Goal: Task Accomplishment & Management: Complete application form

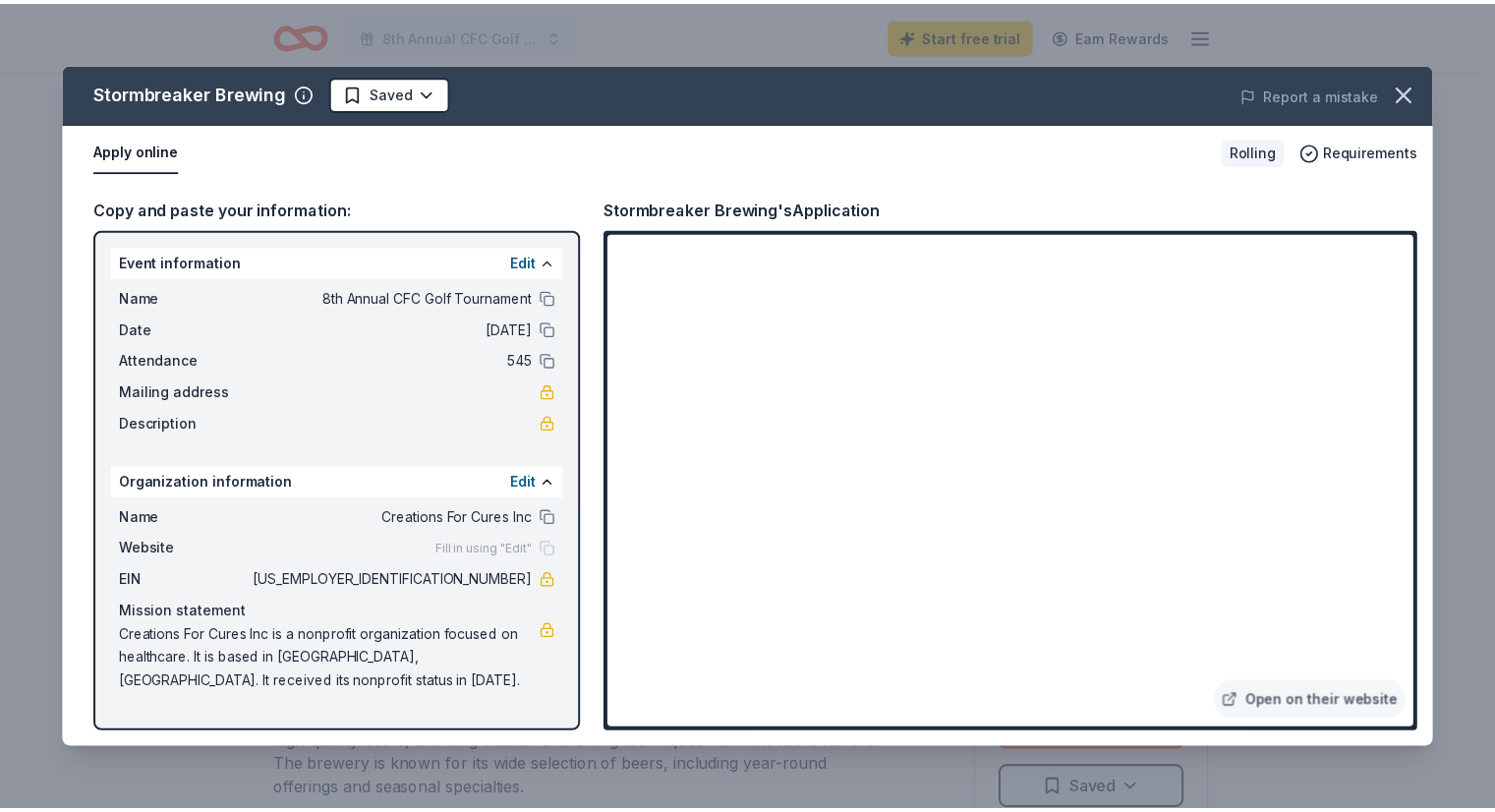
scroll to position [196, 0]
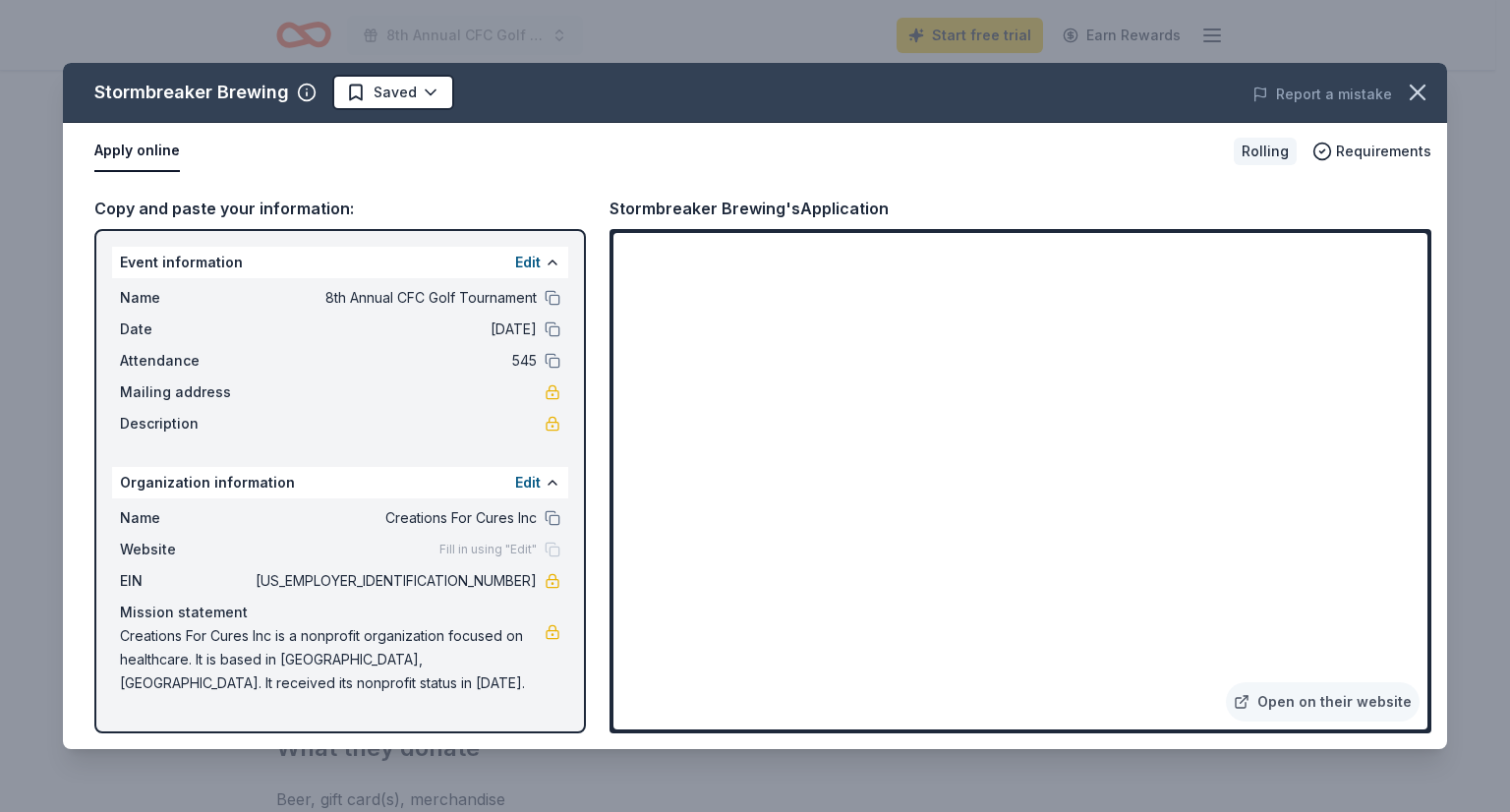
drag, startPoint x: 609, startPoint y: 206, endPoint x: 1153, endPoint y: 30, distance: 571.8
click at [716, 205] on div "Copy and paste your information: Event information Edit Name 8th Annual CFC Gol…" at bounding box center [755, 464] width 1385 height 569
click at [1345, 701] on link "Open on their website" at bounding box center [1322, 701] width 193 height 39
click at [1415, 92] on icon "button" at bounding box center [1418, 93] width 28 height 28
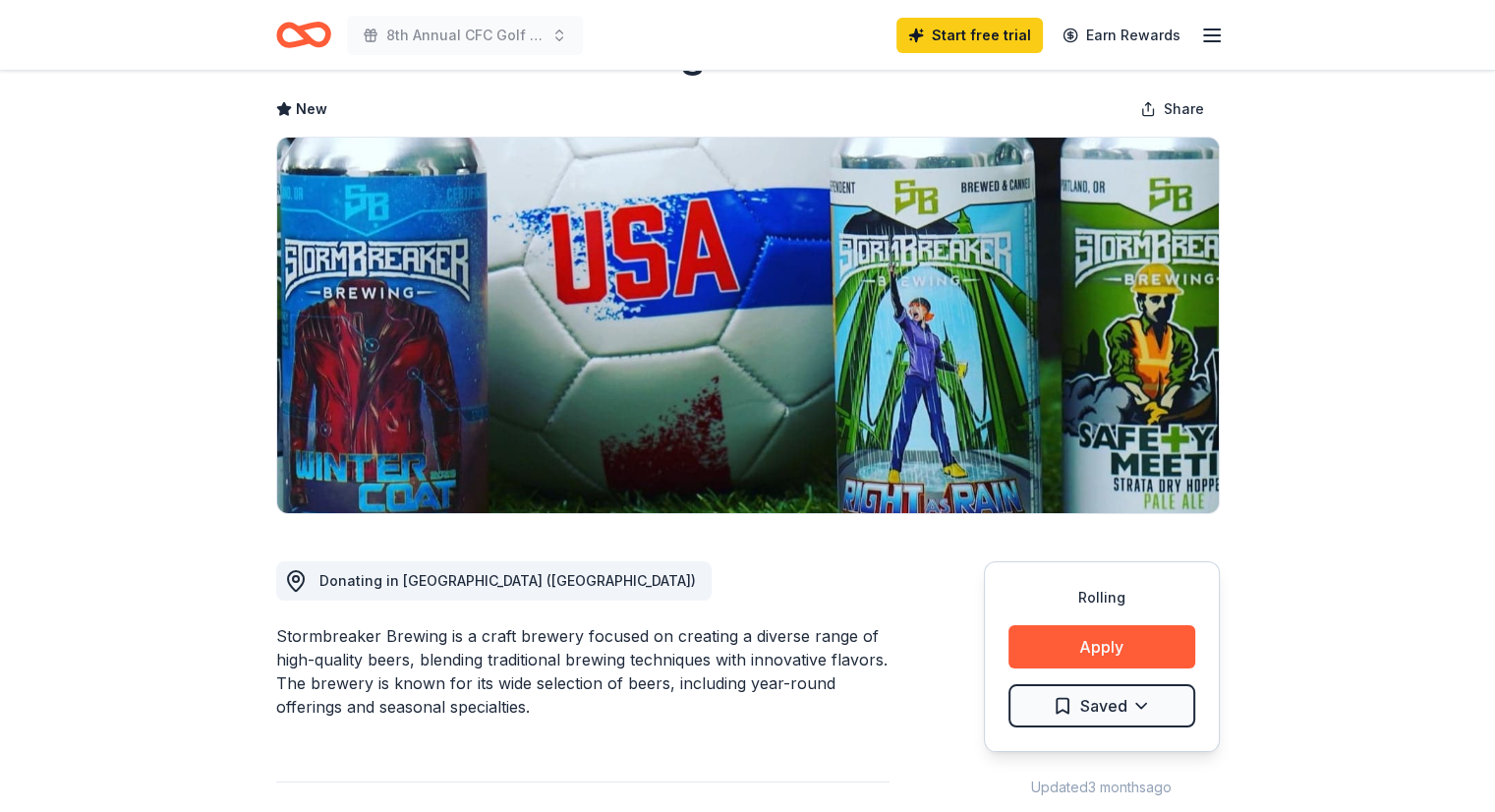
scroll to position [0, 0]
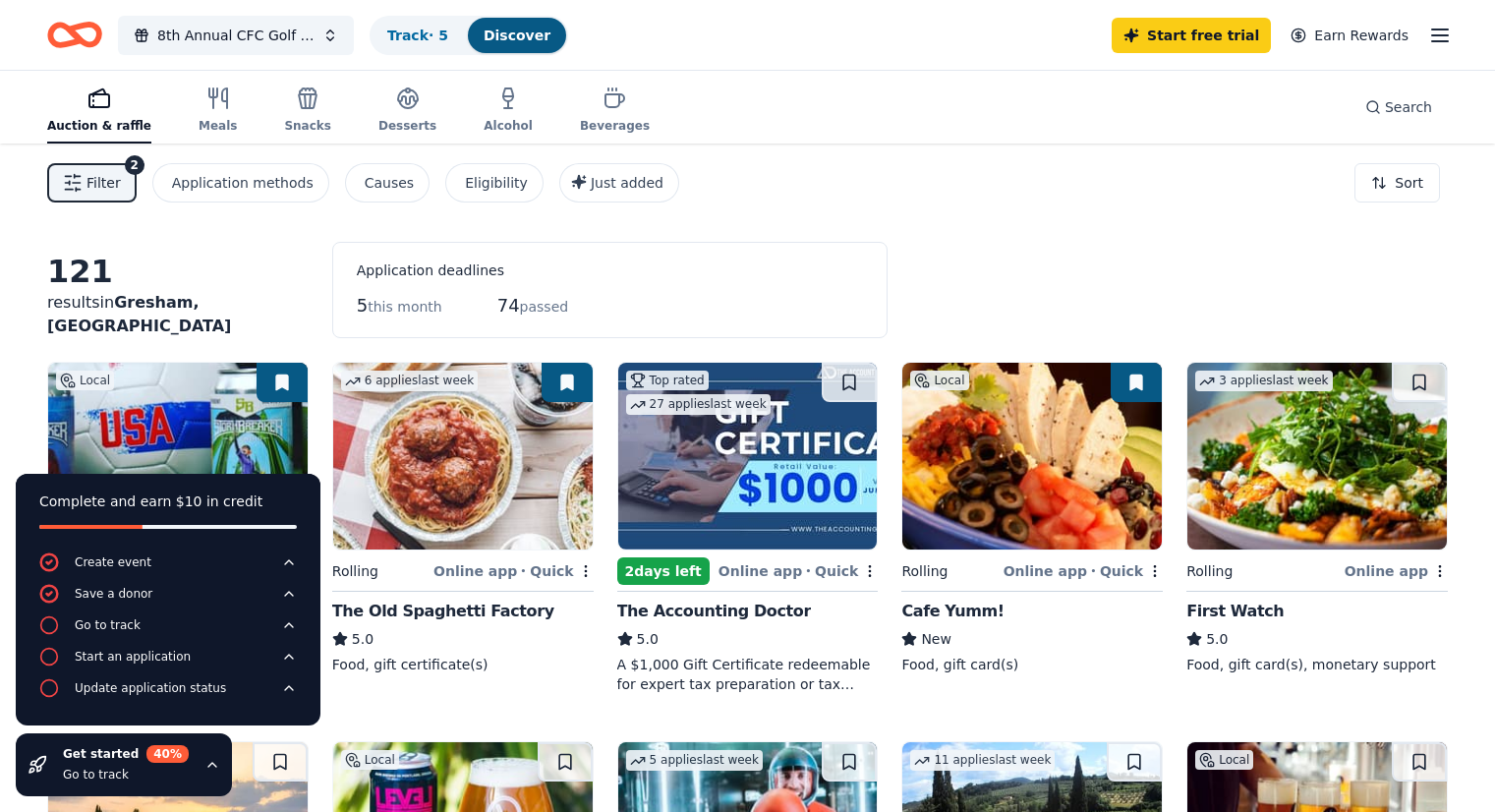
scroll to position [196, 0]
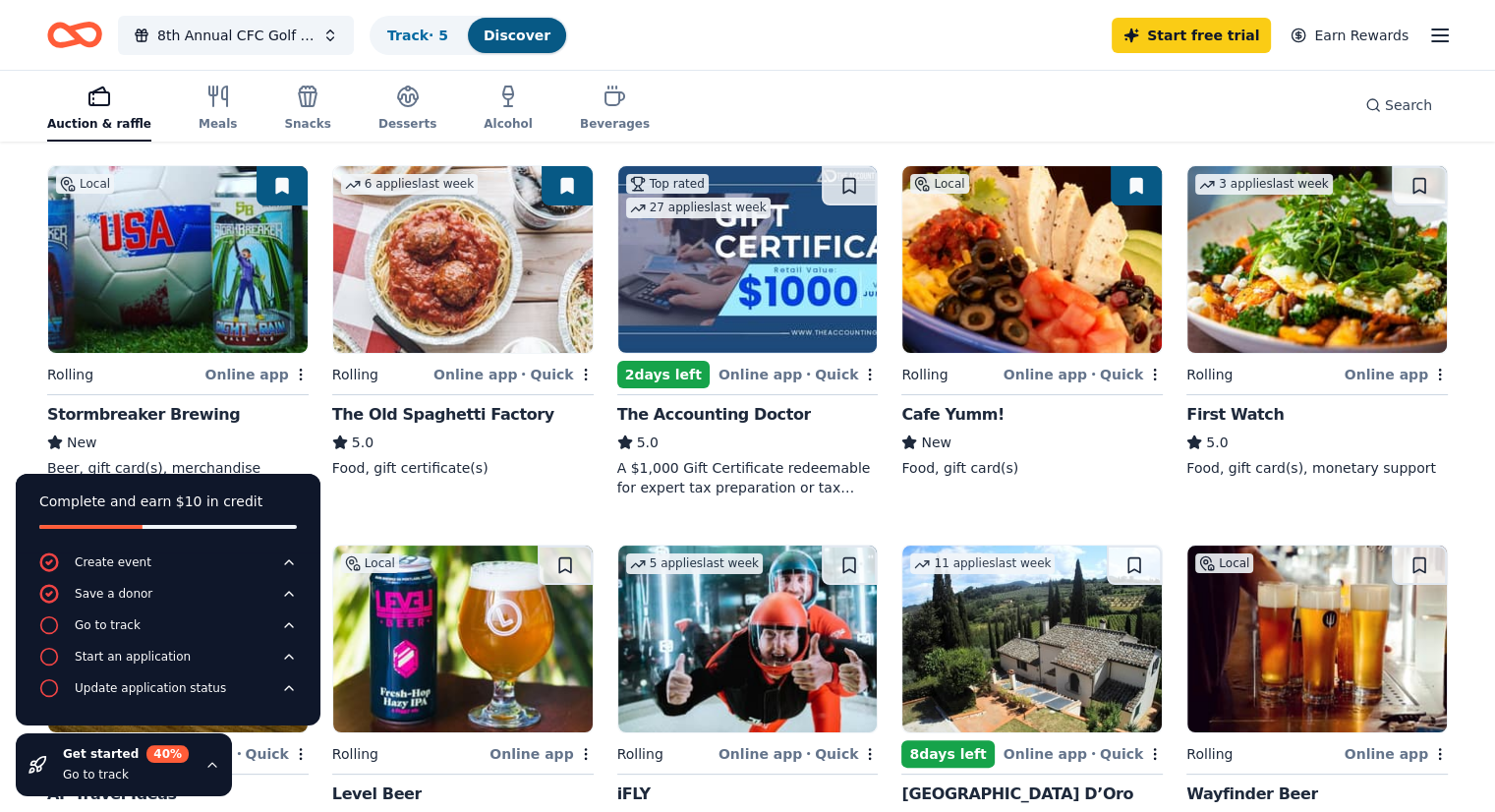
drag, startPoint x: 0, startPoint y: 0, endPoint x: 408, endPoint y: 320, distance: 518.5
click at [408, 320] on img at bounding box center [463, 258] width 260 height 186
click at [264, 29] on span "8th Annual CFC Golf Tournament" at bounding box center [235, 36] width 157 height 24
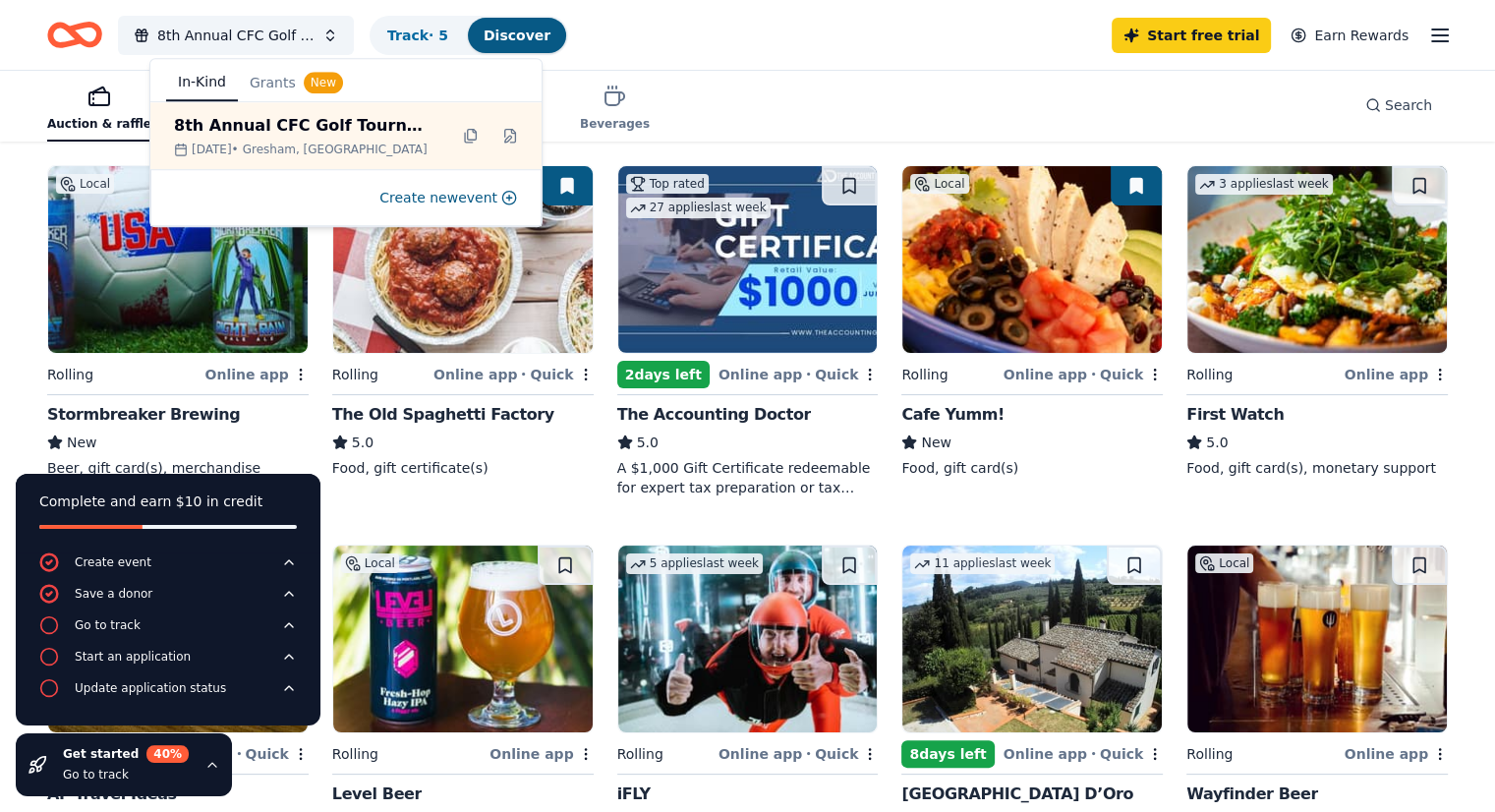
click at [759, 272] on img at bounding box center [748, 258] width 260 height 186
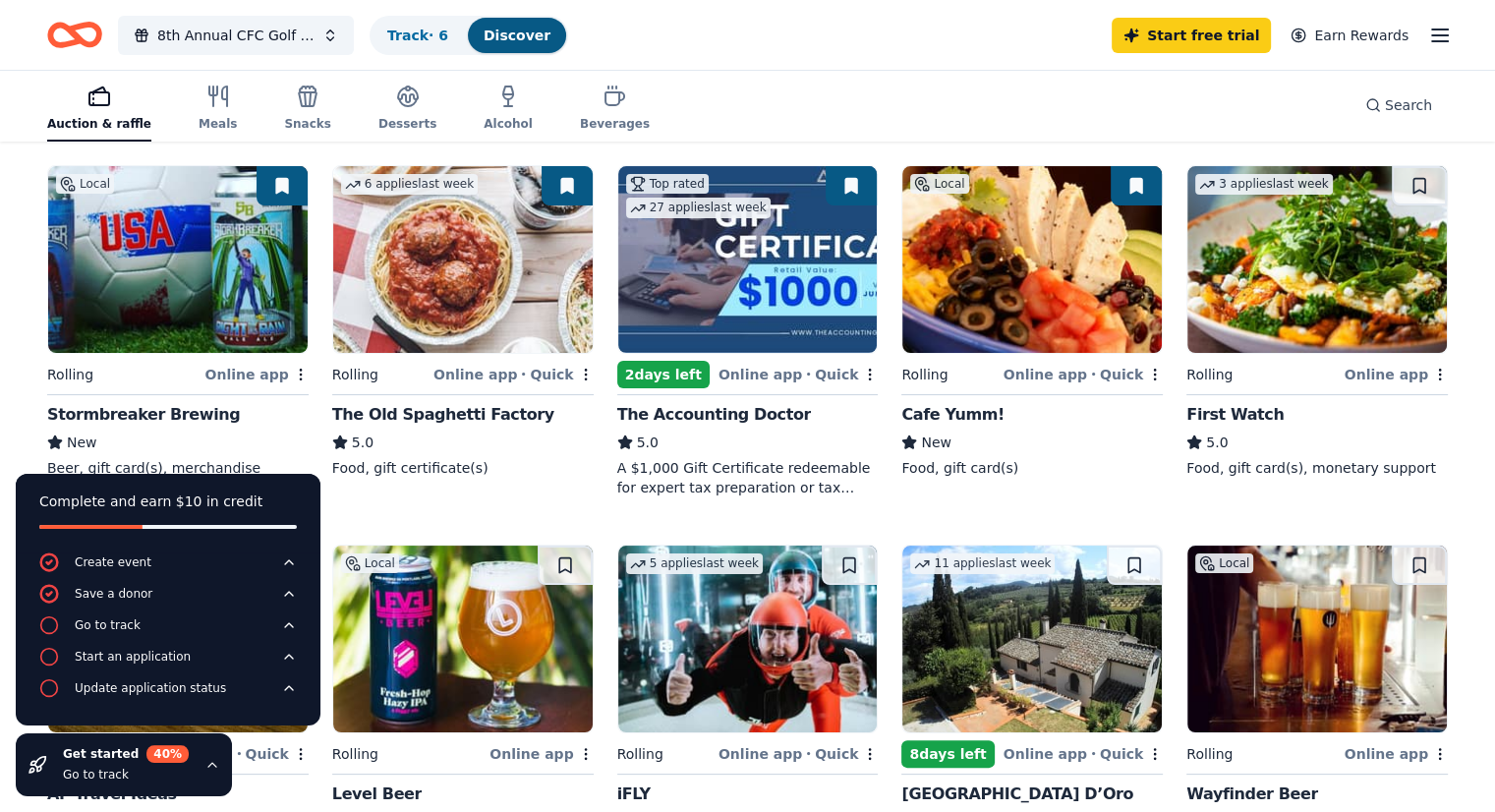
click at [81, 41] on icon "Home" at bounding box center [65, 35] width 31 height 20
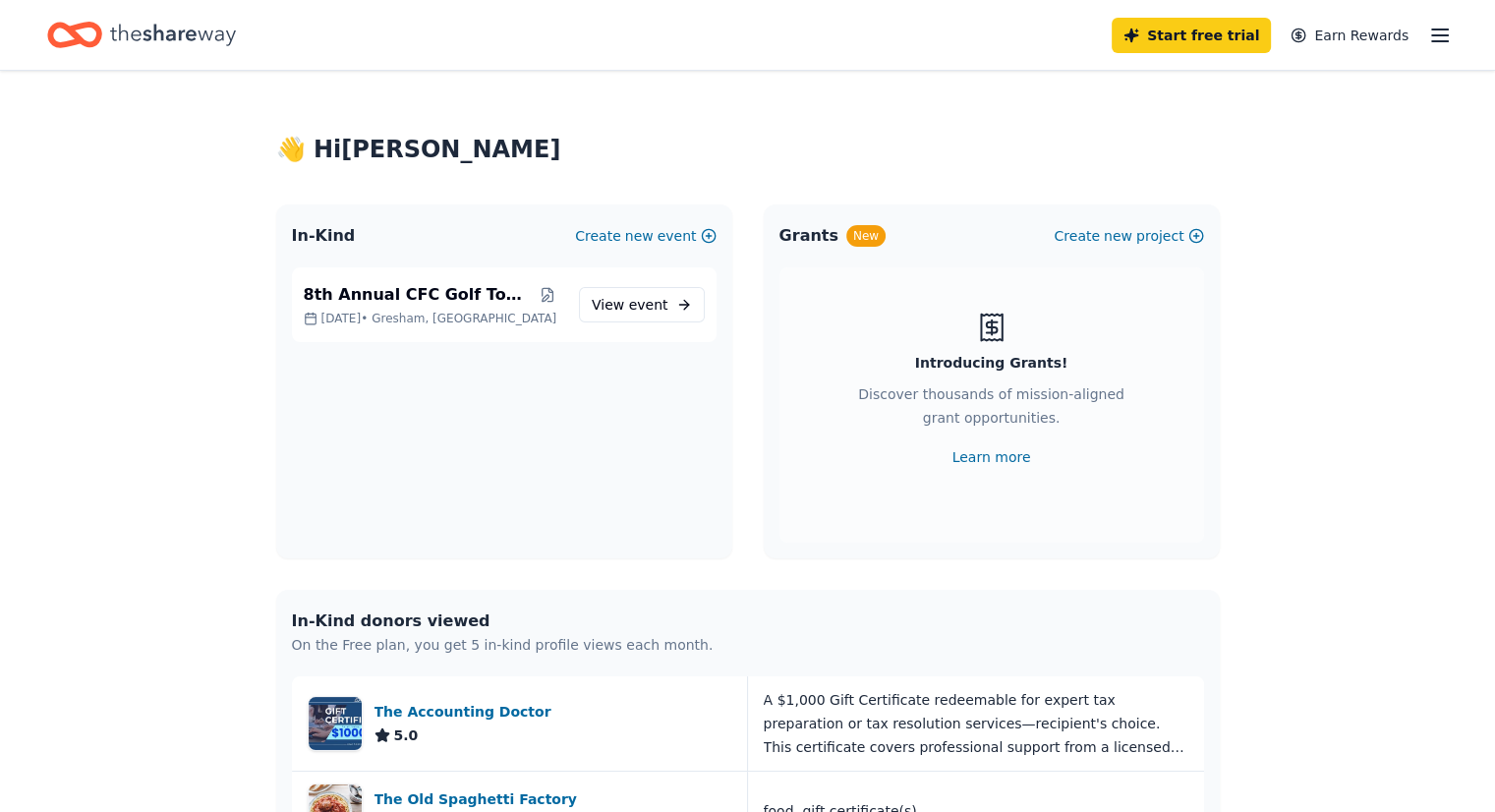
click at [1428, 30] on icon "button" at bounding box center [1440, 36] width 24 height 24
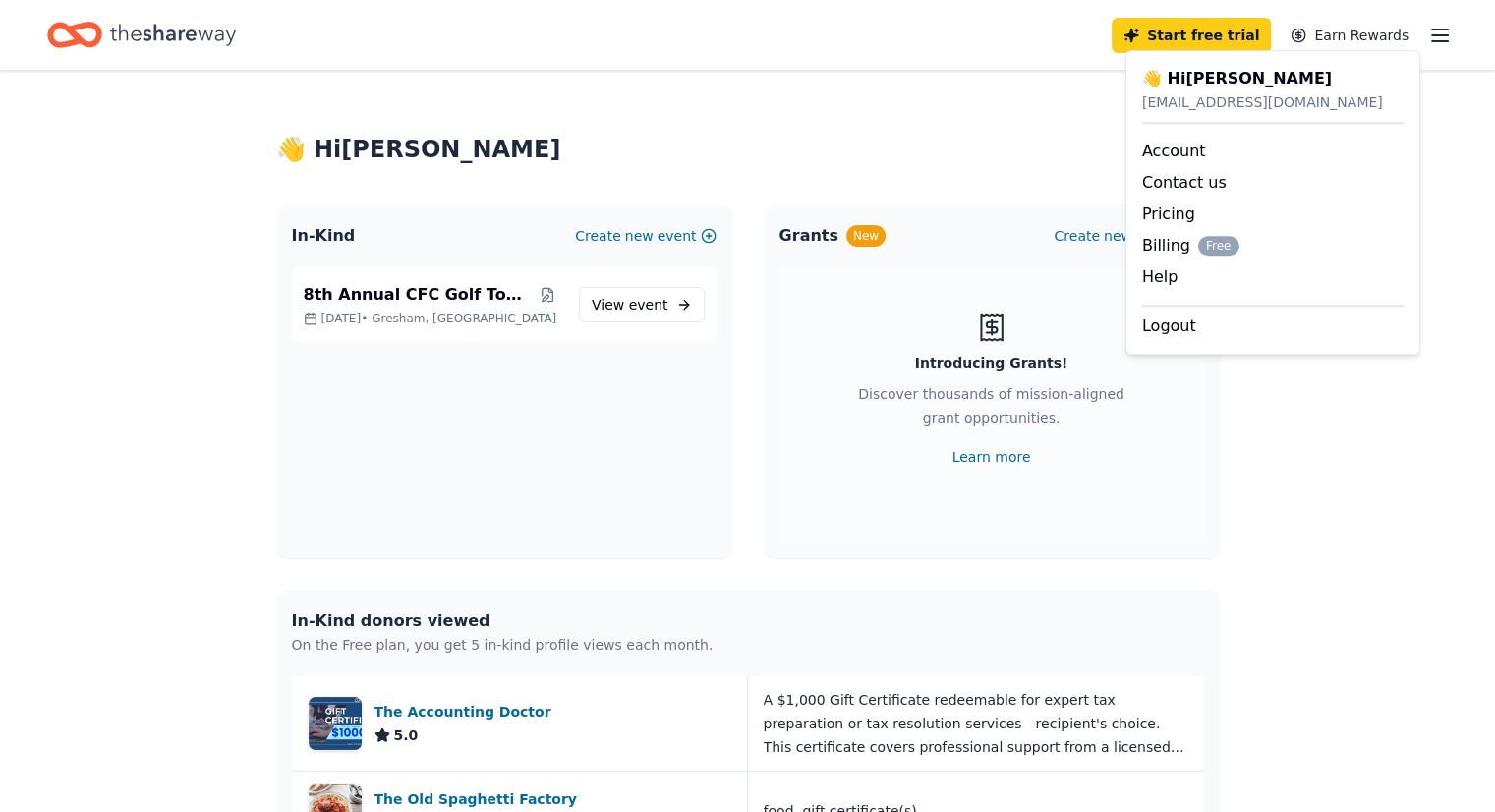
click at [1275, 417] on div "👋 Hi Jenna In-Kind Create new event 8th Annual CFC Golf Tournament Sep 20, 2025…" at bounding box center [747, 769] width 1495 height 1396
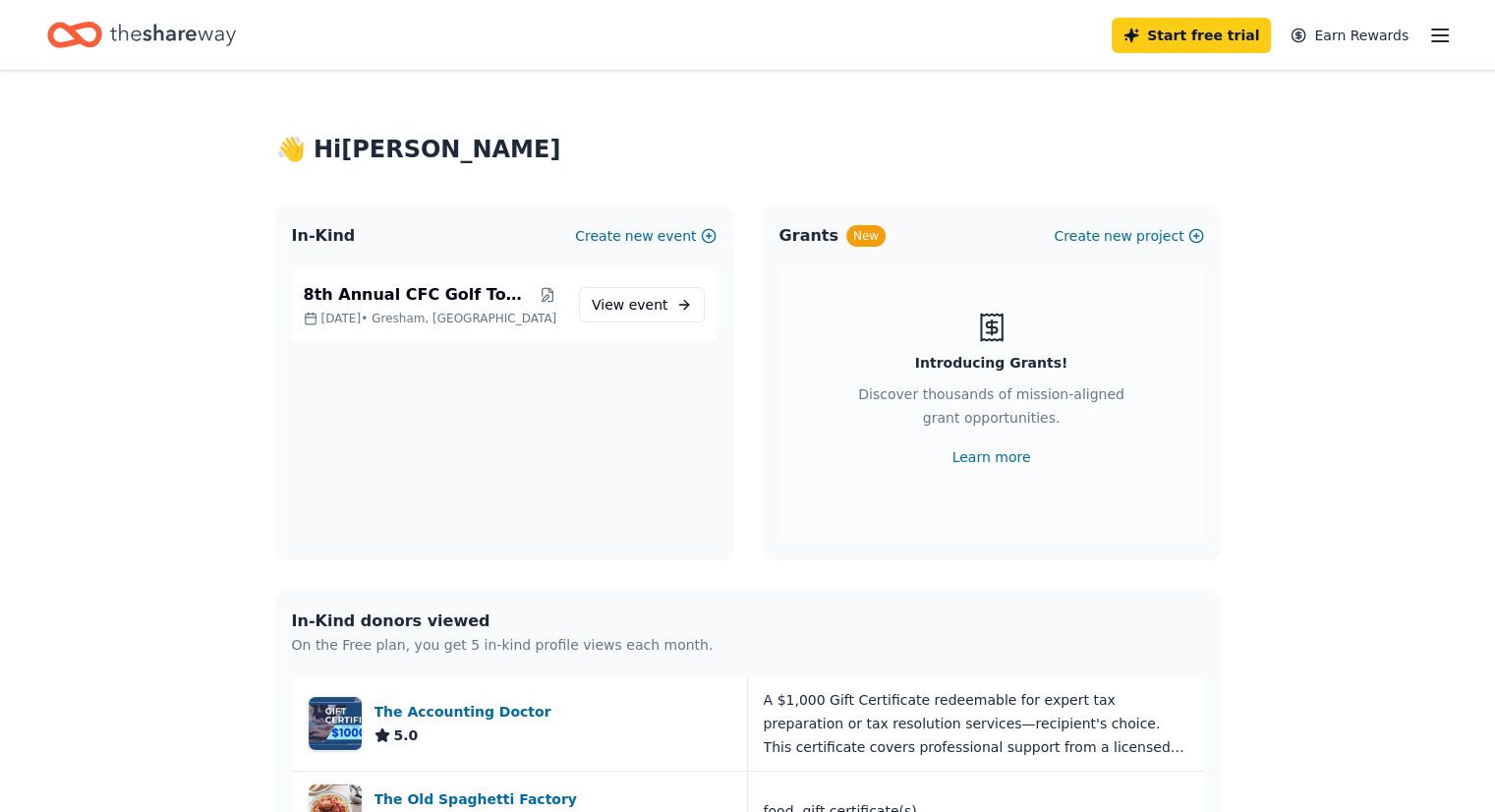
click at [190, 32] on icon "Home" at bounding box center [174, 35] width 126 height 22
click at [648, 297] on span "event" at bounding box center [649, 305] width 39 height 16
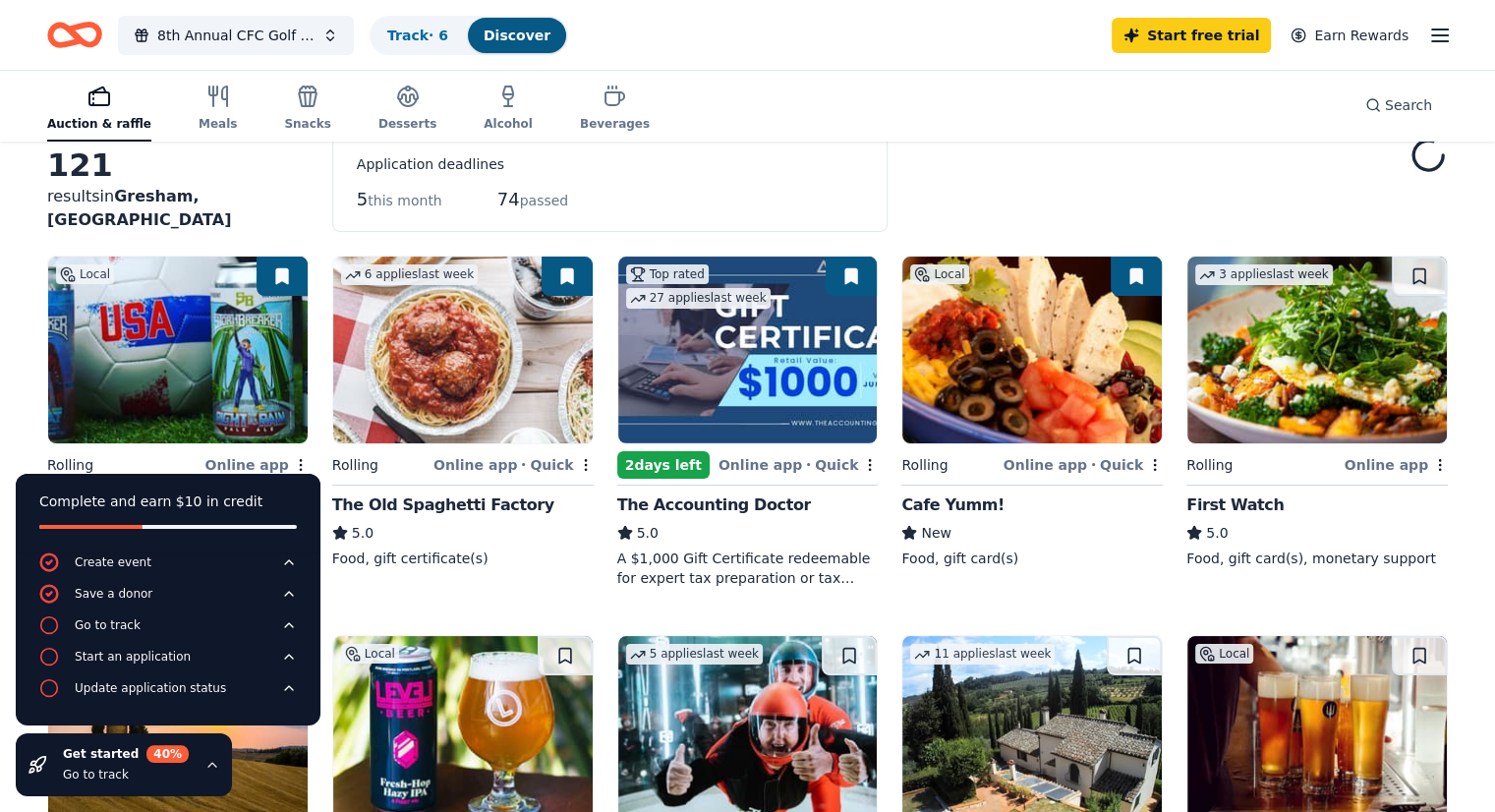
scroll to position [196, 0]
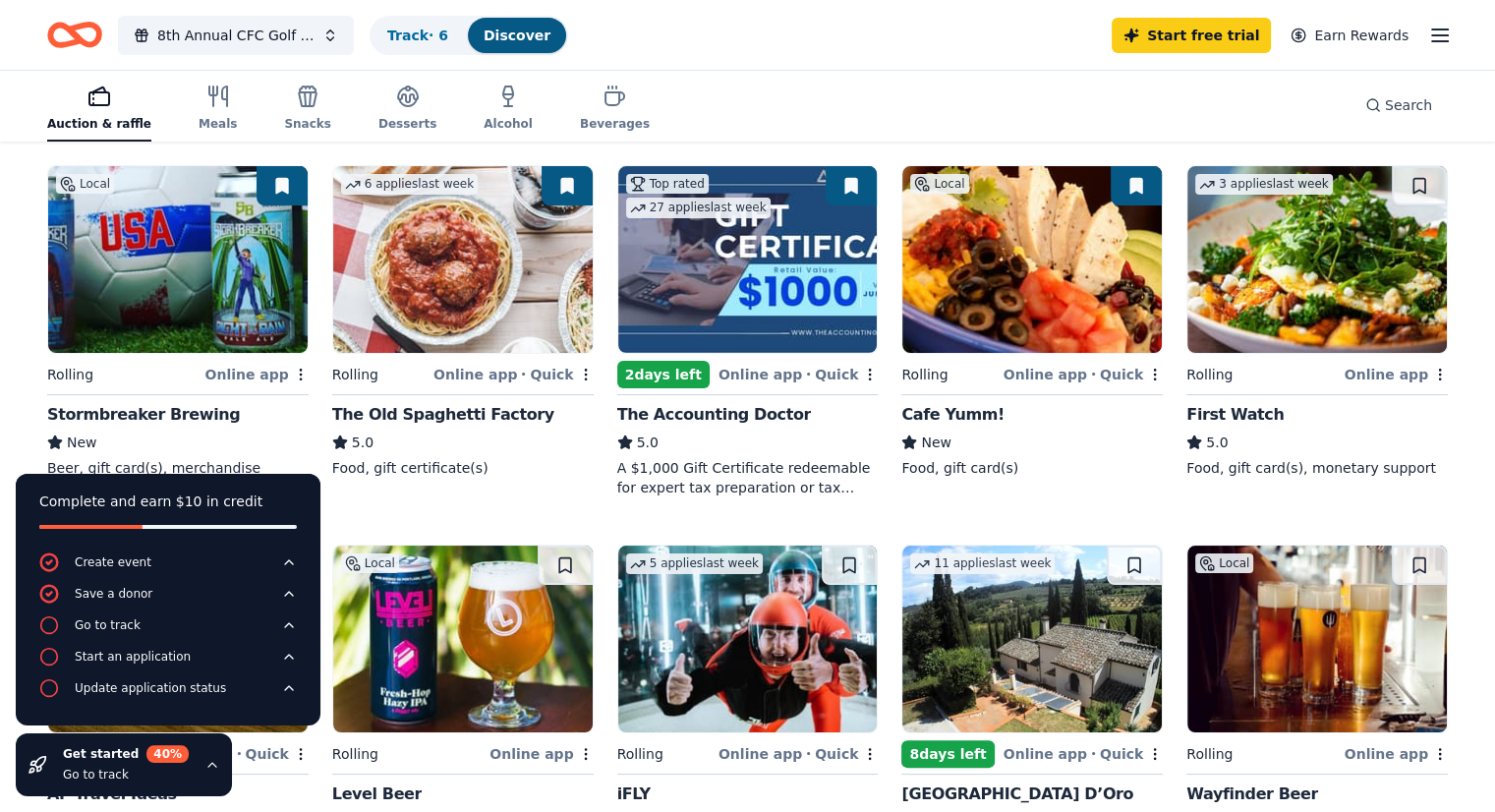
click at [301, 182] on button at bounding box center [282, 185] width 51 height 39
click at [985, 315] on img at bounding box center [1032, 258] width 260 height 186
click at [1299, 254] on img at bounding box center [1316, 258] width 260 height 186
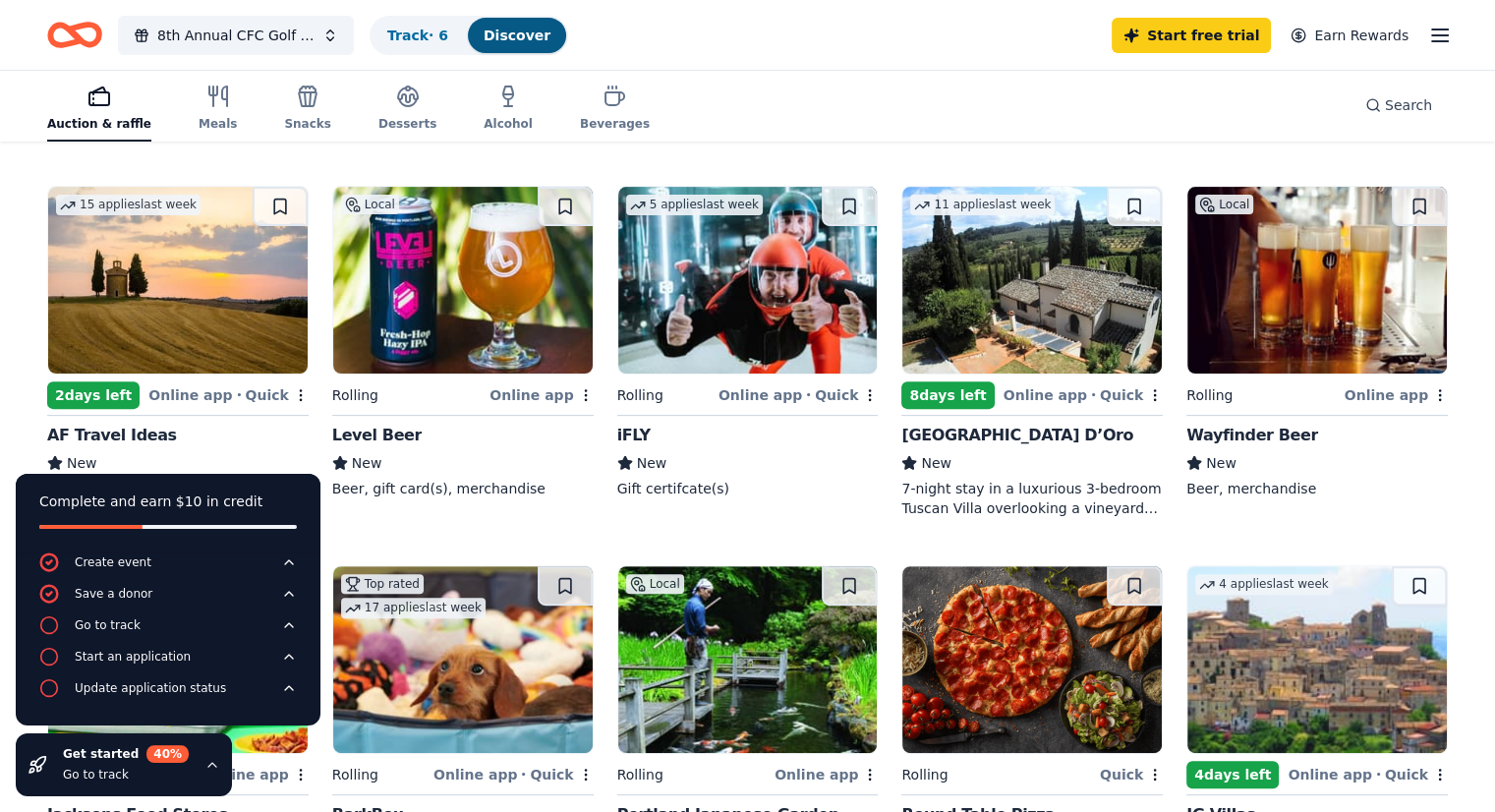
scroll to position [590, 0]
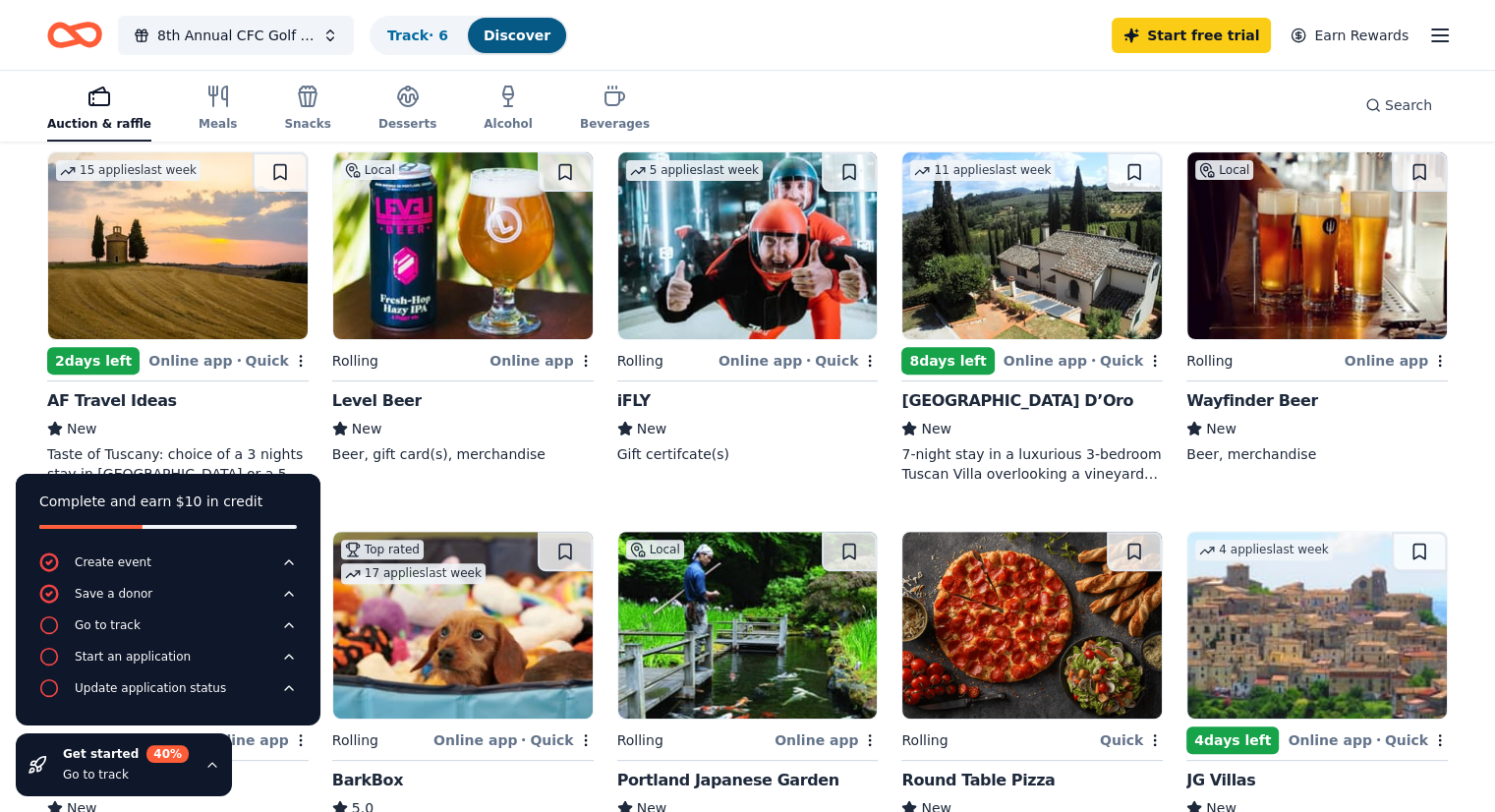
click at [210, 271] on img at bounding box center [178, 245] width 260 height 186
click at [100, 26] on icon "Home" at bounding box center [84, 35] width 31 height 20
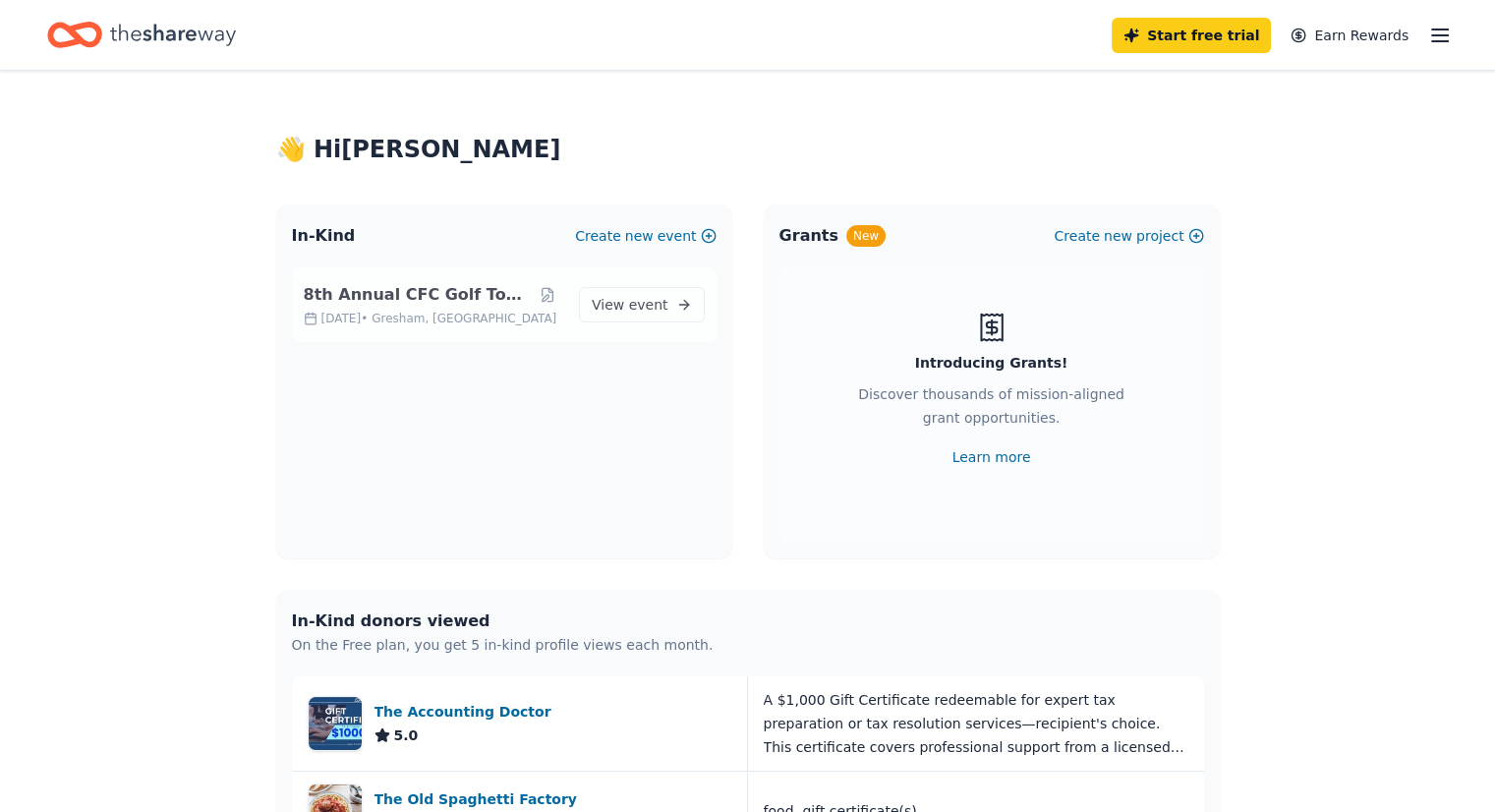
click at [663, 285] on div "8th Annual CFC Golf Tournament Sep 20, 2025 • Gresham, OR View event" at bounding box center [504, 305] width 424 height 75
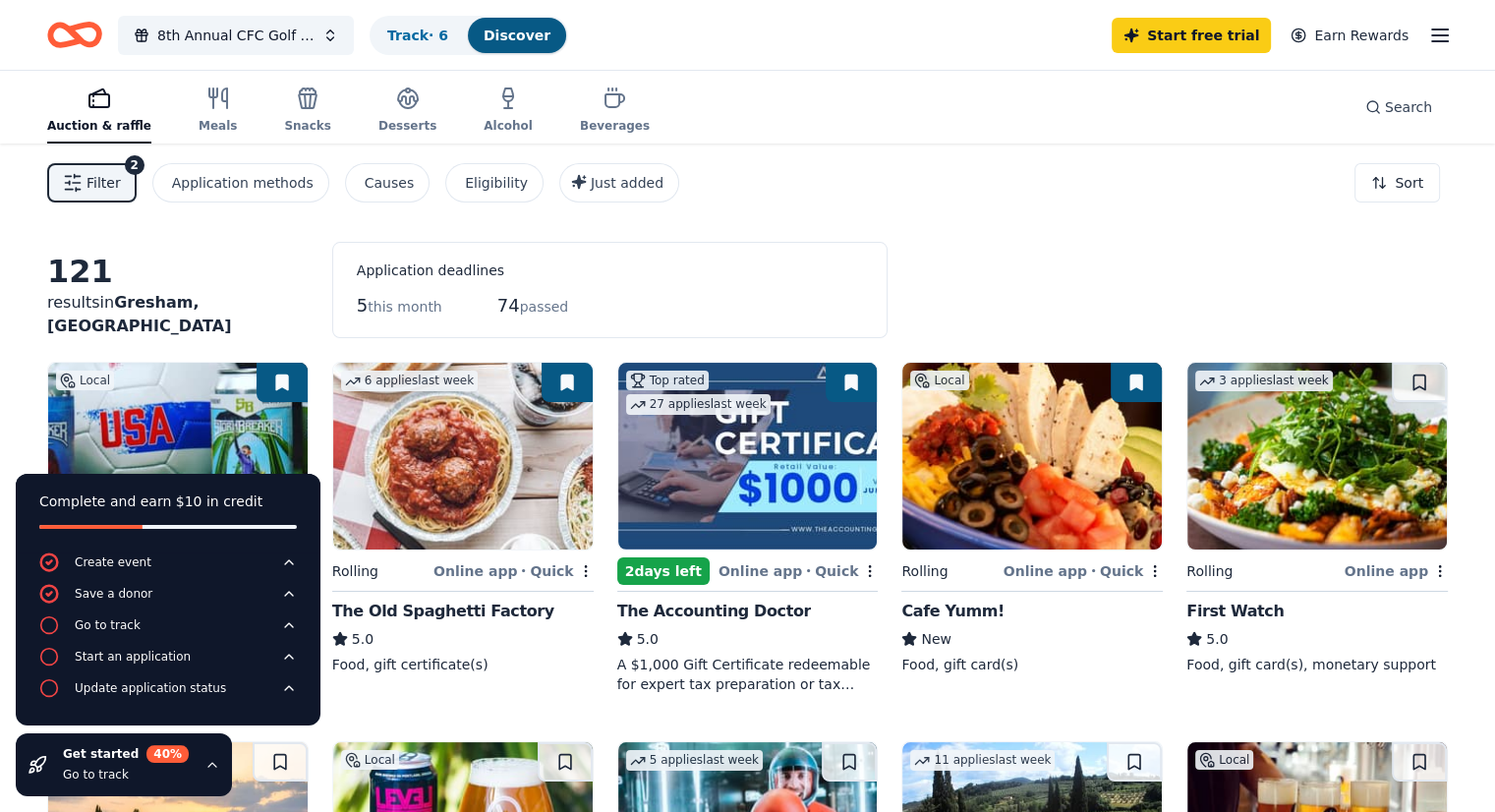
click at [1428, 33] on icon "button" at bounding box center [1440, 36] width 24 height 24
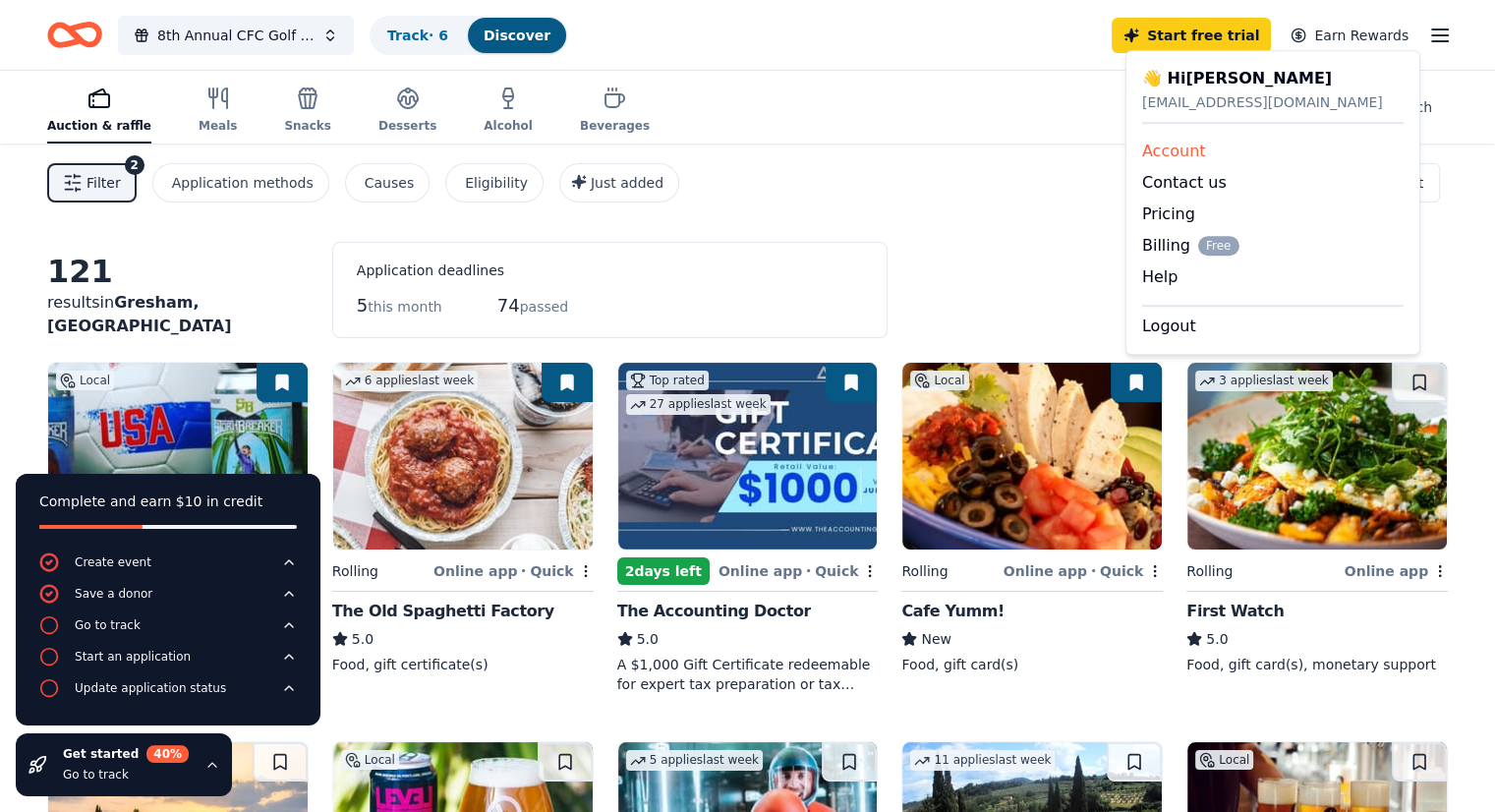
click at [1195, 154] on link "Account" at bounding box center [1174, 150] width 64 height 19
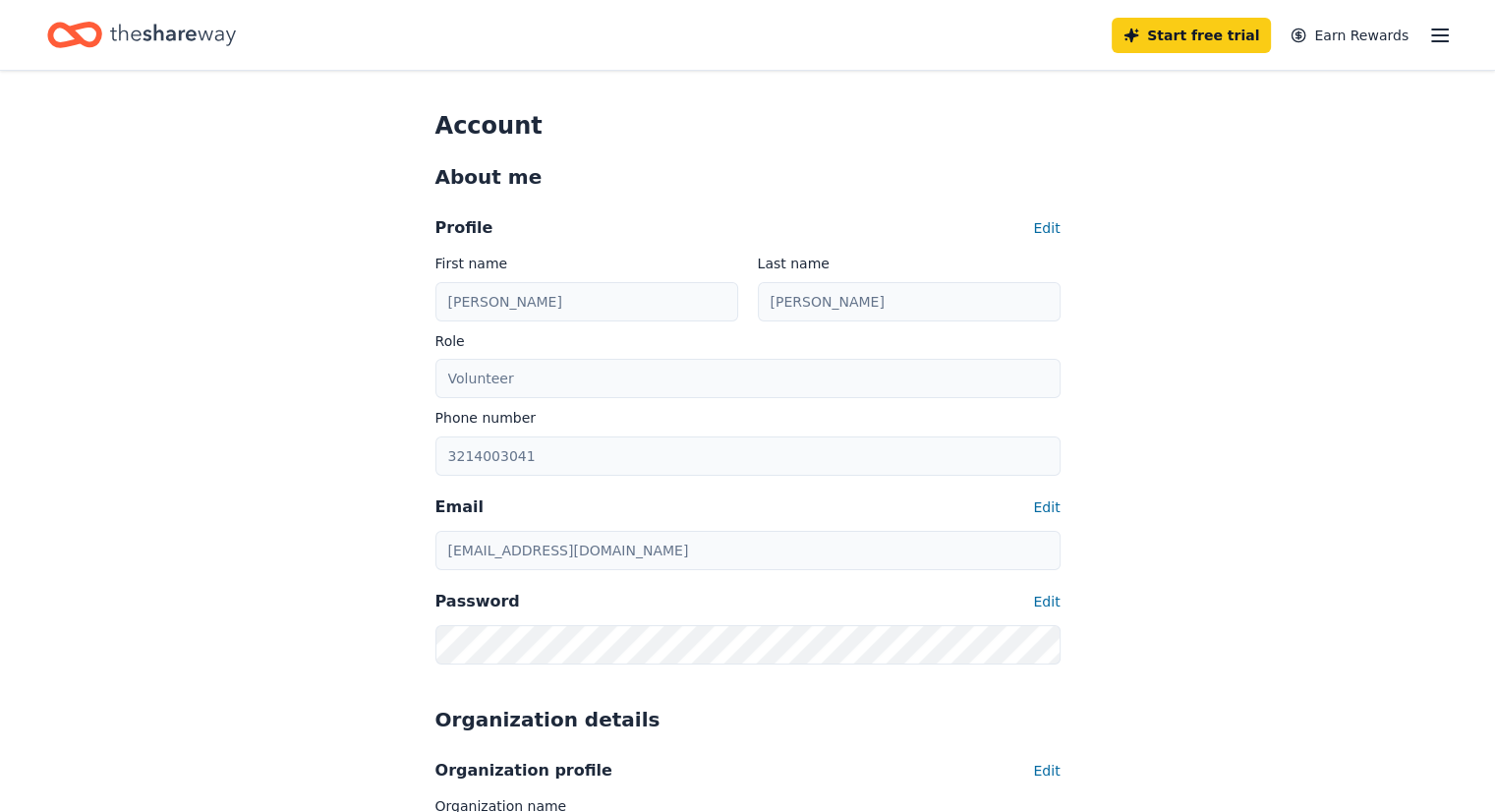
click at [1428, 33] on icon "button" at bounding box center [1440, 36] width 24 height 24
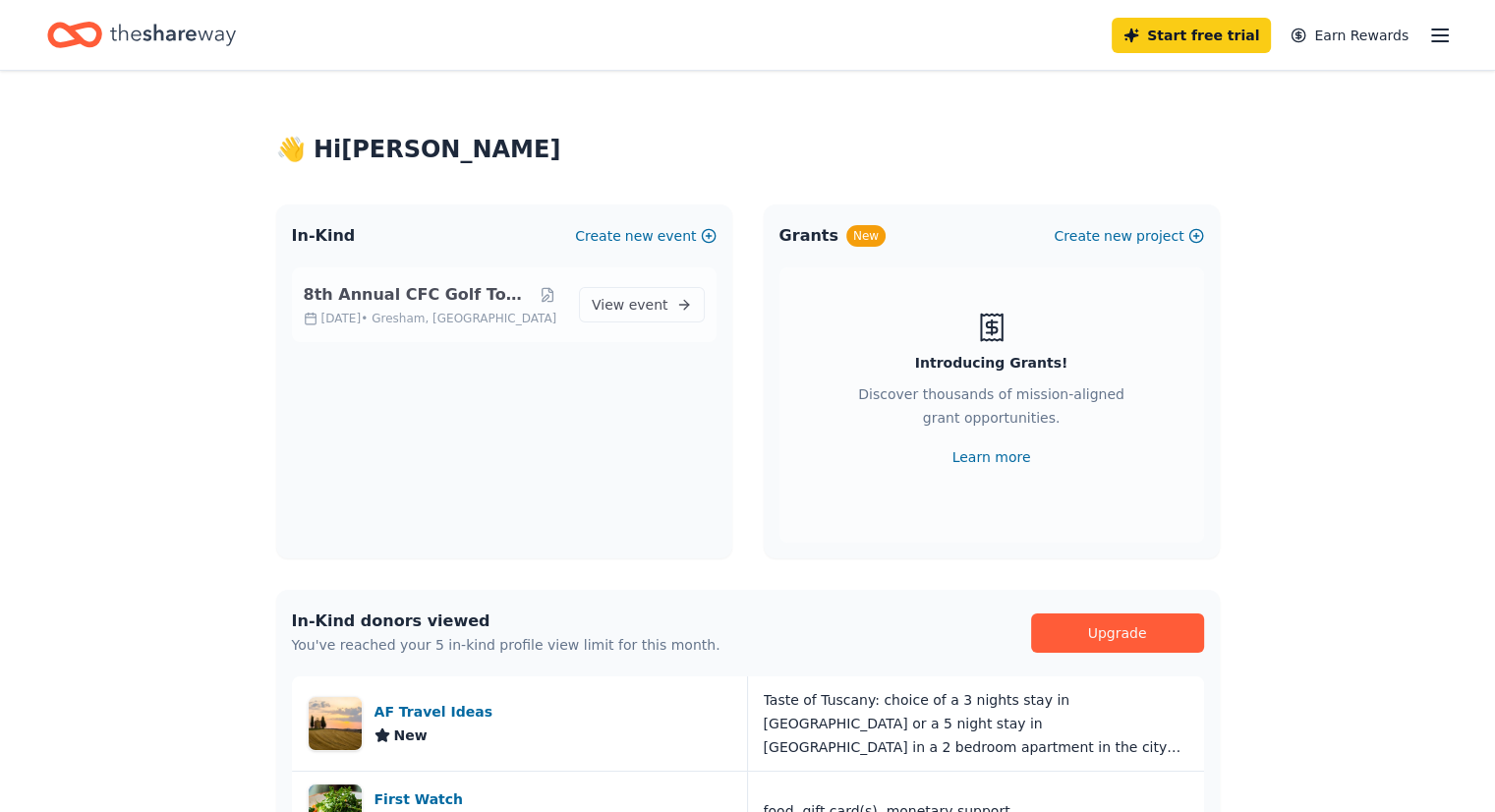
click at [487, 293] on span "8th Annual CFC Golf Tournament" at bounding box center [418, 295] width 229 height 24
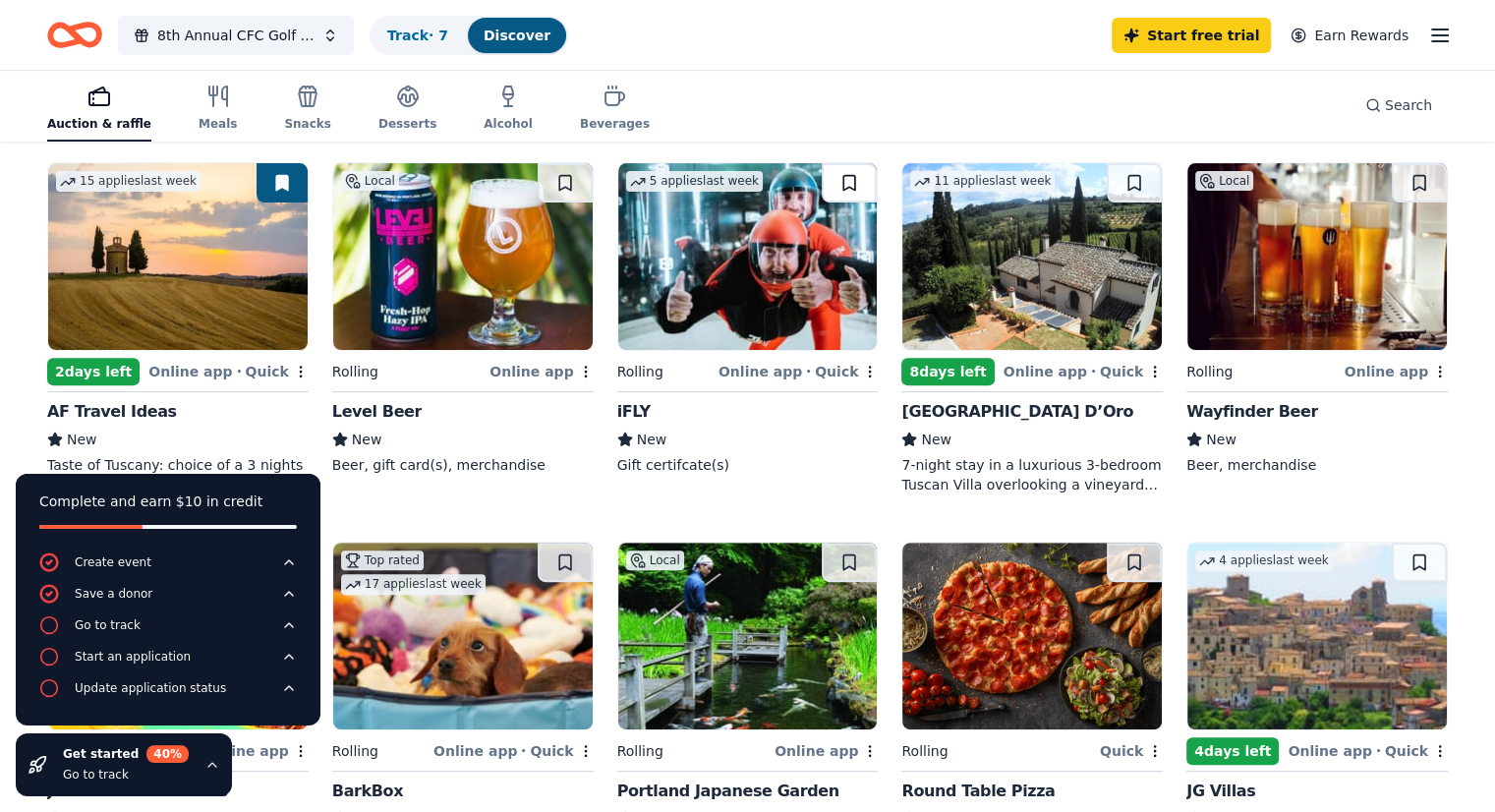
scroll to position [590, 0]
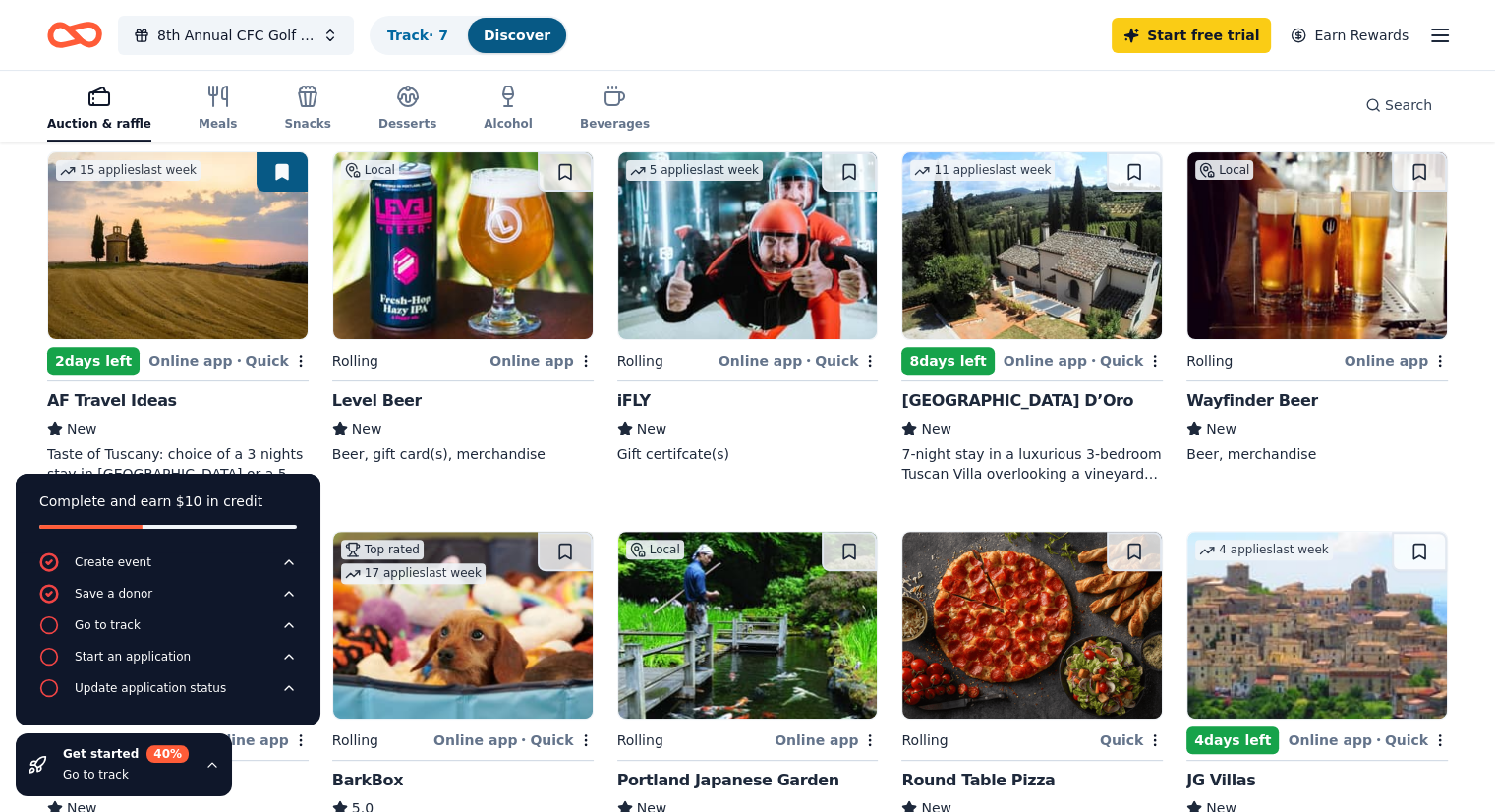
click at [476, 254] on img at bounding box center [463, 245] width 260 height 186
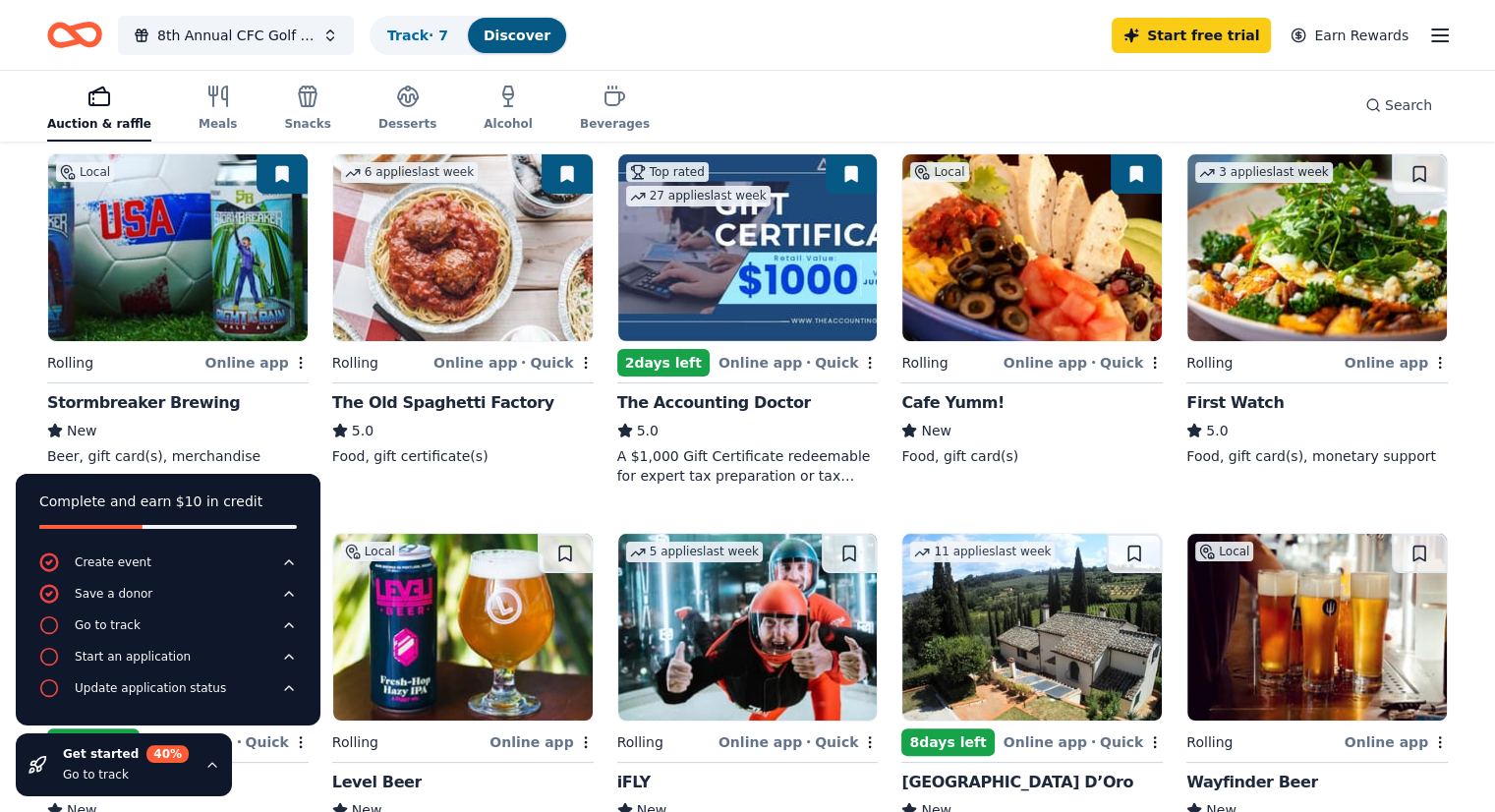
scroll to position [196, 0]
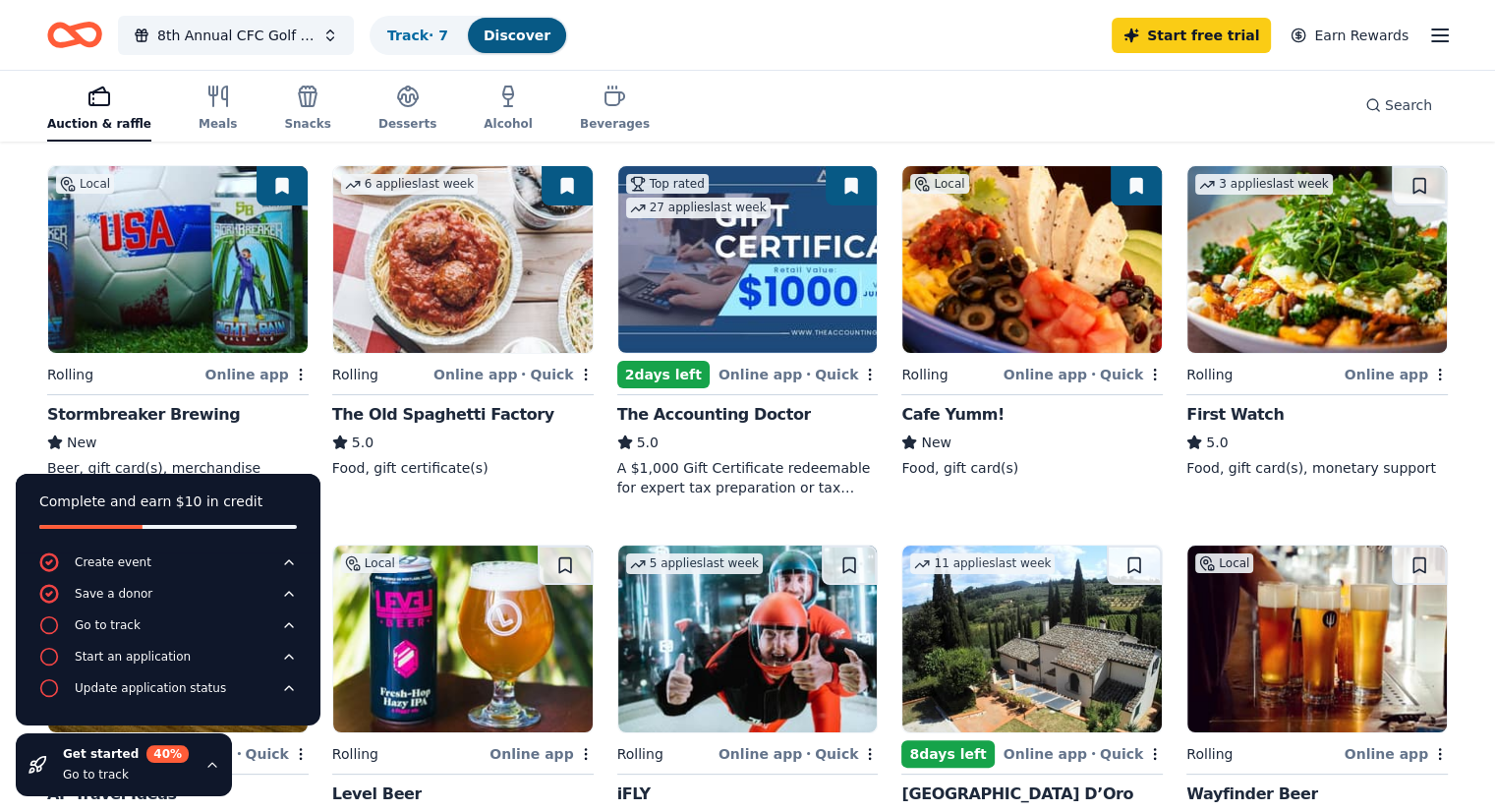
click at [103, 34] on icon "Home" at bounding box center [75, 35] width 55 height 46
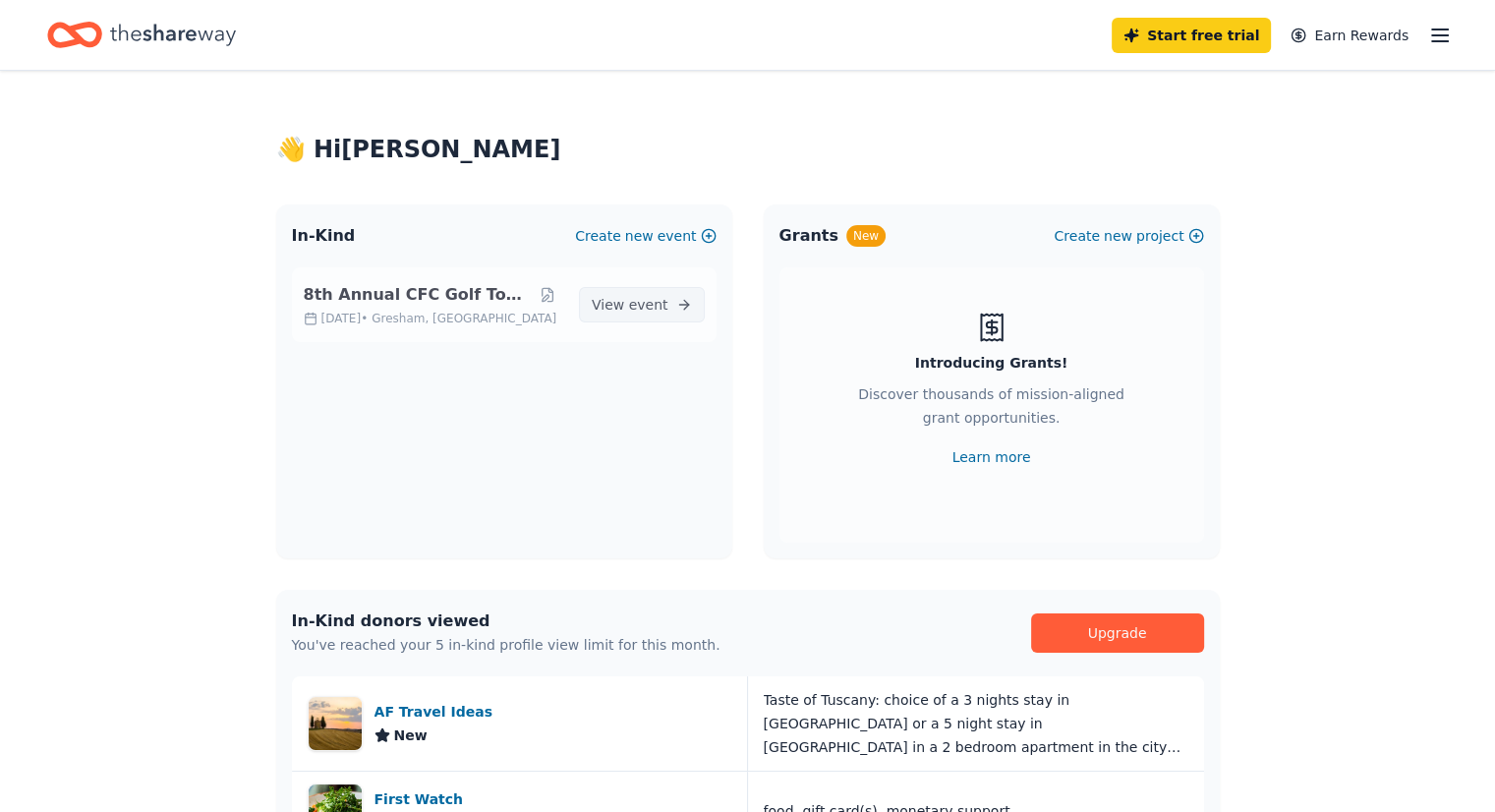
click at [617, 303] on span "View event" at bounding box center [631, 305] width 77 height 24
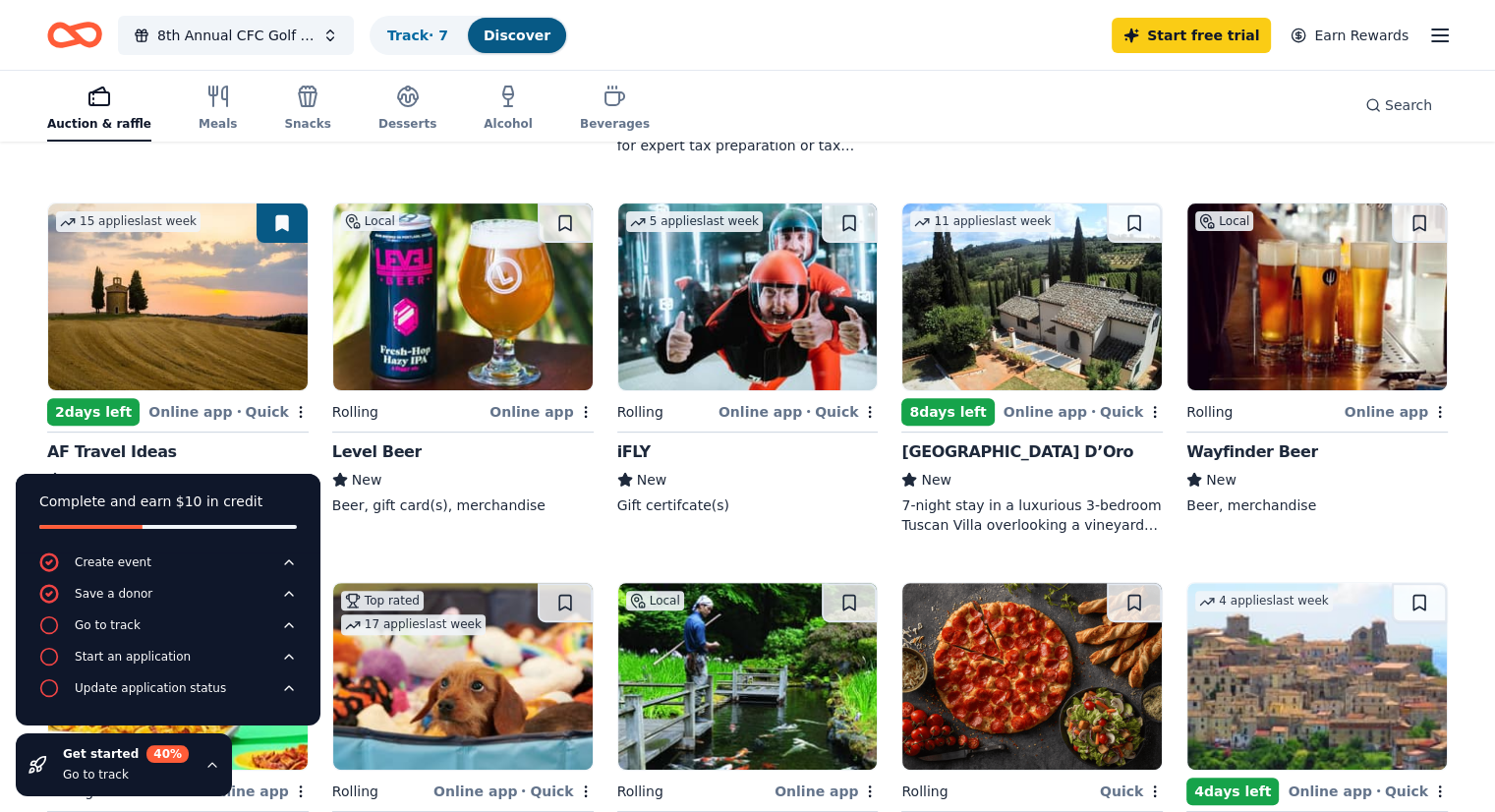
scroll to position [491, 0]
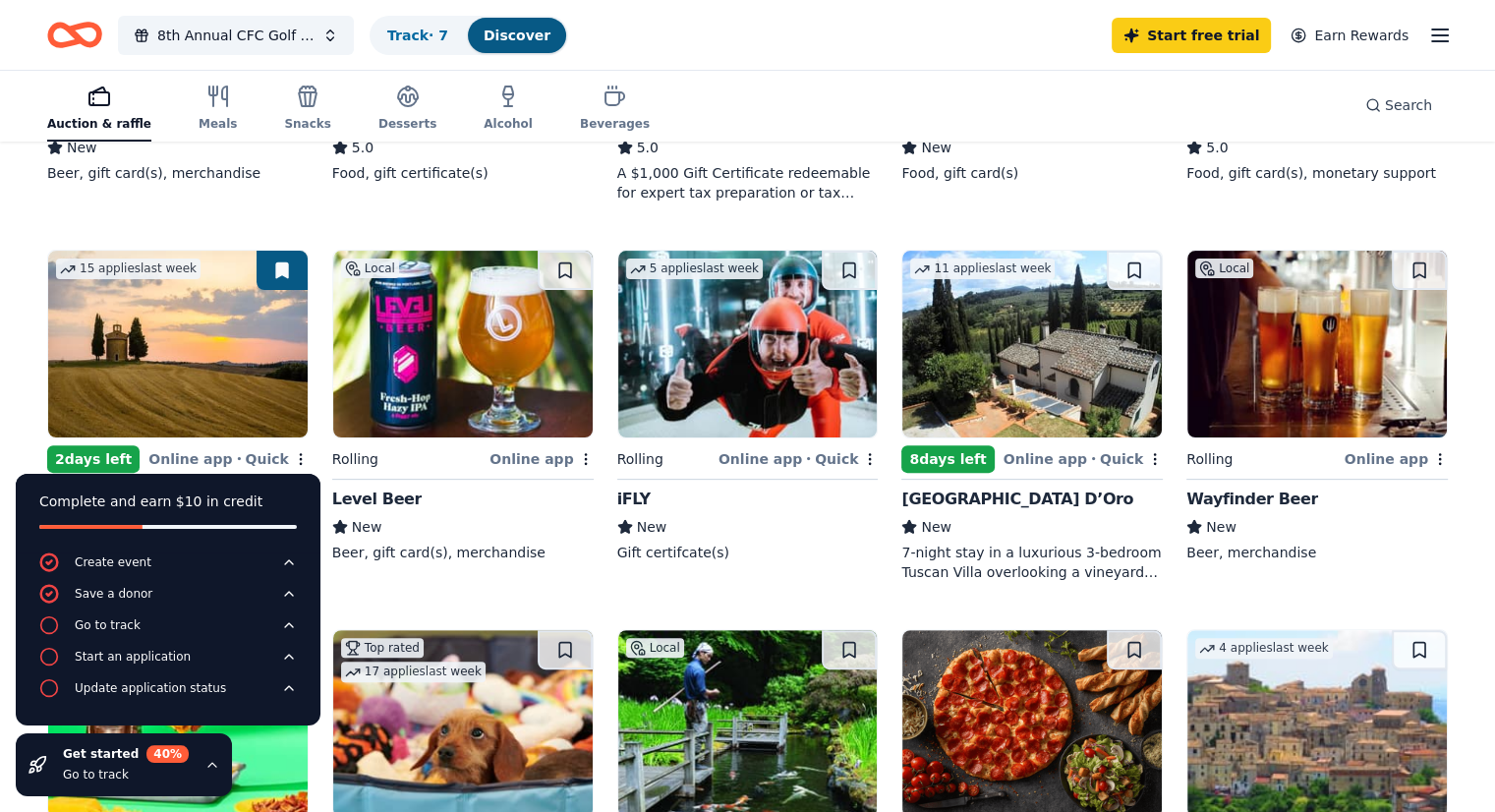
click at [987, 492] on div "Villa Sogni D’Oro" at bounding box center [1017, 499] width 232 height 24
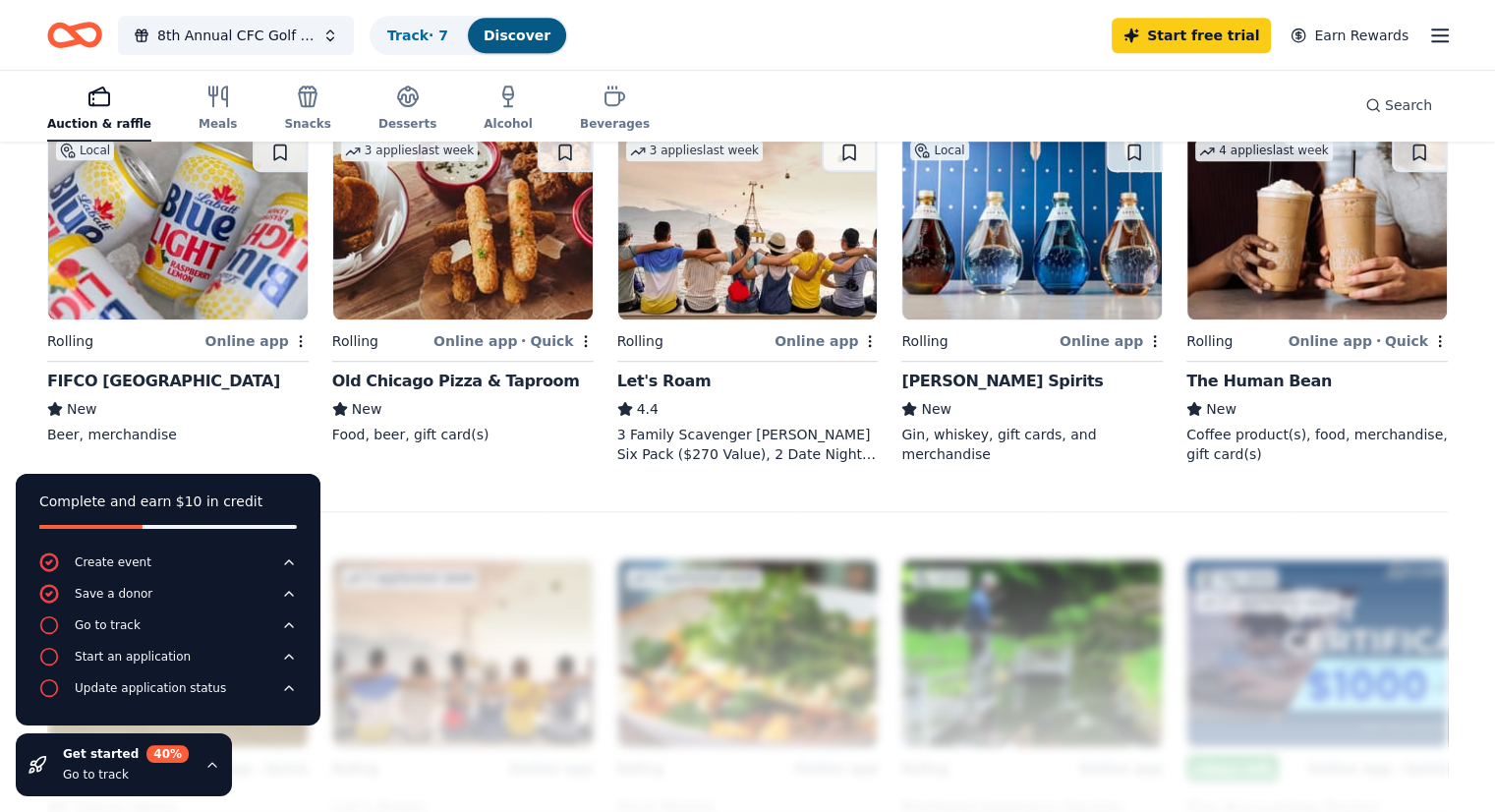
scroll to position [1376, 0]
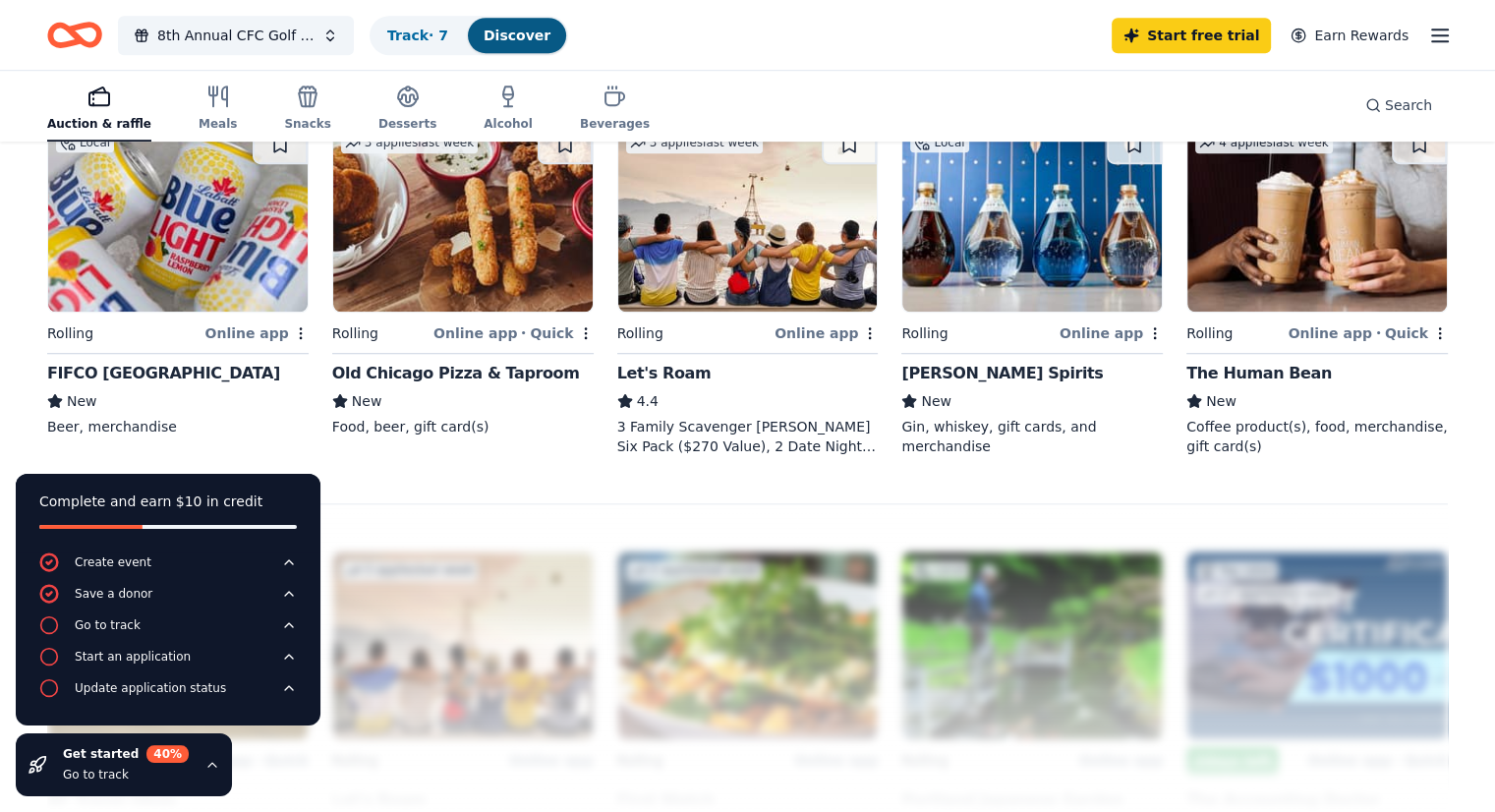
click at [81, 40] on icon "Home" at bounding box center [65, 35] width 31 height 20
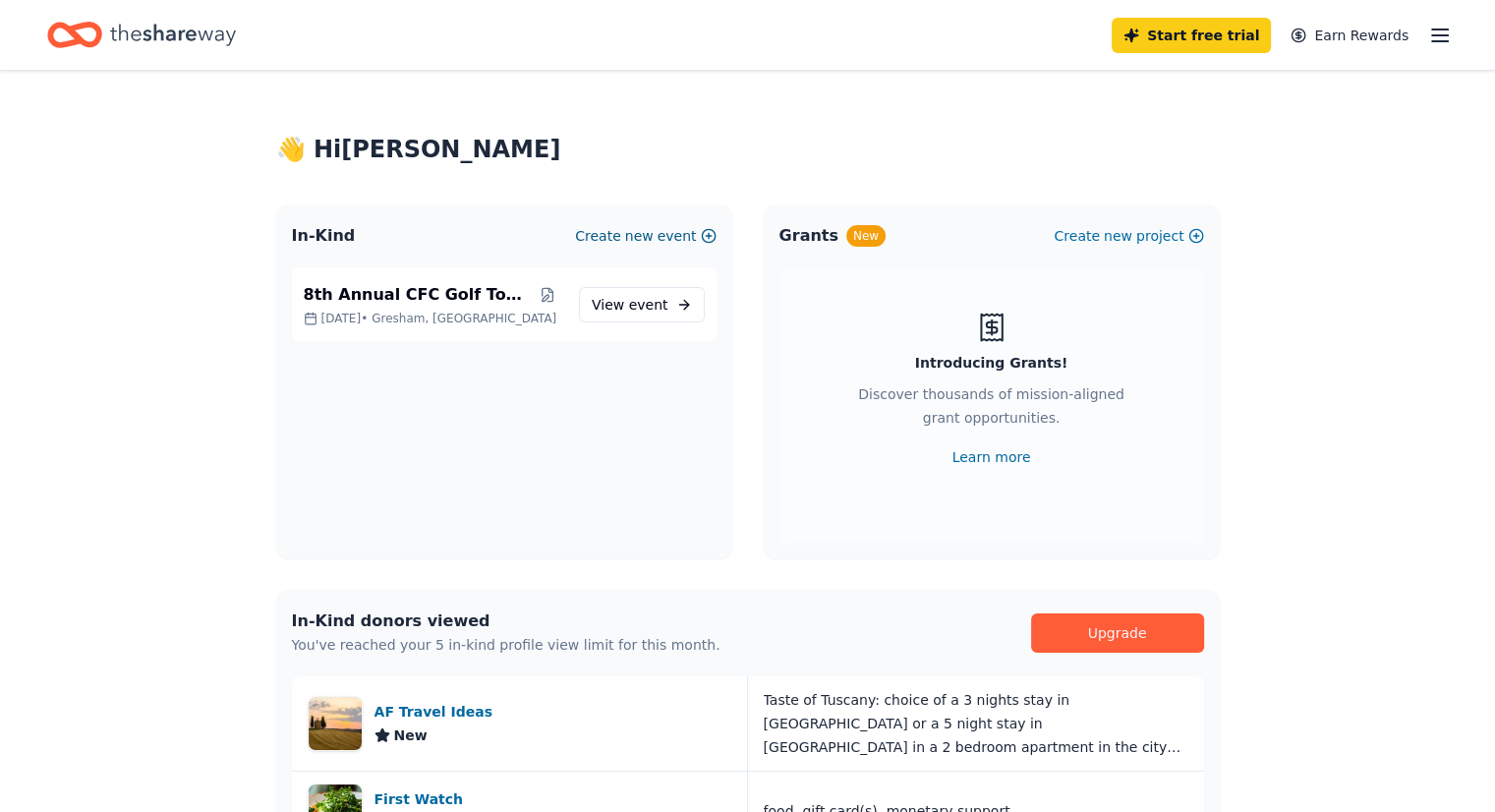
click at [635, 231] on span "new" at bounding box center [639, 236] width 29 height 24
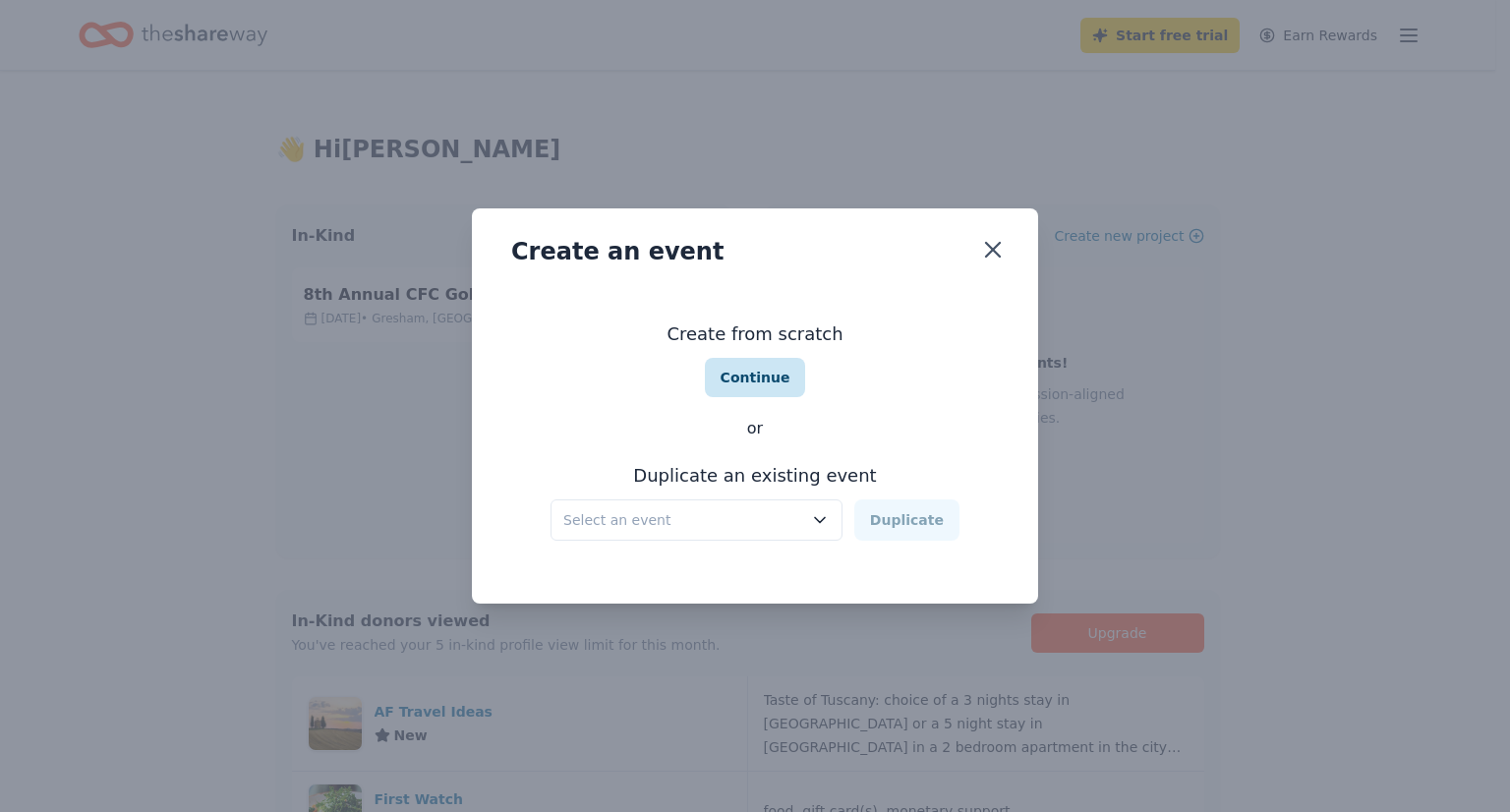
click at [747, 386] on button "Continue" at bounding box center [755, 378] width 102 height 39
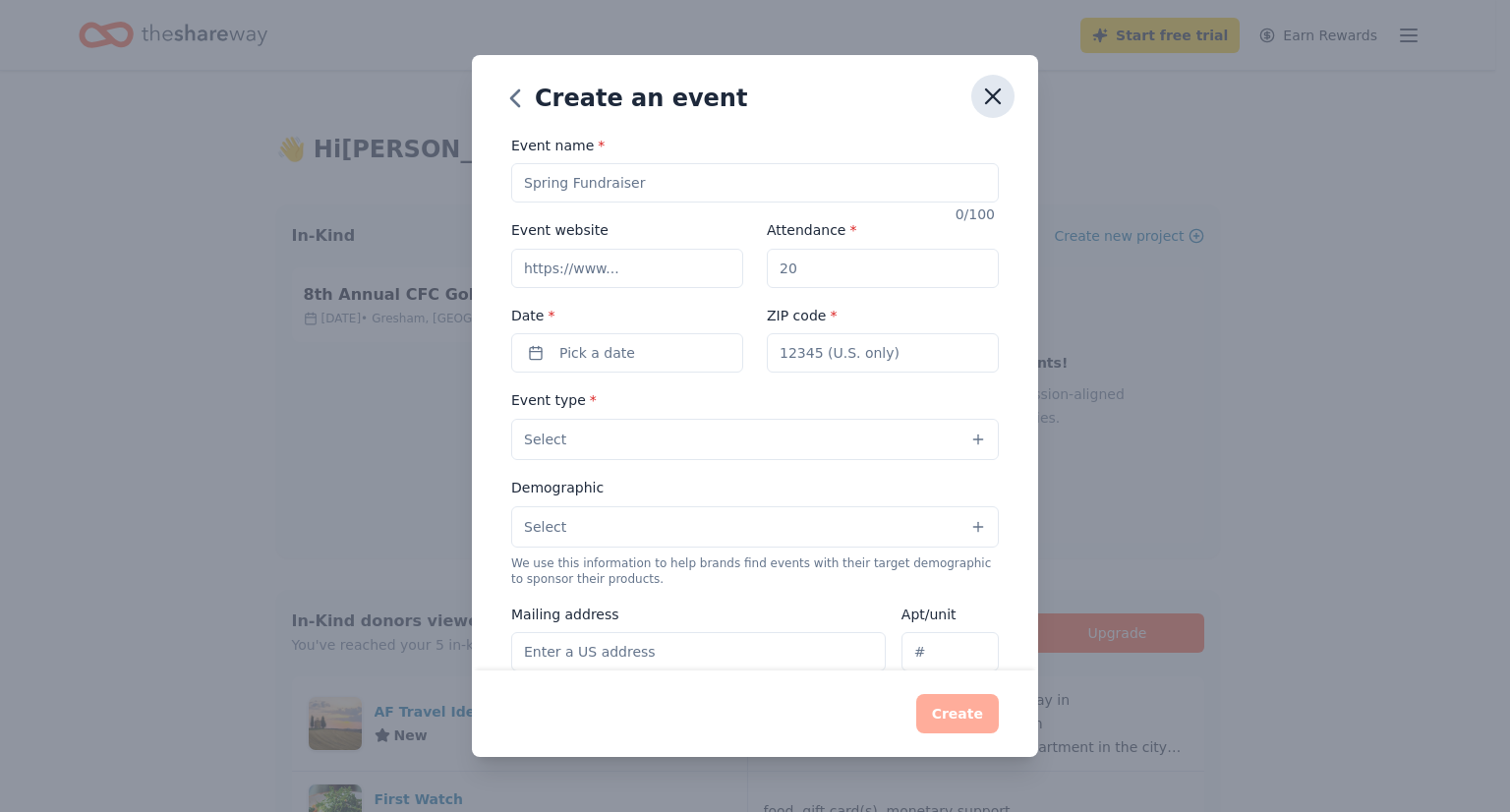
click at [995, 100] on icon "button" at bounding box center [993, 97] width 14 height 14
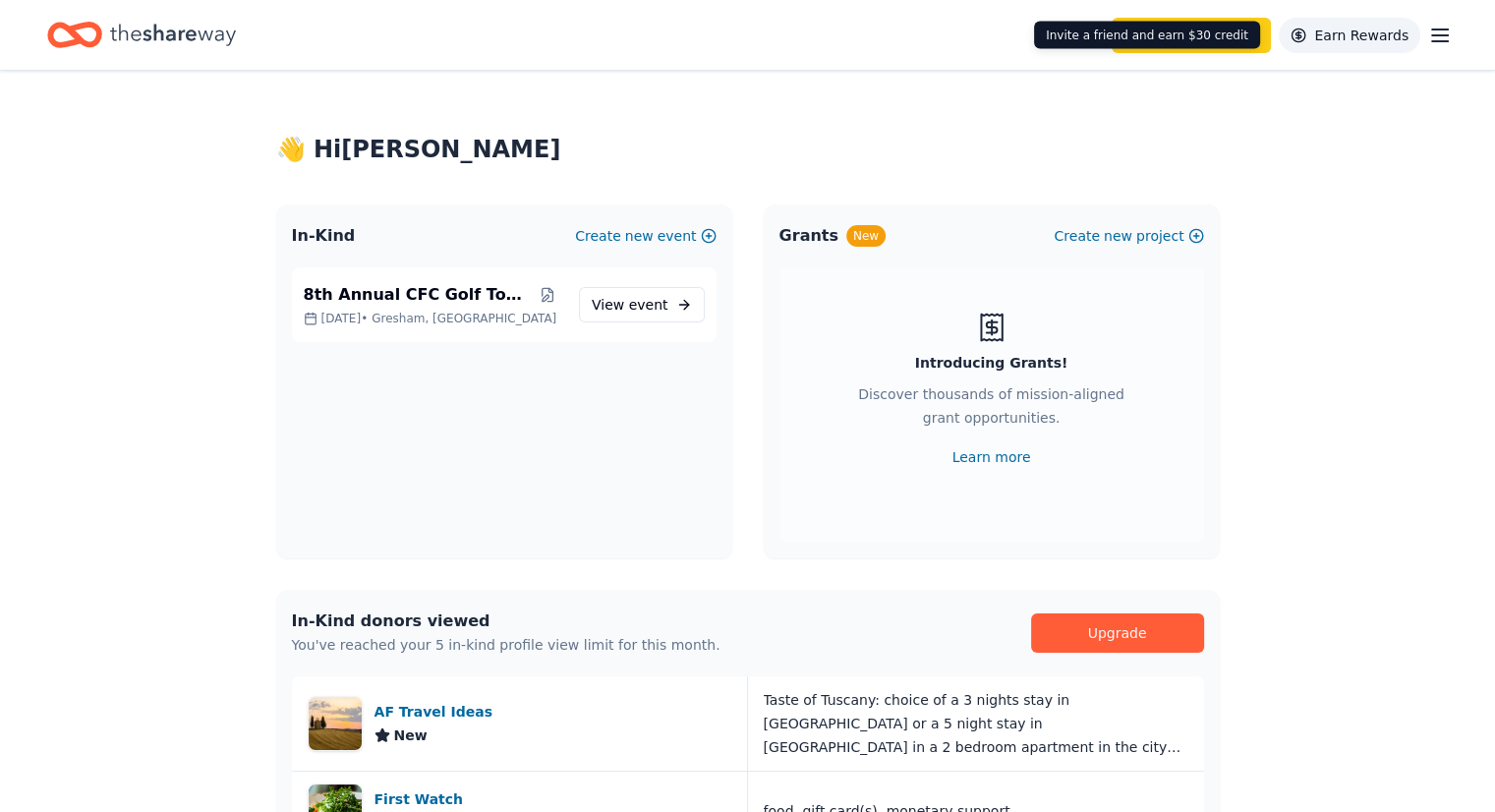
click at [1387, 39] on link "Earn Rewards" at bounding box center [1349, 36] width 141 height 36
click at [1432, 30] on line "button" at bounding box center [1440, 30] width 16 height 0
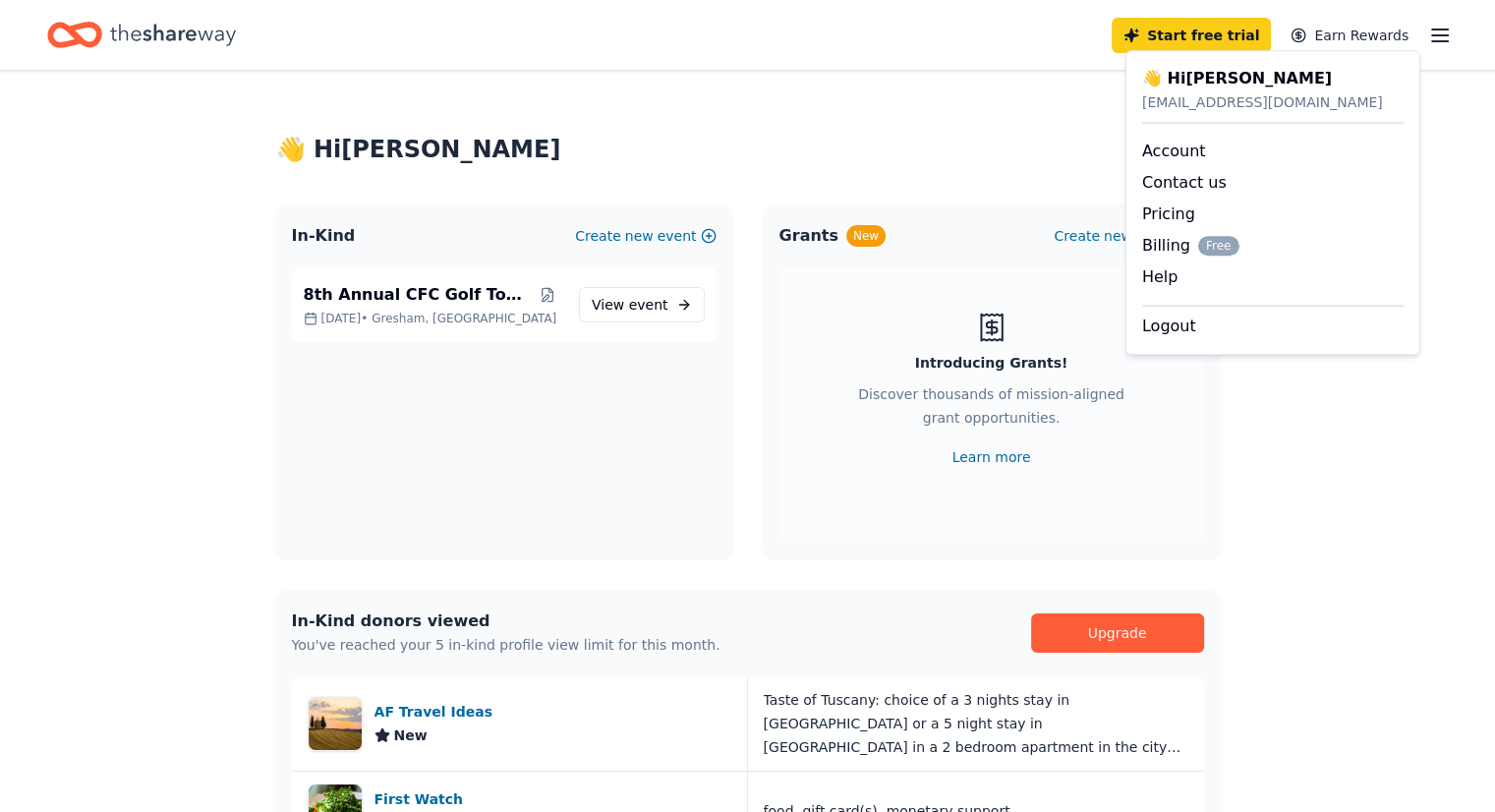
click at [187, 309] on div "👋 Hi Jenna In-Kind Create new event 8th Annual CFC Golf Tournament Sep 20, 2025…" at bounding box center [747, 769] width 1495 height 1396
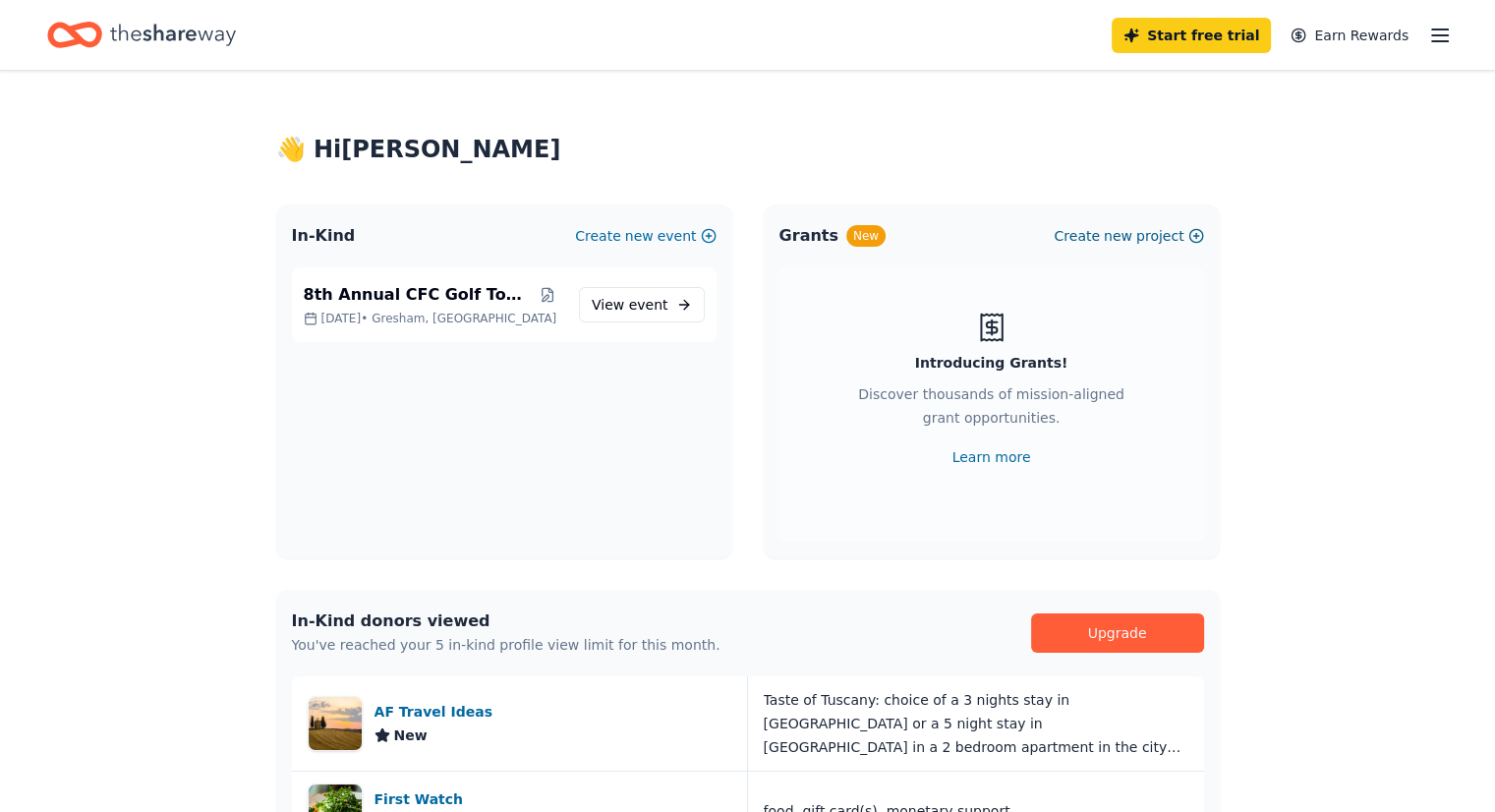
click at [1132, 236] on span "new" at bounding box center [1118, 236] width 29 height 24
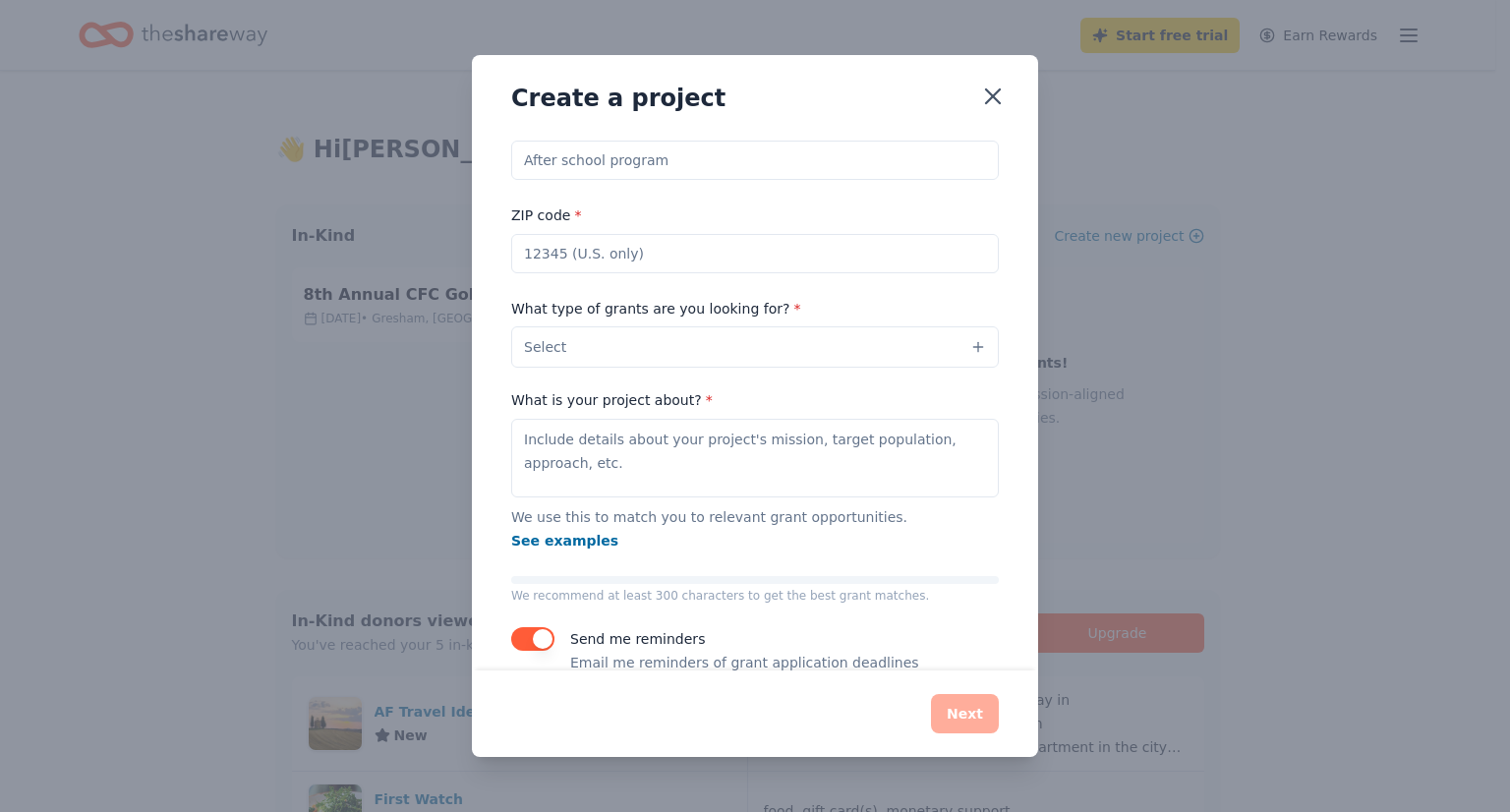
scroll to position [35, 0]
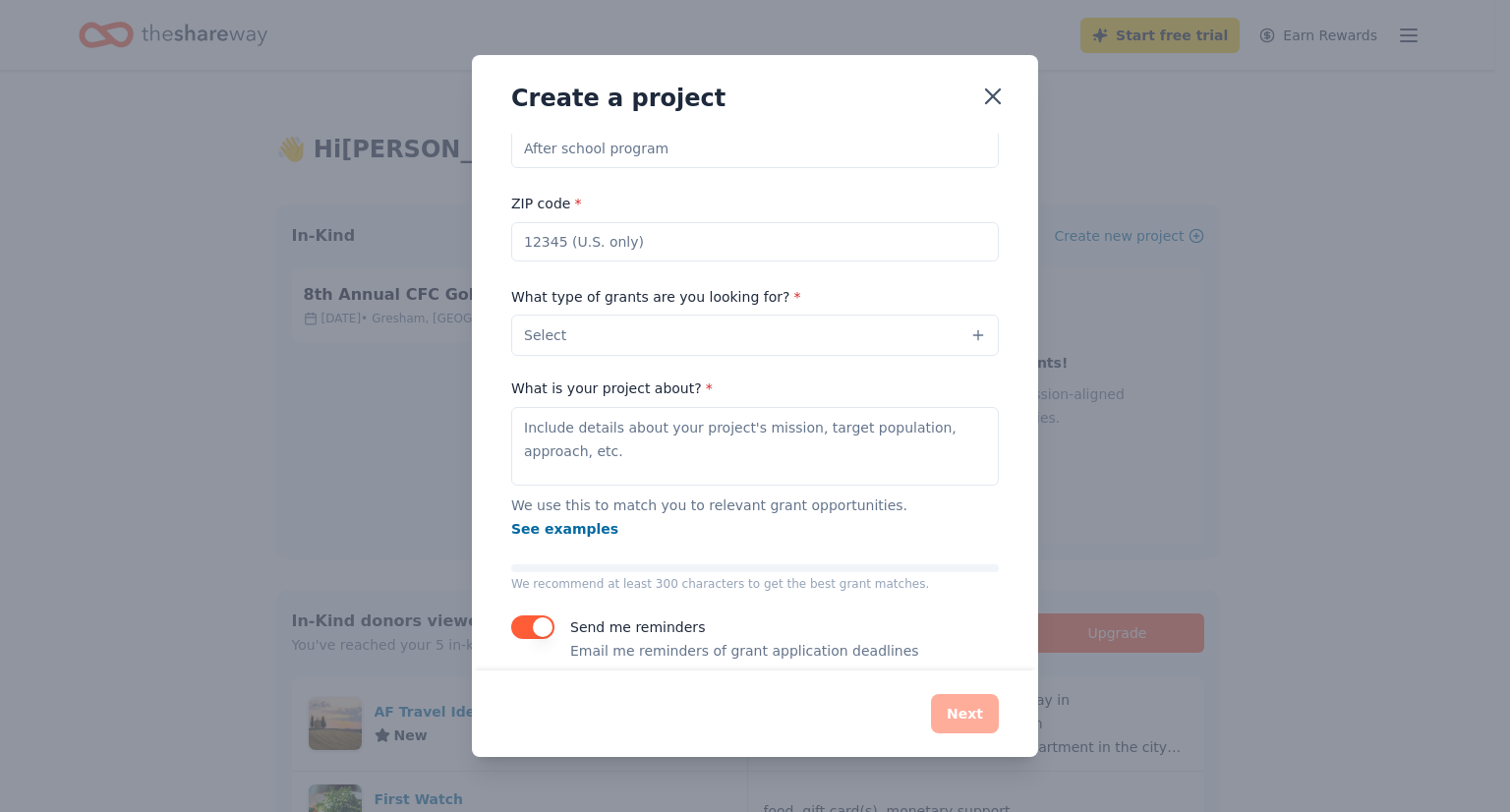
click at [657, 368] on div "Project name * ZIP code * What type of grants are you looking for? * Select Wha…" at bounding box center [755, 381] width 488 height 563
click at [667, 335] on button "Select" at bounding box center [755, 335] width 488 height 41
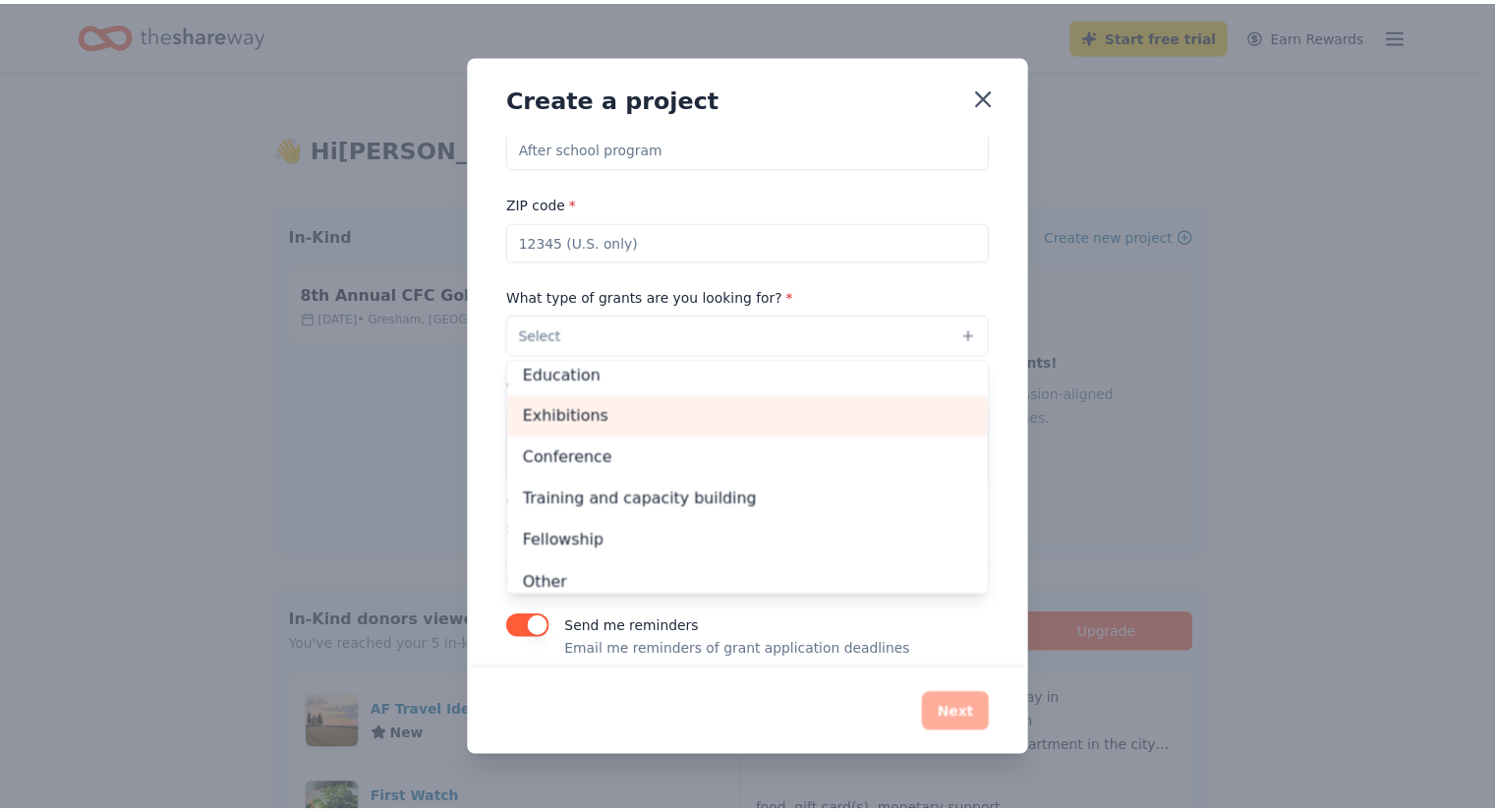
scroll to position [232, 0]
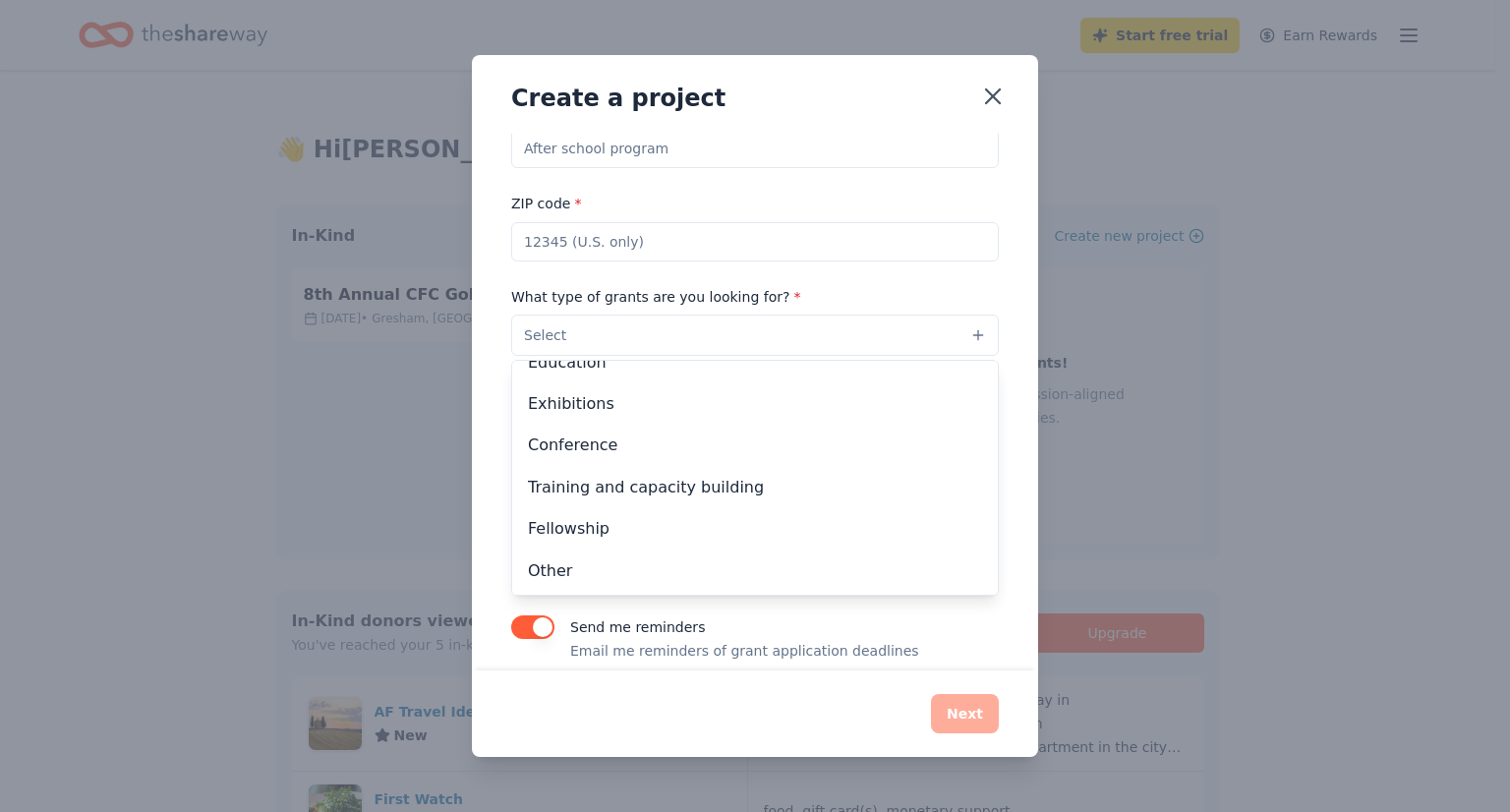
click at [1004, 349] on div "Project name * ZIP code * What type of grants are you looking for? * Select Pro…" at bounding box center [755, 402] width 566 height 538
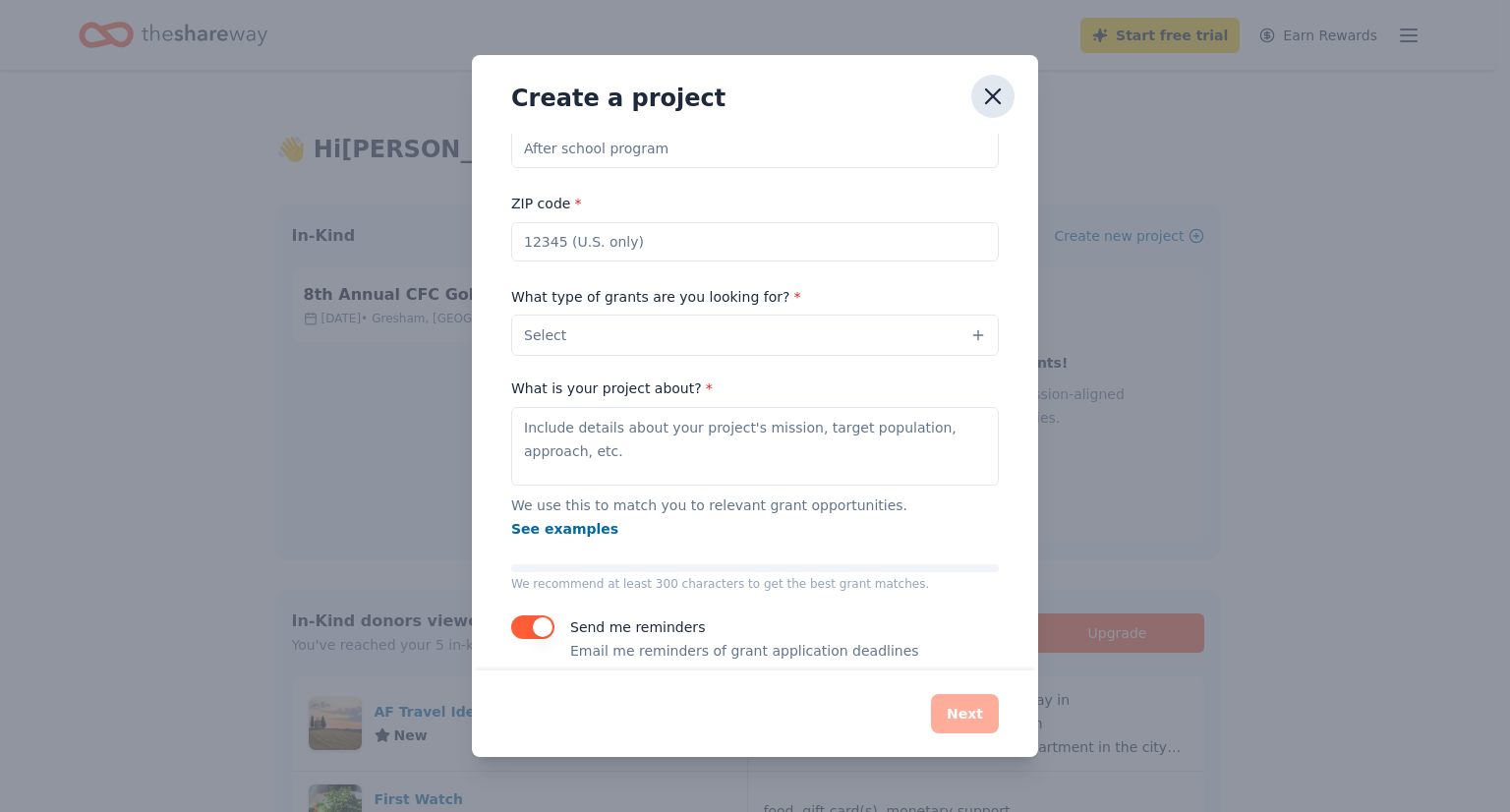
click at [983, 97] on icon "button" at bounding box center [993, 97] width 28 height 28
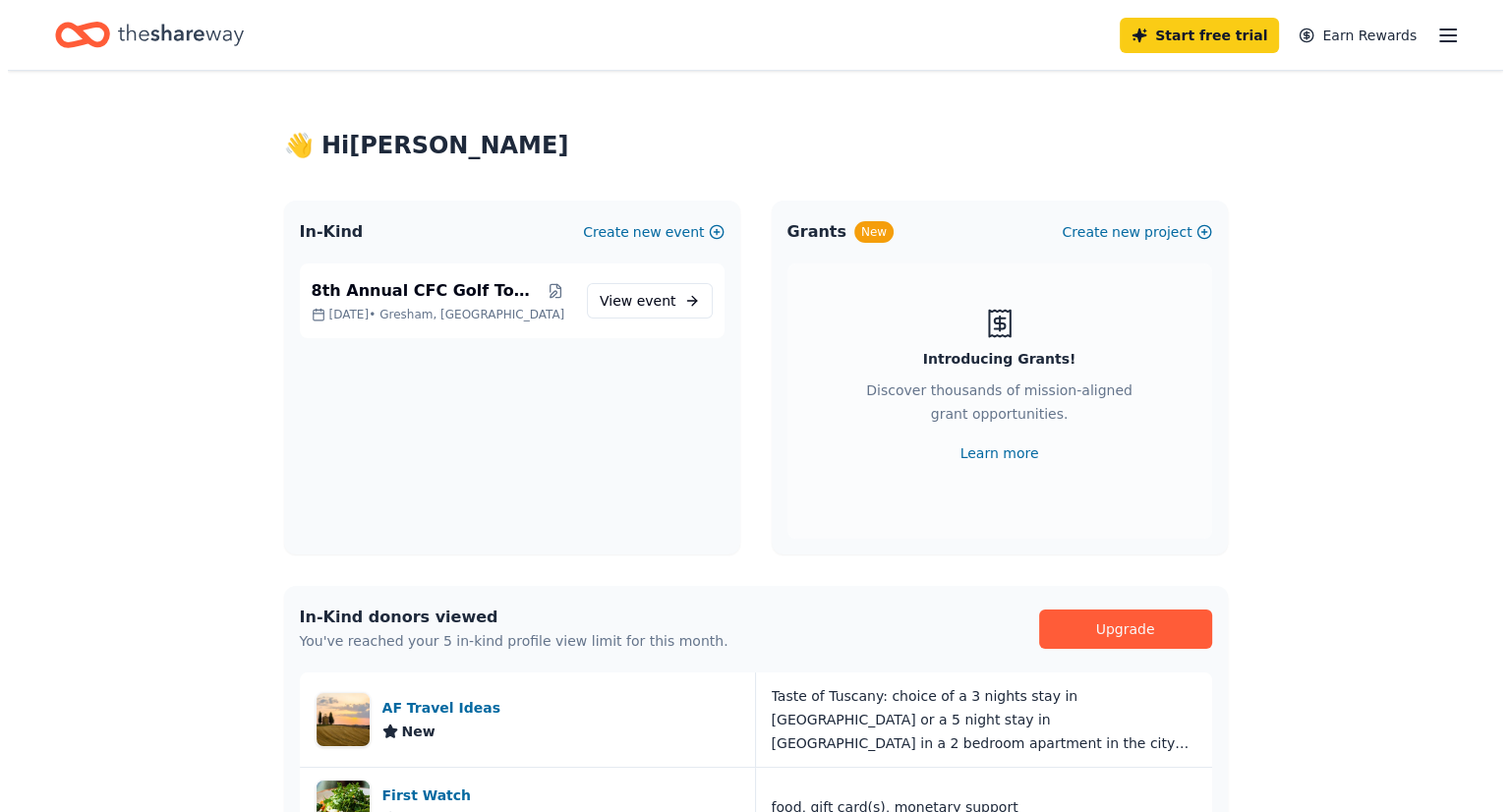
scroll to position [0, 0]
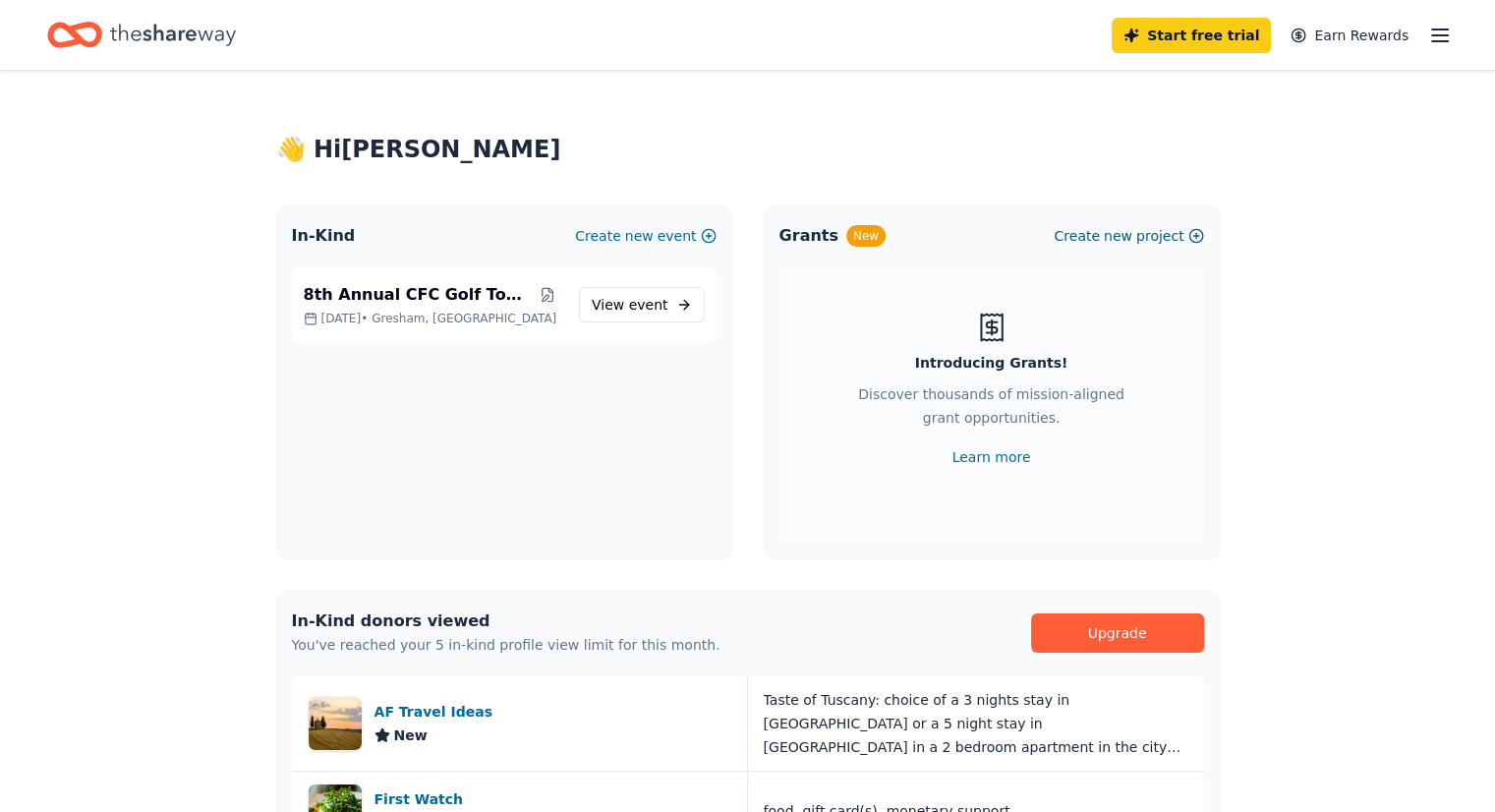
click at [1194, 232] on button "Create new project" at bounding box center [1128, 236] width 149 height 24
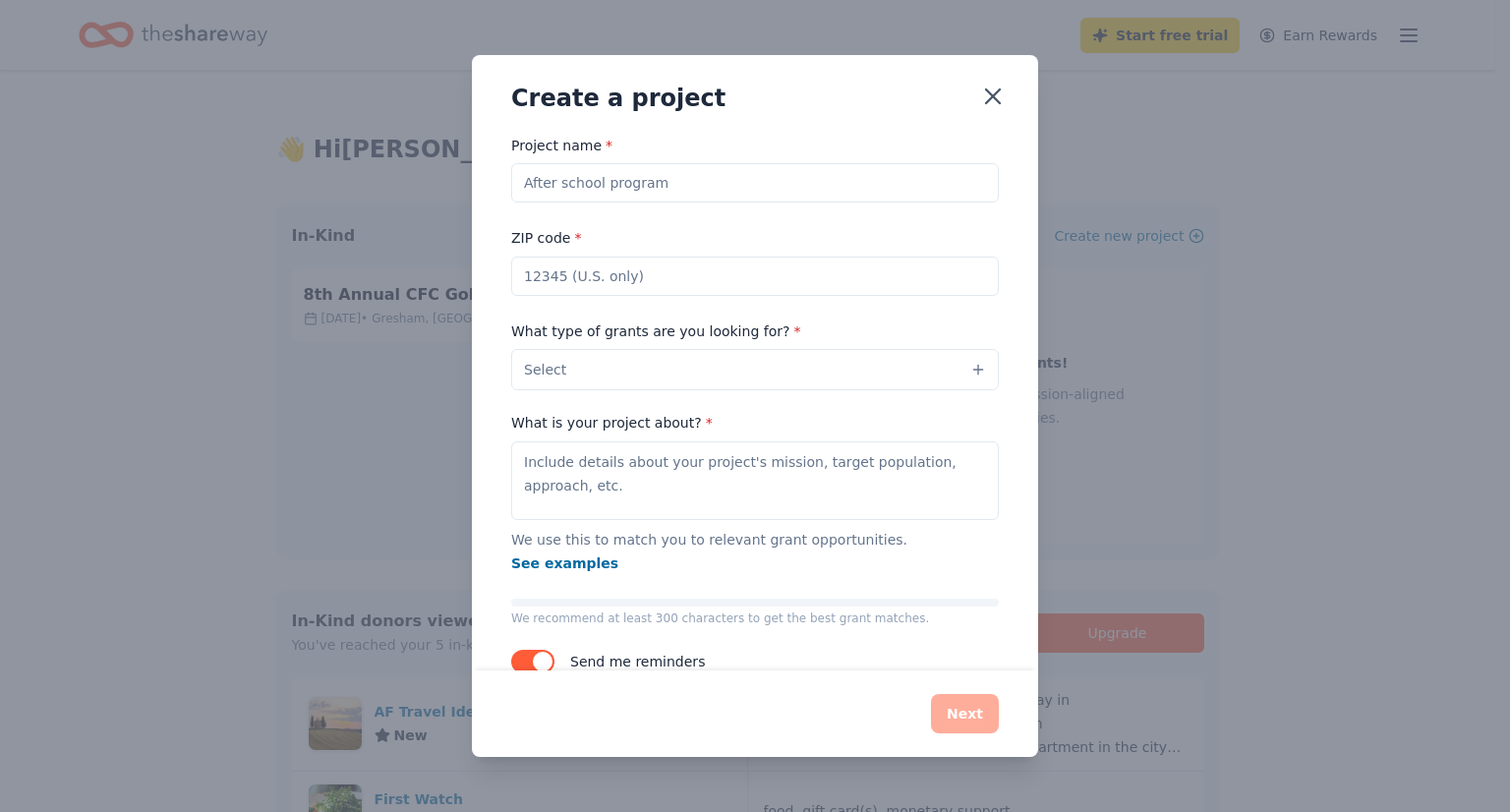
click at [721, 192] on input "Project name *" at bounding box center [755, 183] width 488 height 39
type input "Orlando Women's Rugby"
click at [600, 282] on input "3" at bounding box center [755, 276] width 488 height 39
type input "32804"
click at [640, 365] on button "Select" at bounding box center [755, 370] width 488 height 41
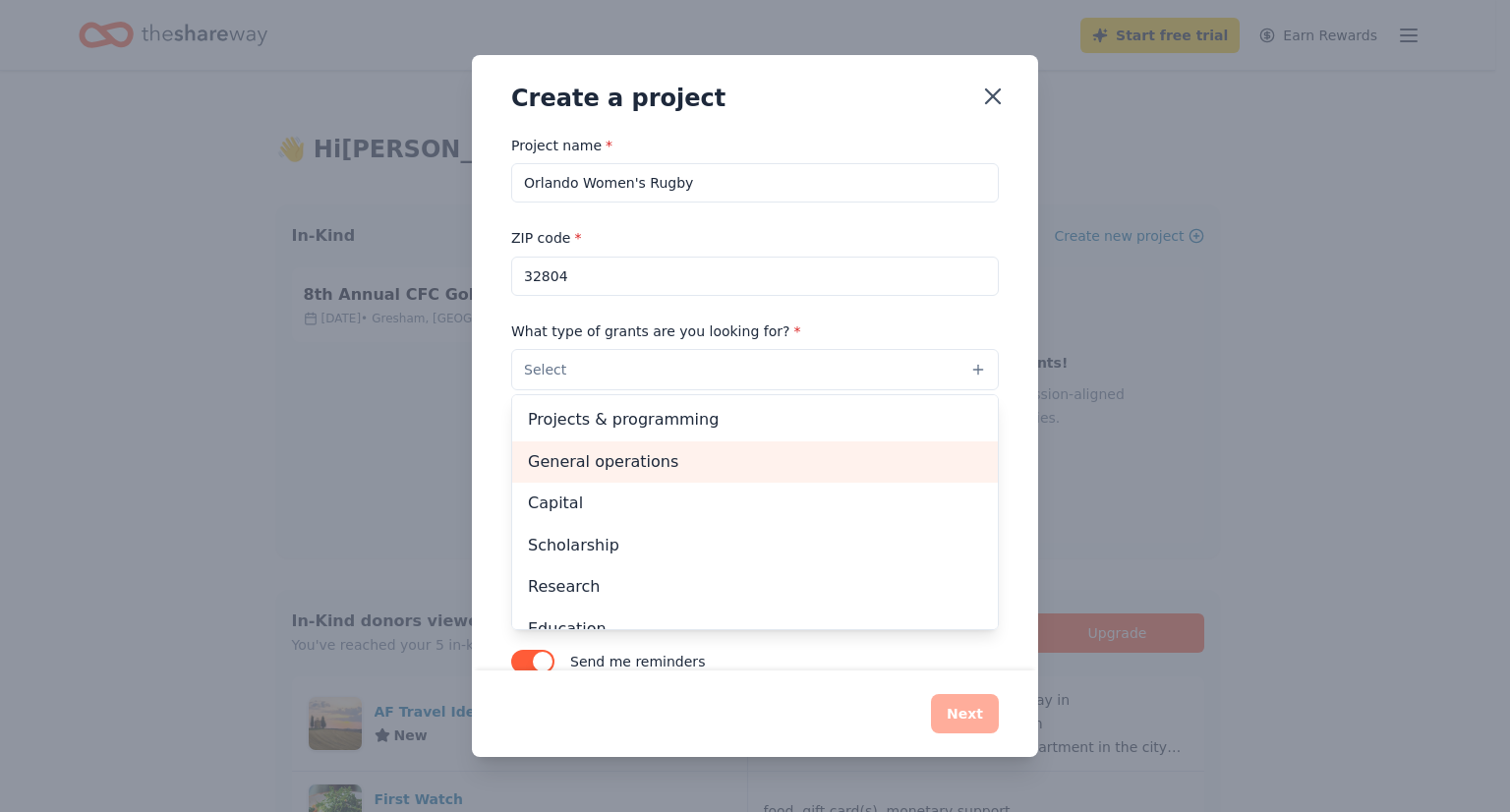
click at [656, 464] on span "General operations" at bounding box center [755, 462] width 454 height 26
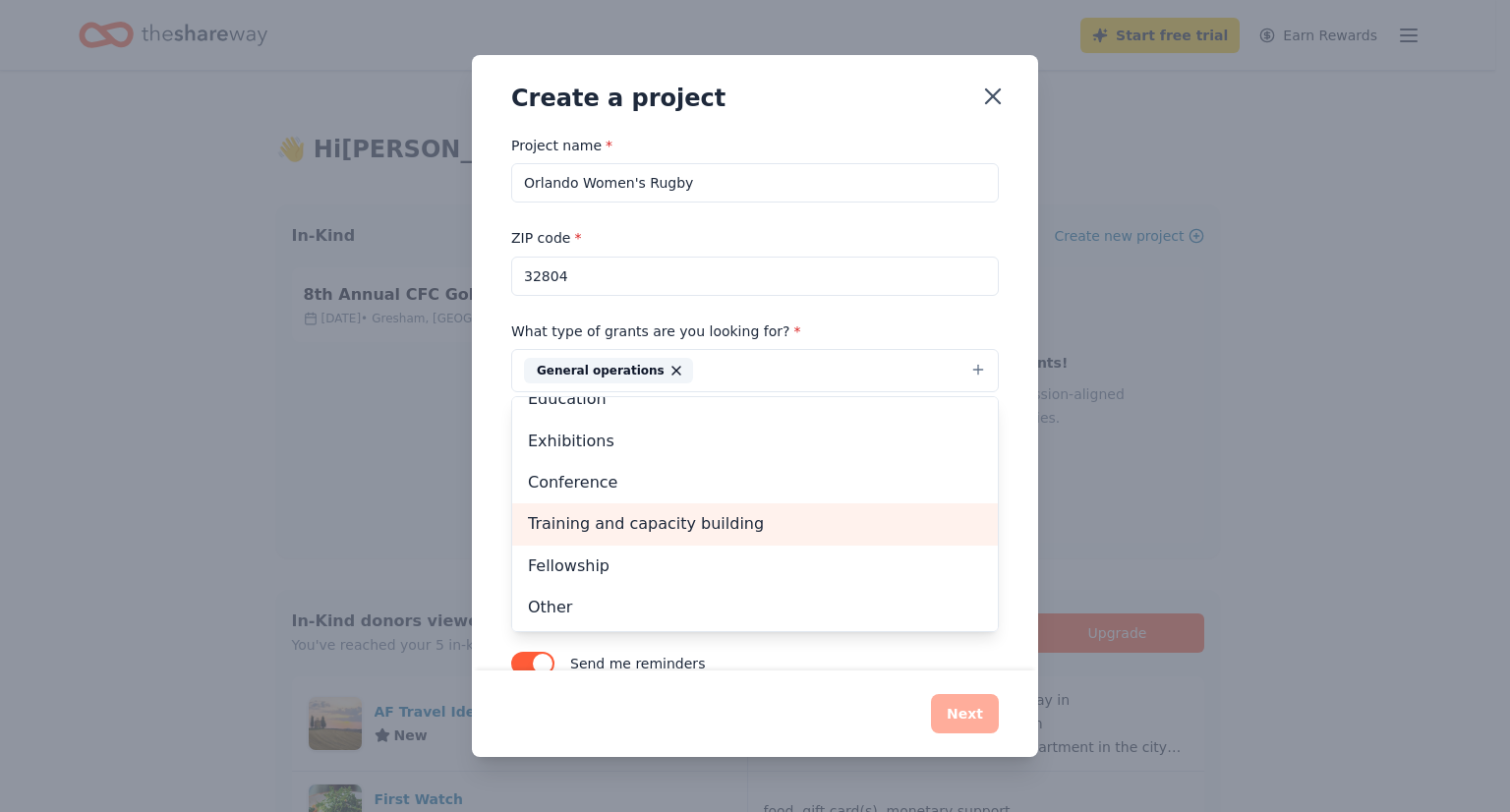
scroll to position [36, 0]
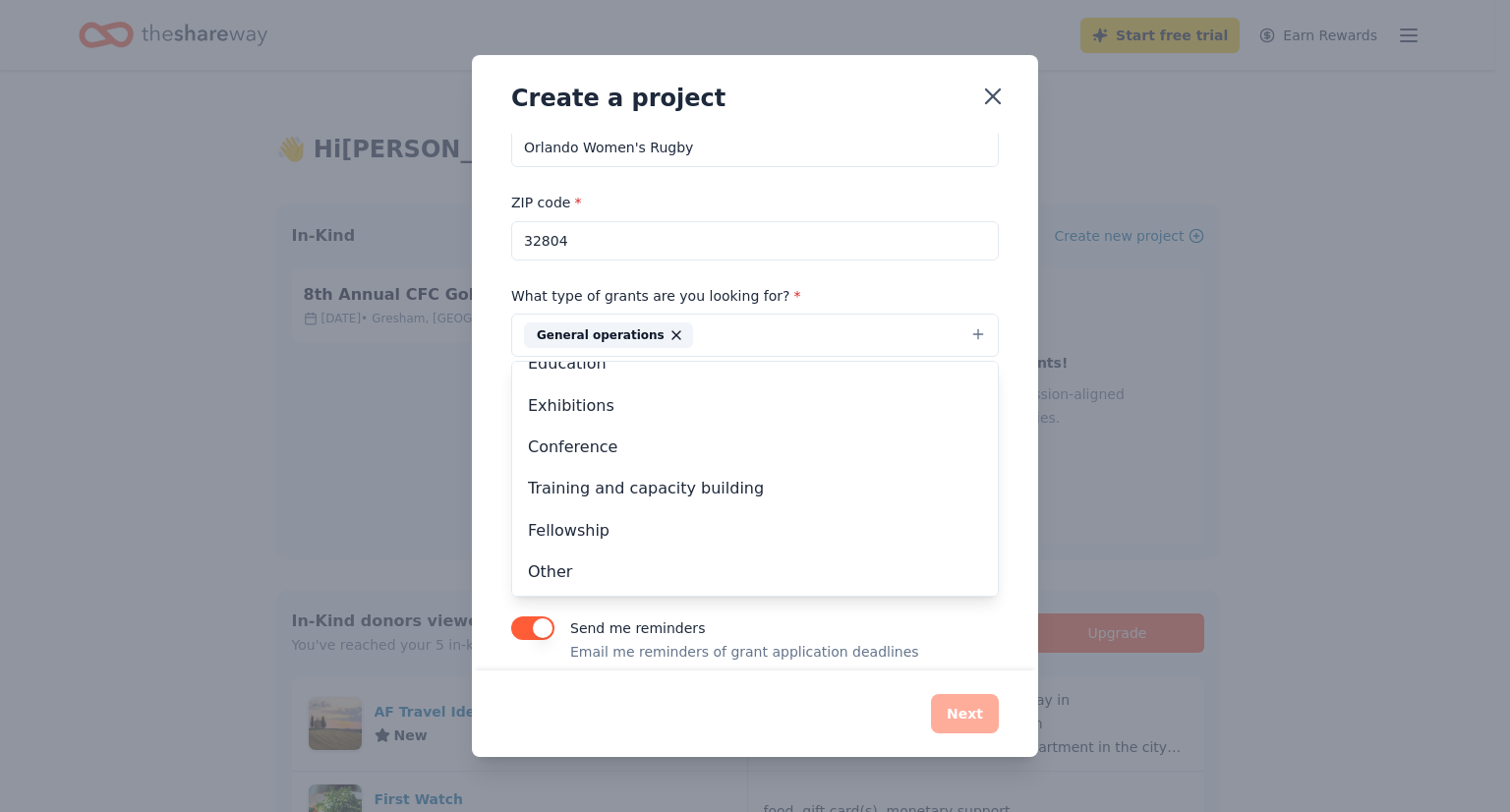
click at [1007, 403] on div "Project name * Orlando Women's Rugby ZIP code * 32804 What type of grants are y…" at bounding box center [755, 402] width 566 height 538
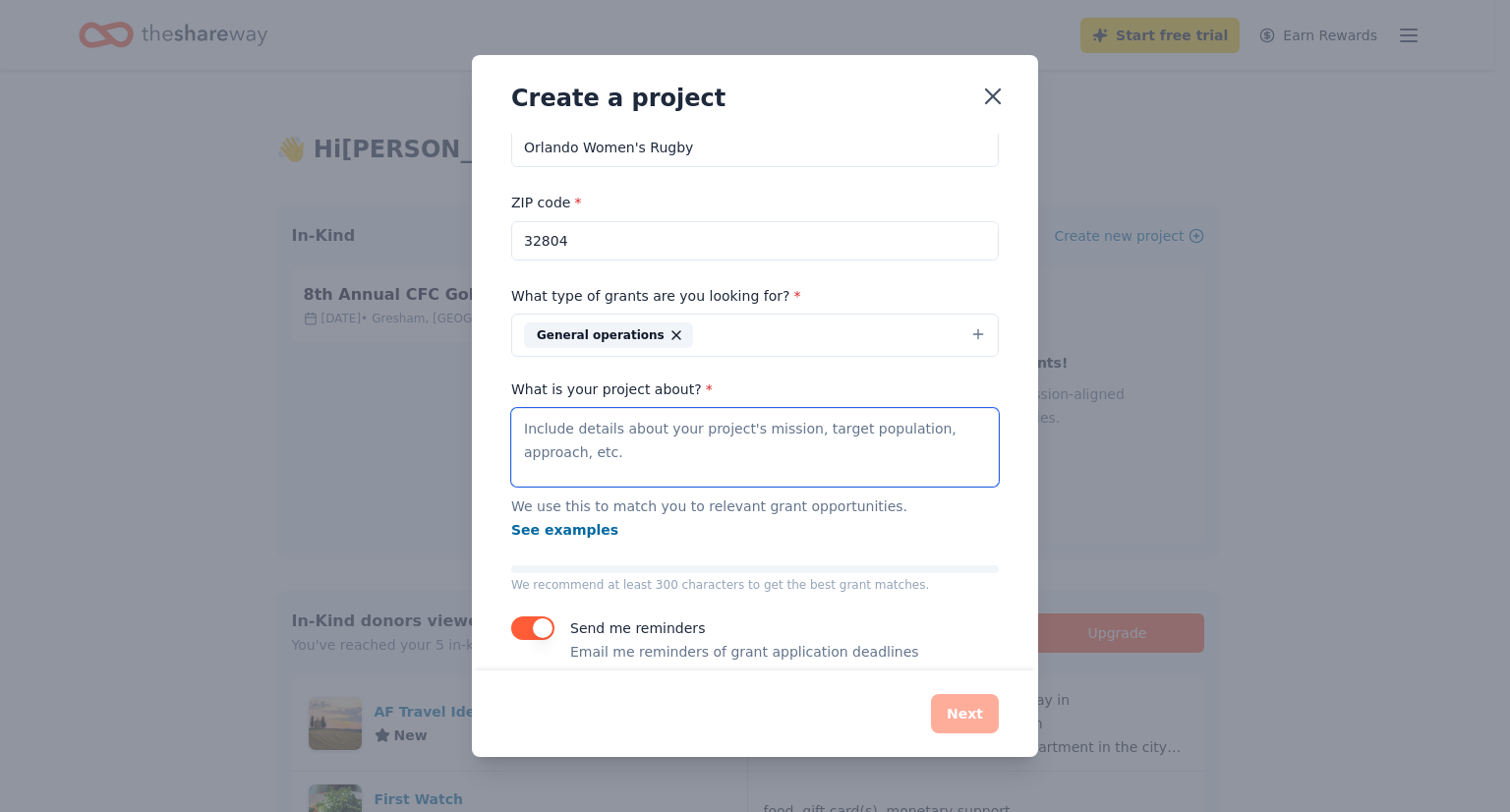
click at [808, 445] on textarea "What is your project about? *" at bounding box center [755, 447] width 488 height 79
click at [649, 430] on textarea "What is your project about? *" at bounding box center [755, 447] width 488 height 79
paste textarea "Before Disney came to town, a lone man by the name of Michael T.P. Hanson arriv…"
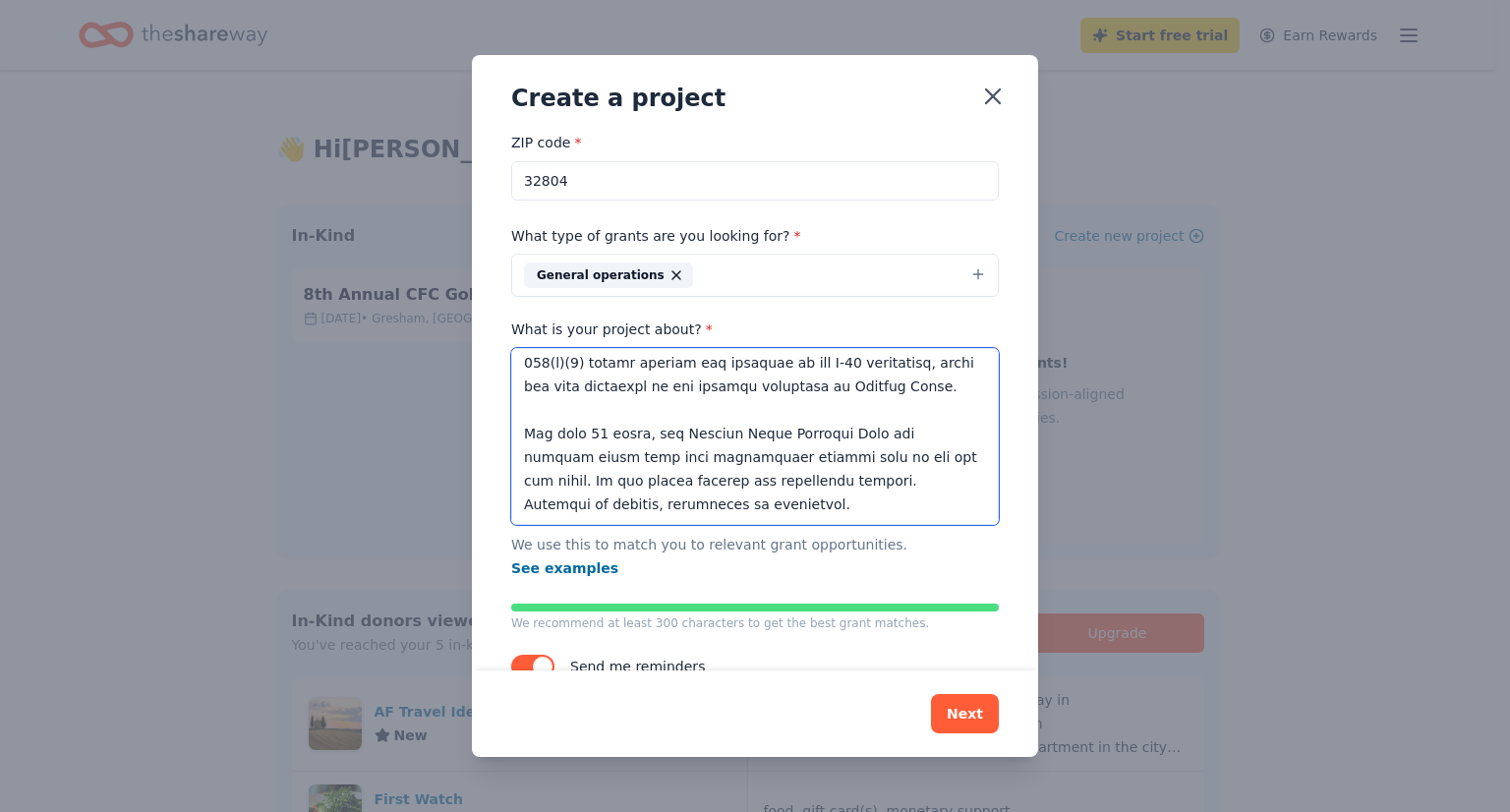
scroll to position [133, 0]
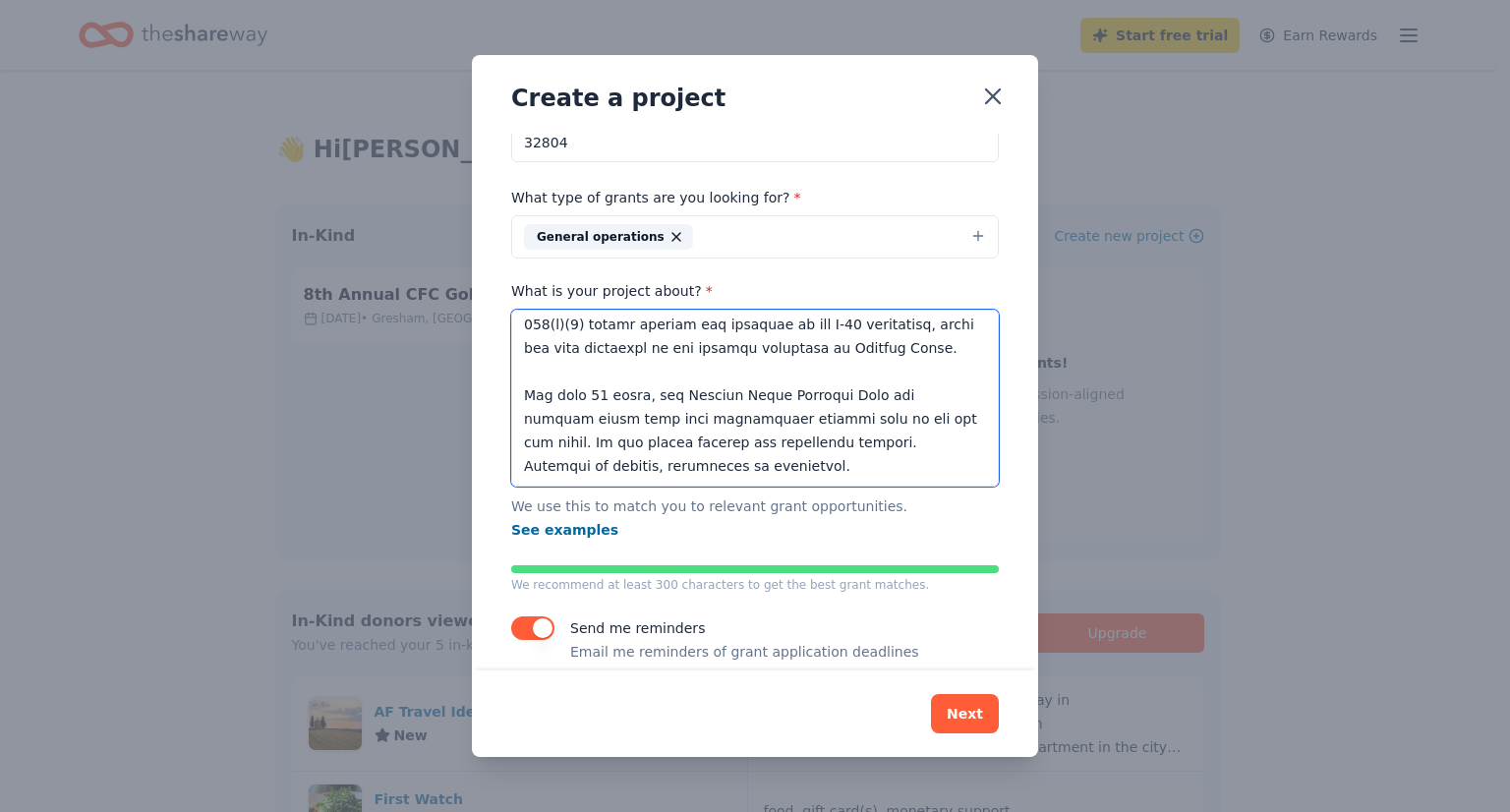
type textarea "Before Disney came to town, a lone man by the name of Michael T.P. Hanson arriv…"
click at [537, 617] on button "button" at bounding box center [533, 628] width 43 height 24
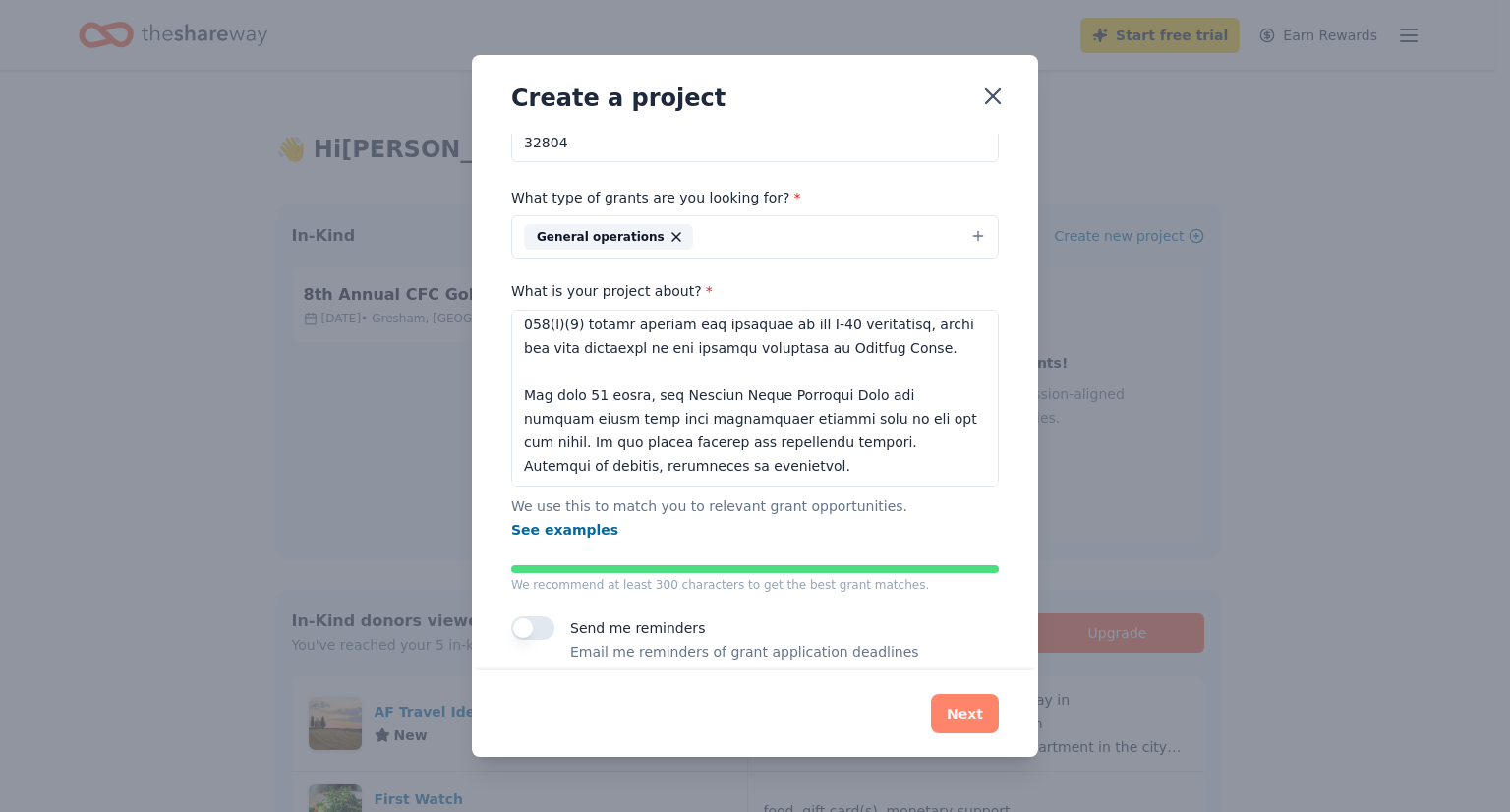
click at [961, 717] on button "Next" at bounding box center [964, 713] width 68 height 39
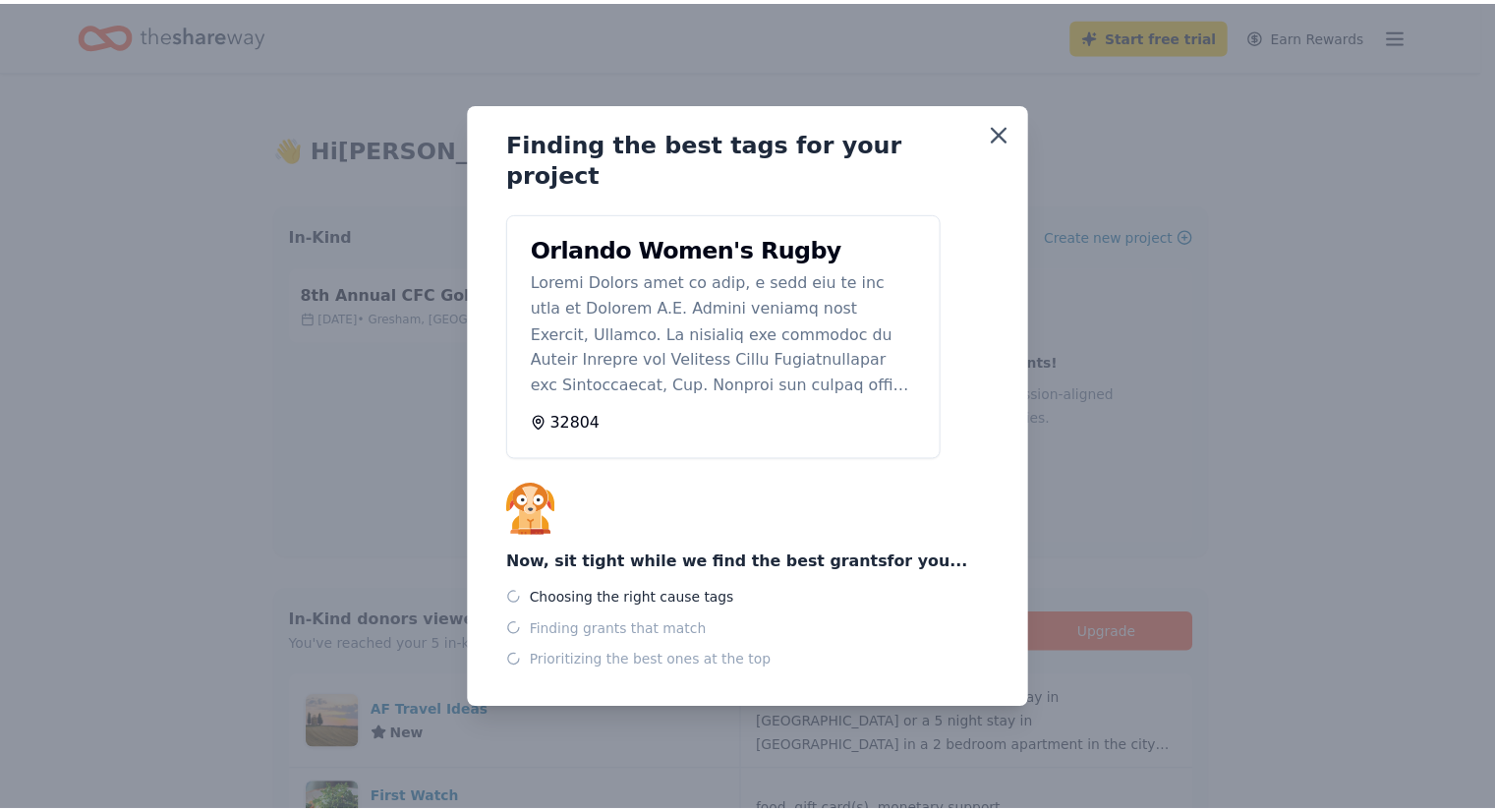
scroll to position [0, 0]
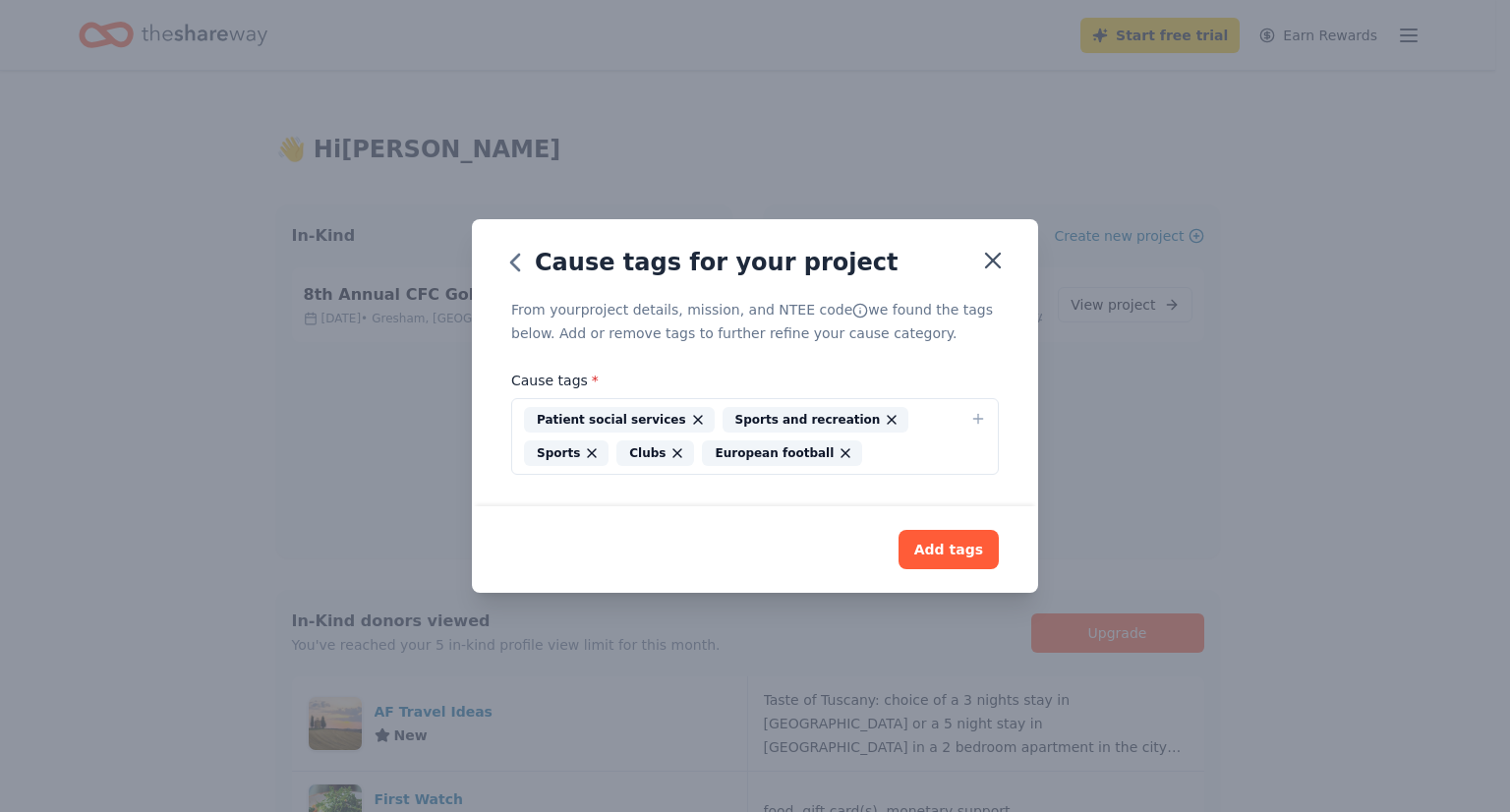
click at [690, 414] on icon "button" at bounding box center [698, 419] width 16 height 16
click at [663, 450] on icon "button" at bounding box center [667, 453] width 8 height 8
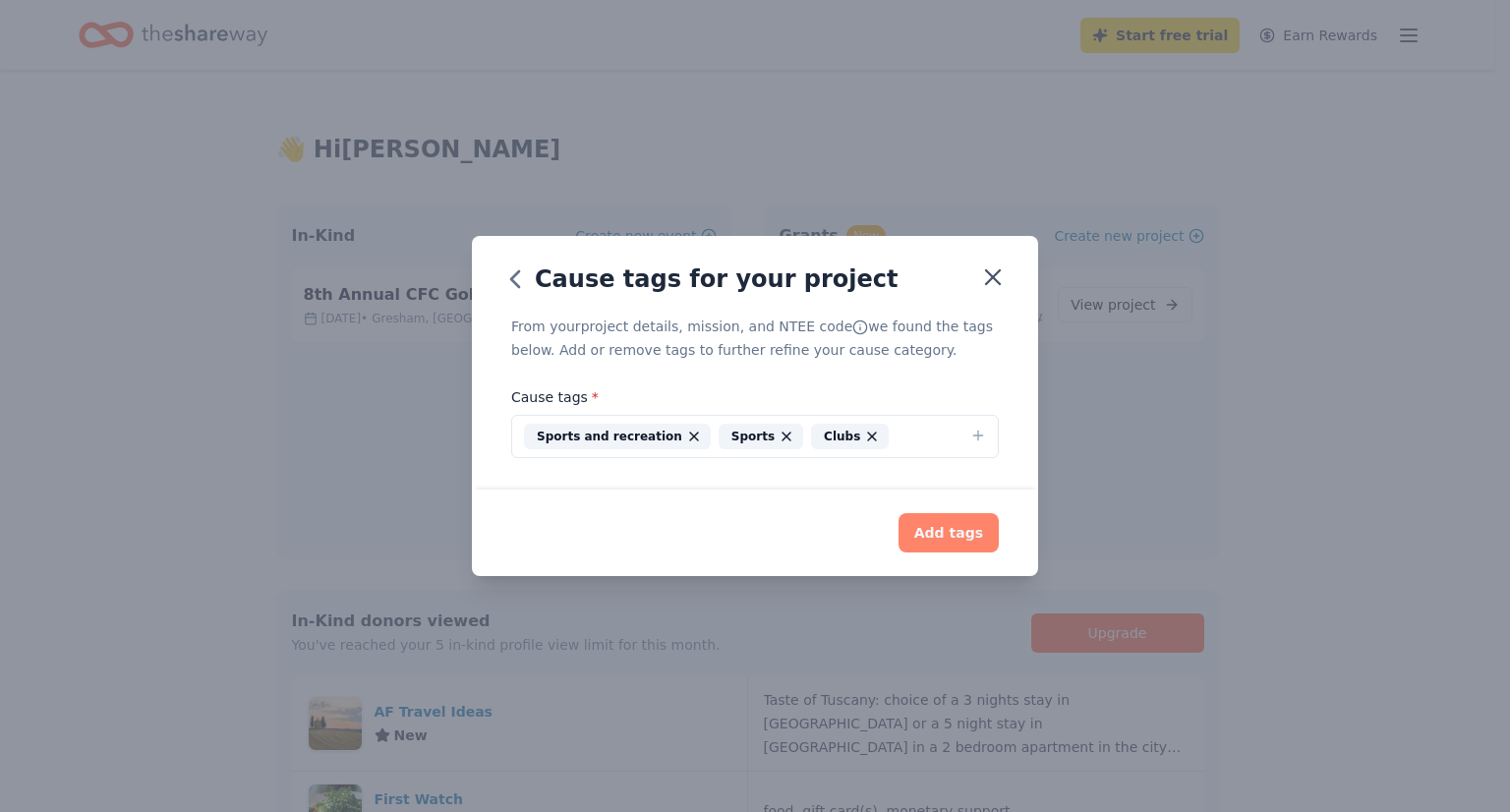
click at [967, 528] on button "Add tags" at bounding box center [949, 533] width 101 height 39
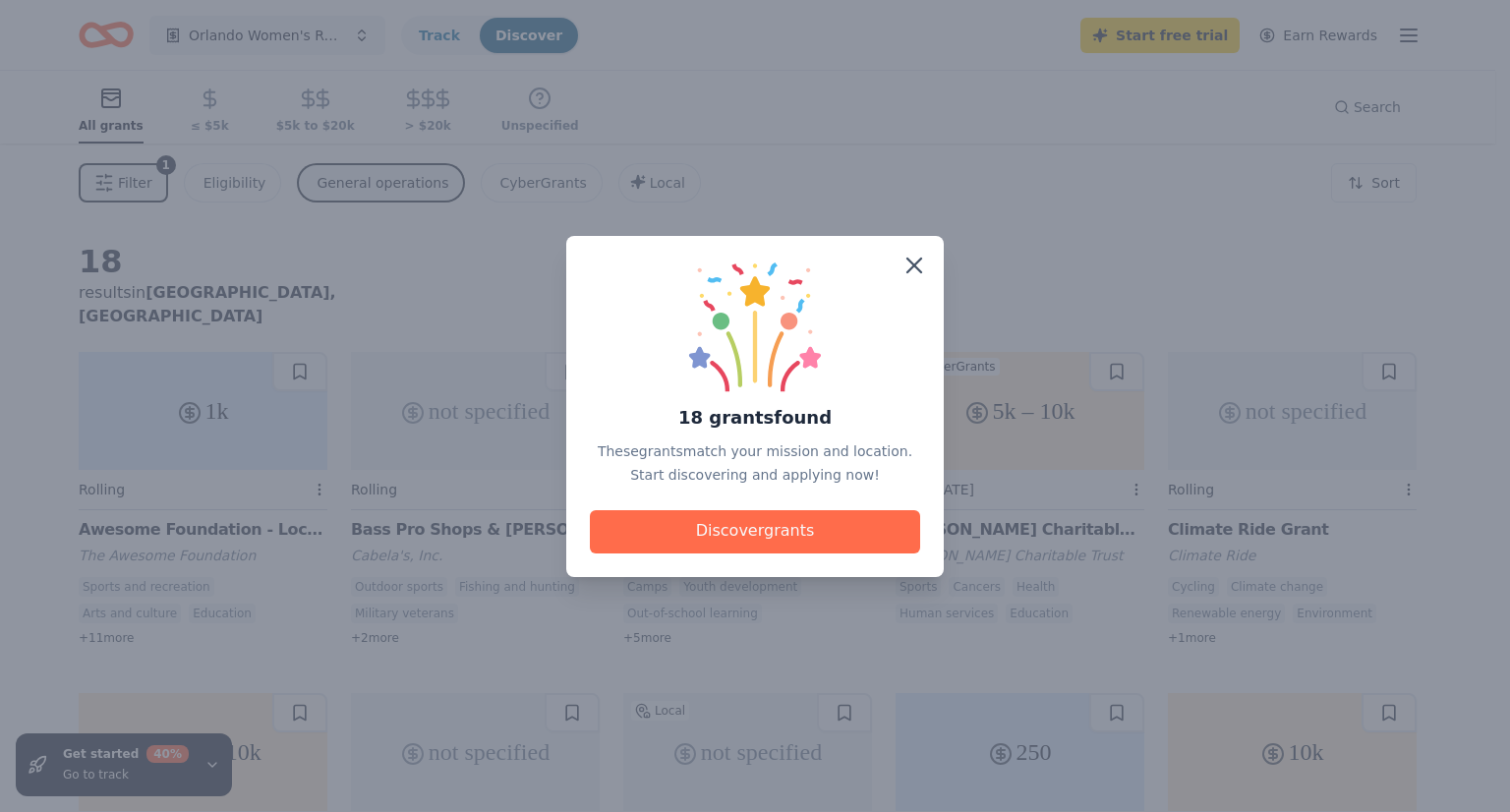
click at [837, 539] on button "Discover grants" at bounding box center [755, 532] width 331 height 43
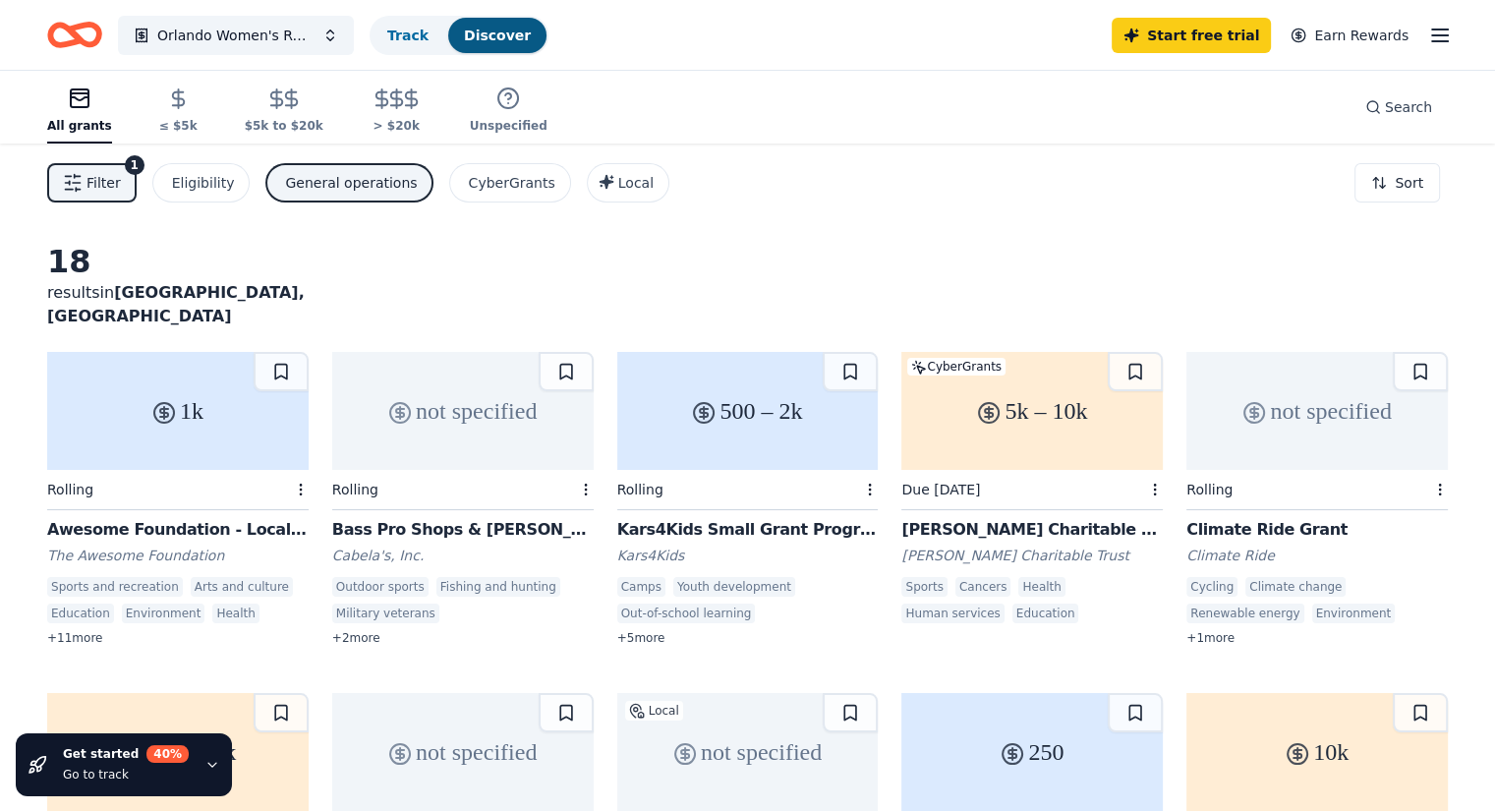
click at [234, 518] on div "Awesome Foundation - Local Chapter Grants" at bounding box center [178, 530] width 262 height 24
click at [486, 518] on div "Bass Pro Shops & Cabela's Funding" at bounding box center [463, 530] width 262 height 24
click at [100, 37] on icon "Home" at bounding box center [84, 35] width 31 height 20
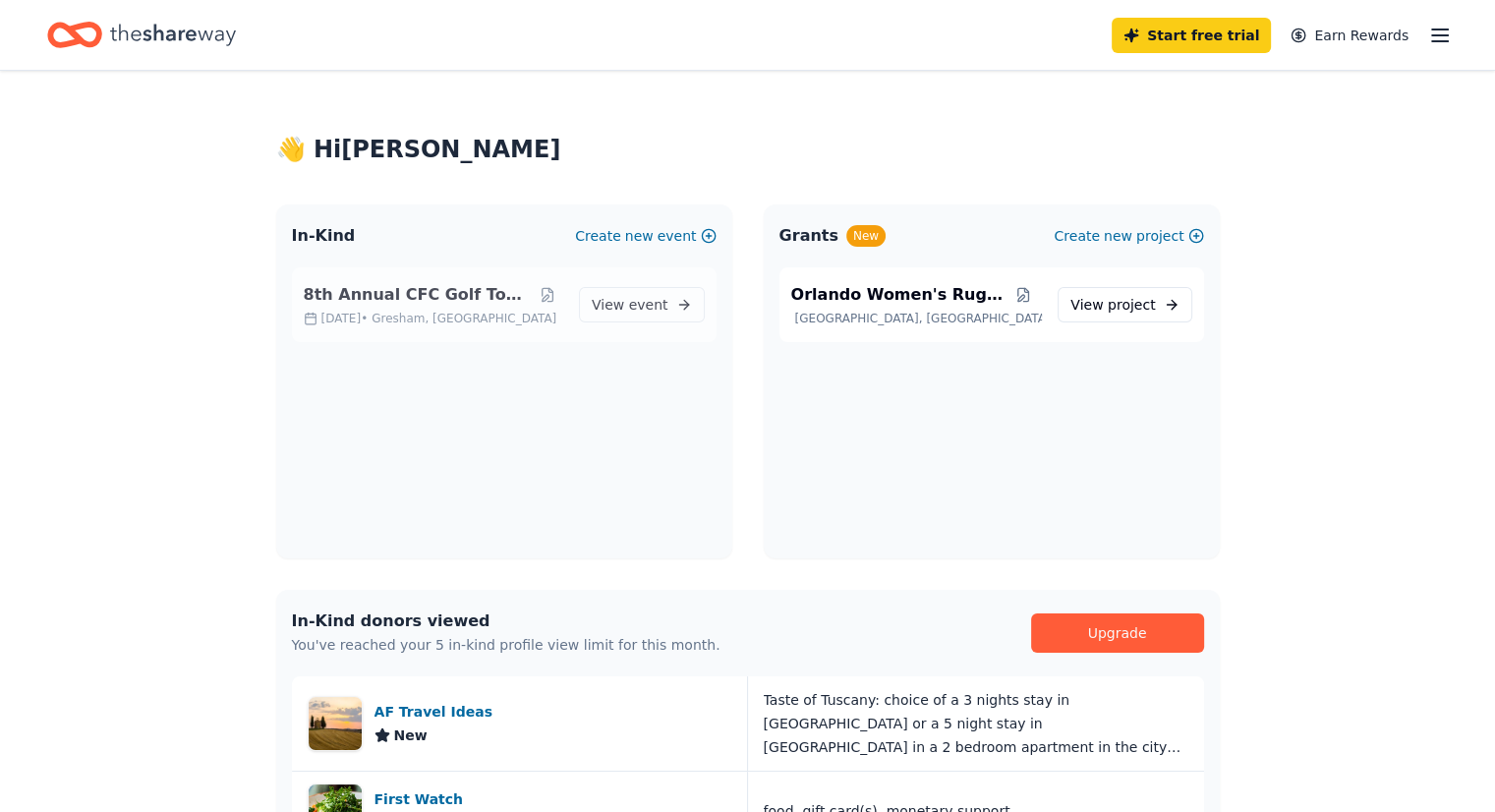
click at [411, 318] on span "Gresham, OR" at bounding box center [464, 319] width 185 height 16
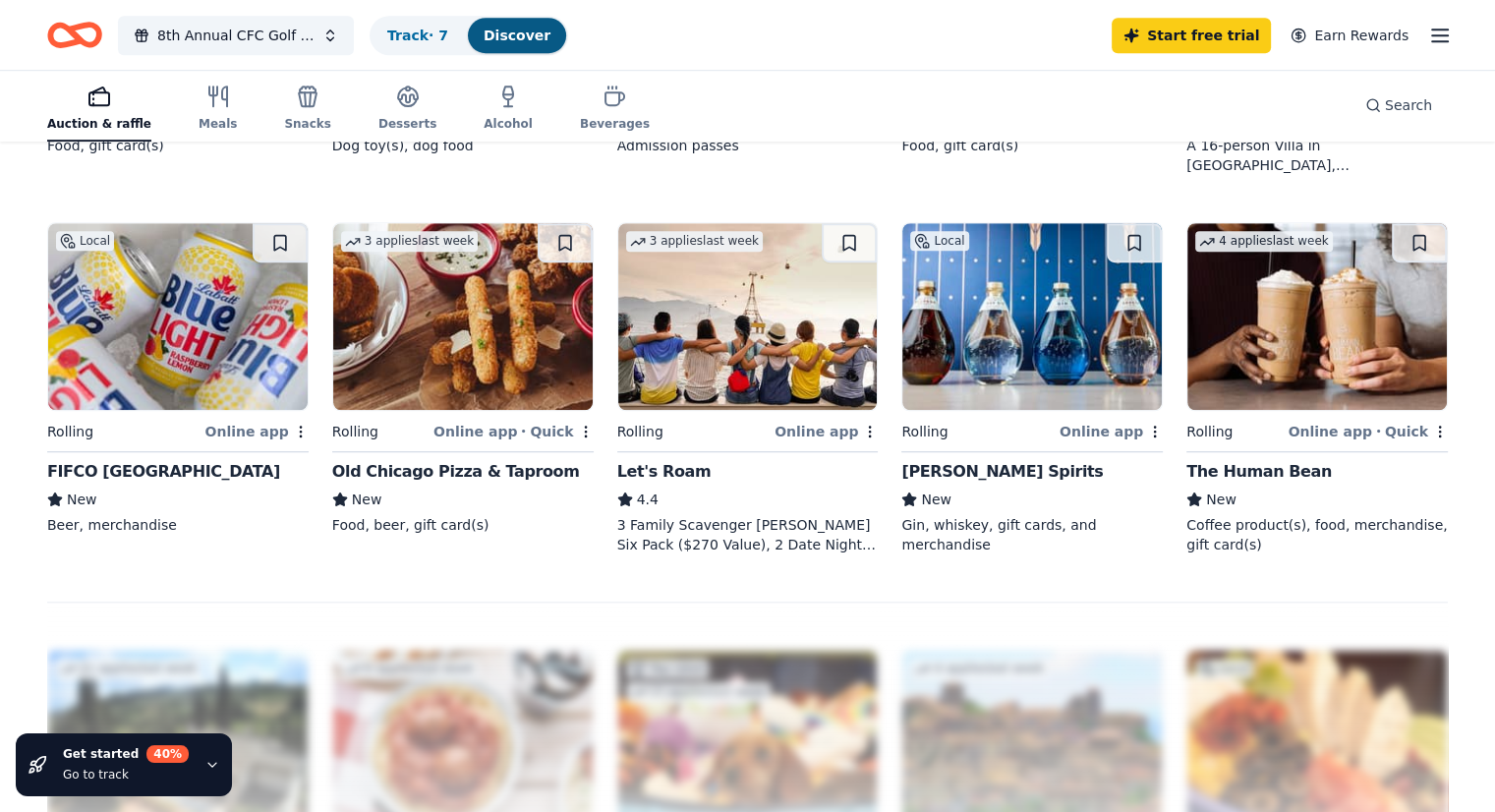
scroll to position [1376, 0]
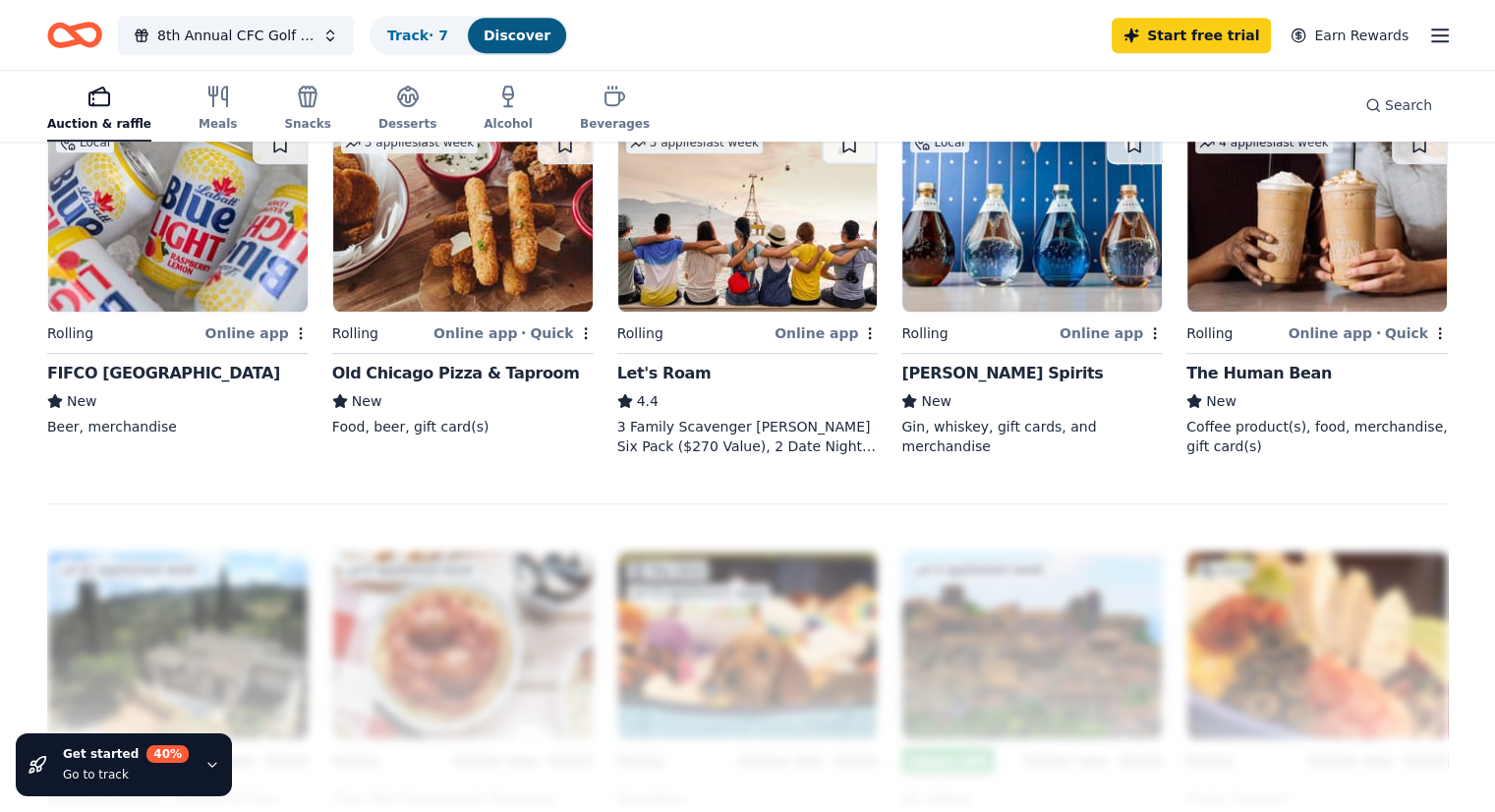
click at [103, 31] on icon "Home" at bounding box center [75, 35] width 55 height 46
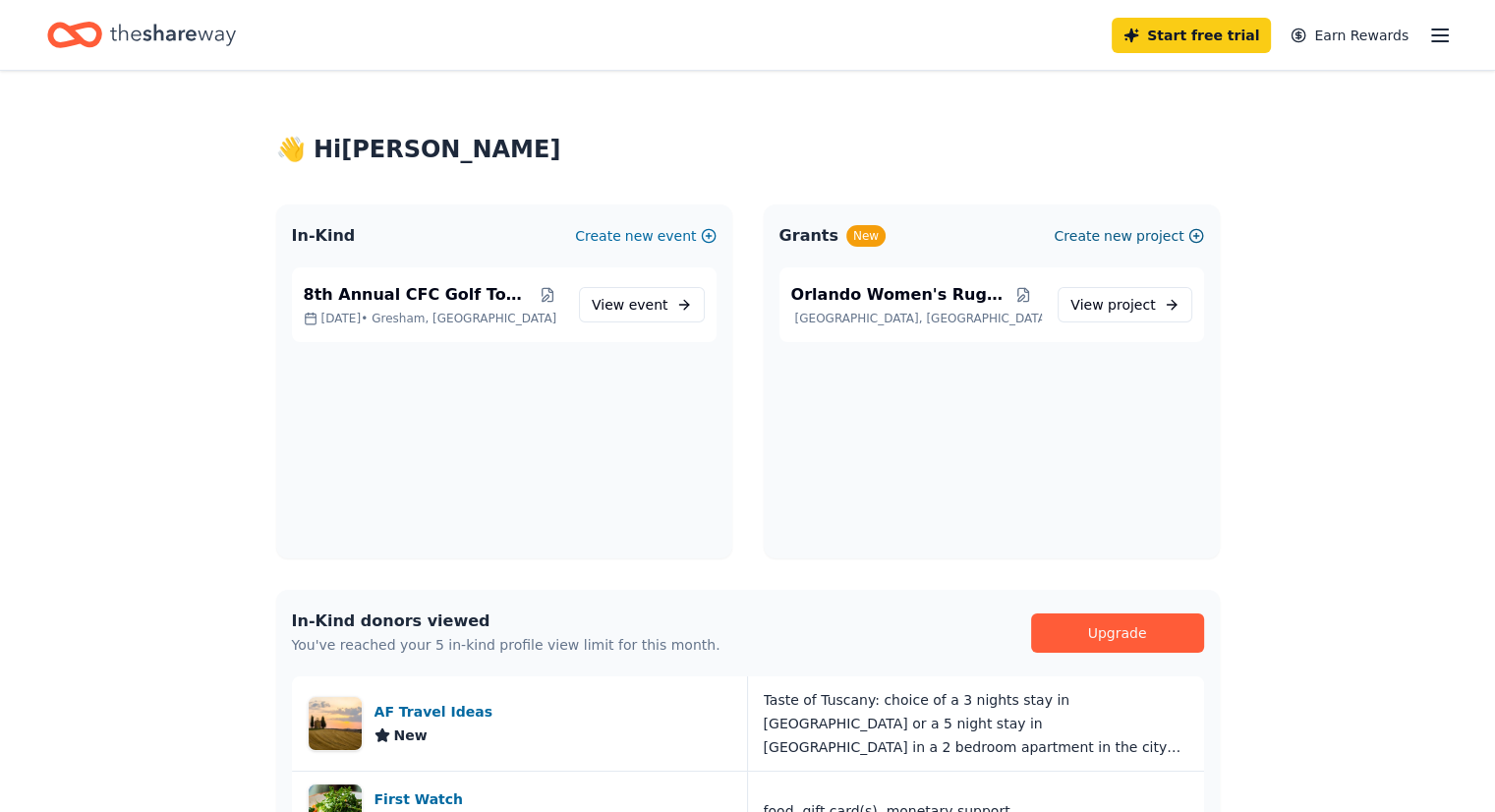
click at [1122, 238] on span "new" at bounding box center [1118, 236] width 29 height 24
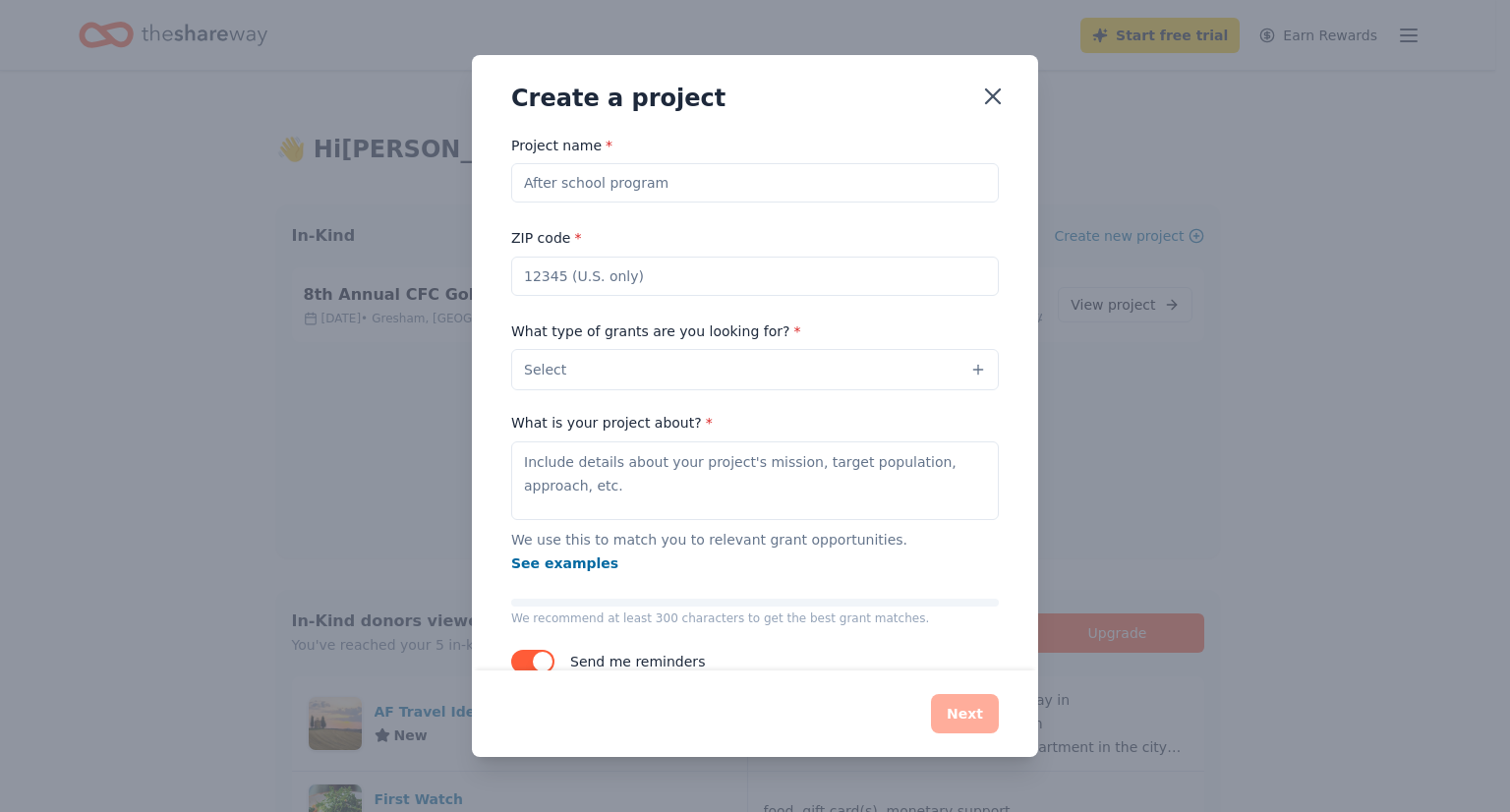
click at [696, 189] on input "Project name *" at bounding box center [755, 183] width 488 height 39
type input "Creations for Cures"
click at [582, 378] on button "Select" at bounding box center [755, 370] width 488 height 41
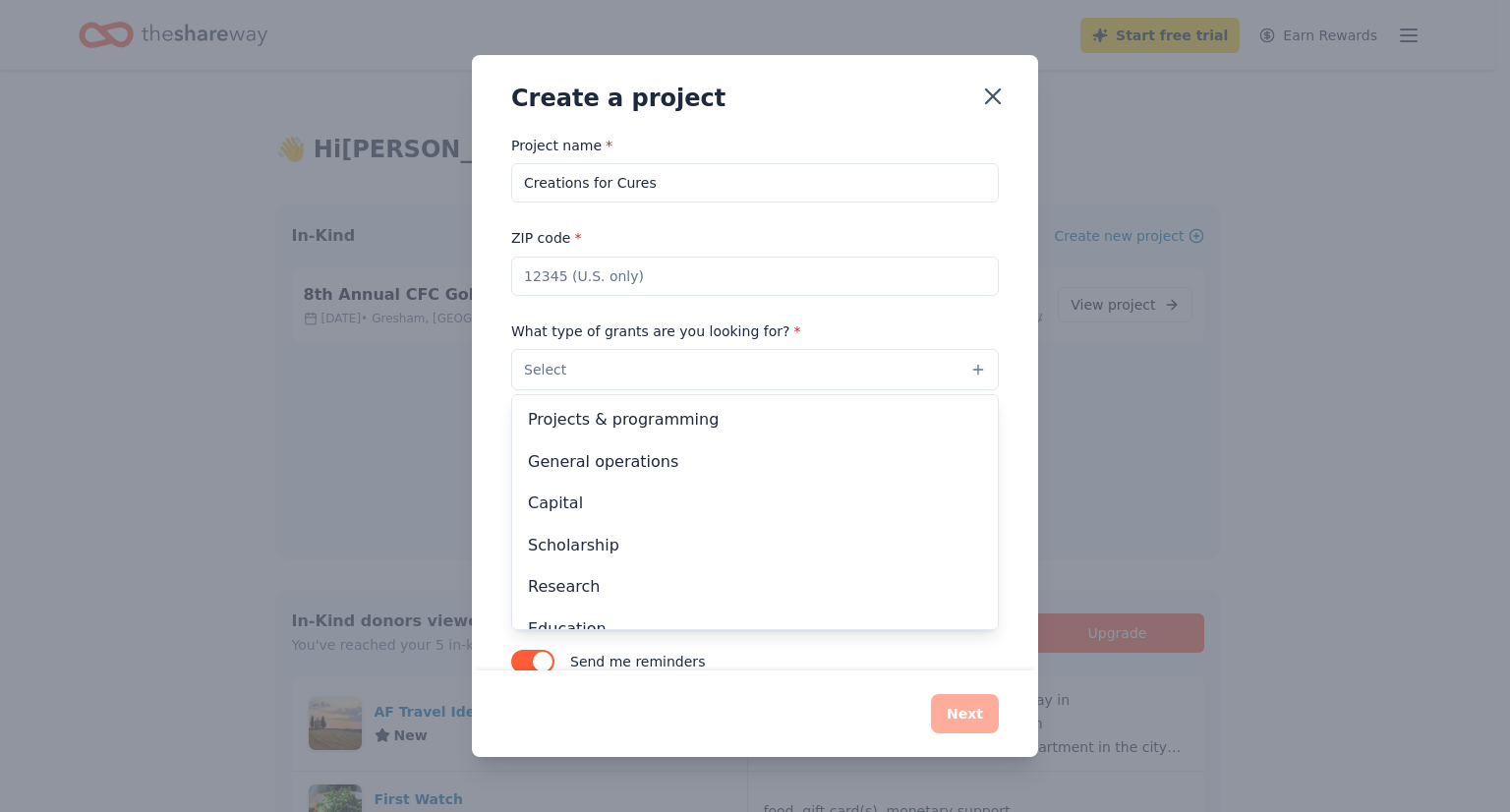
click at [601, 284] on div "Project name * Creations for Cures ZIP code * What type of grants are you looki…" at bounding box center [755, 414] width 488 height 563
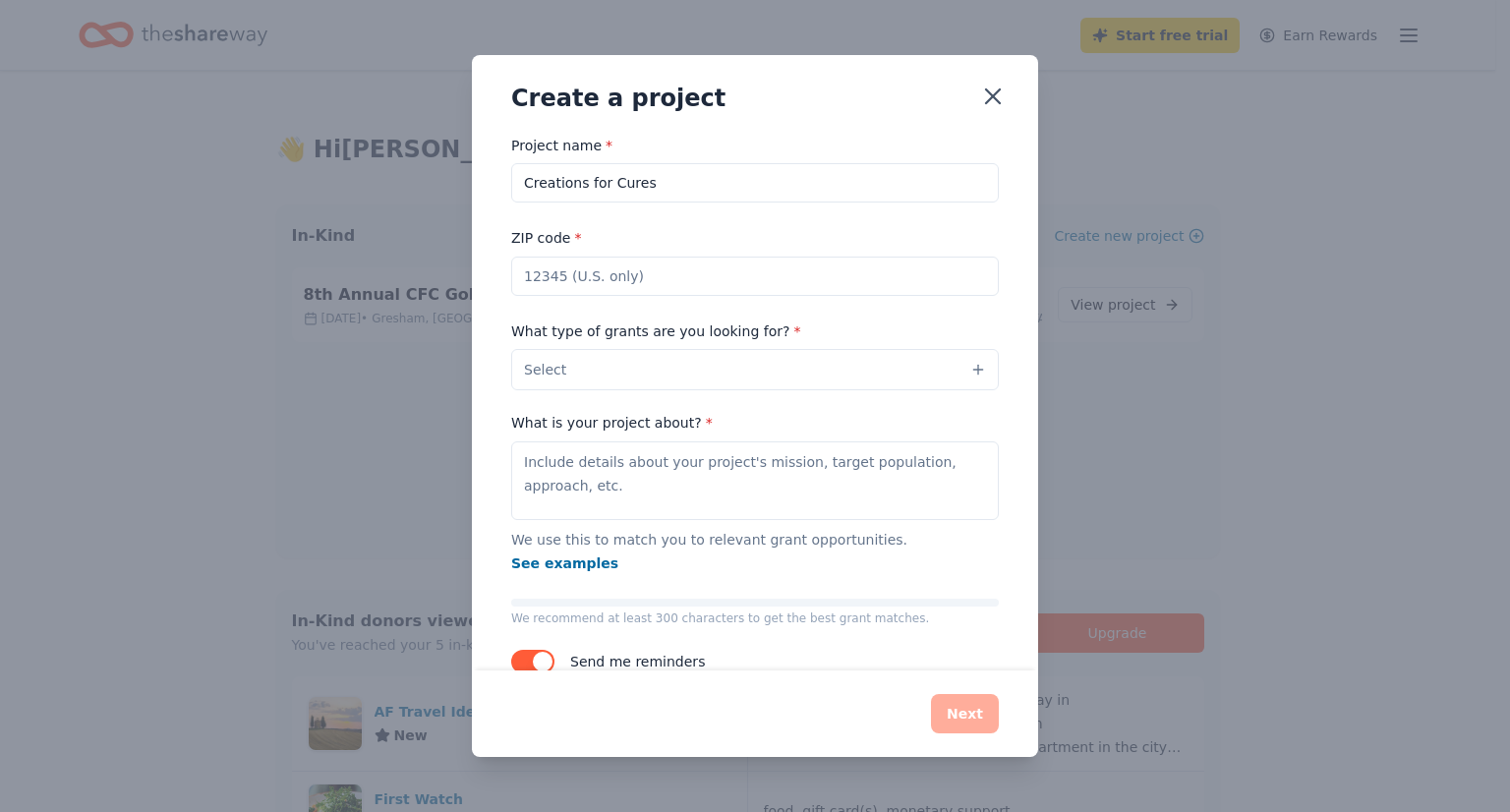
click at [601, 284] on input "ZIP code *" at bounding box center [755, 276] width 488 height 39
type input "97030"
click at [638, 367] on button "Select" at bounding box center [755, 370] width 488 height 41
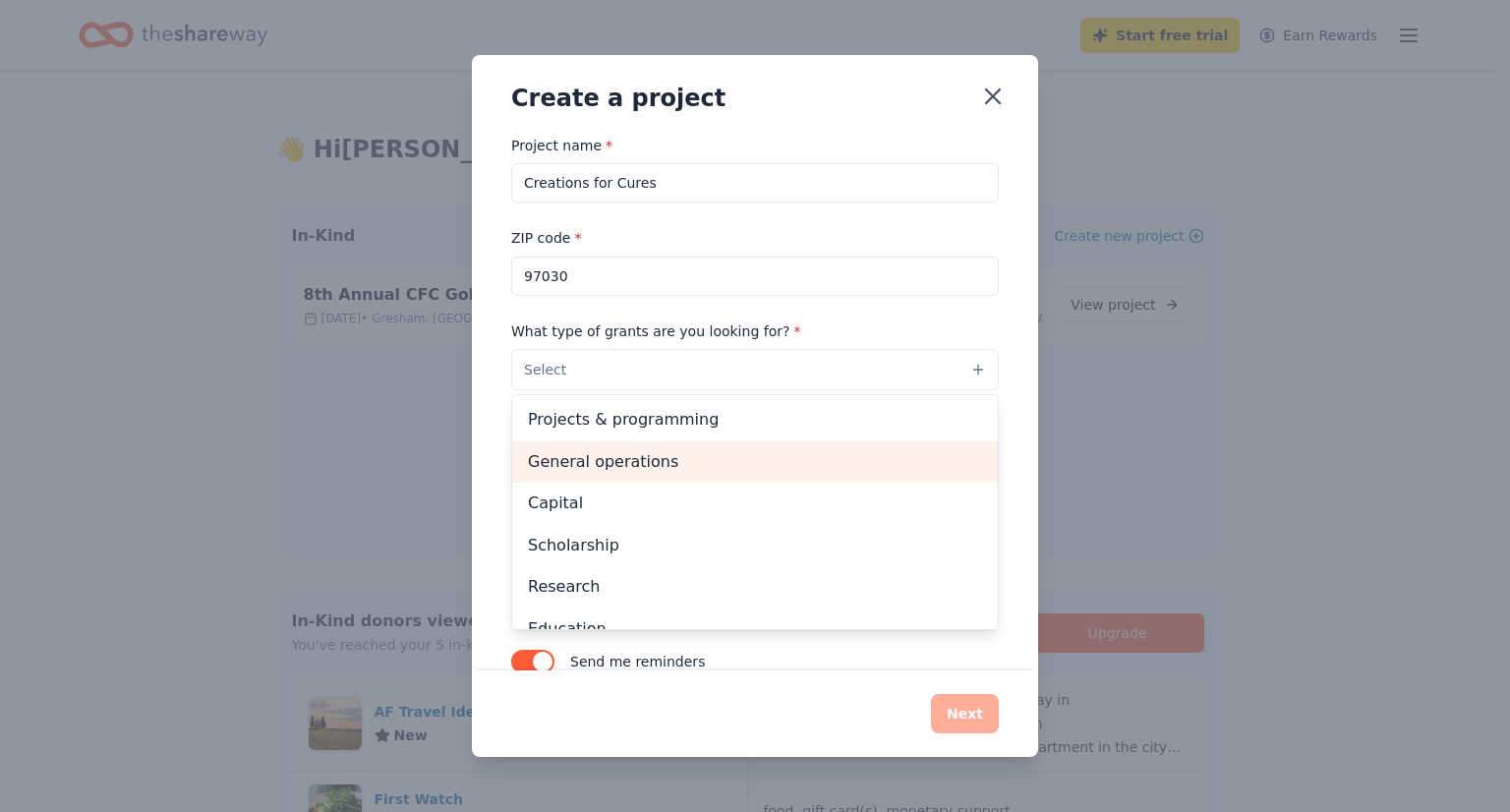
click at [623, 459] on span "General operations" at bounding box center [755, 462] width 454 height 26
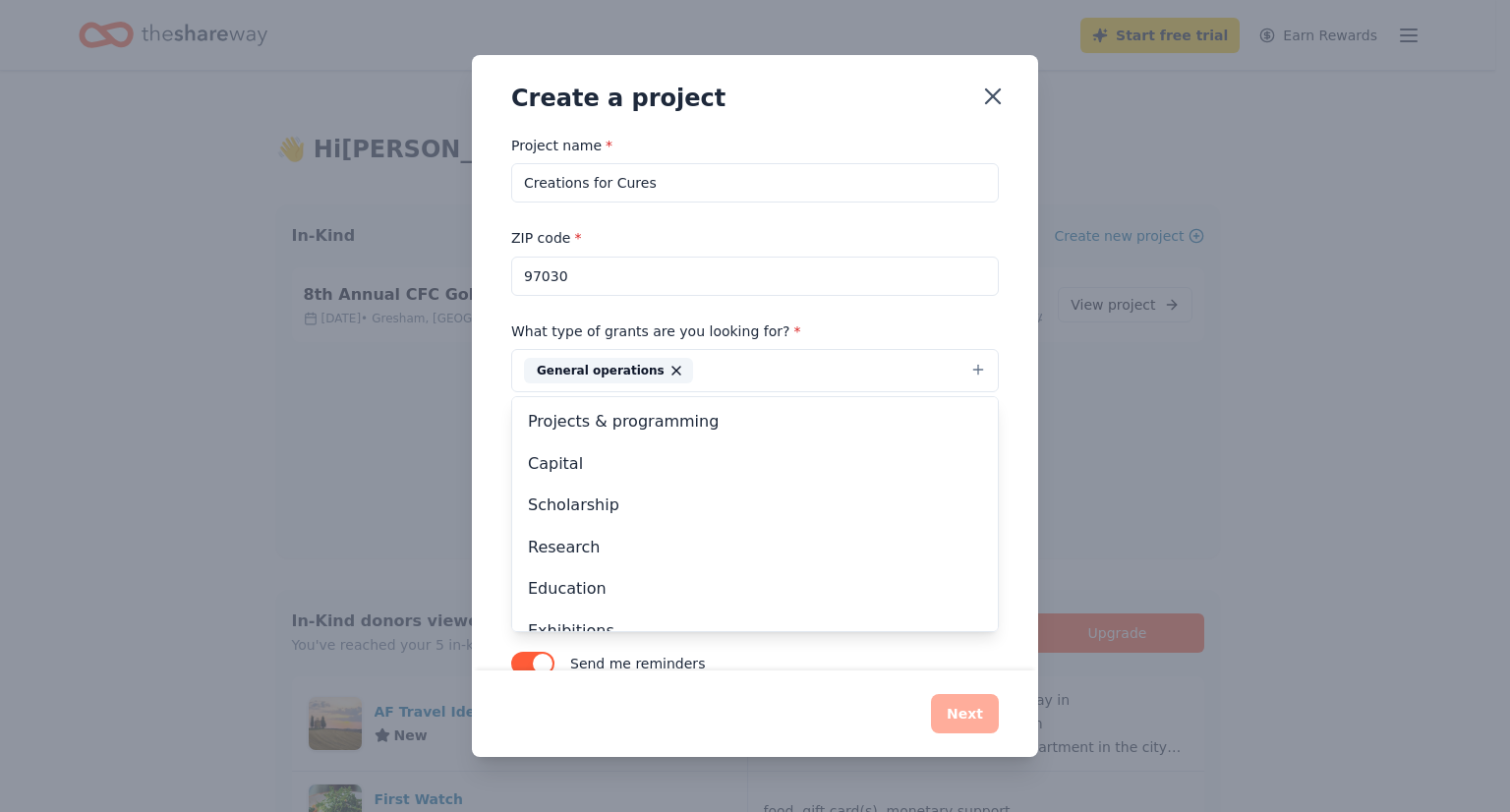
click at [1003, 339] on div "Project name * Creations for Cures ZIP code * 97030 What type of grants are you…" at bounding box center [755, 402] width 566 height 538
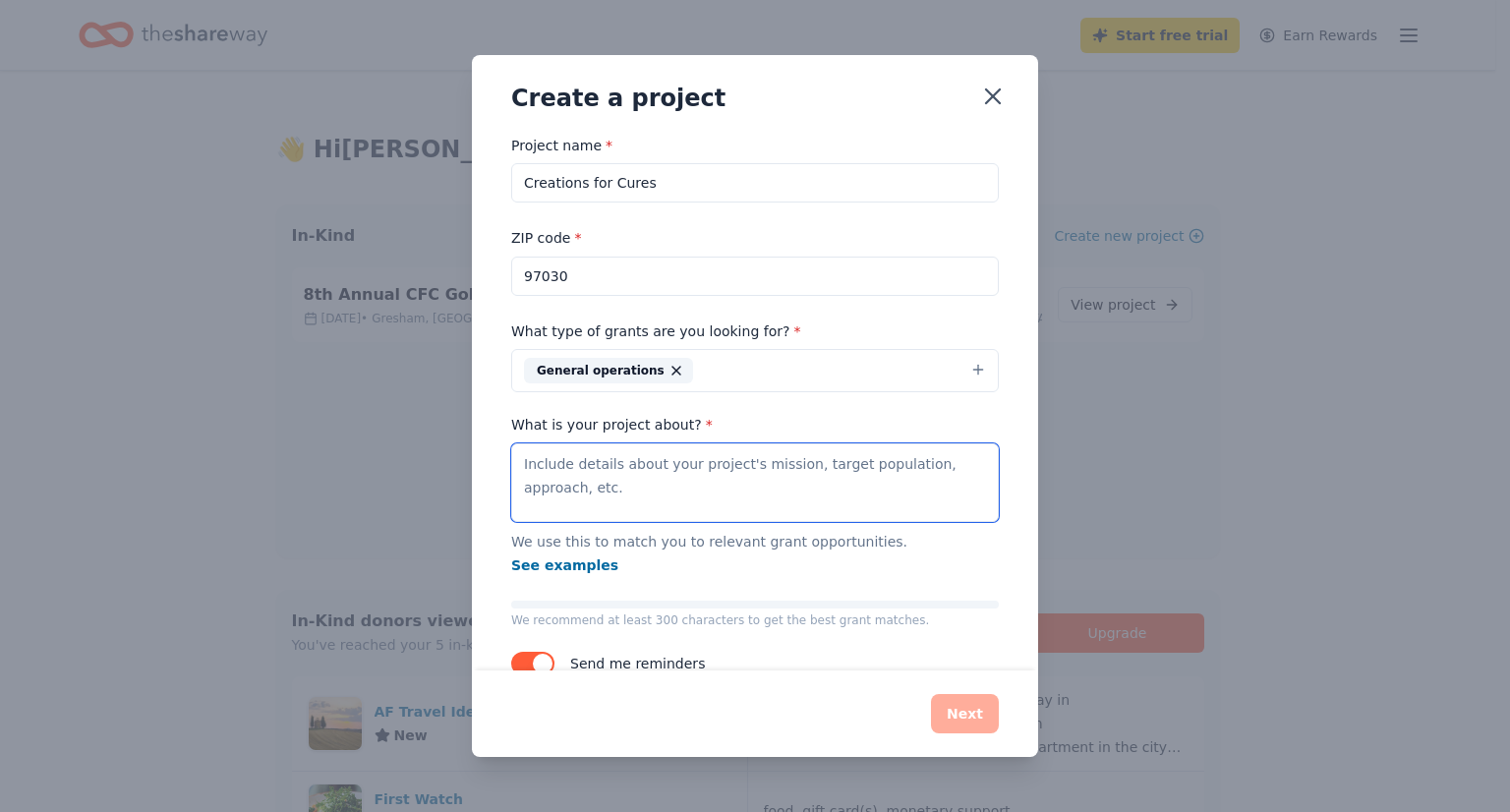
click at [712, 483] on textarea "What is your project about? *" at bounding box center [755, 482] width 488 height 79
click at [666, 470] on textarea "What is your project about? *" at bounding box center [755, 482] width 488 height 79
paste textarea "The Creations For Cures Art Hour Program gives kids time to get creative and ha…"
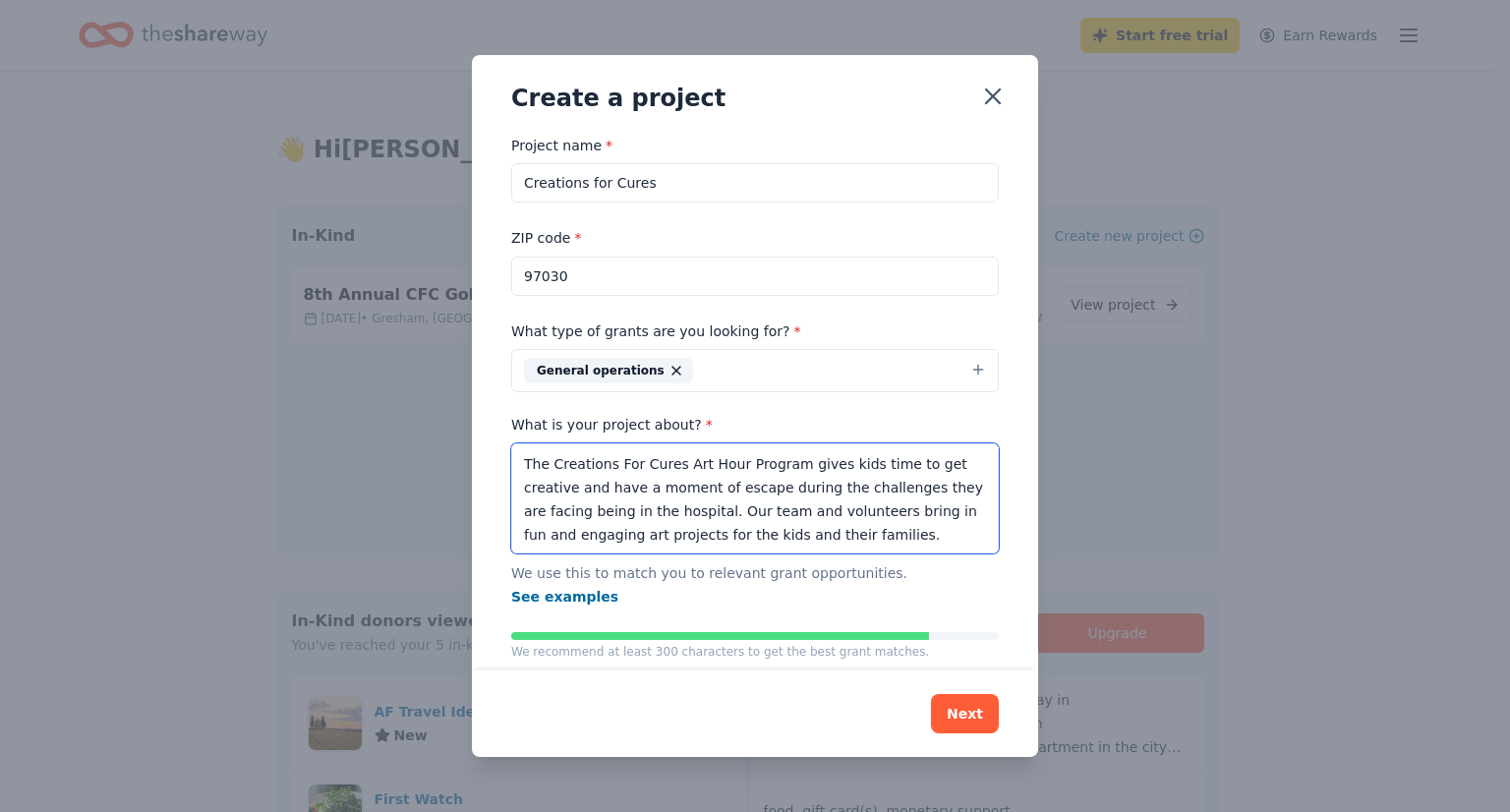
scroll to position [67, 0]
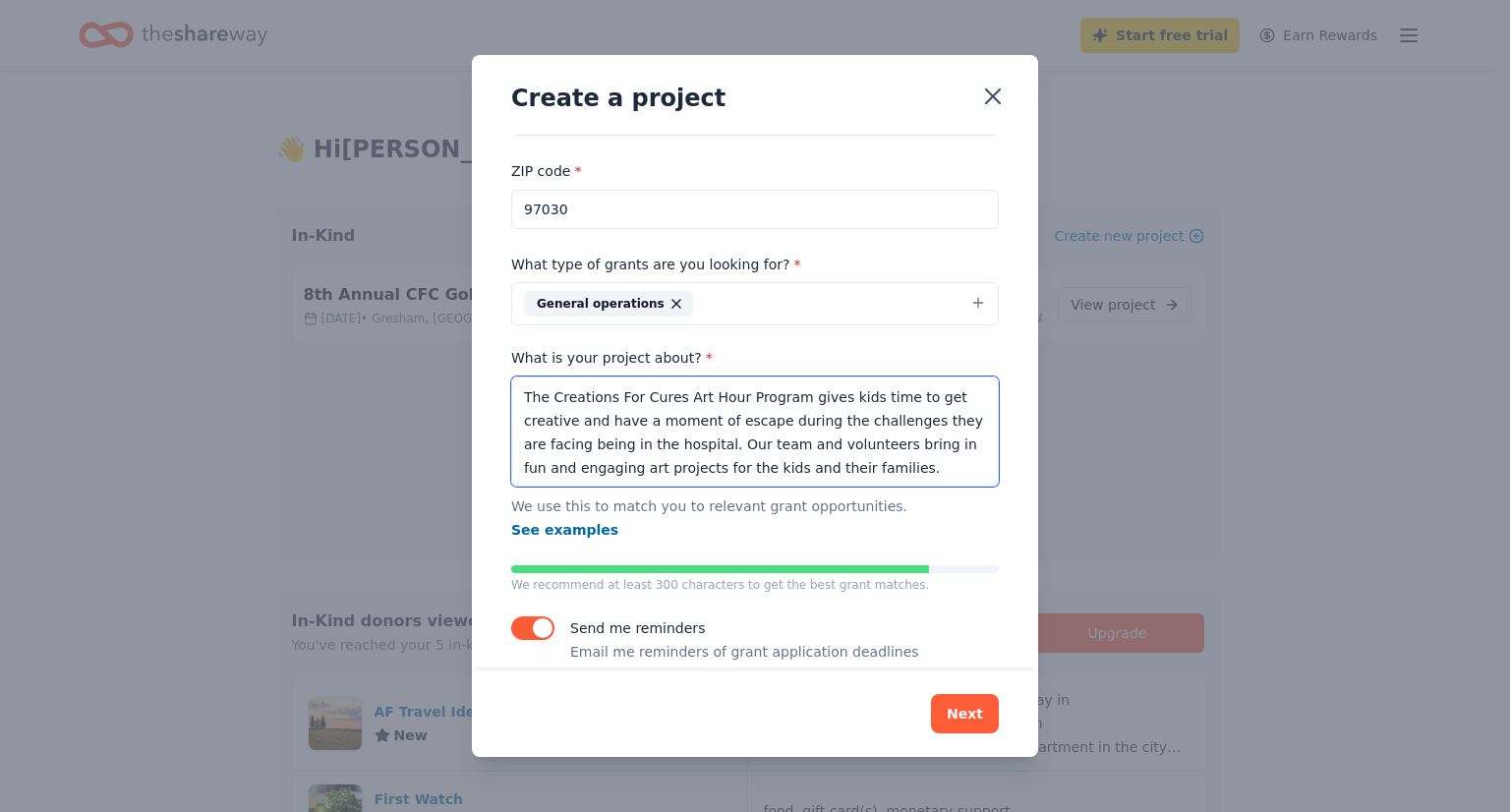
type textarea "The Creations For Cures Art Hour Program gives kids time to get creative and ha…"
click at [542, 617] on button "button" at bounding box center [533, 628] width 43 height 24
click at [965, 708] on button "Next" at bounding box center [964, 713] width 68 height 39
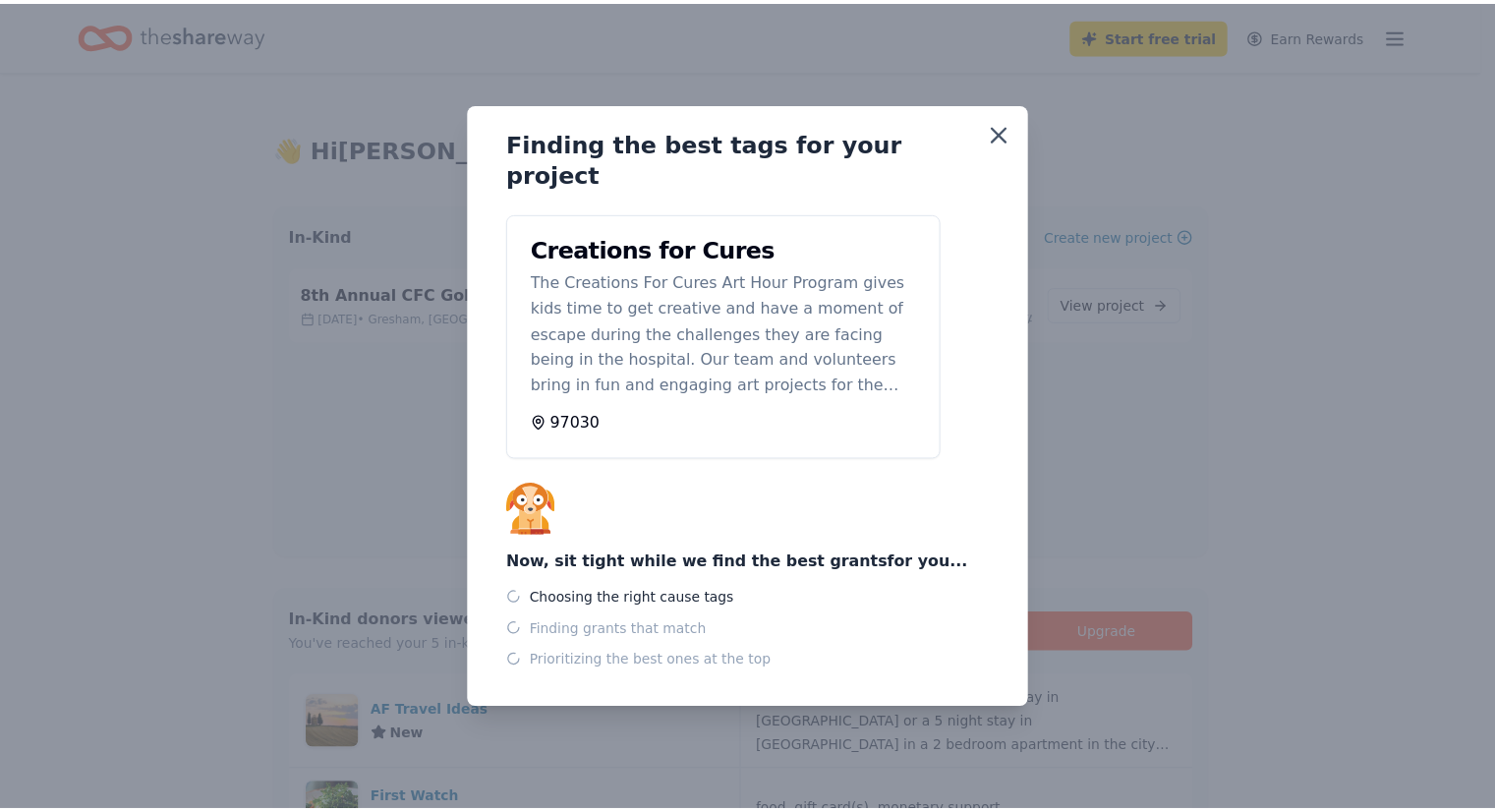
scroll to position [0, 0]
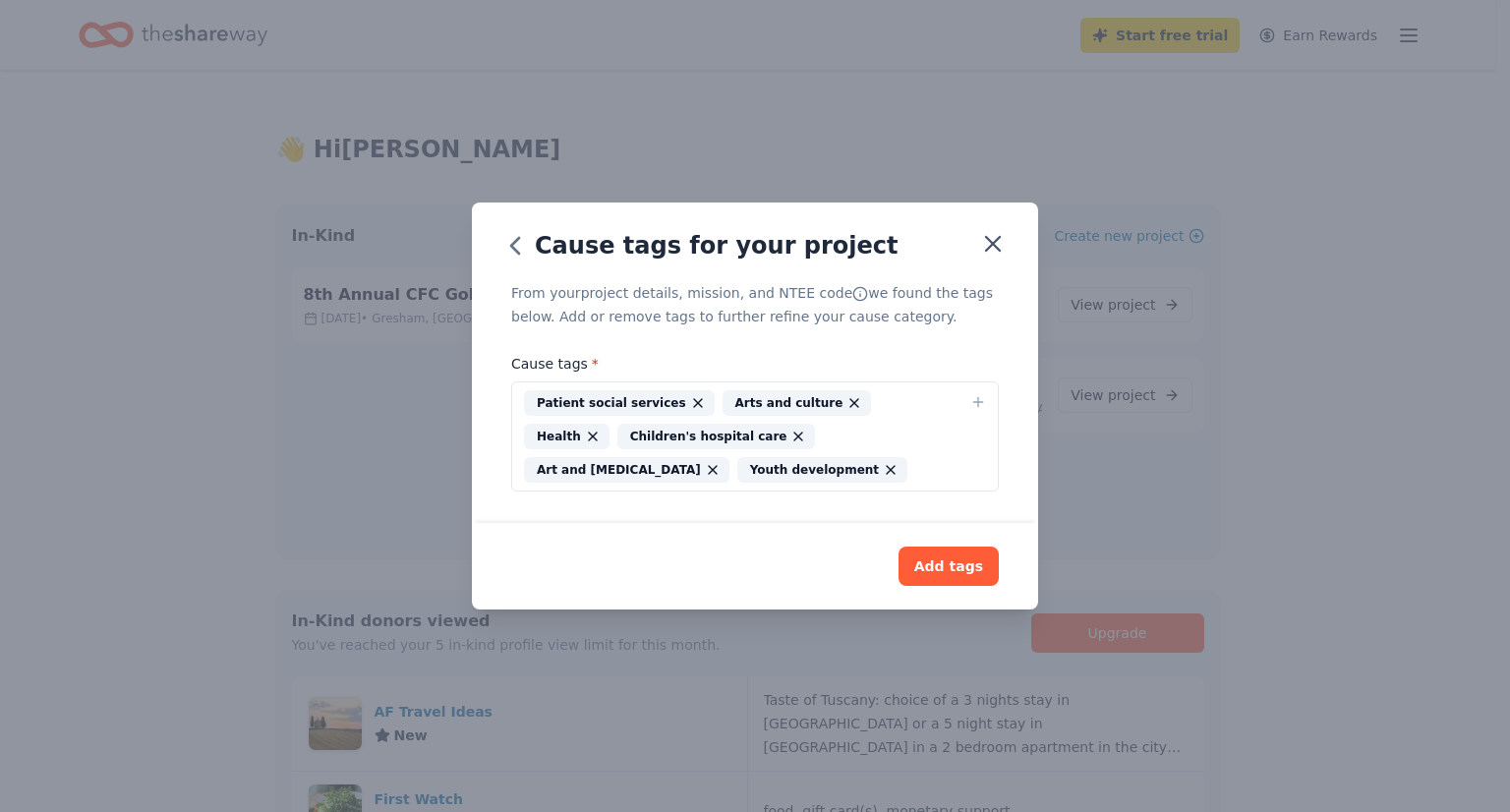
click at [694, 402] on icon "button" at bounding box center [698, 403] width 8 height 8
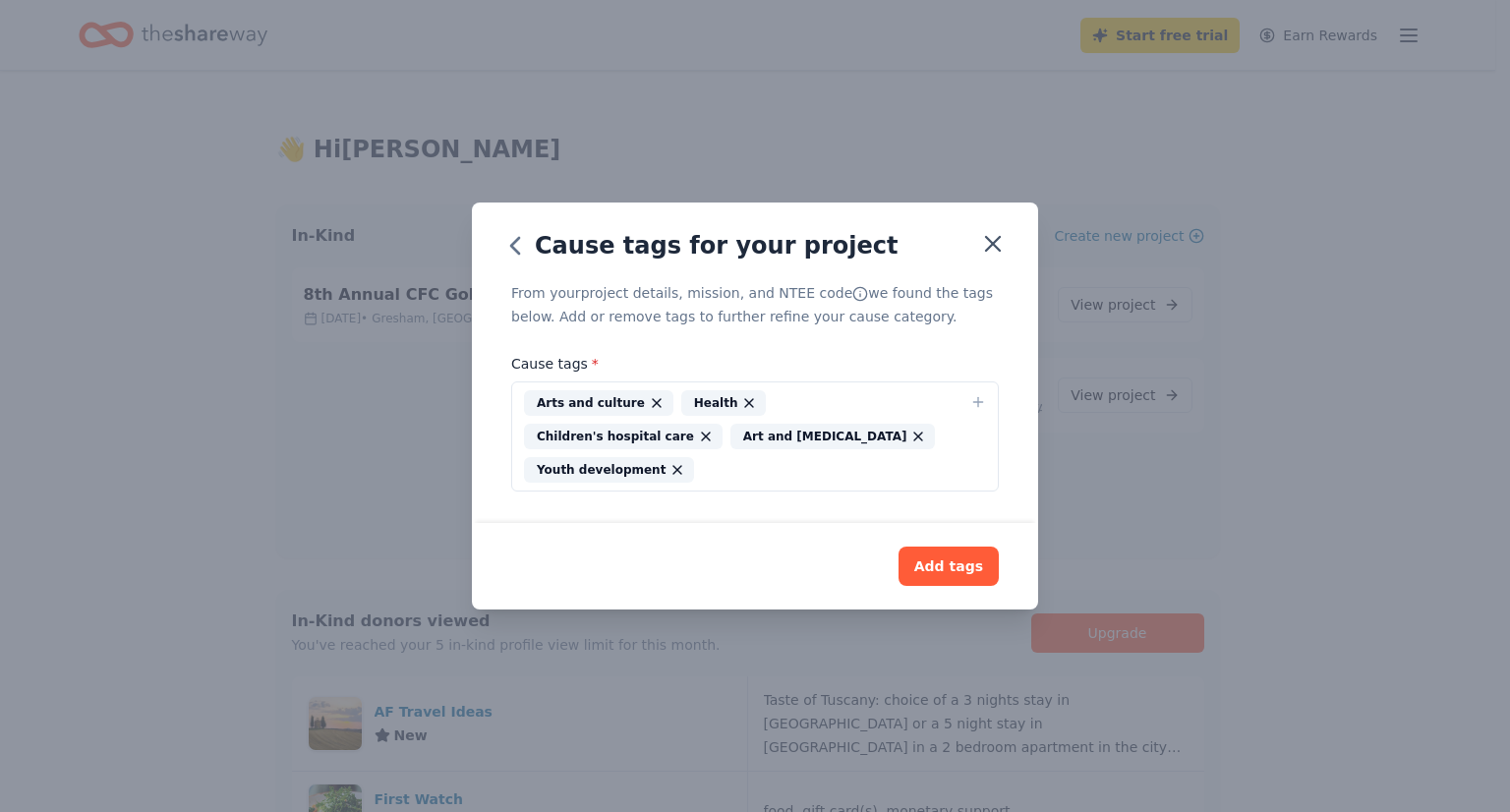
click at [741, 410] on icon "button" at bounding box center [749, 403] width 16 height 16
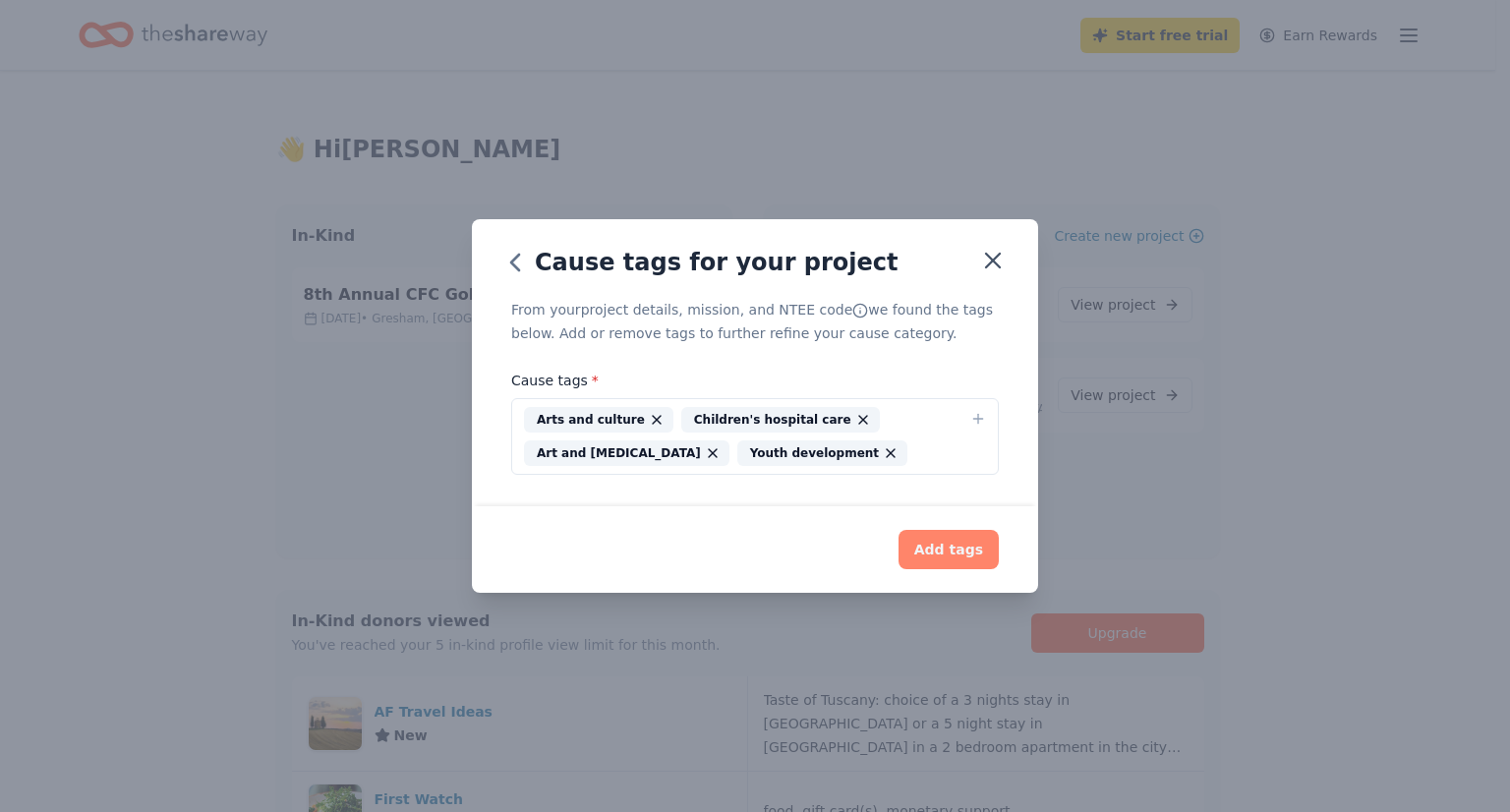
click at [953, 548] on button "Add tags" at bounding box center [949, 550] width 101 height 39
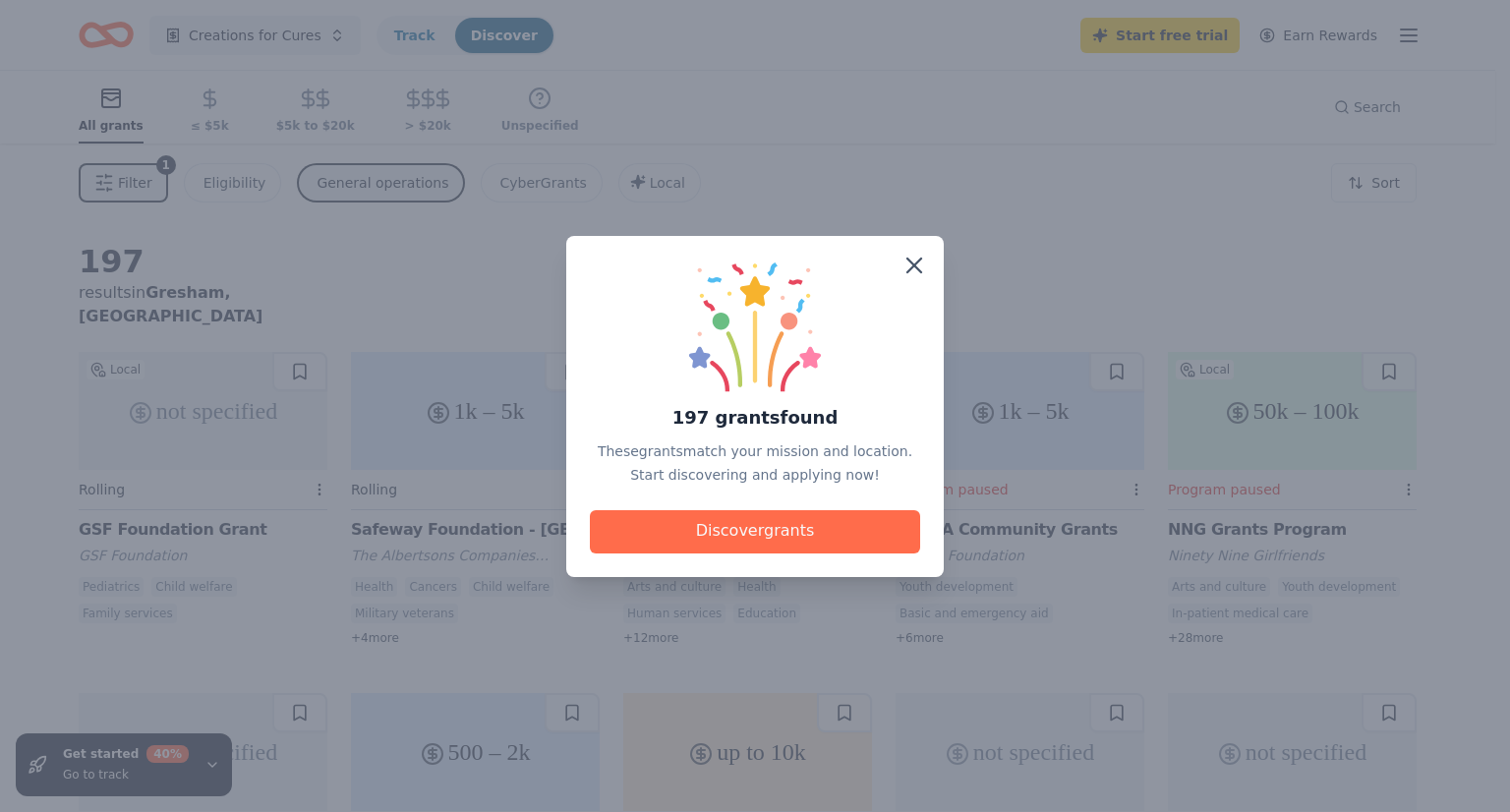
click at [763, 532] on button "Discover grants" at bounding box center [755, 532] width 331 height 43
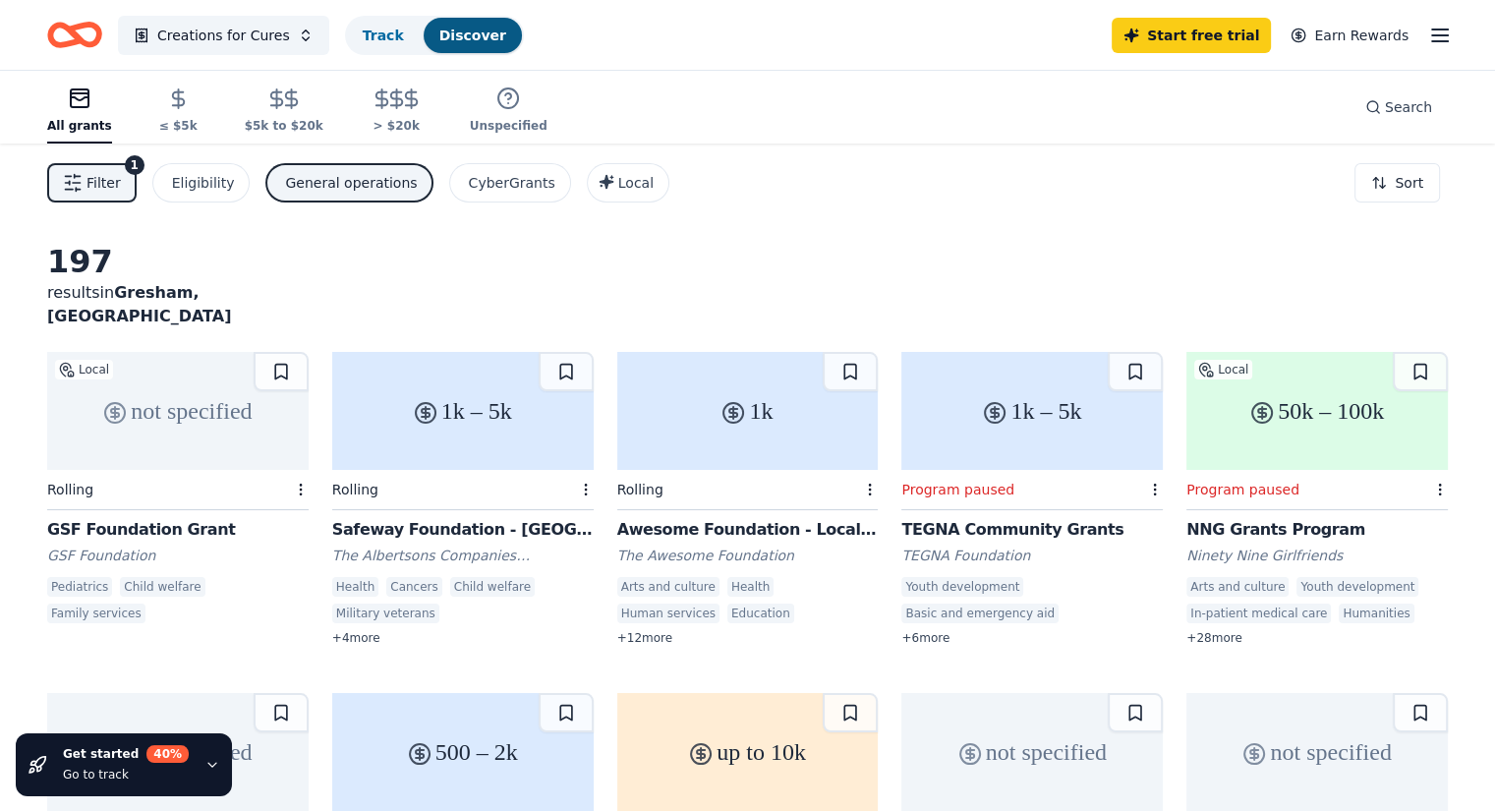
click at [200, 406] on div "not specified" at bounding box center [178, 411] width 262 height 118
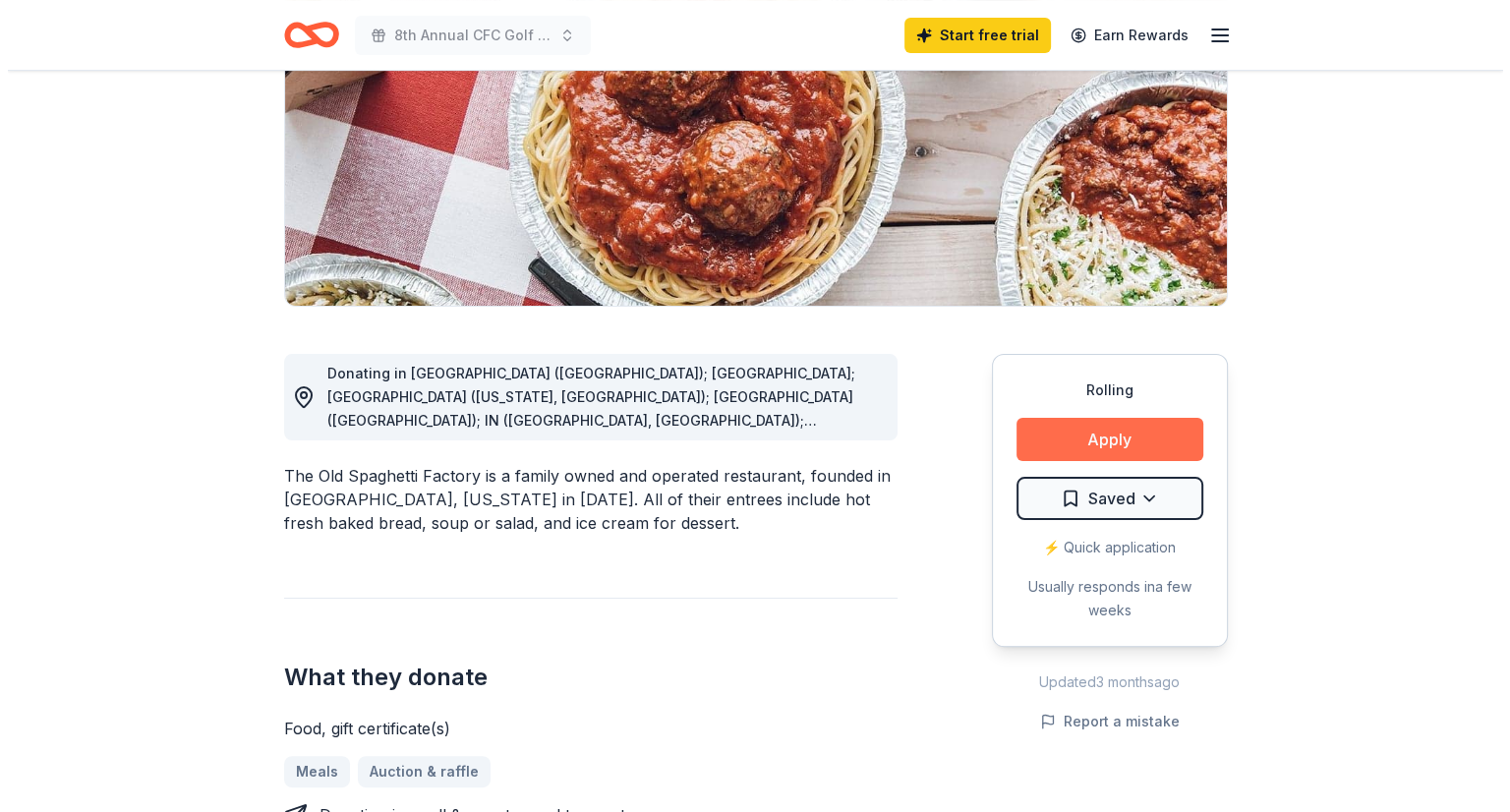
scroll to position [295, 0]
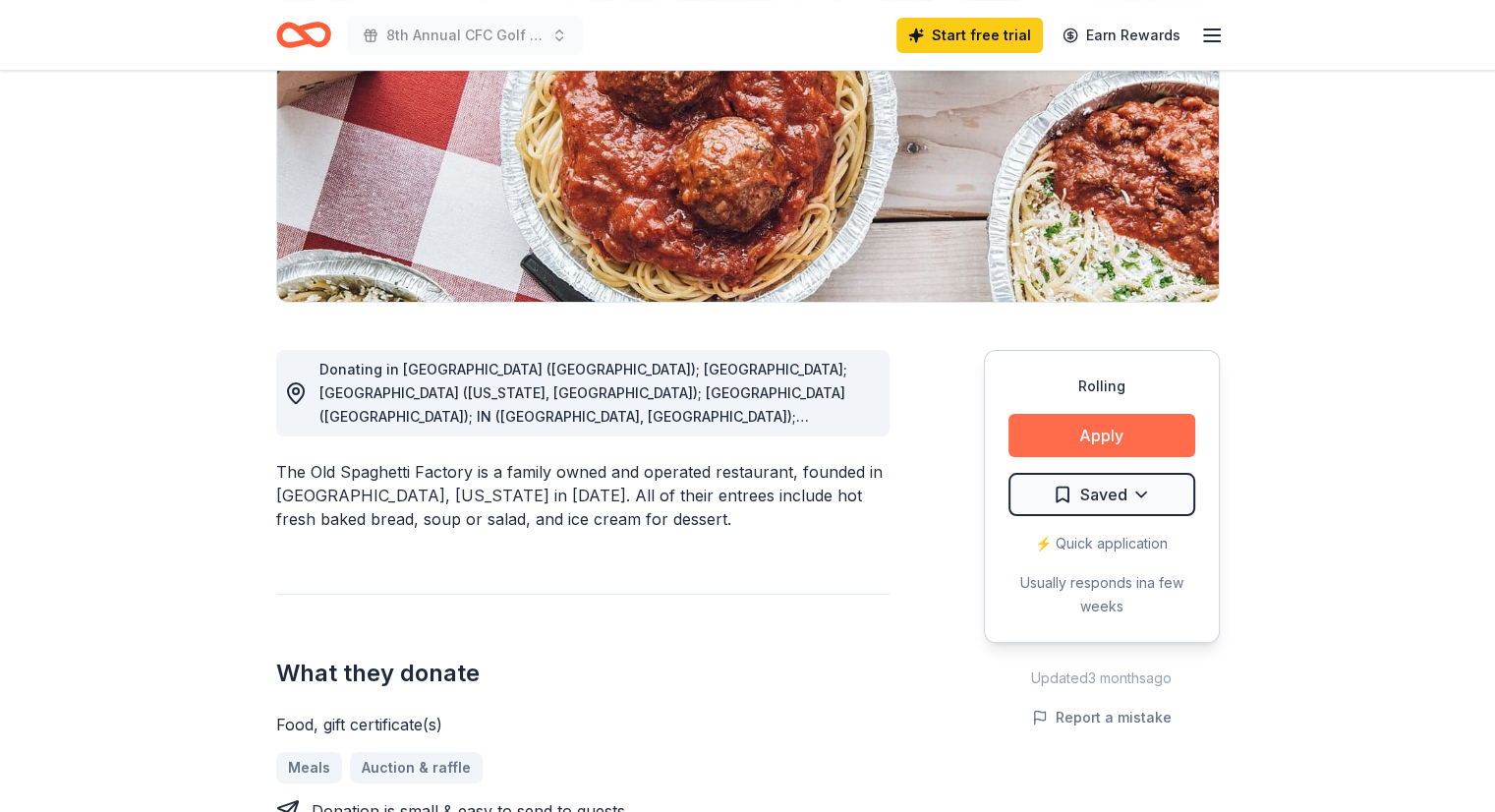
click at [1123, 426] on button "Apply" at bounding box center [1101, 435] width 187 height 43
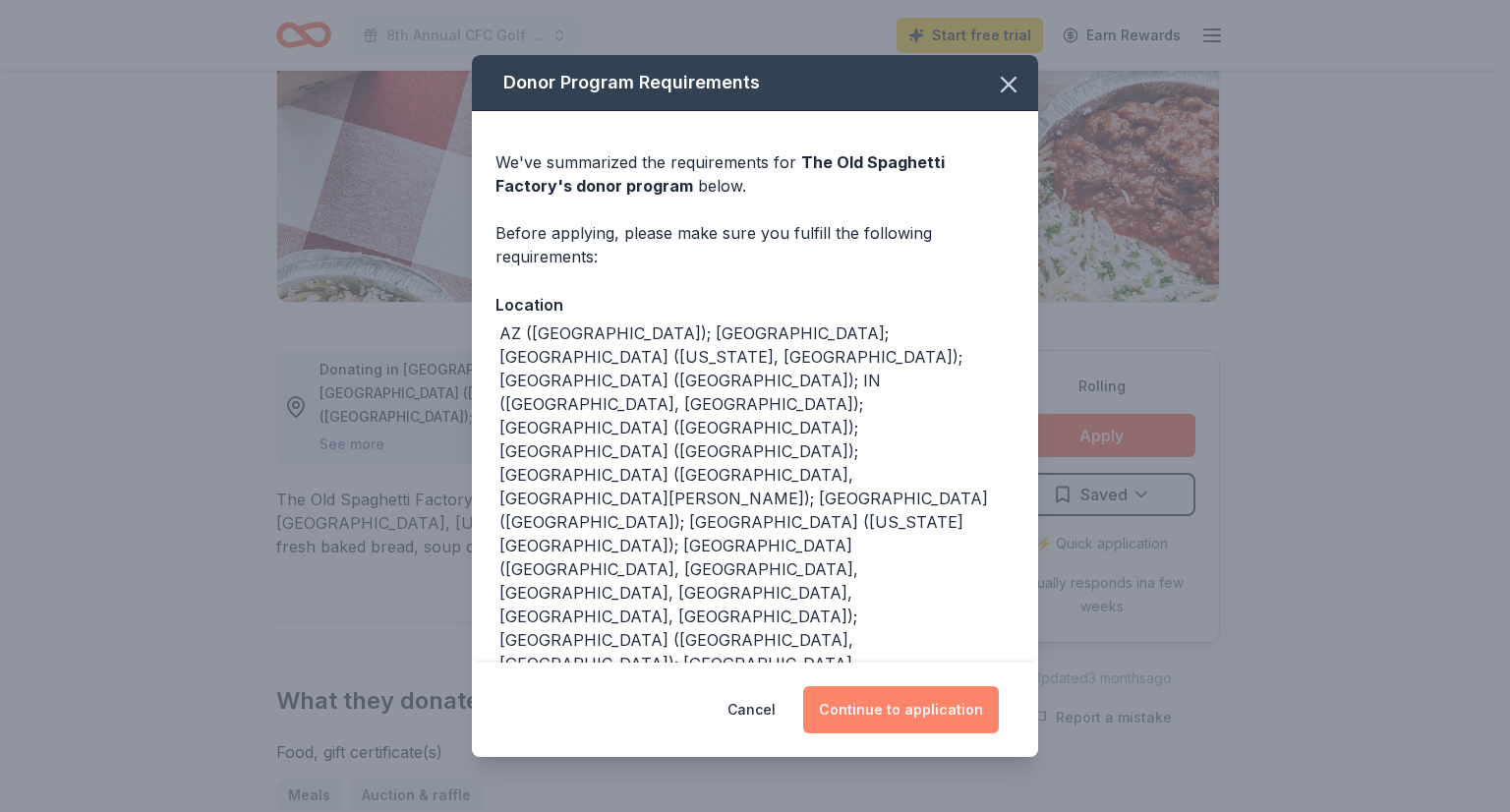
click at [941, 686] on button "Continue to application" at bounding box center [901, 709] width 195 height 47
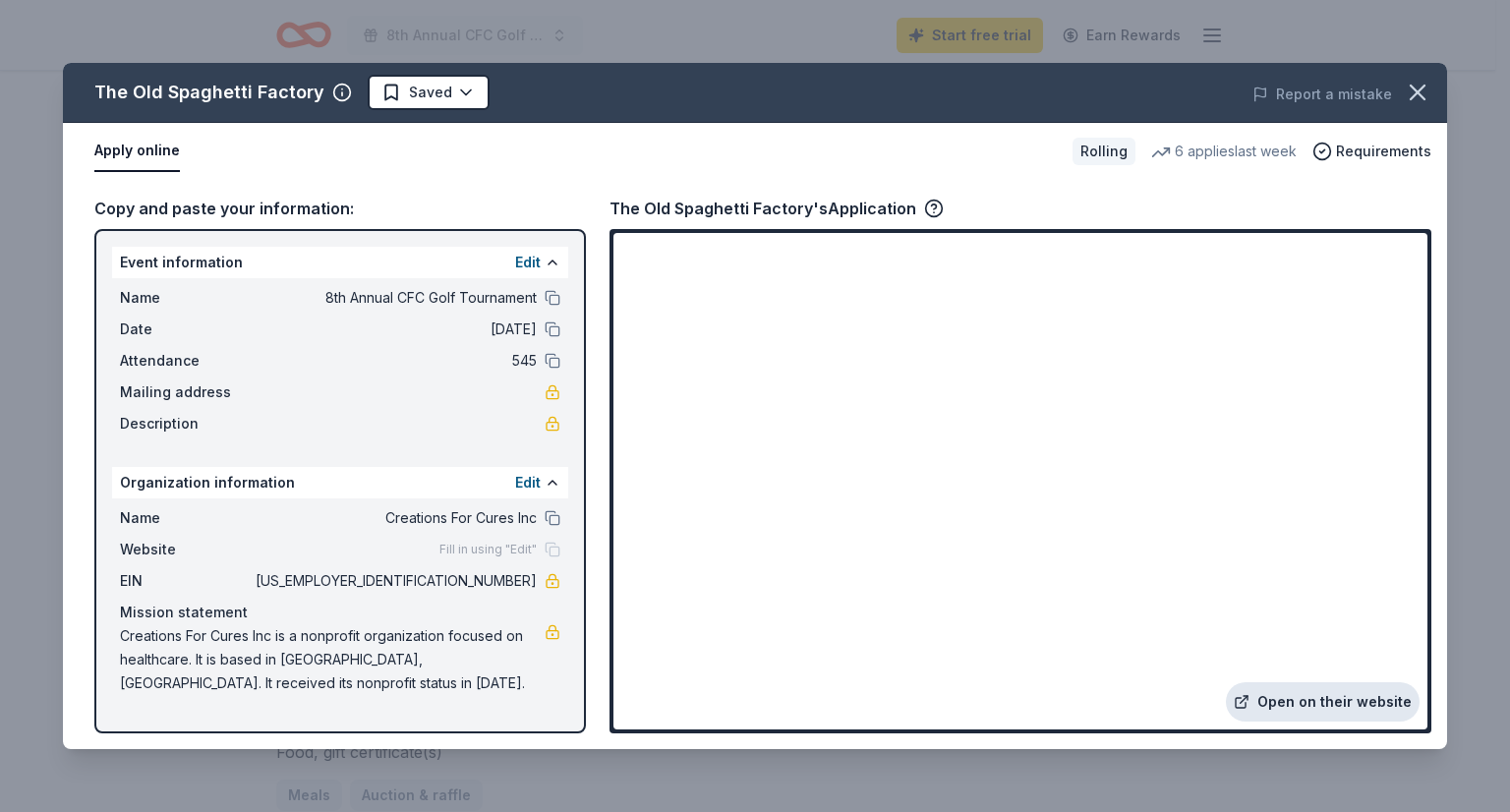
click at [1302, 696] on link "Open on their website" at bounding box center [1322, 701] width 193 height 39
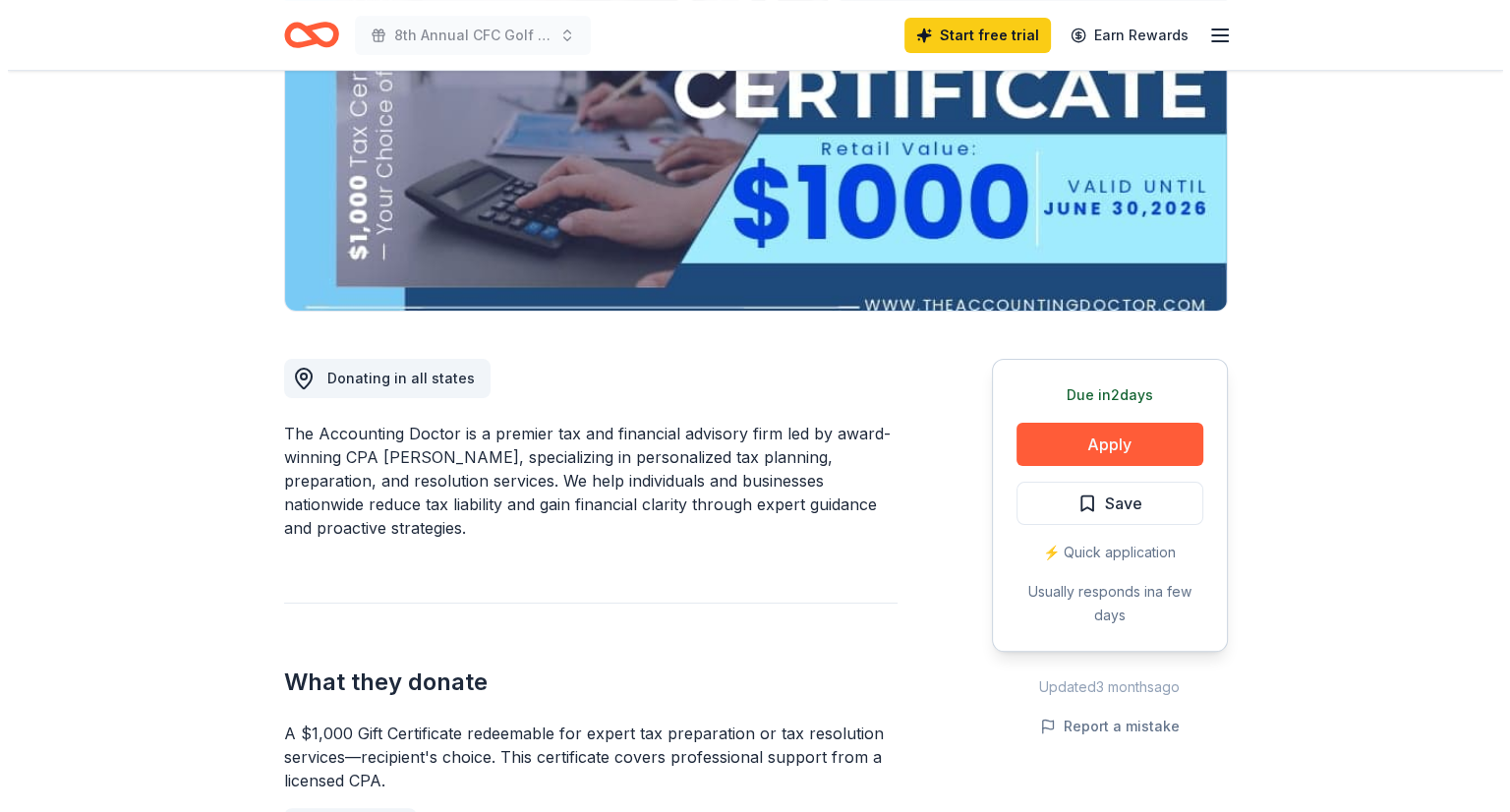
scroll to position [295, 0]
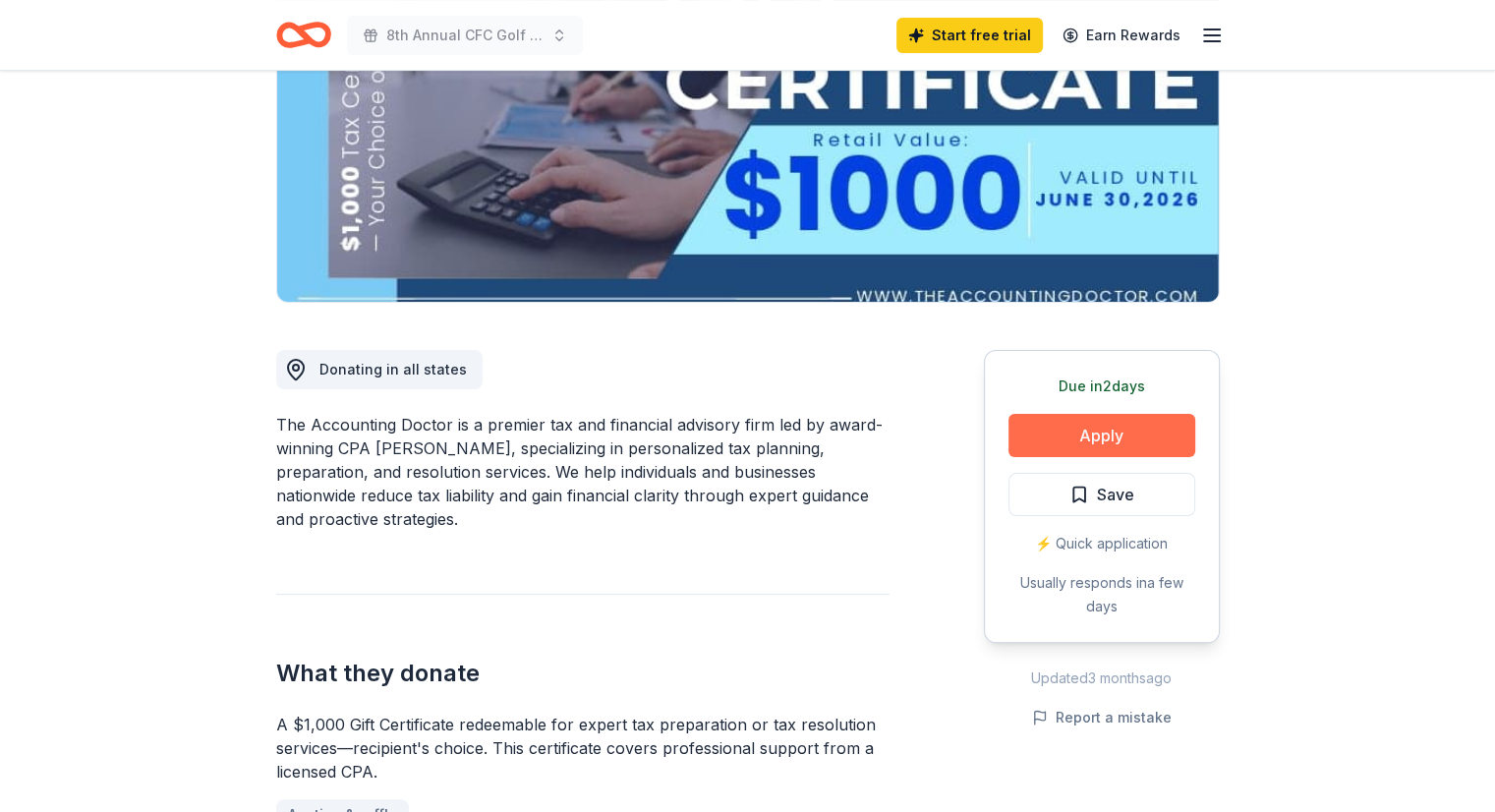
click at [1082, 433] on button "Apply" at bounding box center [1101, 435] width 187 height 43
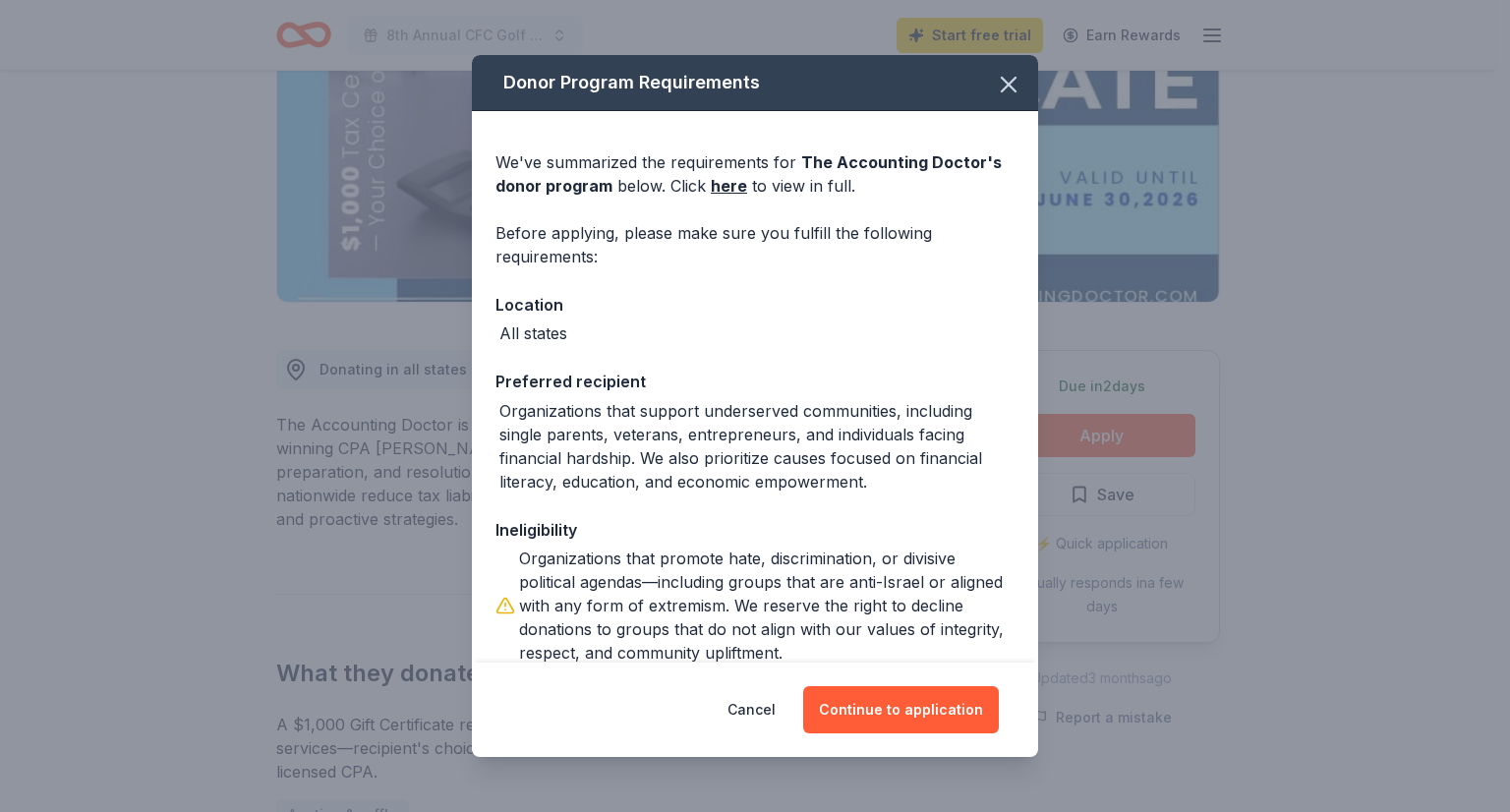
scroll to position [107, 0]
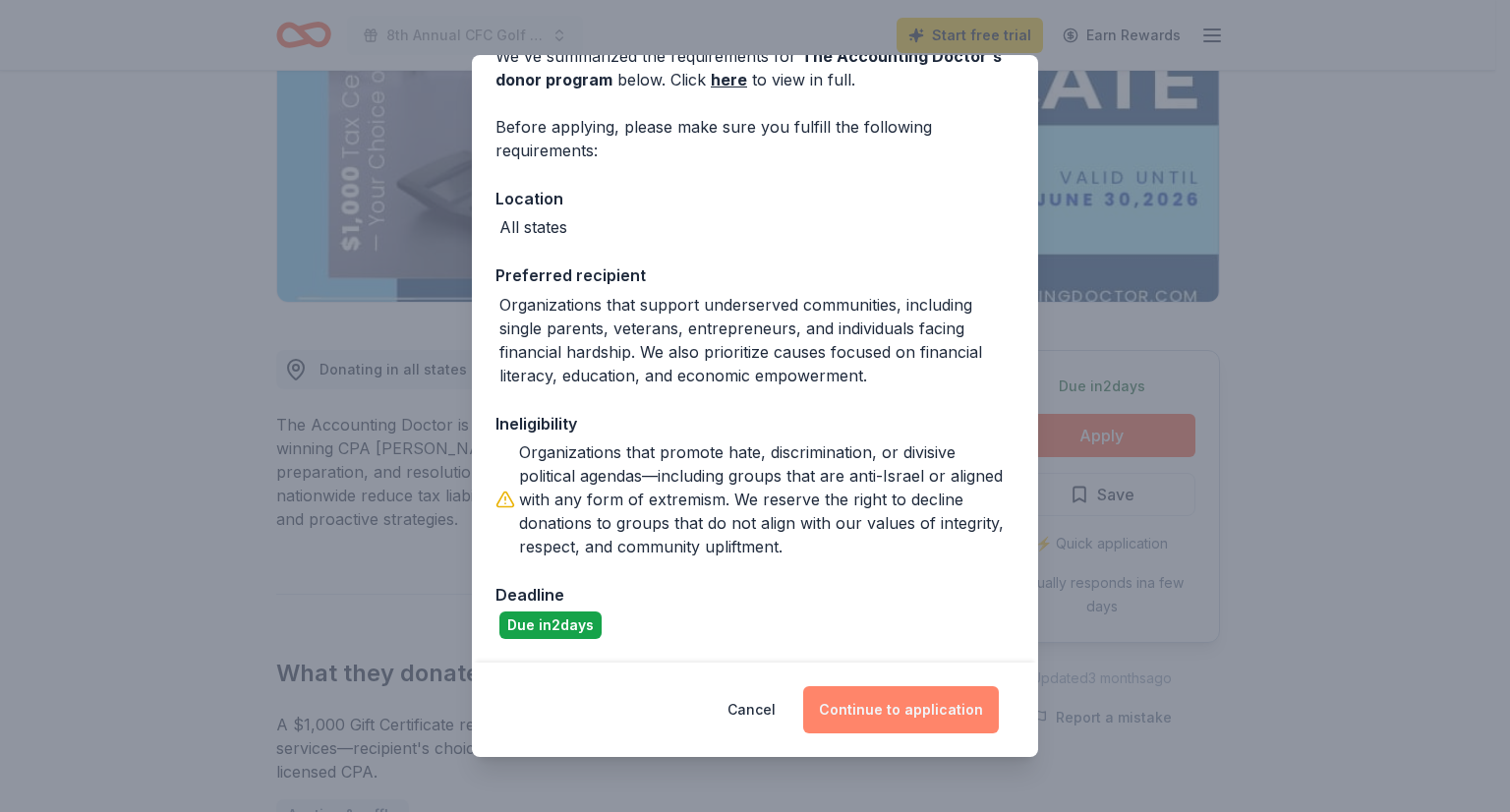
click at [923, 706] on button "Continue to application" at bounding box center [901, 709] width 195 height 47
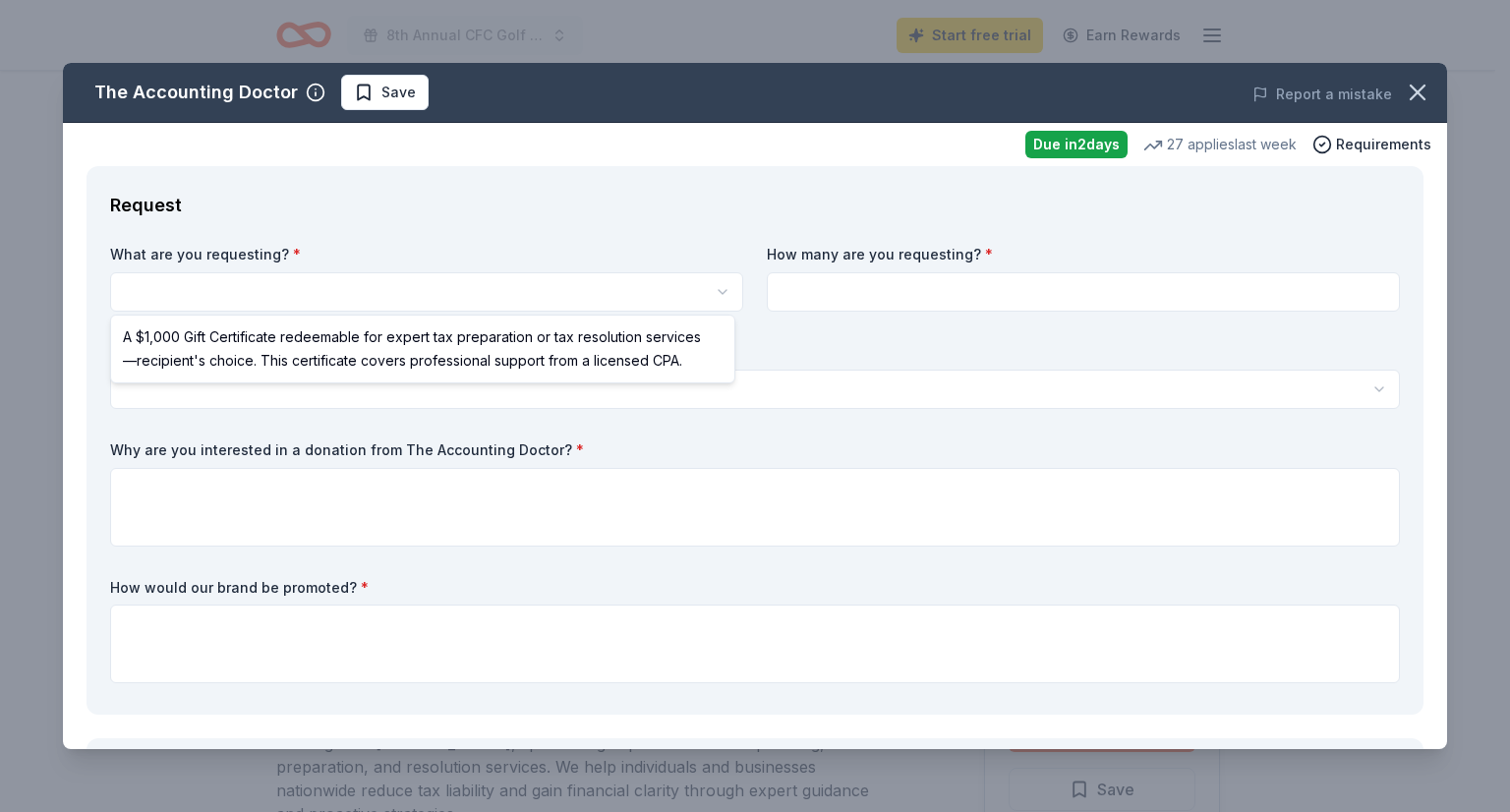
click at [405, 289] on html "8th Annual CFC Golf Tournament Start free trial Earn Rewards Due in 2 days Shar…" at bounding box center [755, 406] width 1510 height 812
select select "A $1,000 Gift Certificate redeemable for expert tax preparation or tax resoluti…"
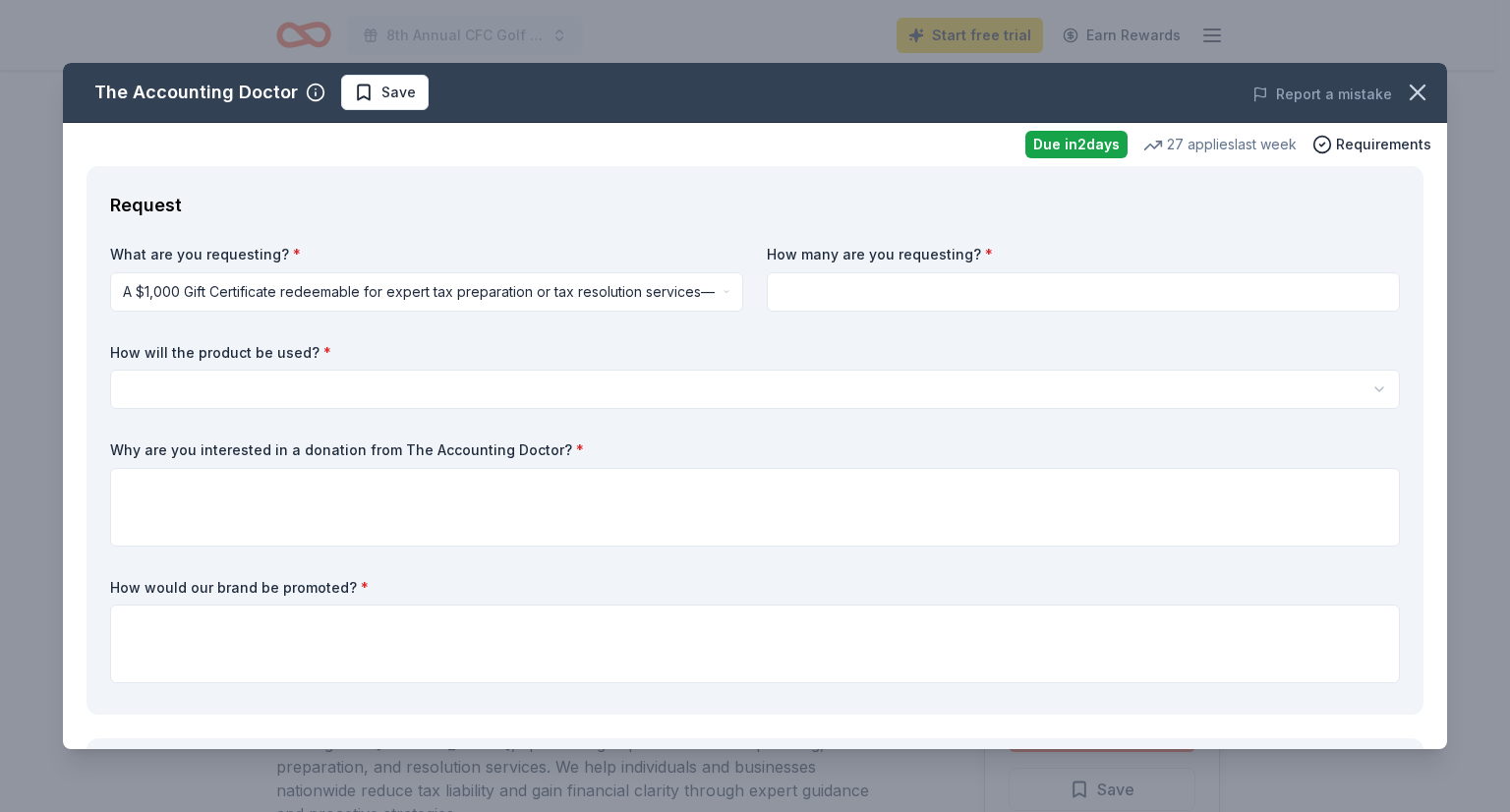
click at [908, 296] on input at bounding box center [1084, 292] width 634 height 39
type input "15"
click at [731, 392] on html "8th Annual CFC Golf Tournament Start free trial Earn Rewards Due in 2 days Shar…" at bounding box center [755, 406] width 1510 height 812
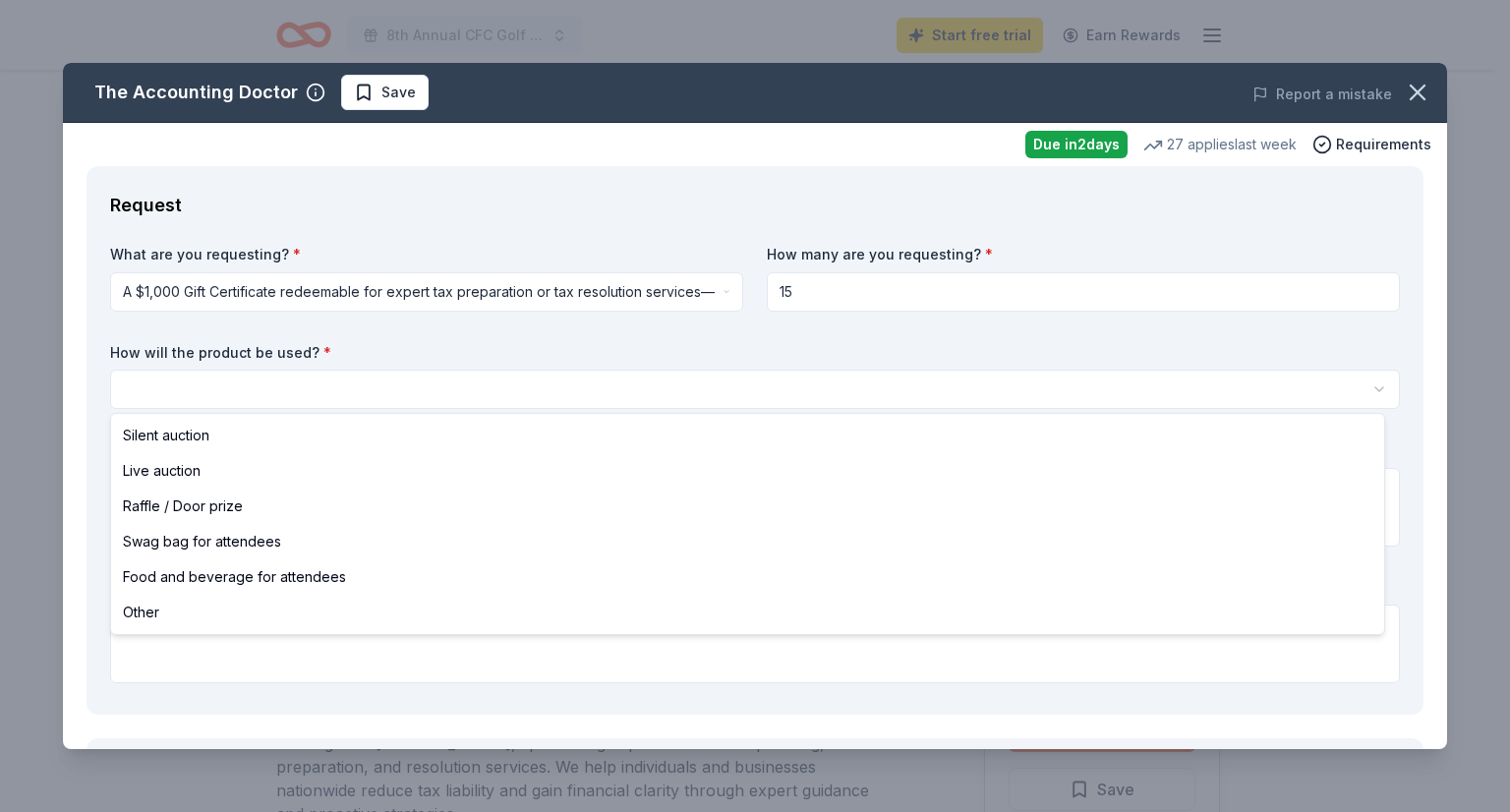
select select "raffleDoorPrize"
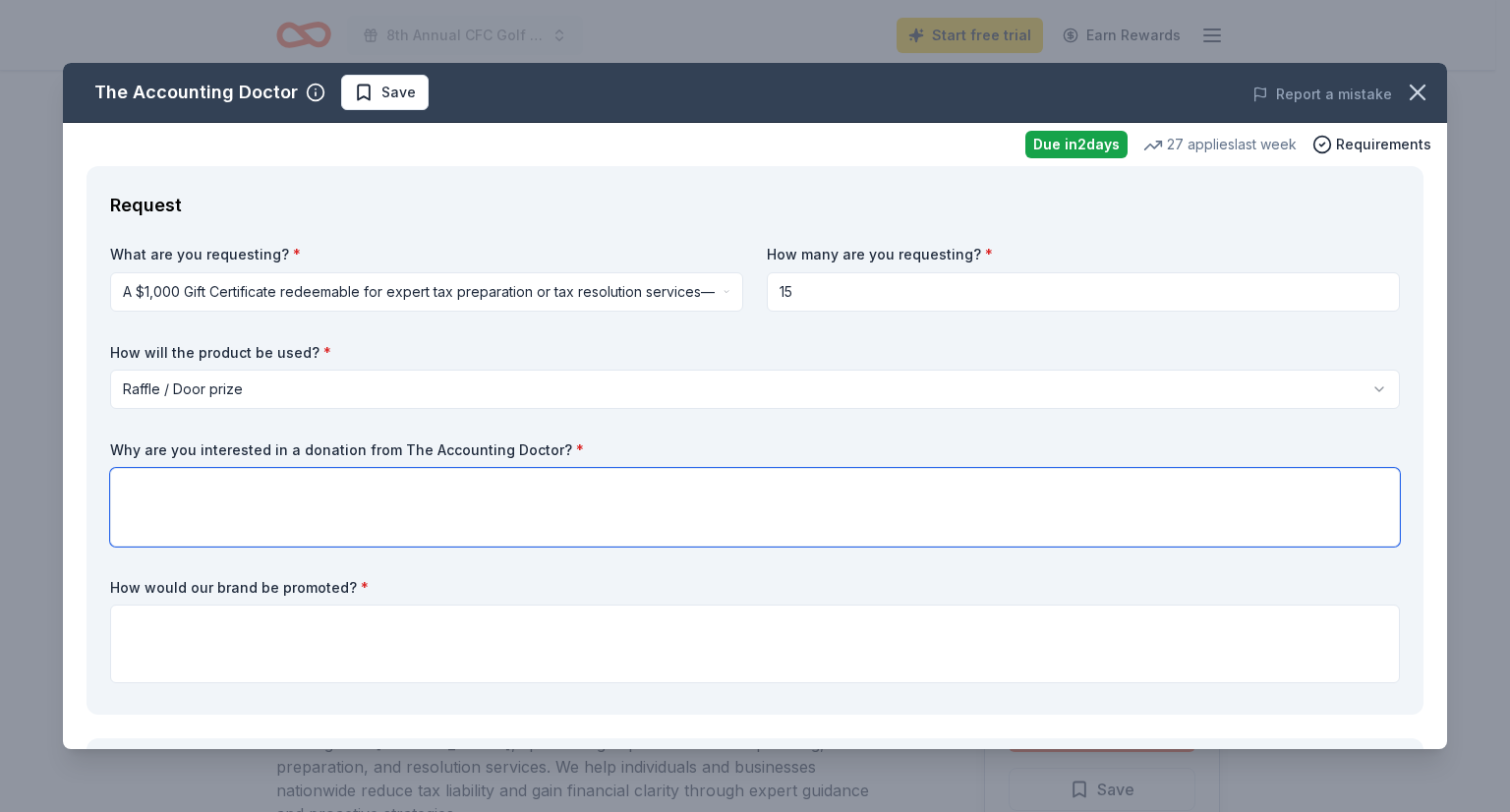
click at [571, 487] on textarea at bounding box center [755, 507] width 1290 height 79
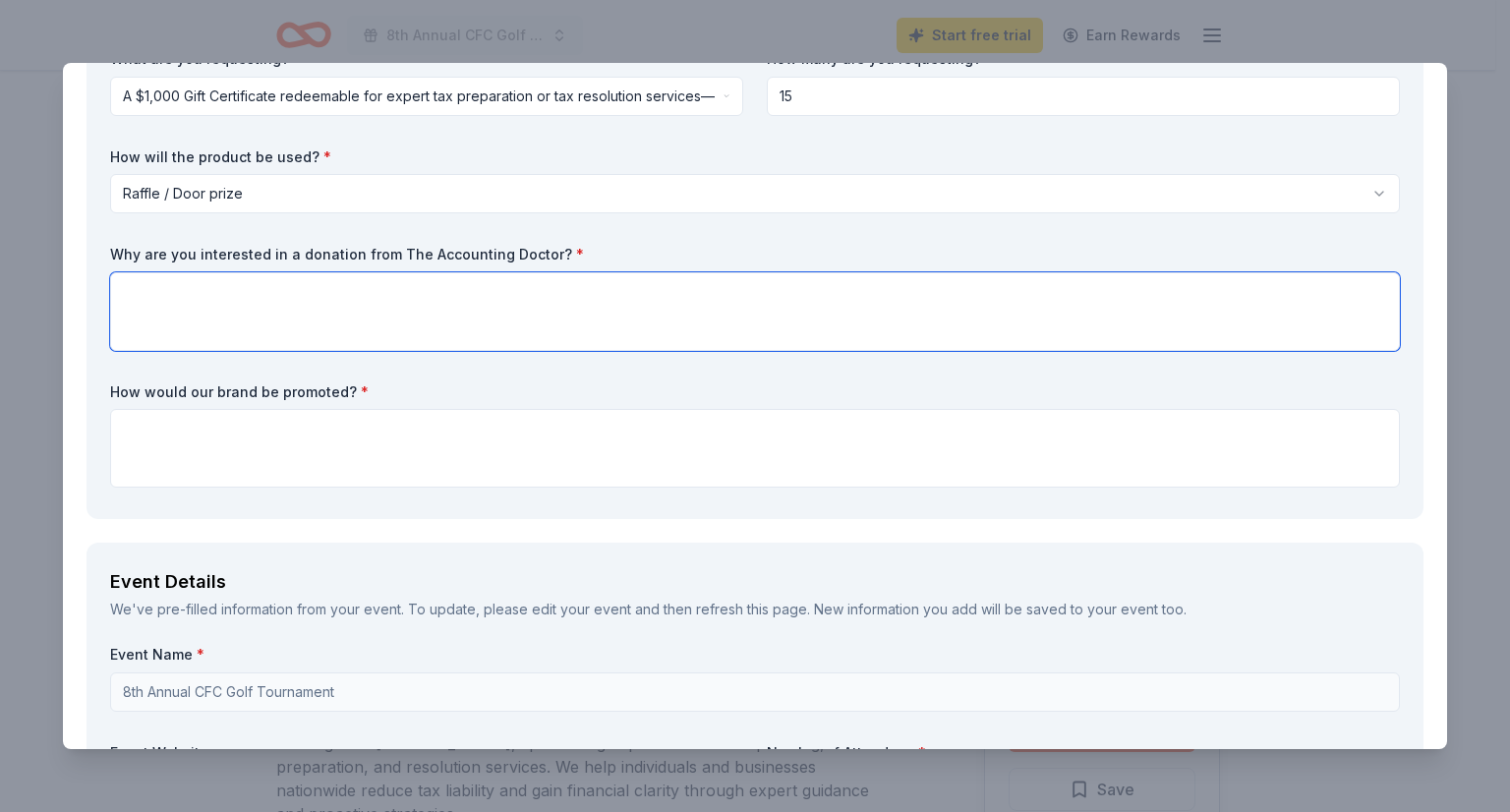
scroll to position [196, 0]
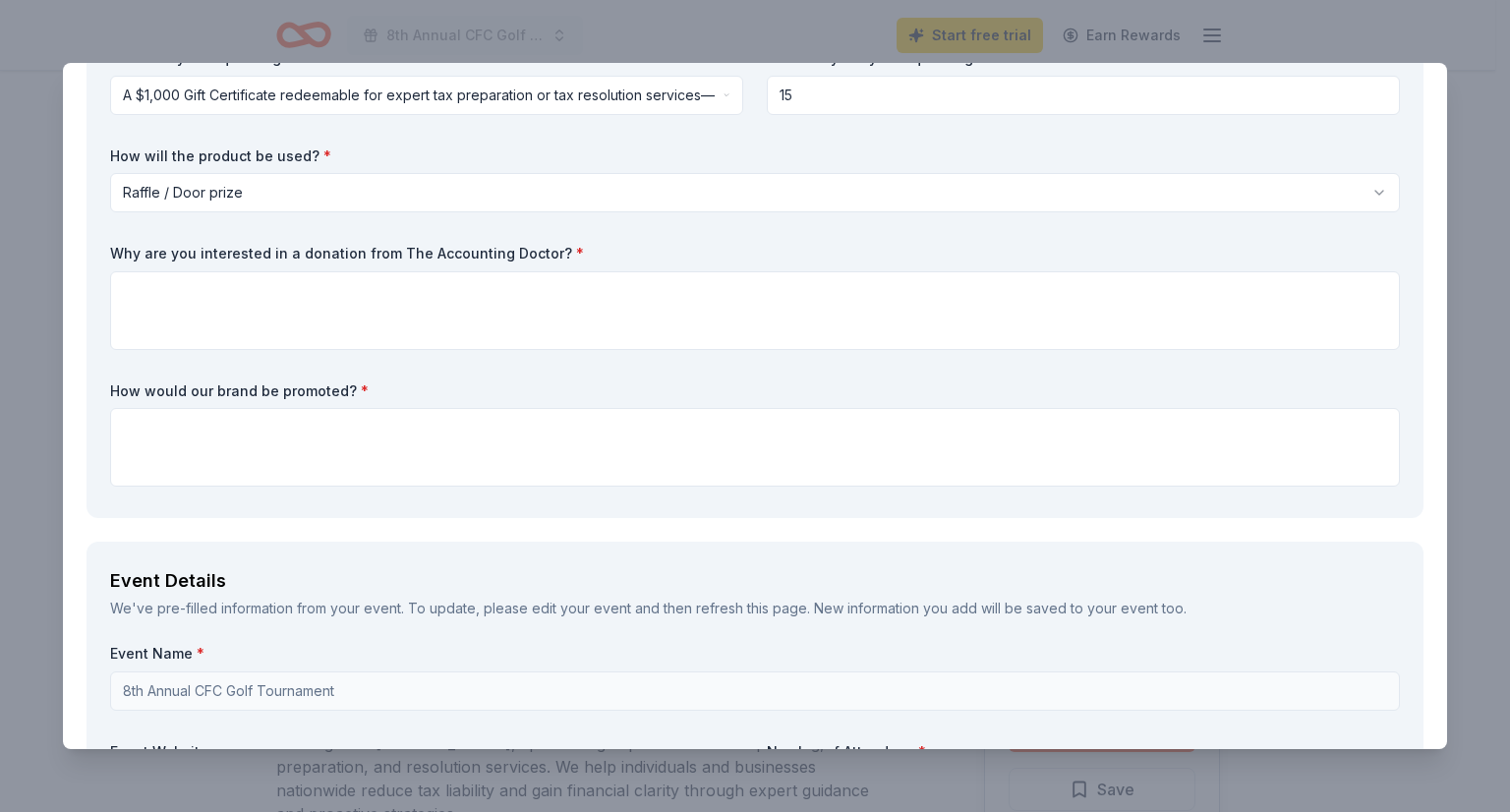
drag, startPoint x: 567, startPoint y: 250, endPoint x: 245, endPoint y: 246, distance: 322.0
click at [252, 246] on label "Why are you interested in a donation from The Accounting Doctor? *" at bounding box center [755, 254] width 1290 height 20
drag, startPoint x: 114, startPoint y: 253, endPoint x: 463, endPoint y: 248, distance: 349.0
click at [402, 249] on label "Why are you interested in a donation from The Accounting Doctor? *" at bounding box center [755, 254] width 1290 height 20
drag, startPoint x: 544, startPoint y: 250, endPoint x: 262, endPoint y: 246, distance: 282.0
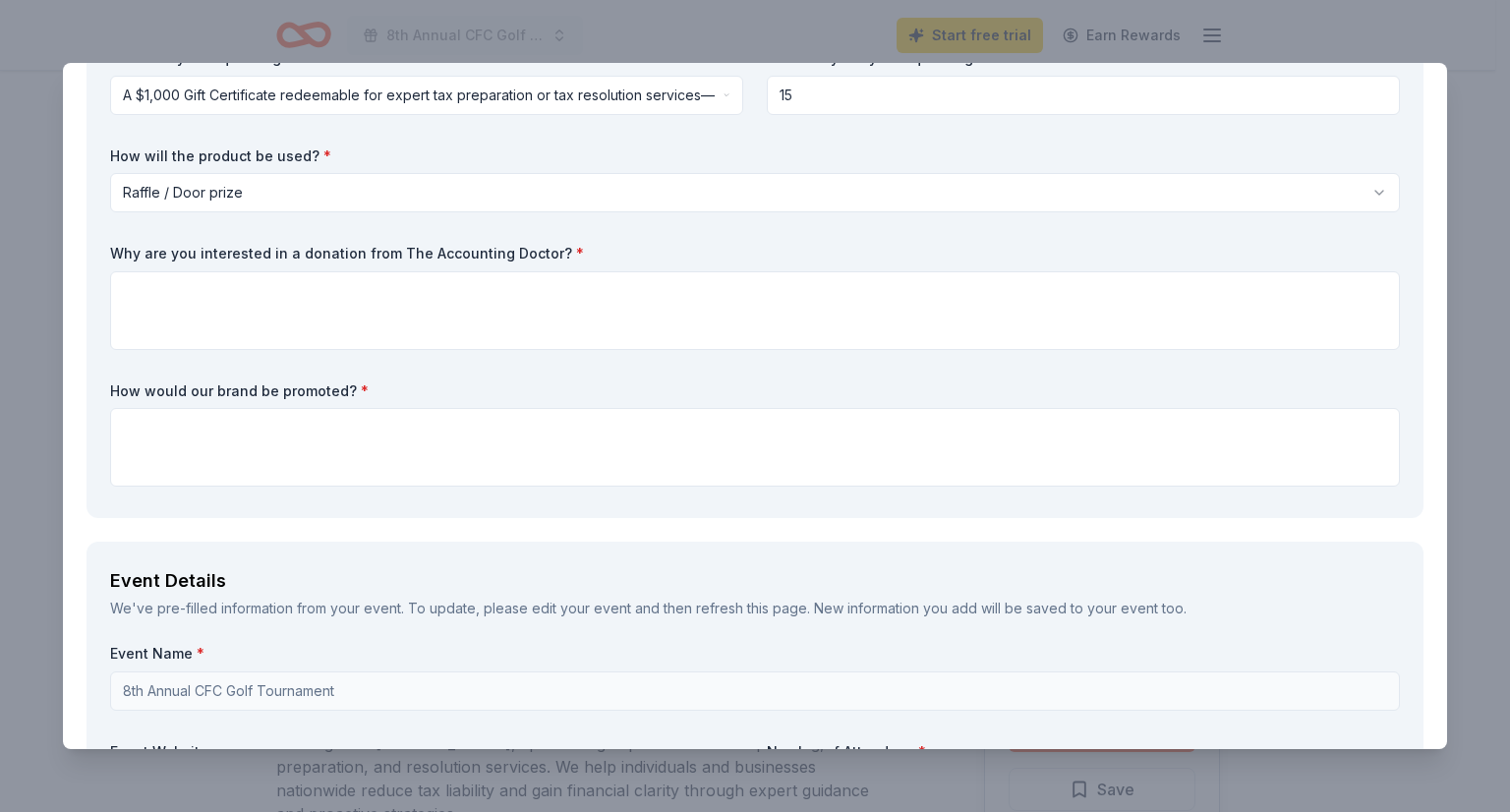
click at [262, 246] on label "Why are you interested in a donation from The Accounting Doctor? *" at bounding box center [755, 254] width 1290 height 20
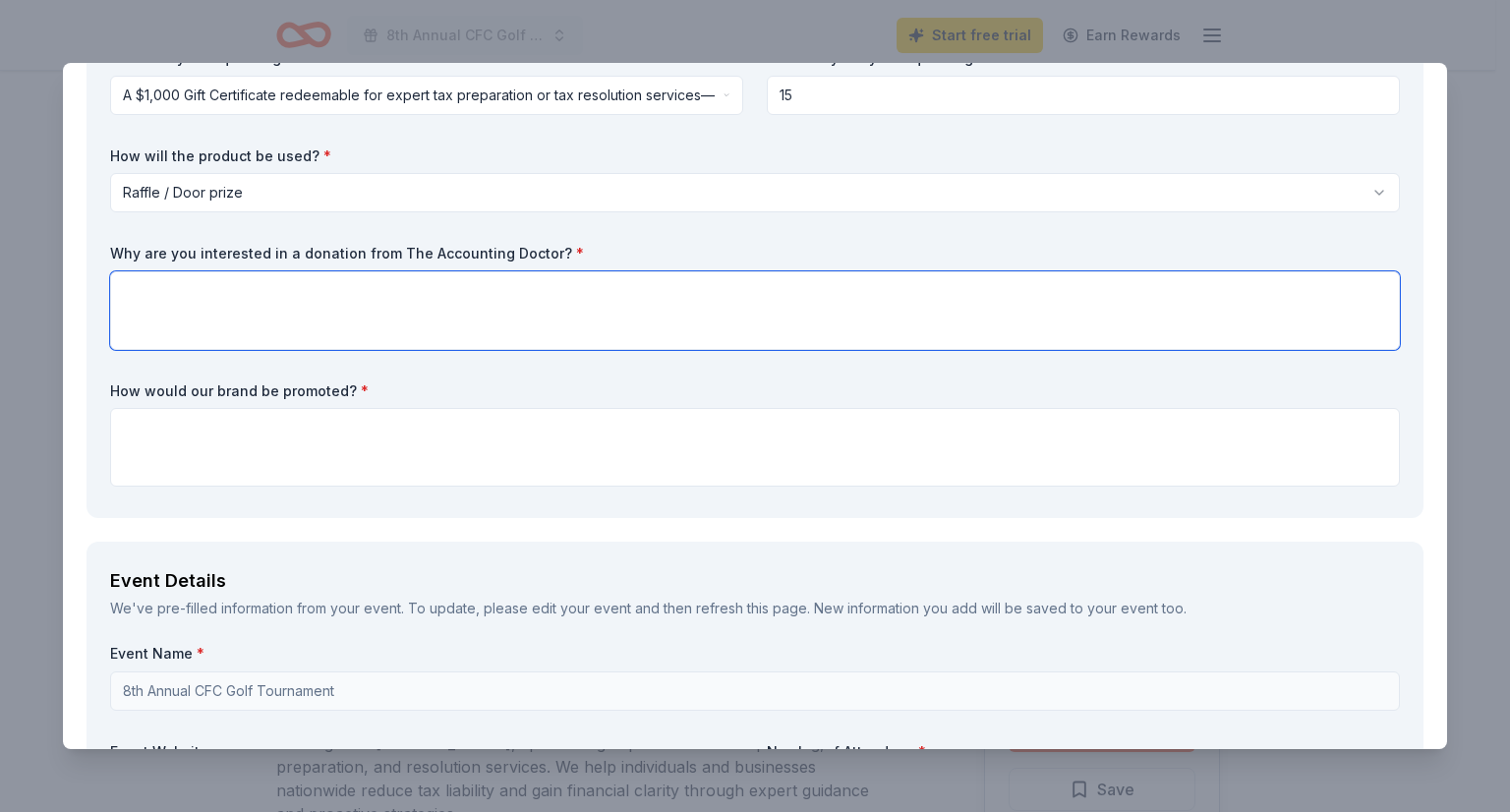
click at [406, 343] on textarea at bounding box center [755, 311] width 1290 height 79
paste textarea "We greatly value The Accounting Doctor’s support because their expertise in acc…"
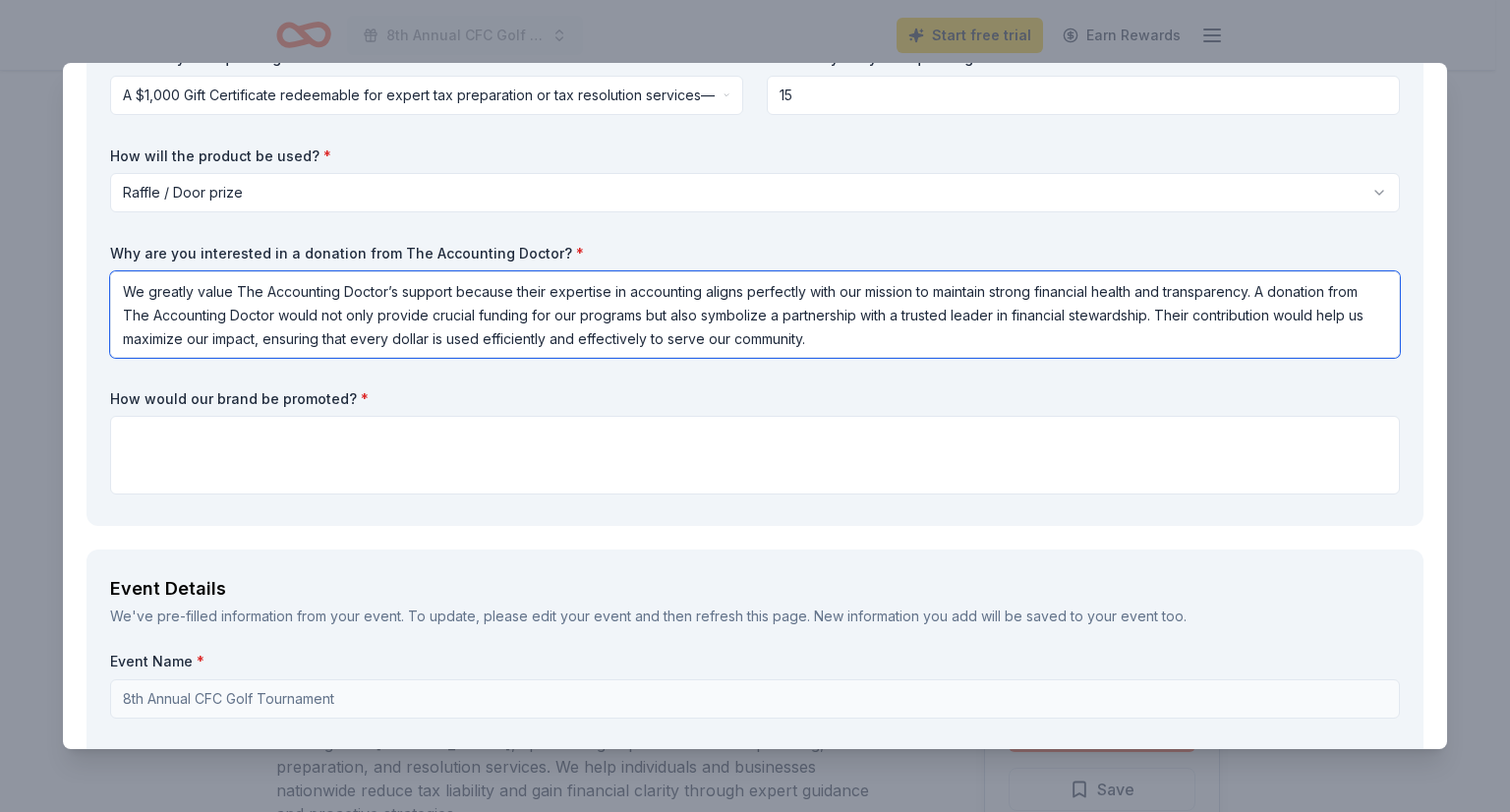
drag, startPoint x: 1253, startPoint y: 288, endPoint x: 704, endPoint y: 282, distance: 549.0
click at [704, 282] on textarea "We greatly value The Accounting Doctor’s support because their expertise in acc…" at bounding box center [755, 315] width 1290 height 87
click at [833, 341] on textarea "We greatly value The Accounting Doctor’s support because their expertise in acc…" at bounding box center [755, 315] width 1290 height 87
drag, startPoint x: 834, startPoint y: 339, endPoint x: 1129, endPoint y: 316, distance: 295.9
click at [1129, 316] on textarea "We greatly value The Accounting Doctor’s support because their expertise in acc…" at bounding box center [755, 315] width 1290 height 87
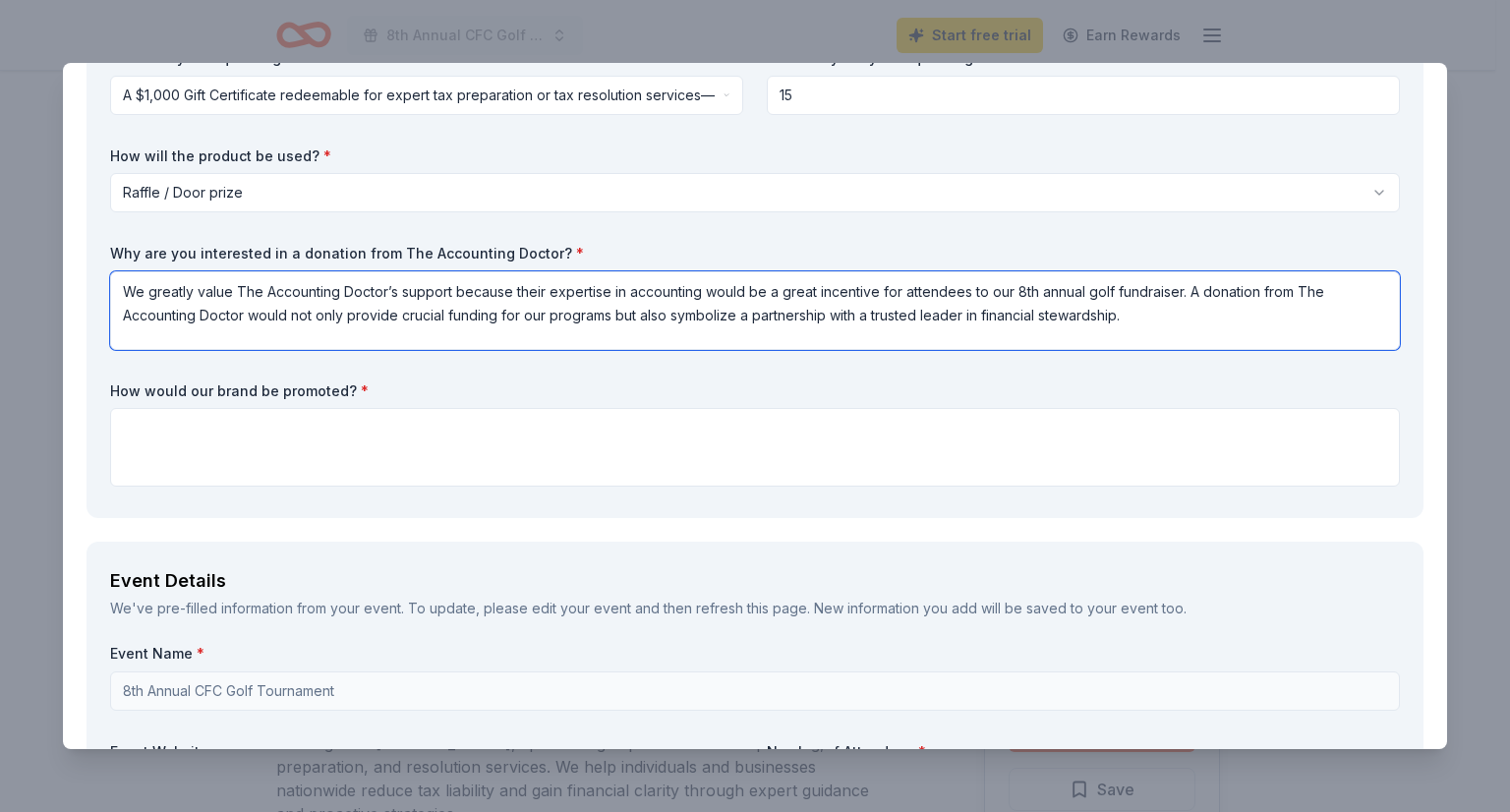
type textarea "We greatly value The Accounting Doctor’s support because their expertise in acc…"
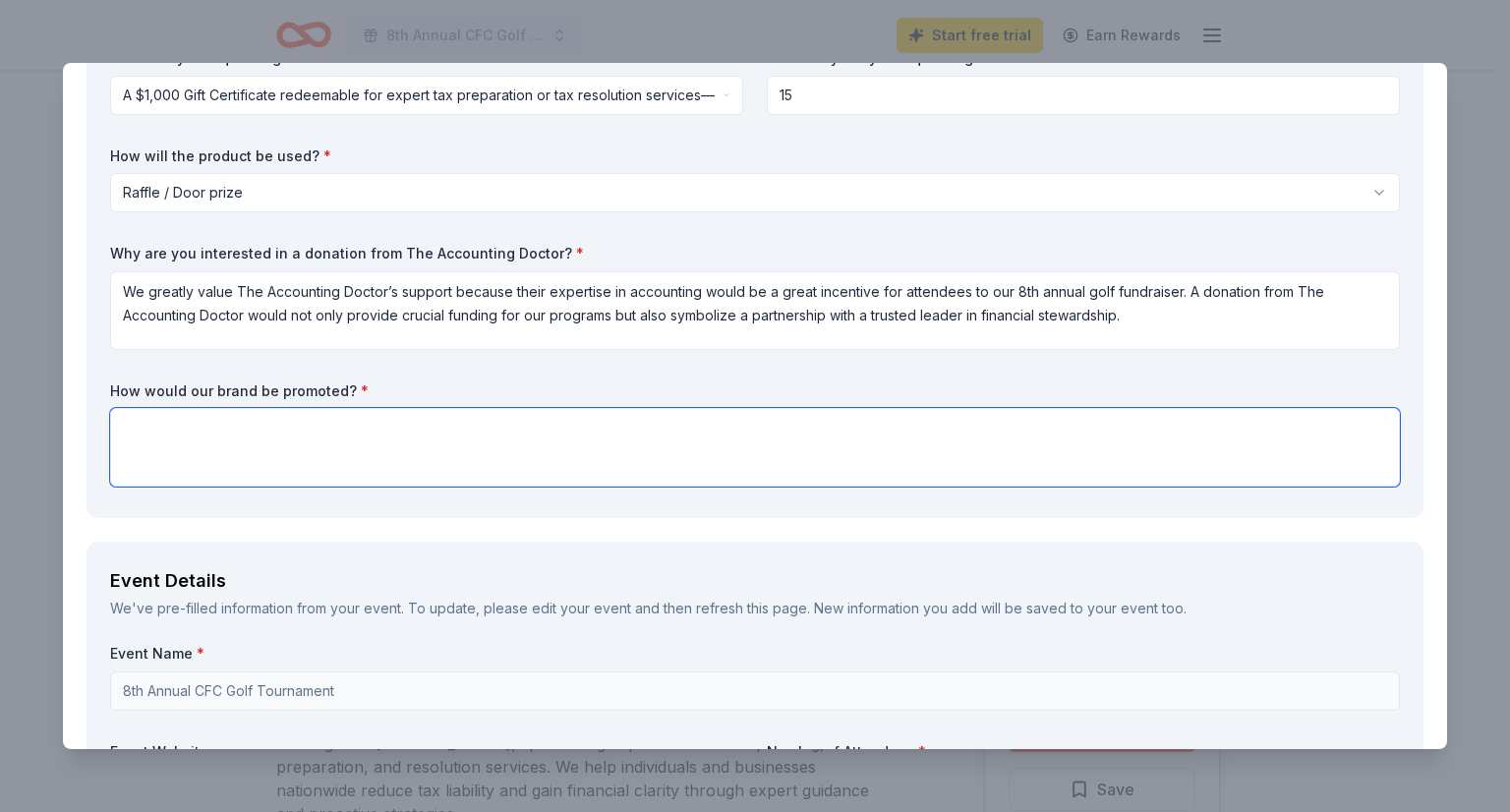
click at [488, 425] on textarea at bounding box center [755, 447] width 1290 height 79
paste textarea "We could put together a digital newsletter, social media, 1/4 color ad in the P…"
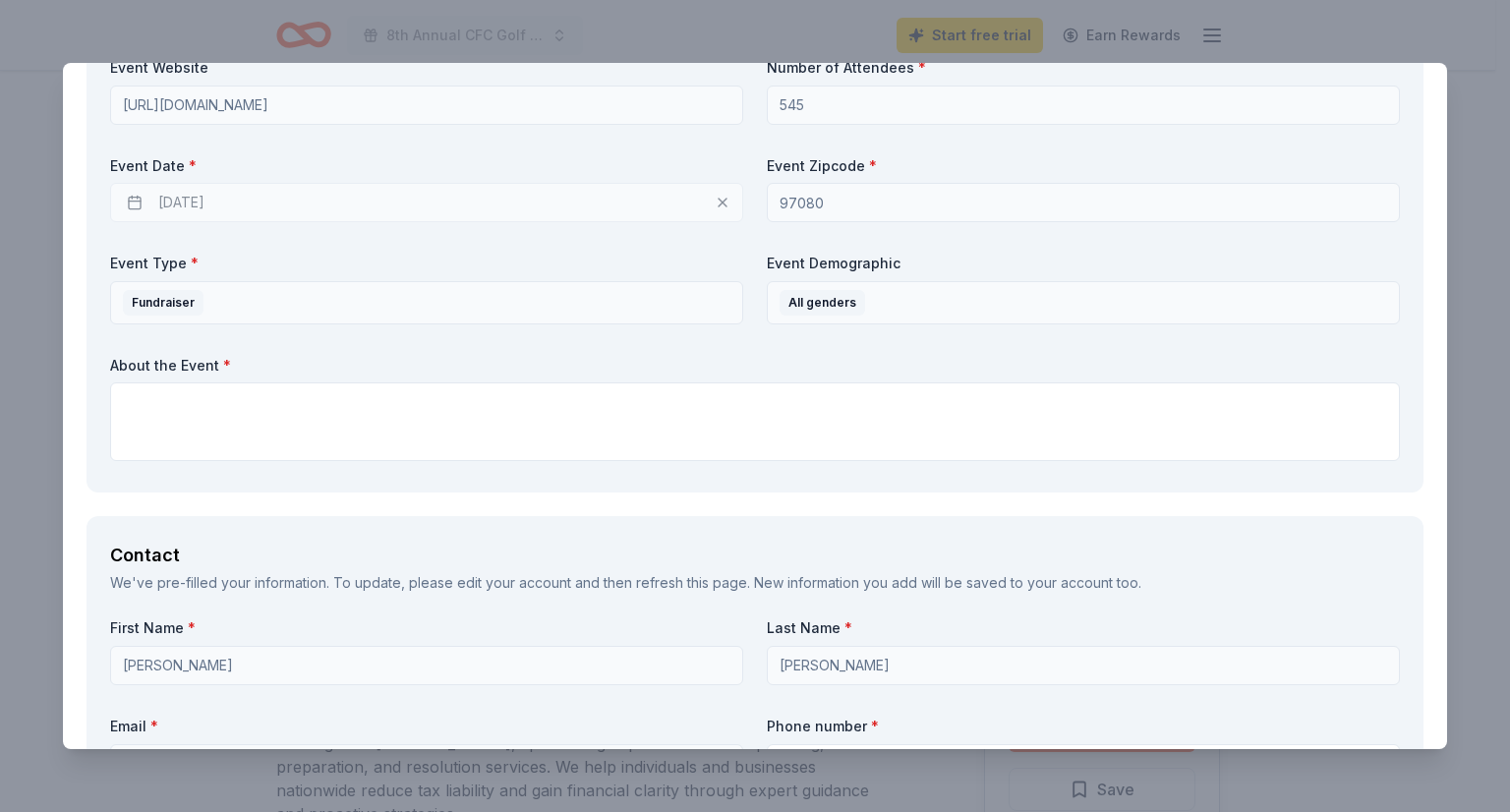
scroll to position [983, 0]
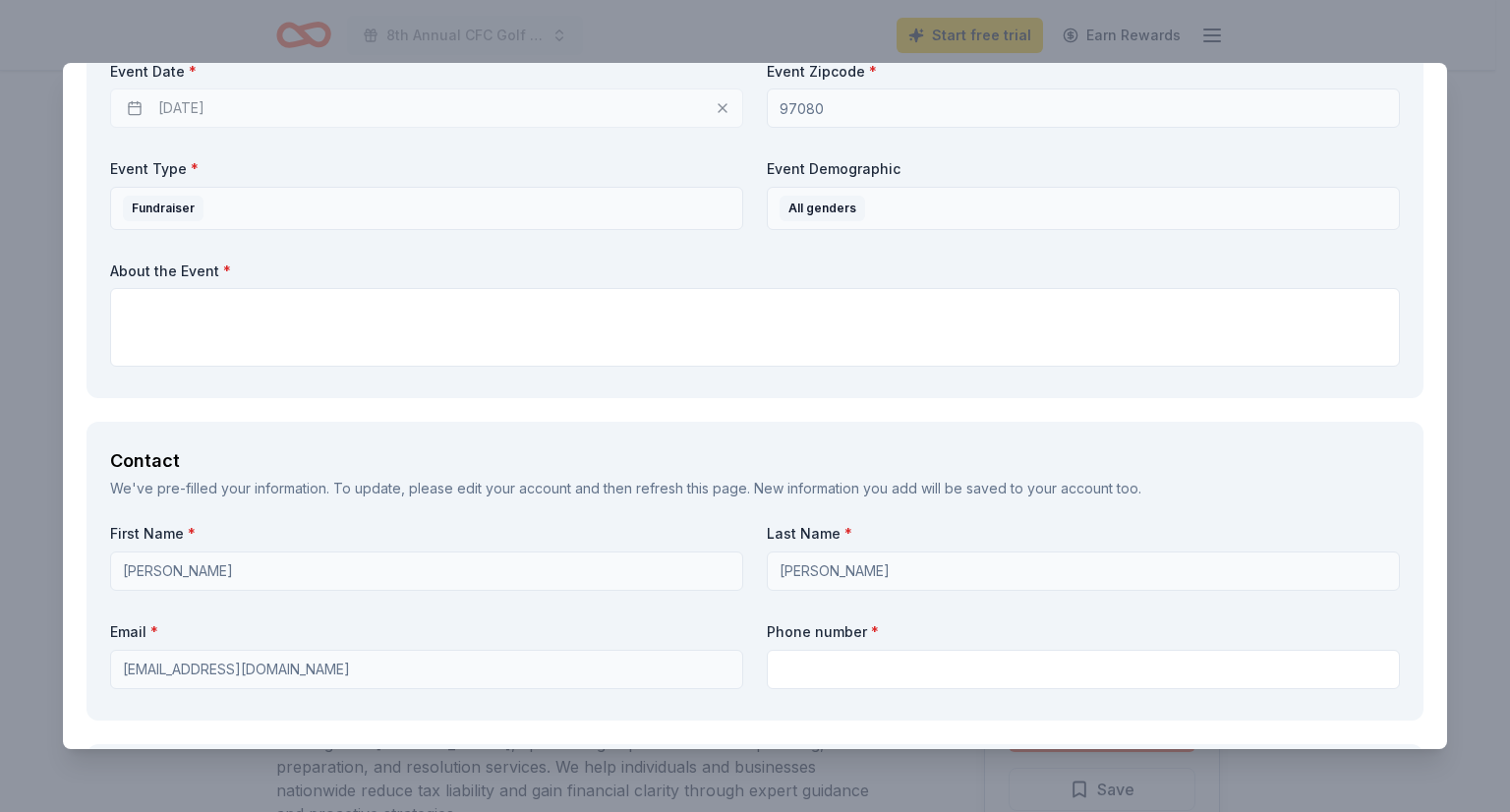
type textarea "We could put together a digital newsletter, social media, 1/4 color ad in the P…"
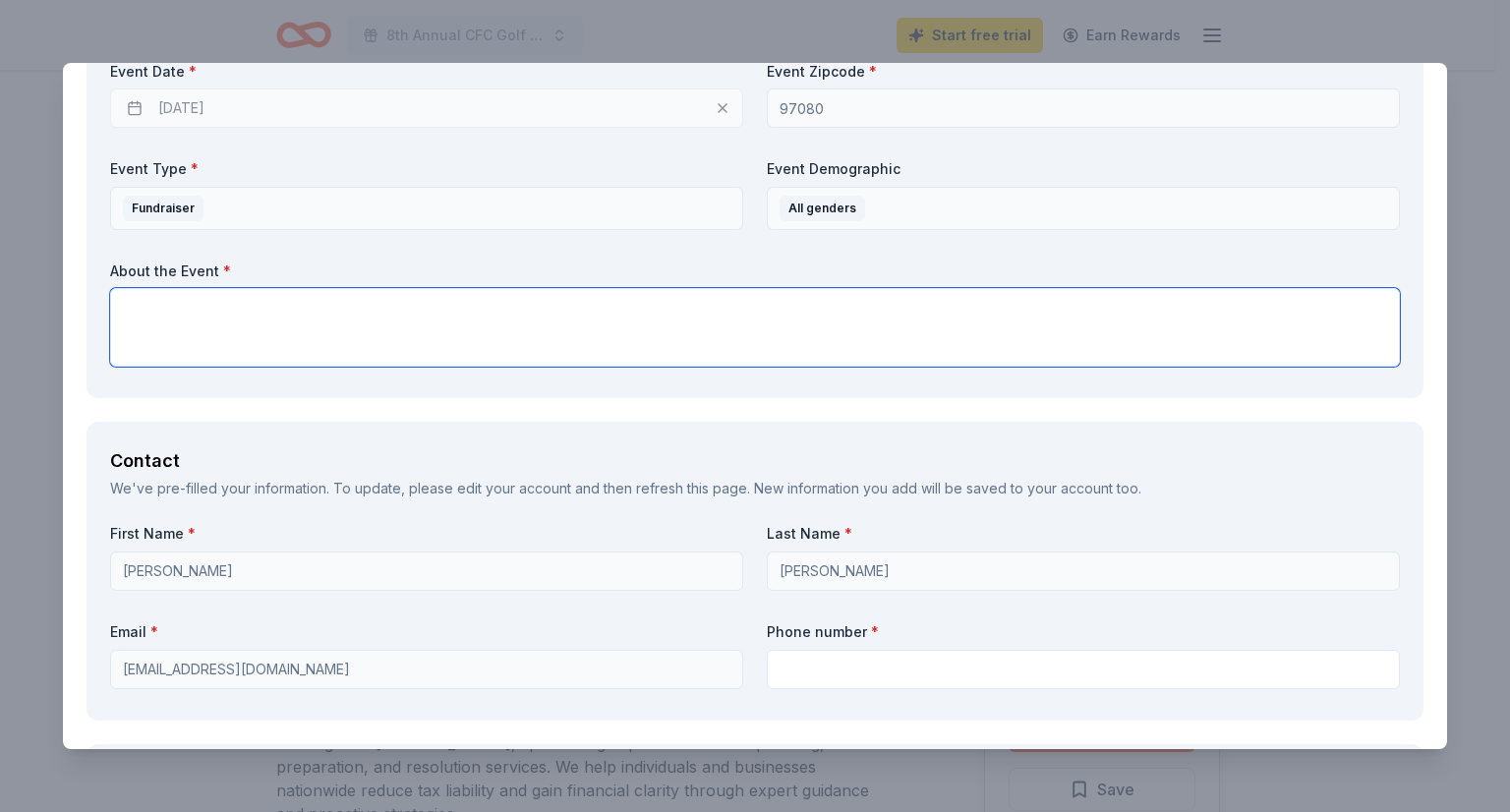
click at [425, 348] on textarea at bounding box center [755, 328] width 1290 height 79
click at [423, 318] on textarea at bounding box center [755, 328] width 1290 height 79
paste textarea "I am a volunteer with Creations for Cures. We are a local non profit that bring…"
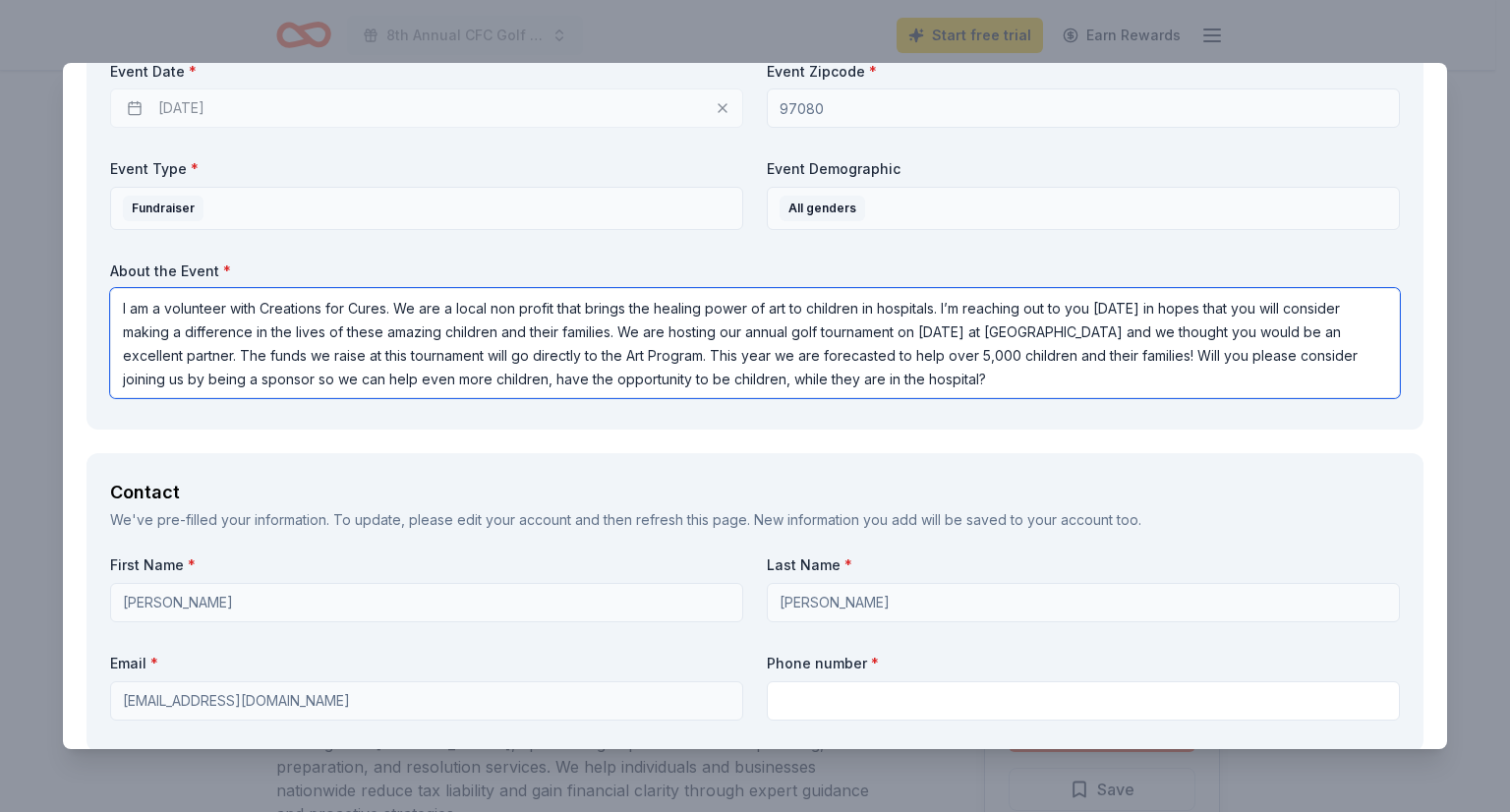
drag, startPoint x: 626, startPoint y: 327, endPoint x: -59, endPoint y: 250, distance: 689.3
click at [0, 250] on html "8th Annual CFC Golf Tournament Start free trial Earn Rewards Due in 2 days Shar…" at bounding box center [755, 406] width 1510 height 812
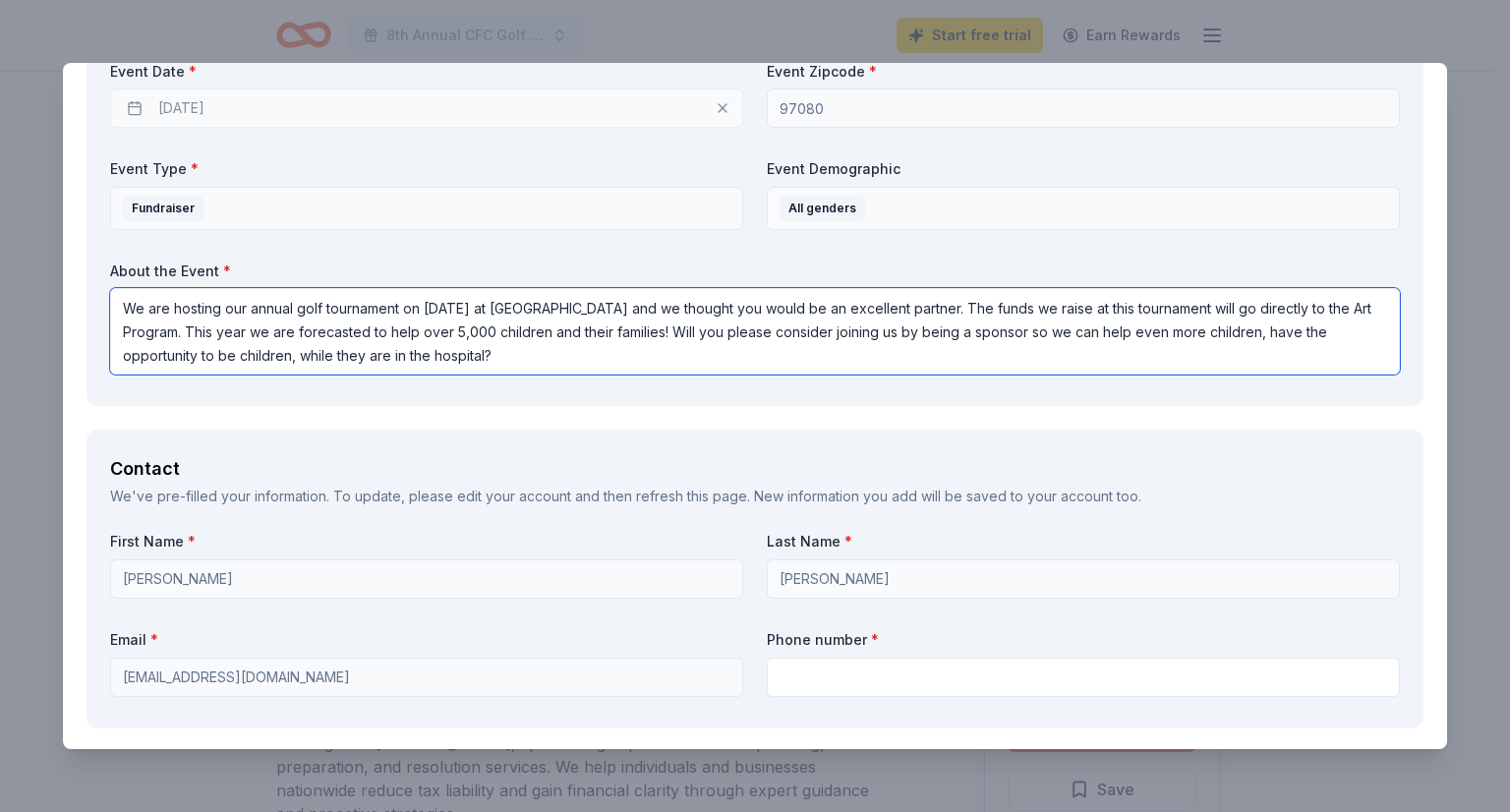
click at [684, 355] on textarea "We are hosting our annual golf tournament on September 20th at Stone Creek Golf…" at bounding box center [755, 332] width 1290 height 87
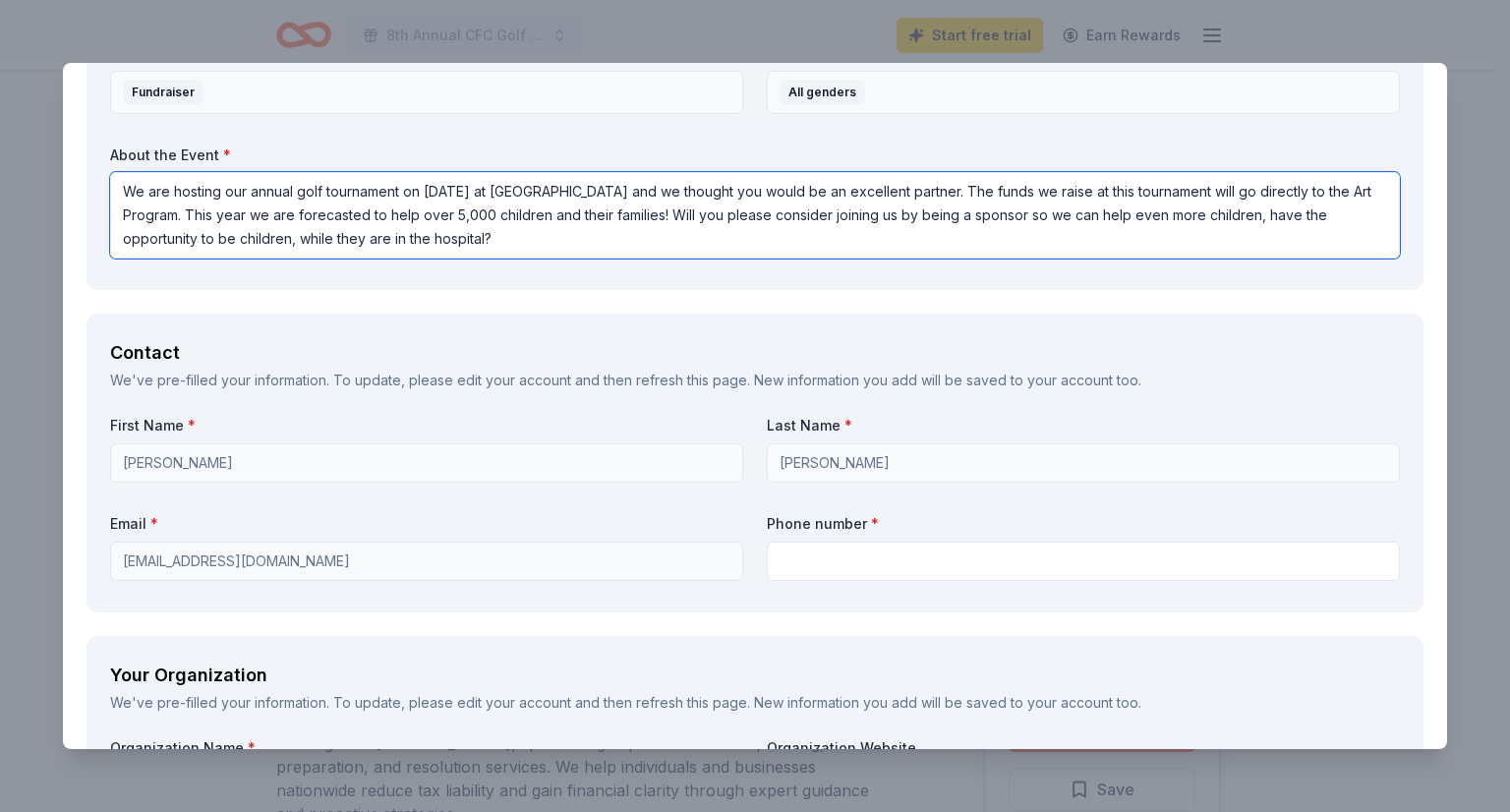
scroll to position [1278, 0]
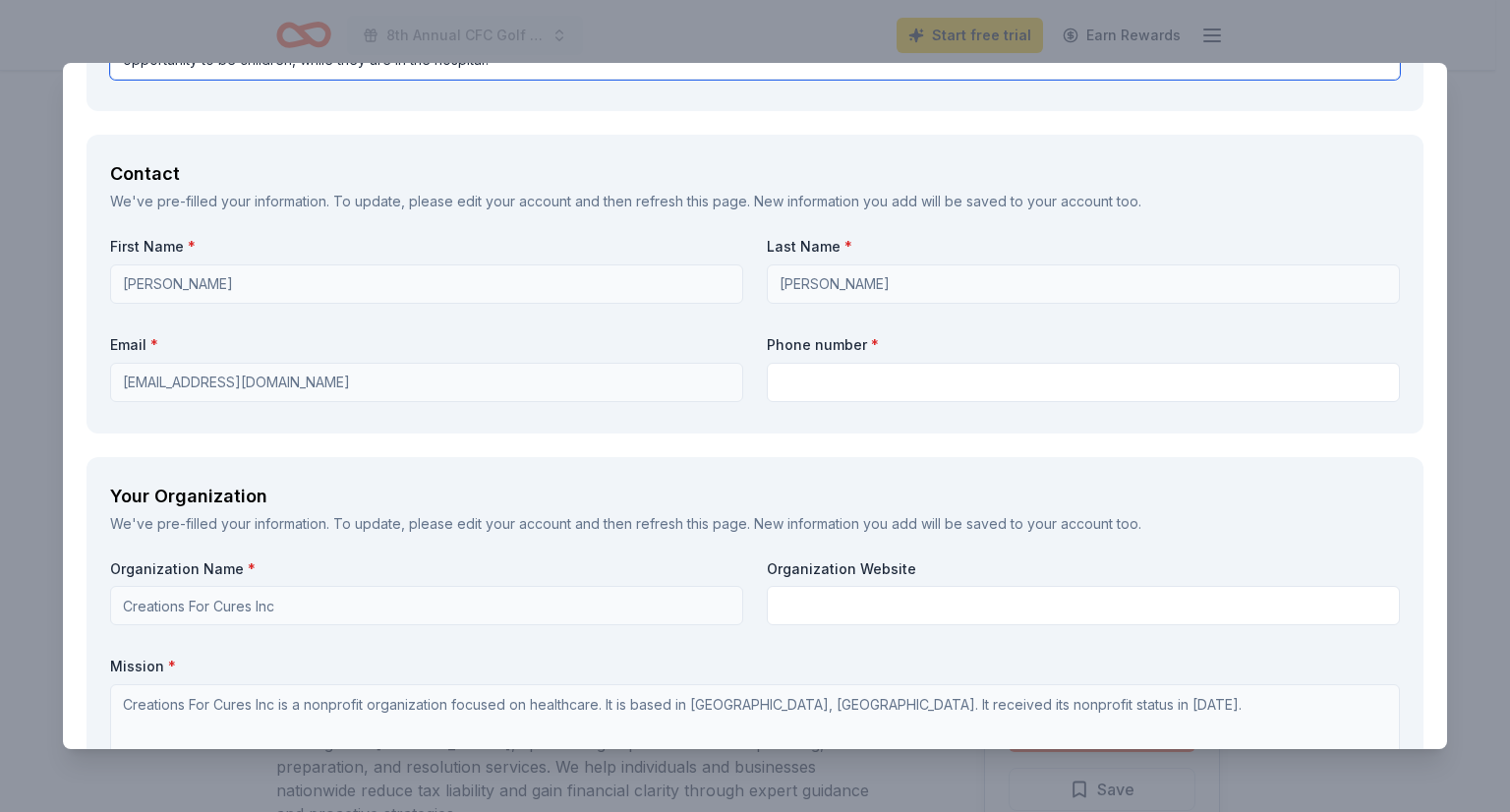
type textarea "We are hosting our annual golf tournament on September 20th at Stone Creek Golf…"
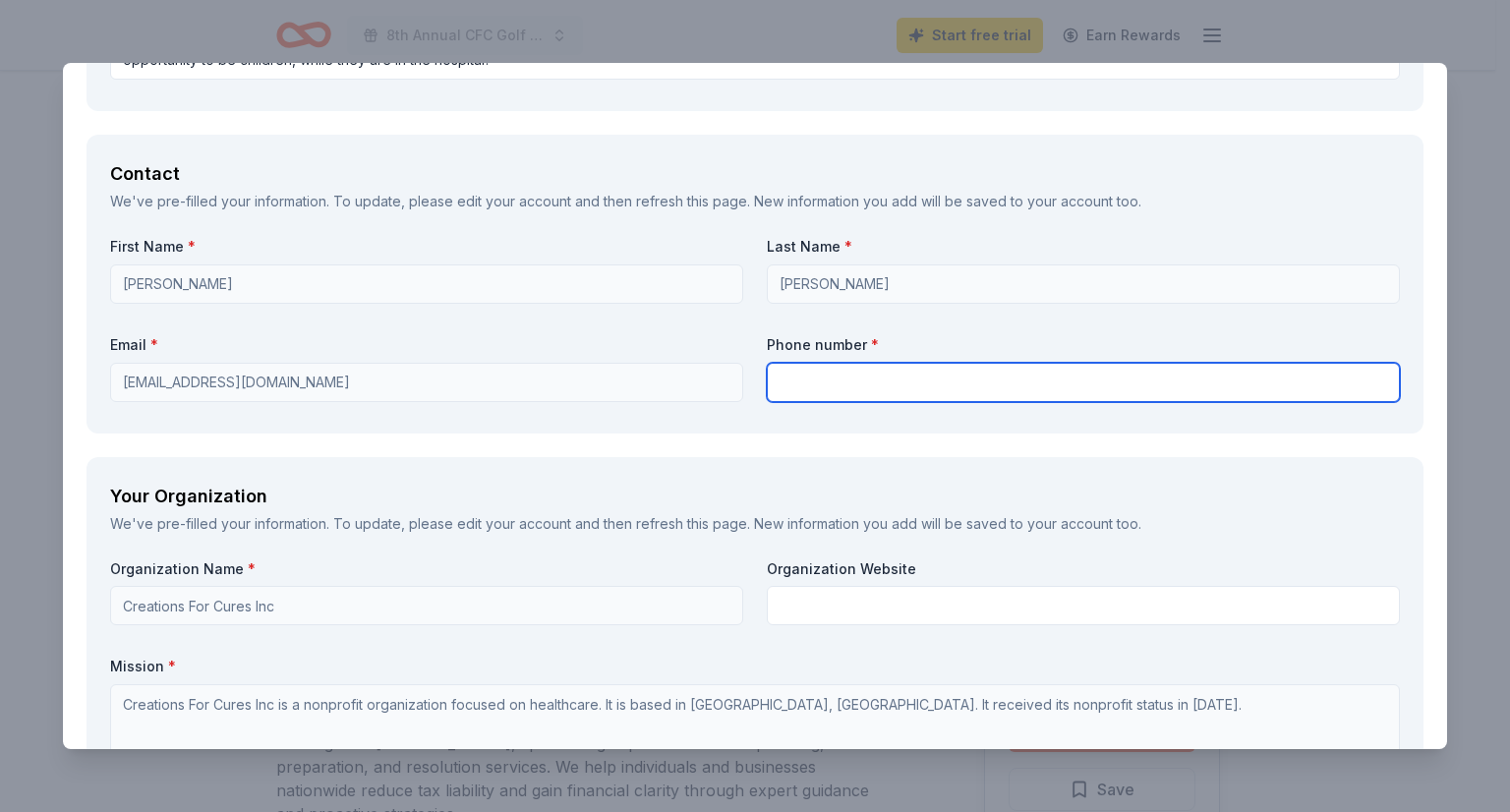
click at [836, 387] on input "text" at bounding box center [1084, 383] width 634 height 39
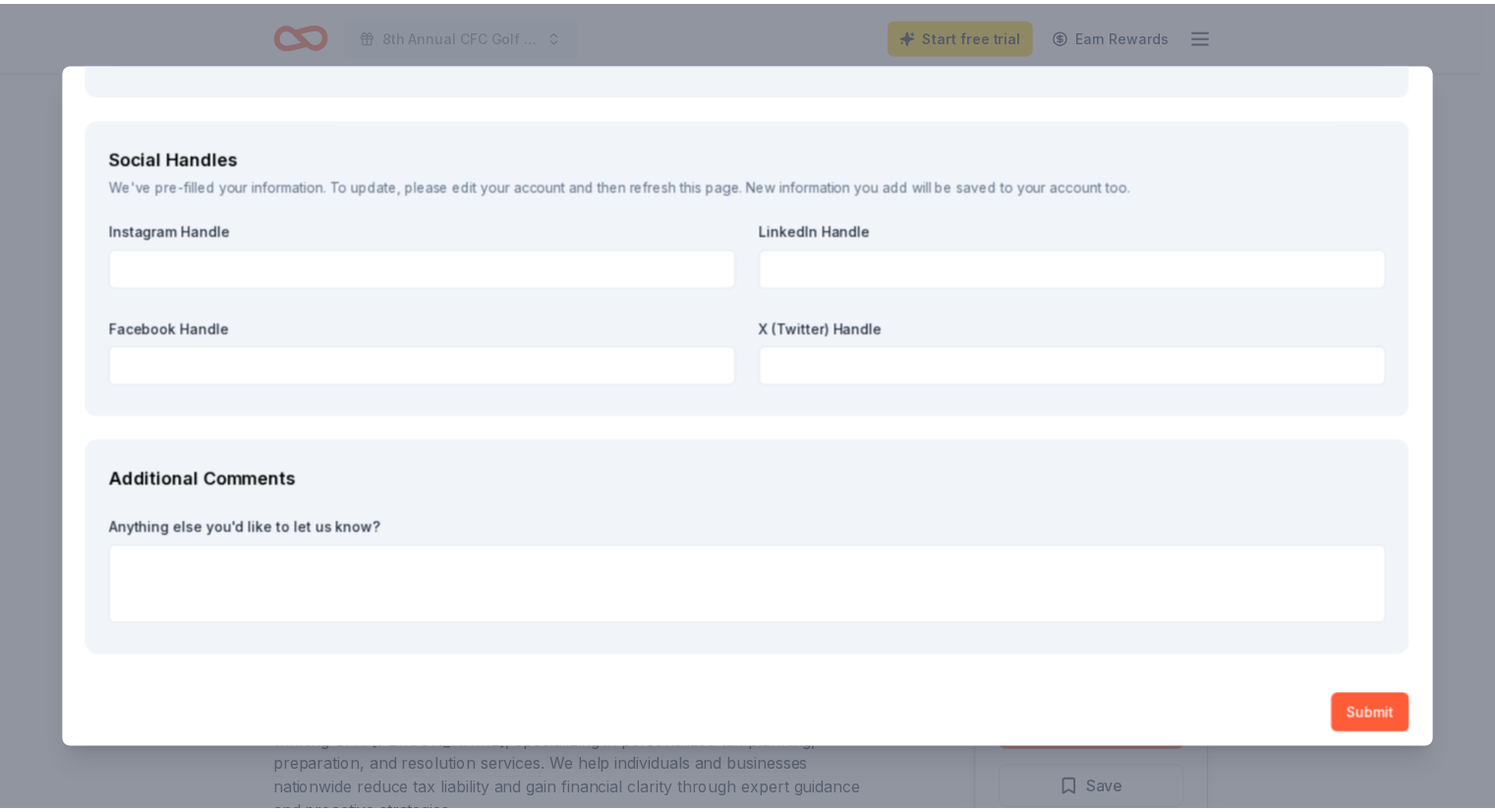
scroll to position [2231, 0]
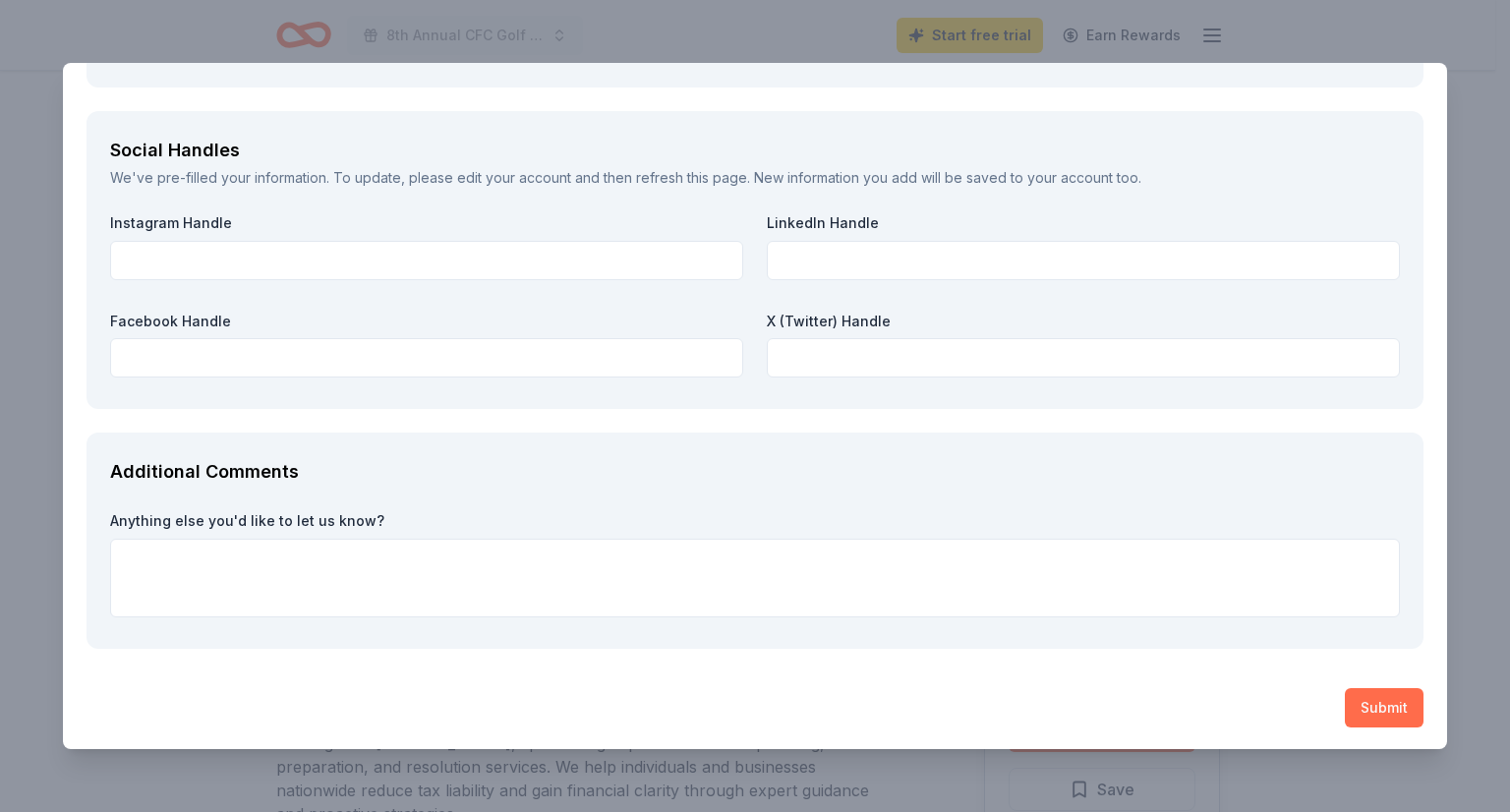
type input "3214003041"
click at [1373, 712] on button "Submit" at bounding box center [1385, 707] width 79 height 39
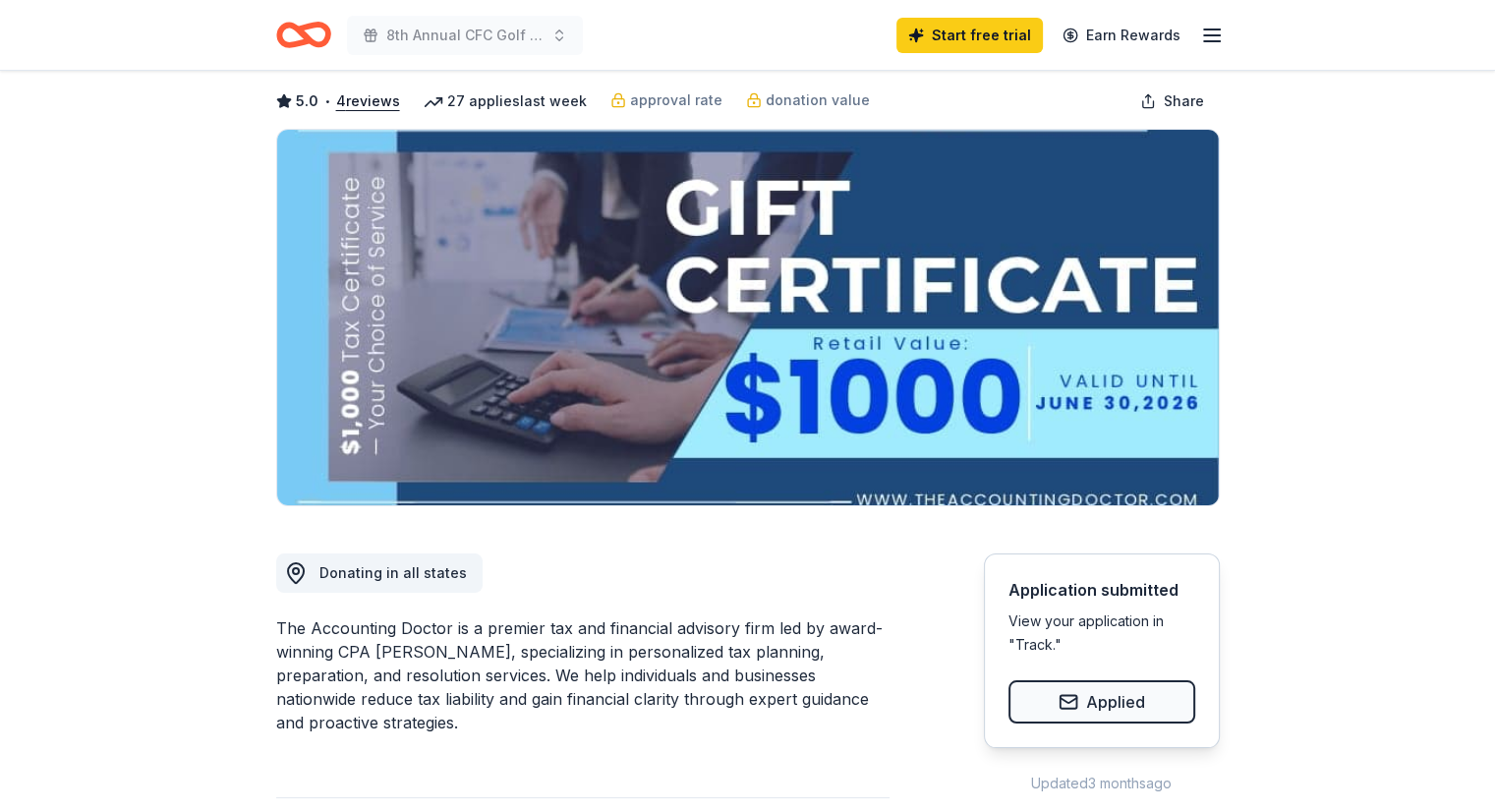
scroll to position [0, 0]
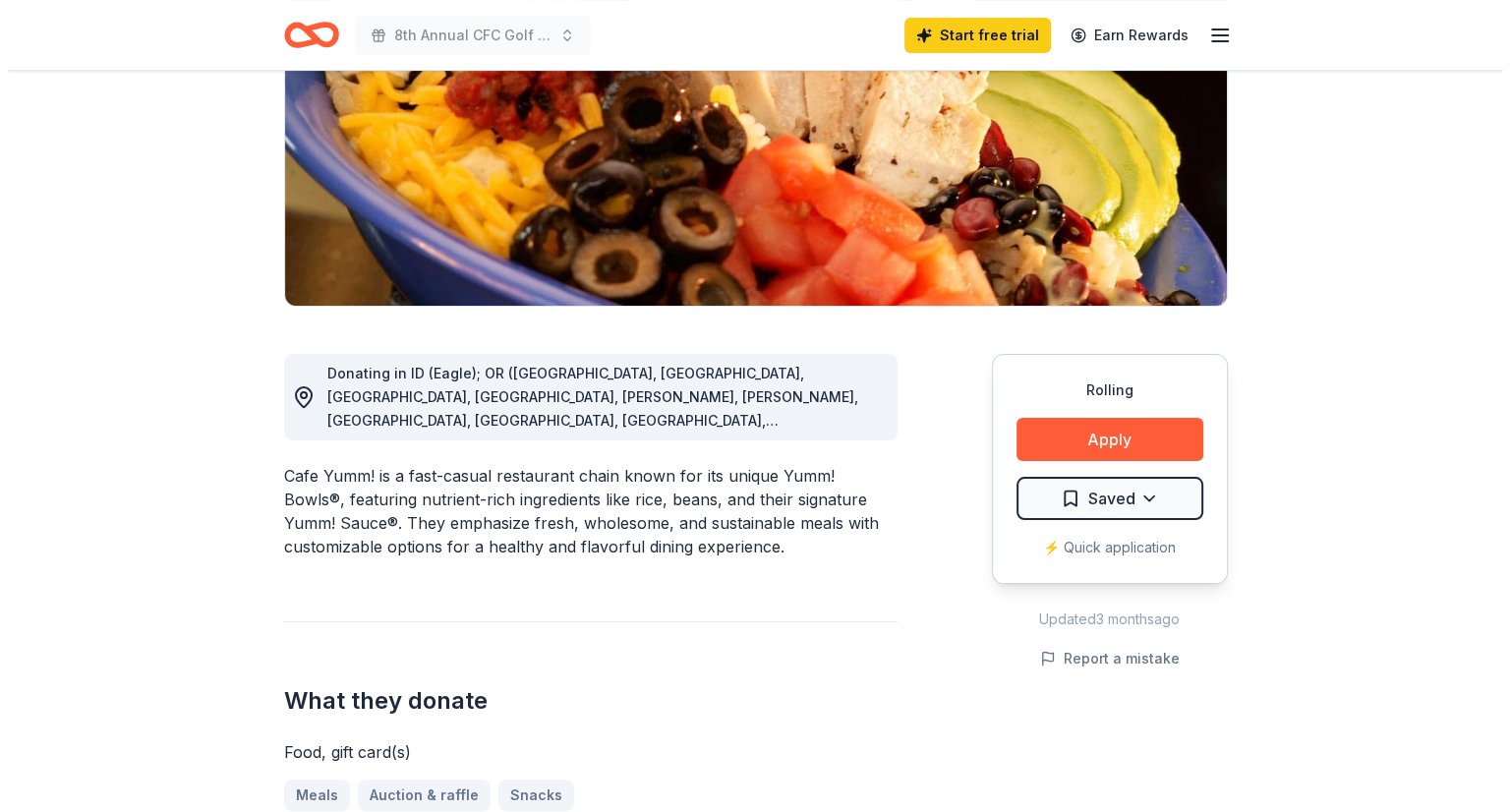
scroll to position [295, 0]
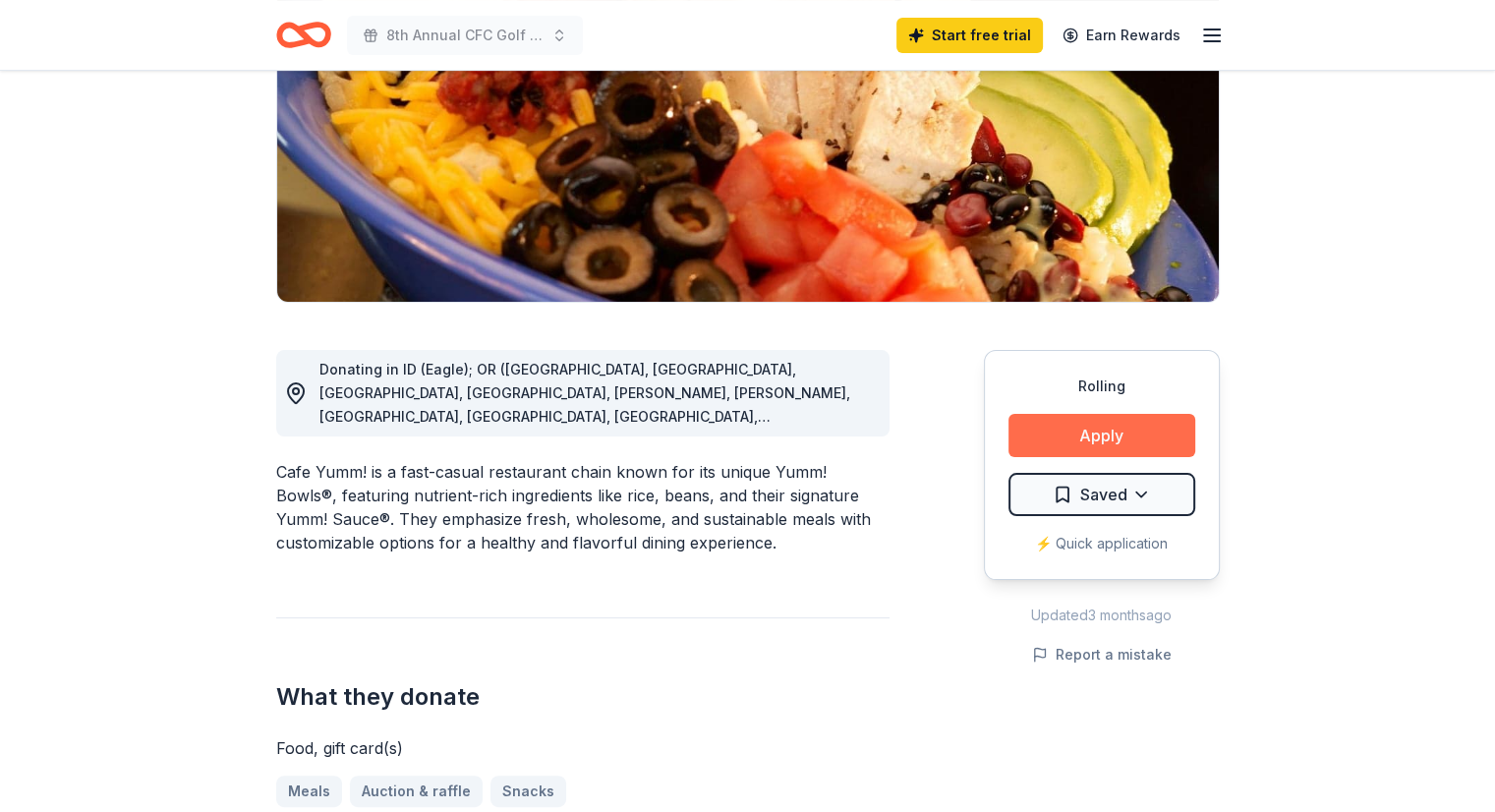
click at [1108, 449] on button "Apply" at bounding box center [1101, 435] width 187 height 43
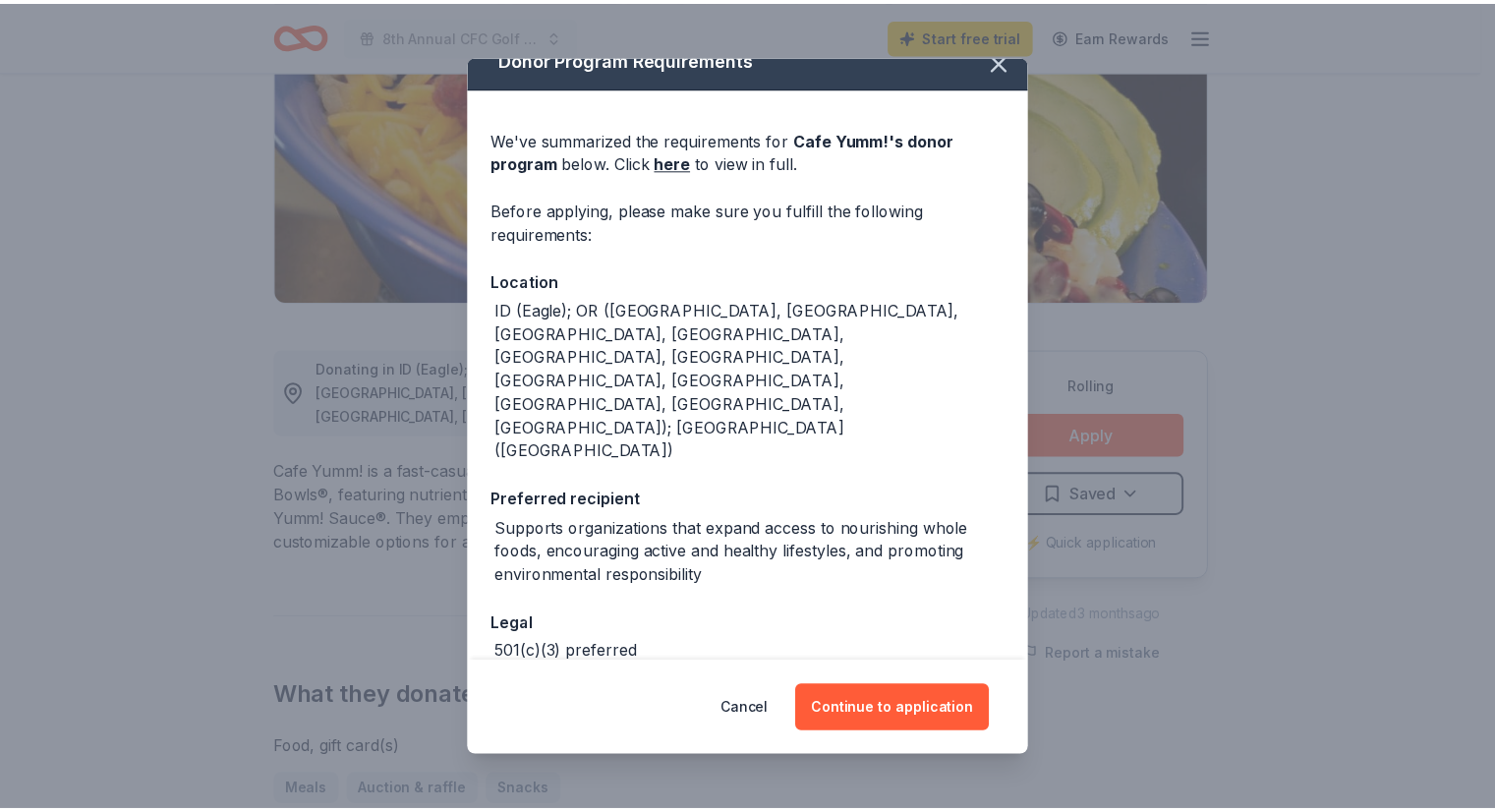
scroll to position [36, 0]
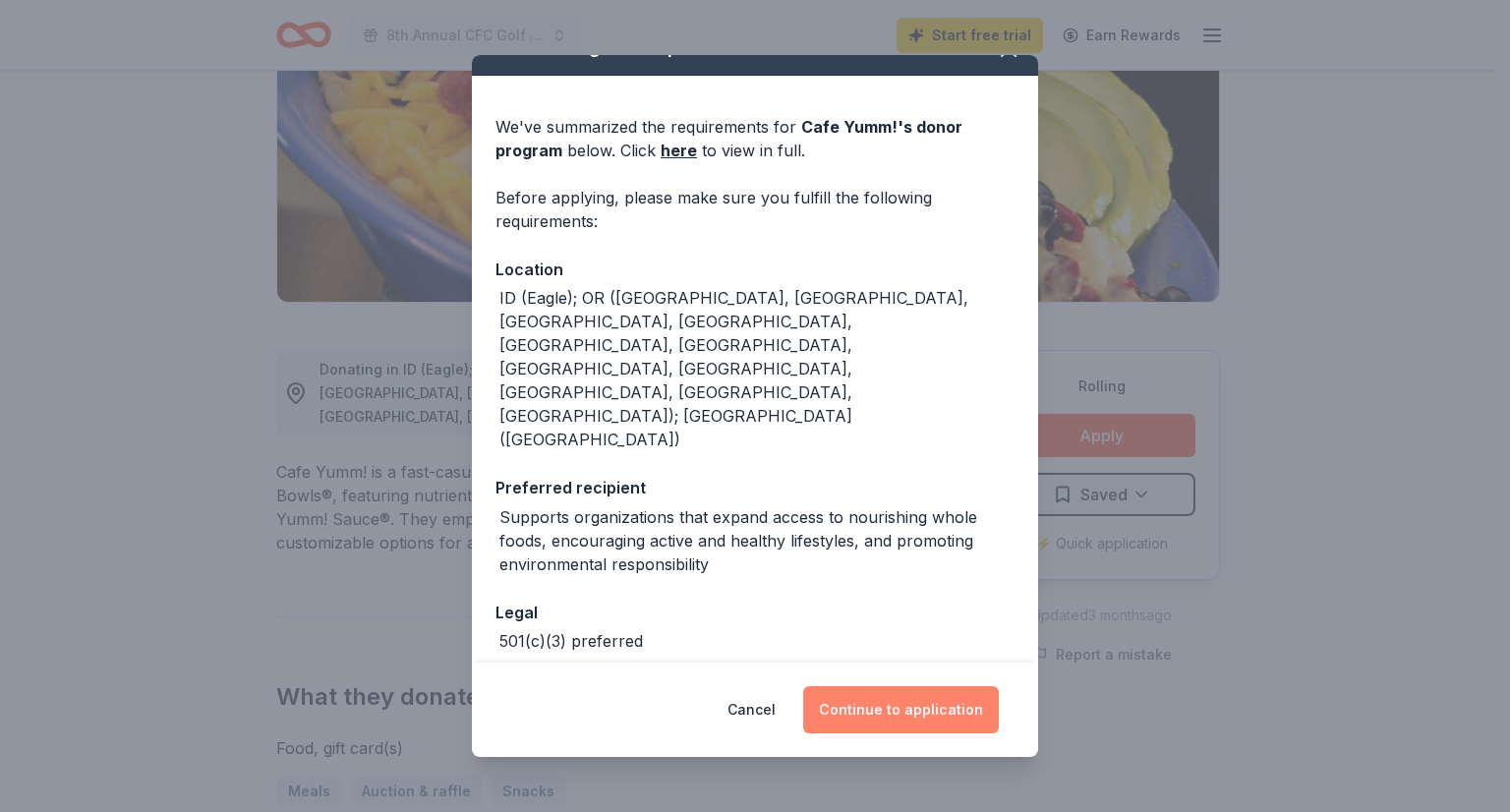
click at [913, 710] on button "Continue to application" at bounding box center [901, 709] width 195 height 47
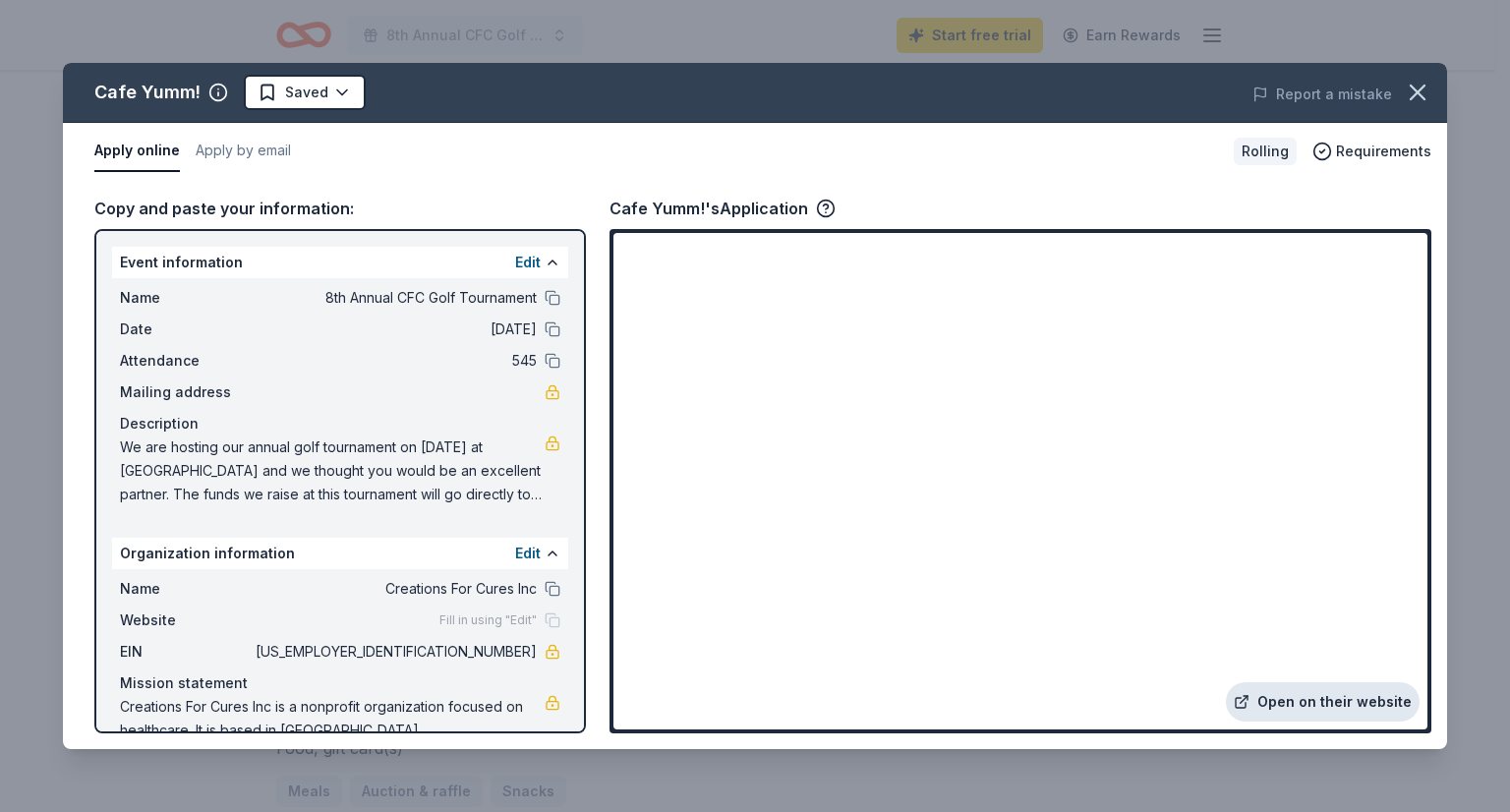
click at [1314, 704] on link "Open on their website" at bounding box center [1322, 701] width 193 height 39
click at [1413, 84] on icon "button" at bounding box center [1418, 93] width 28 height 28
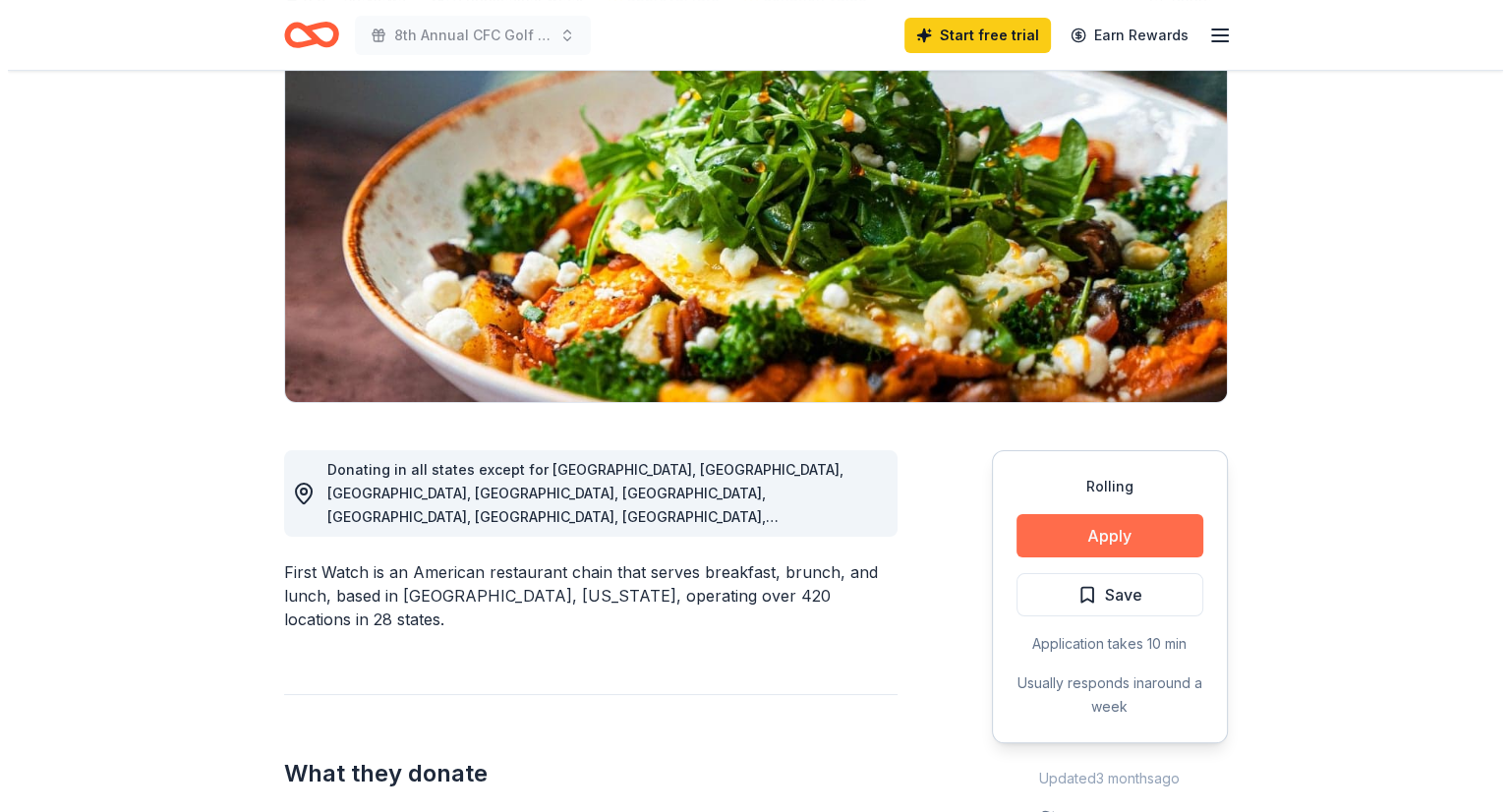
scroll to position [196, 0]
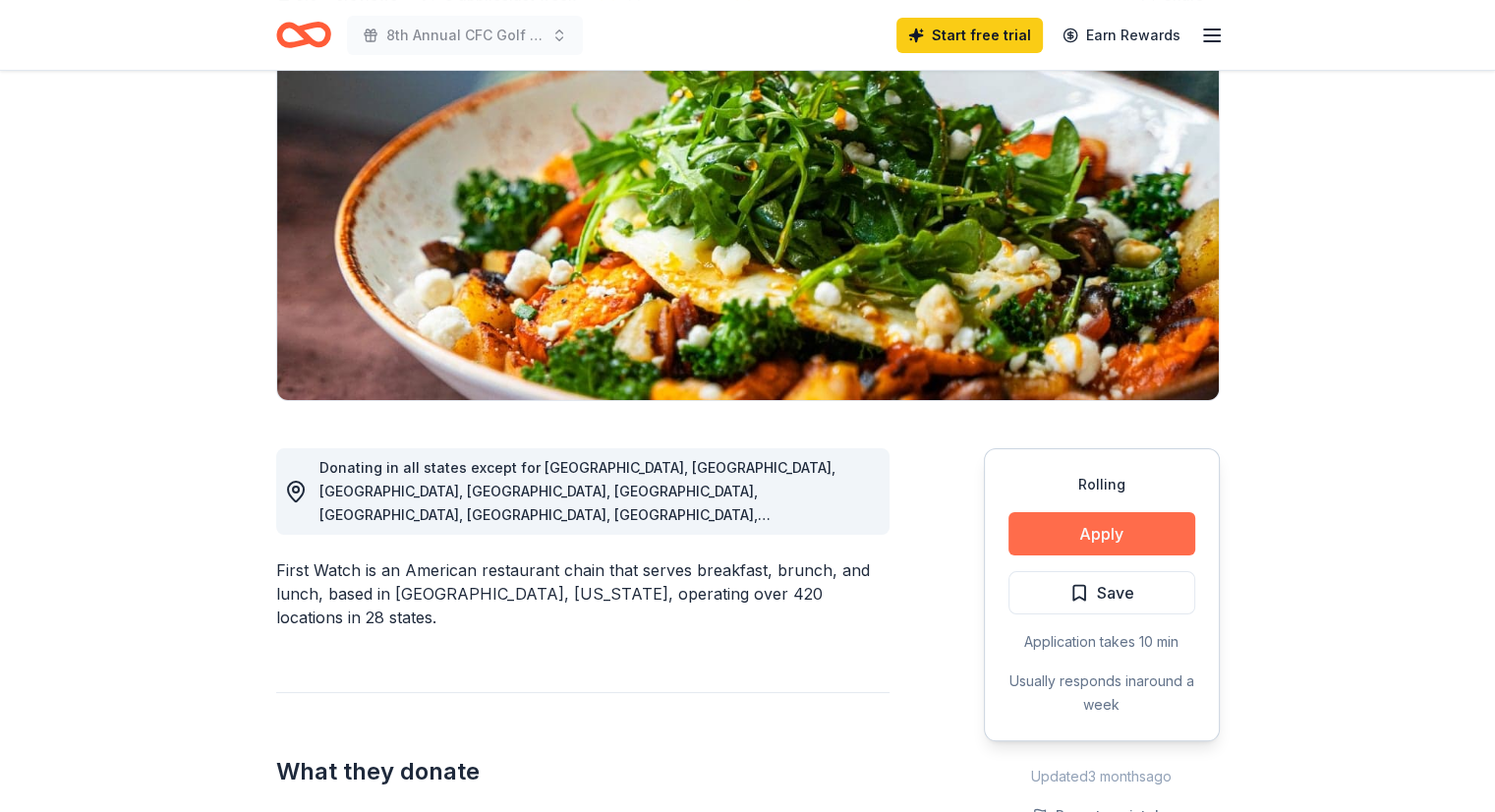
click at [1099, 532] on button "Apply" at bounding box center [1101, 534] width 187 height 43
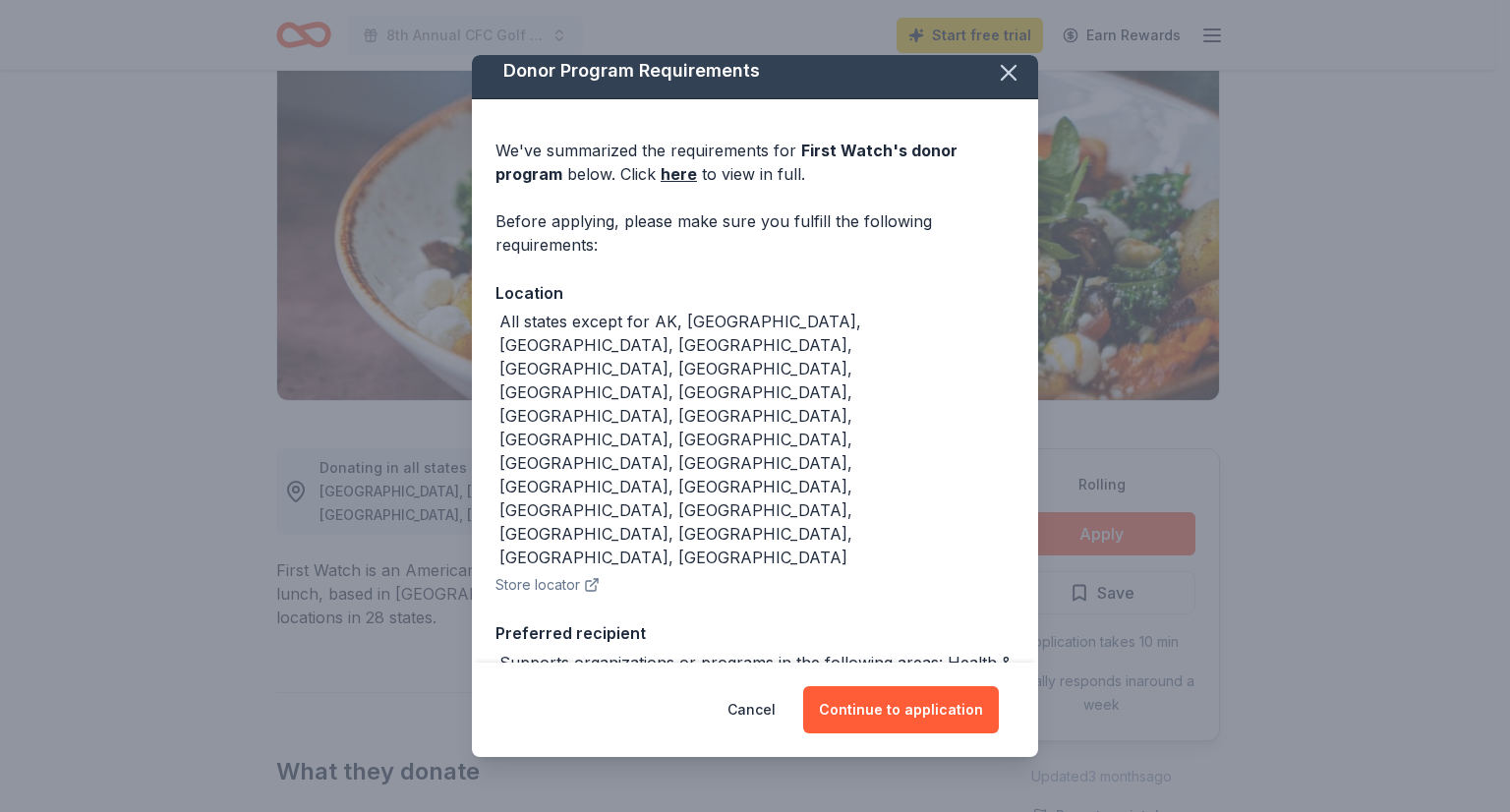
scroll to position [16, 0]
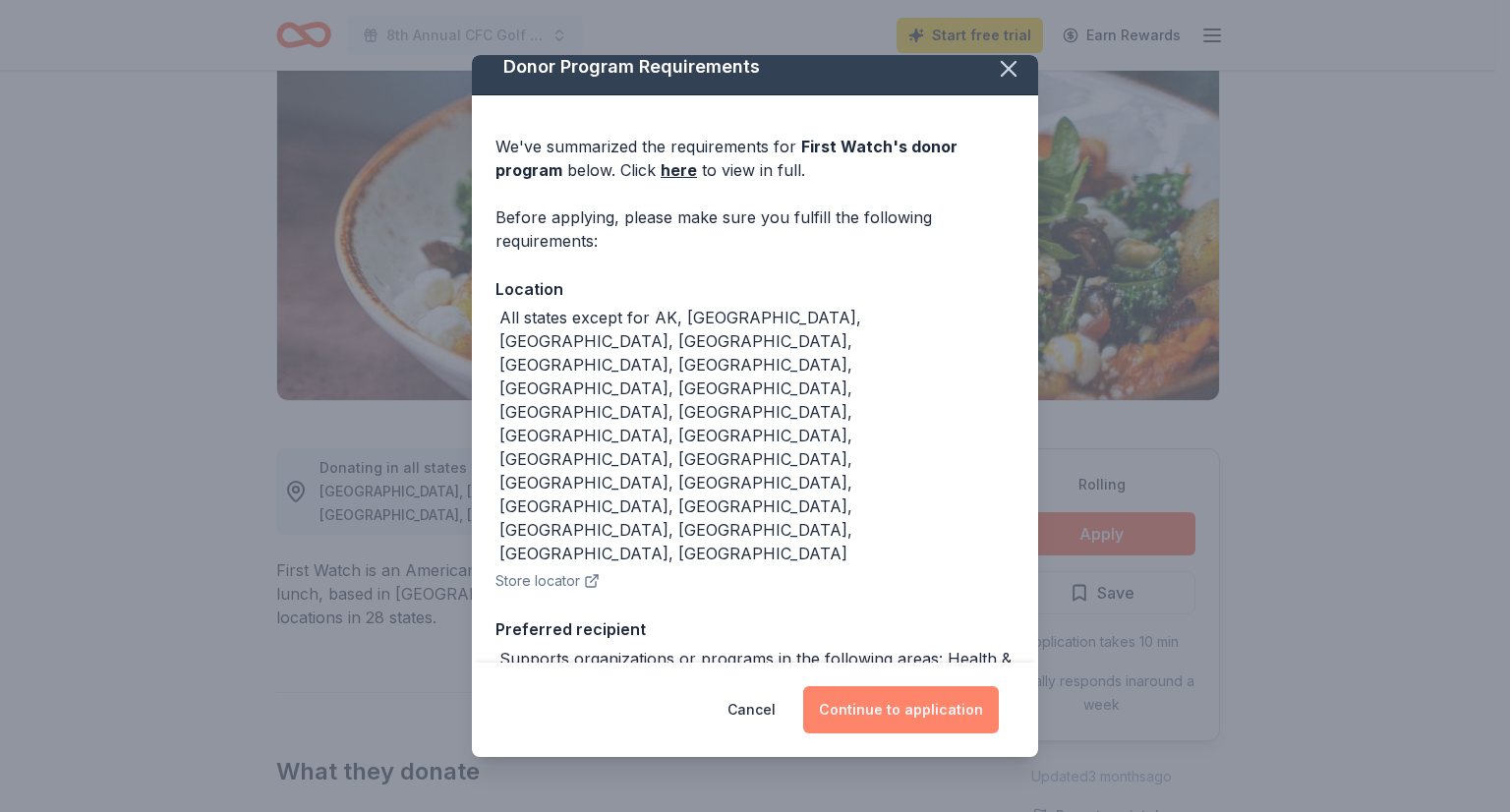
click at [877, 710] on button "Continue to application" at bounding box center [901, 709] width 195 height 47
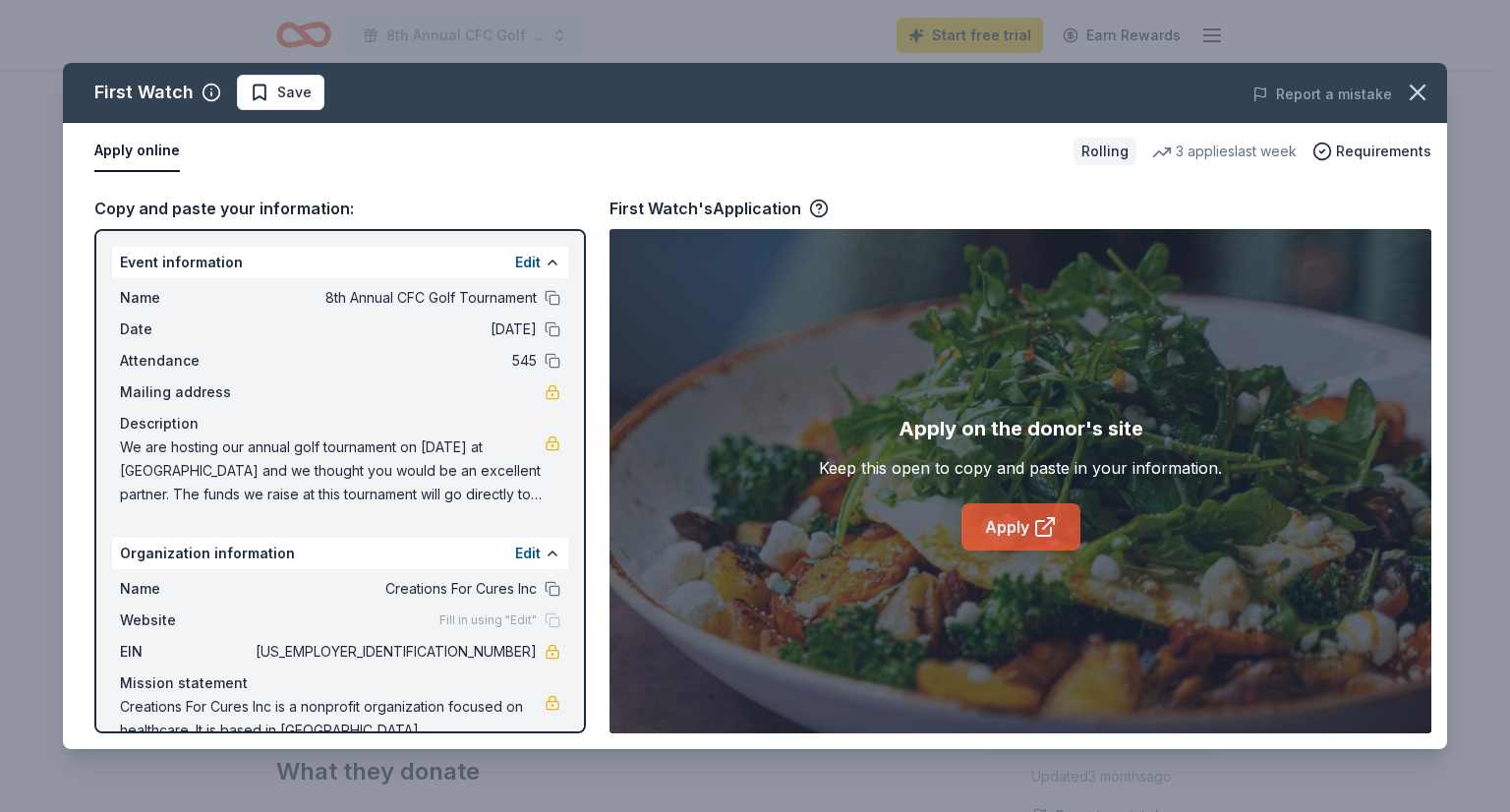
click at [1019, 531] on link "Apply" at bounding box center [1020, 527] width 119 height 47
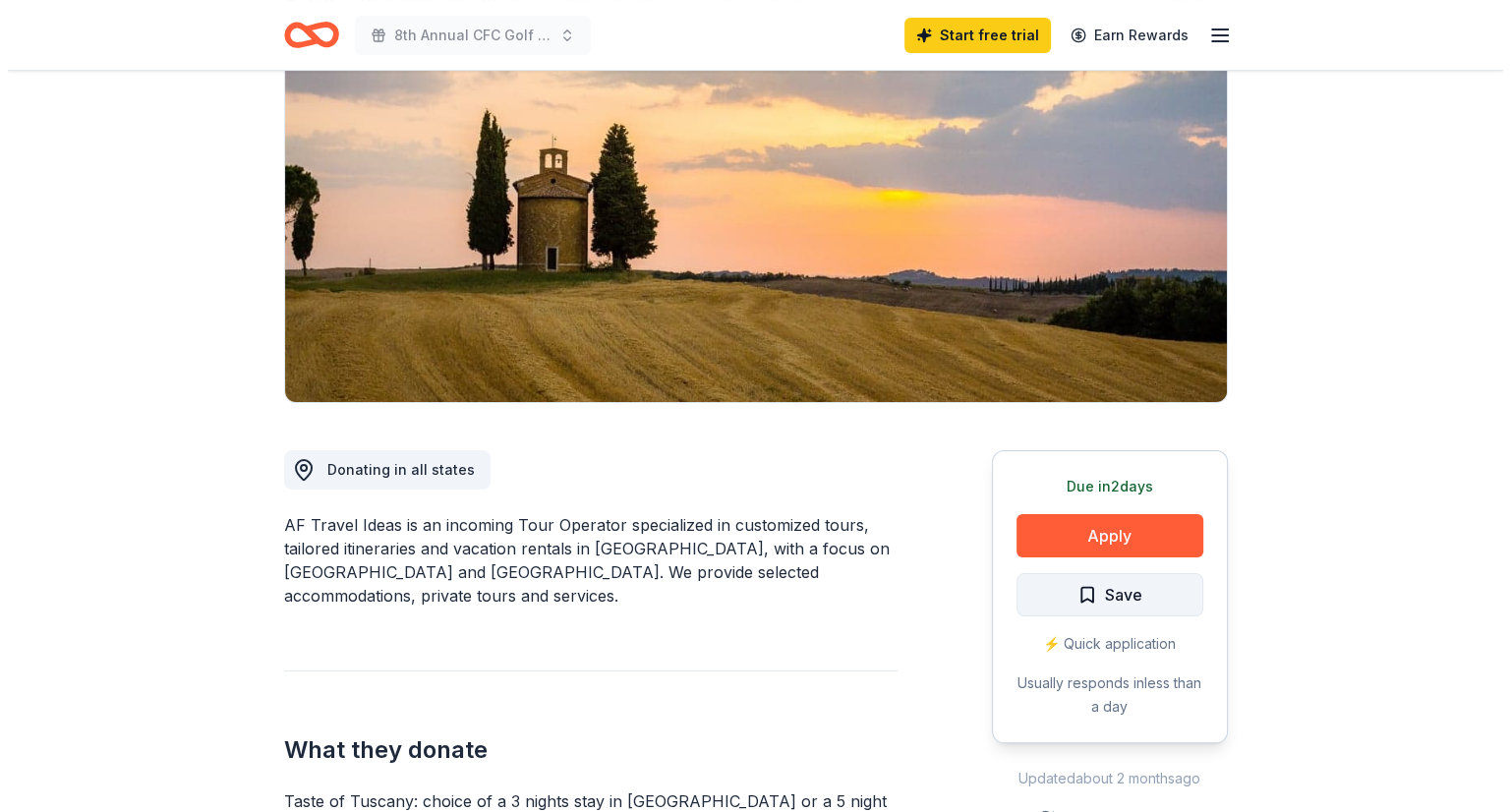
scroll to position [196, 0]
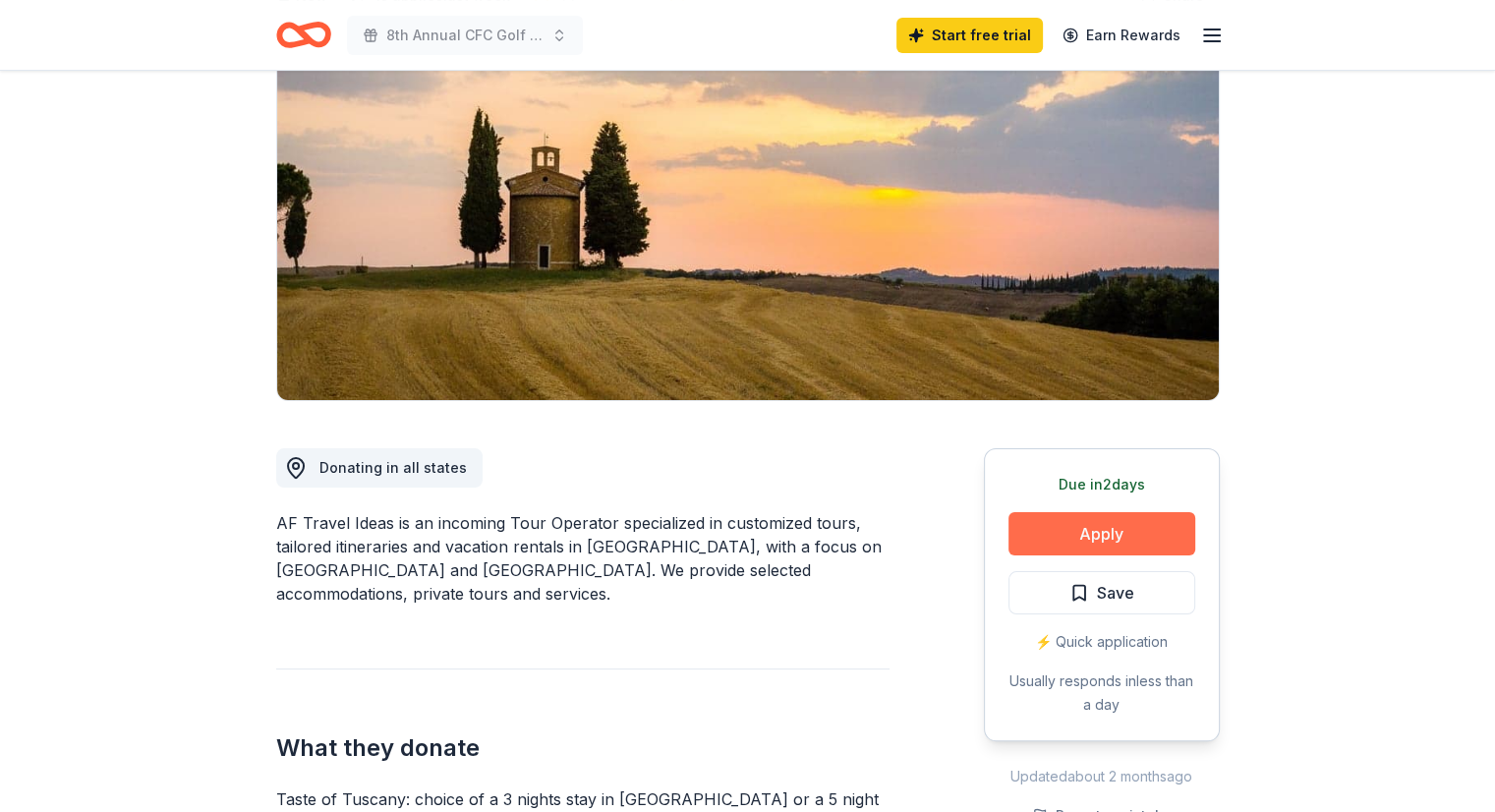
click at [1127, 534] on button "Apply" at bounding box center [1101, 534] width 187 height 43
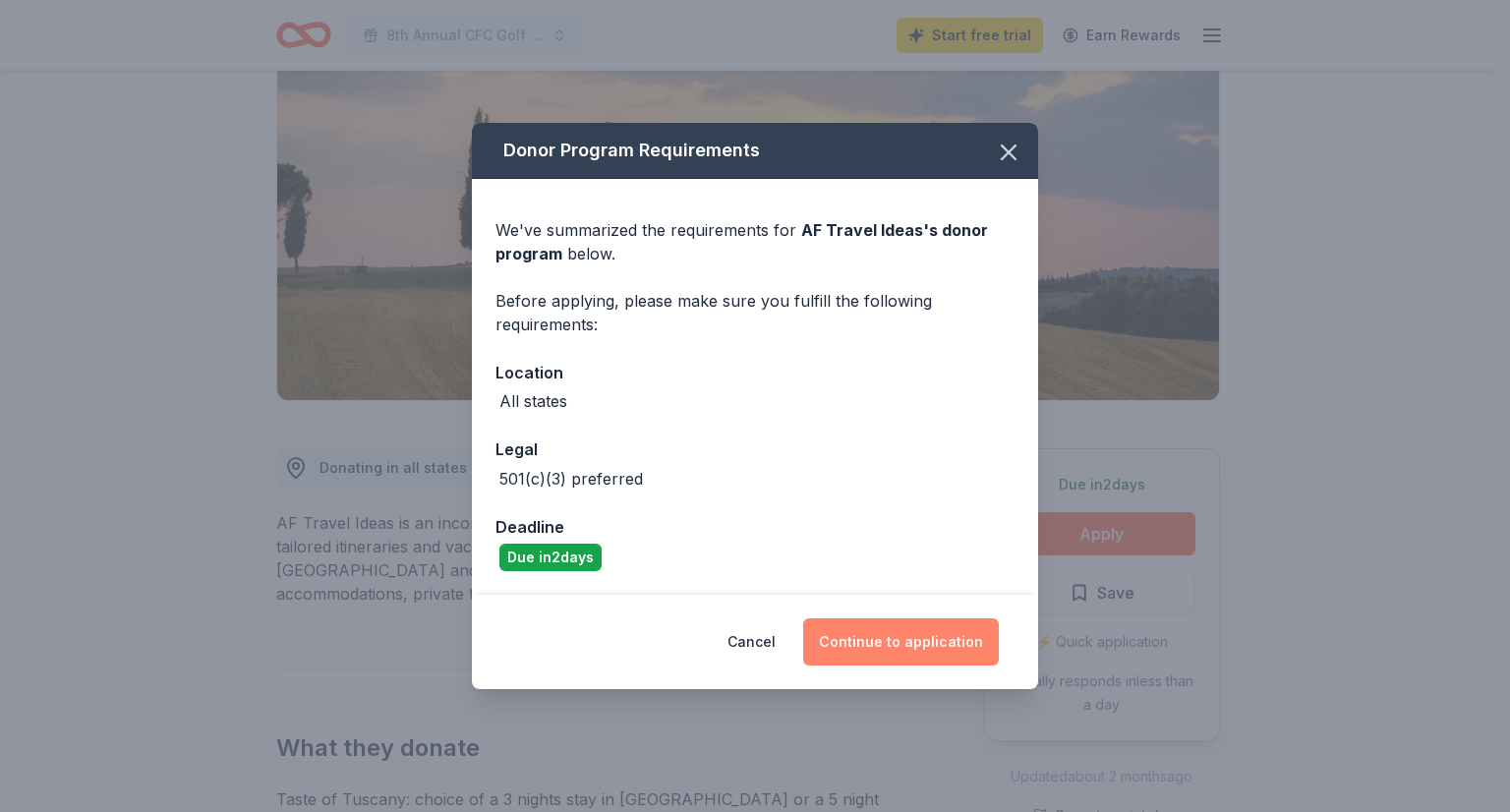
click at [892, 651] on button "Continue to application" at bounding box center [901, 642] width 195 height 47
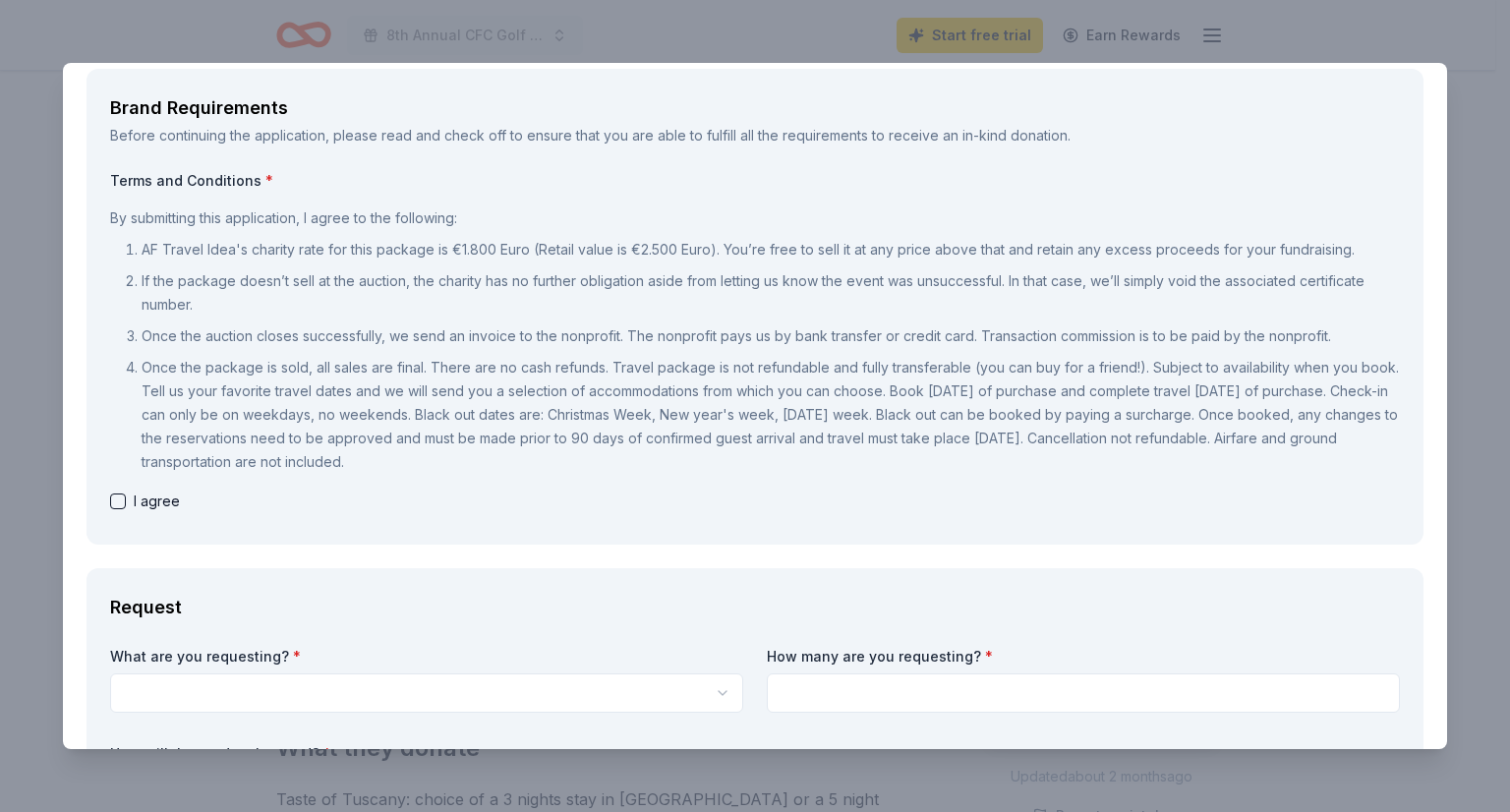
scroll to position [99, 0]
click at [116, 493] on button "button" at bounding box center [118, 500] width 16 height 16
checkbox input "true"
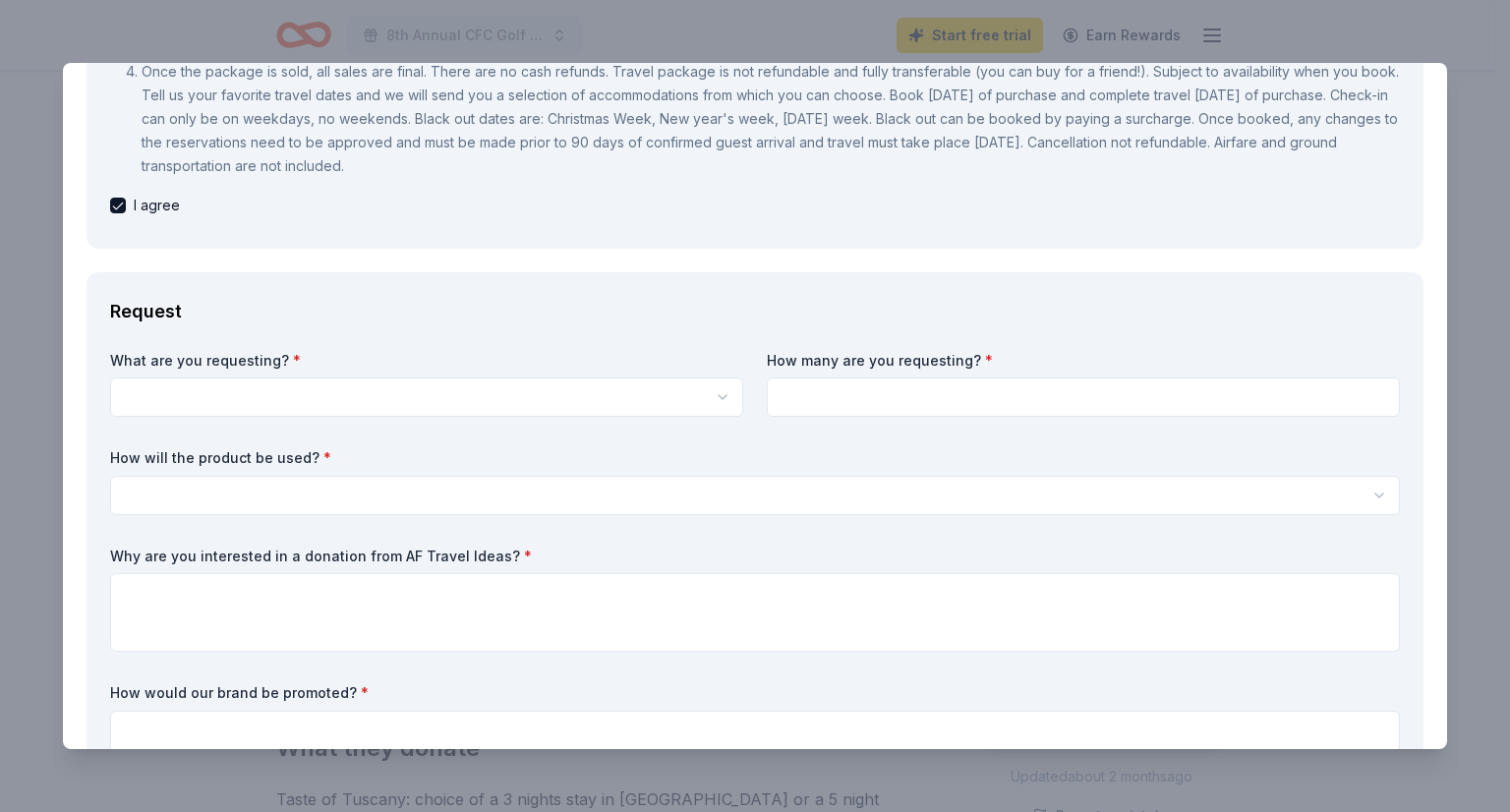
scroll to position [0, 0]
click at [459, 387] on html "8th Annual CFC Golf Tournament Start free trial Earn Rewards Due [DATE] Share A…" at bounding box center [755, 406] width 1510 height 812
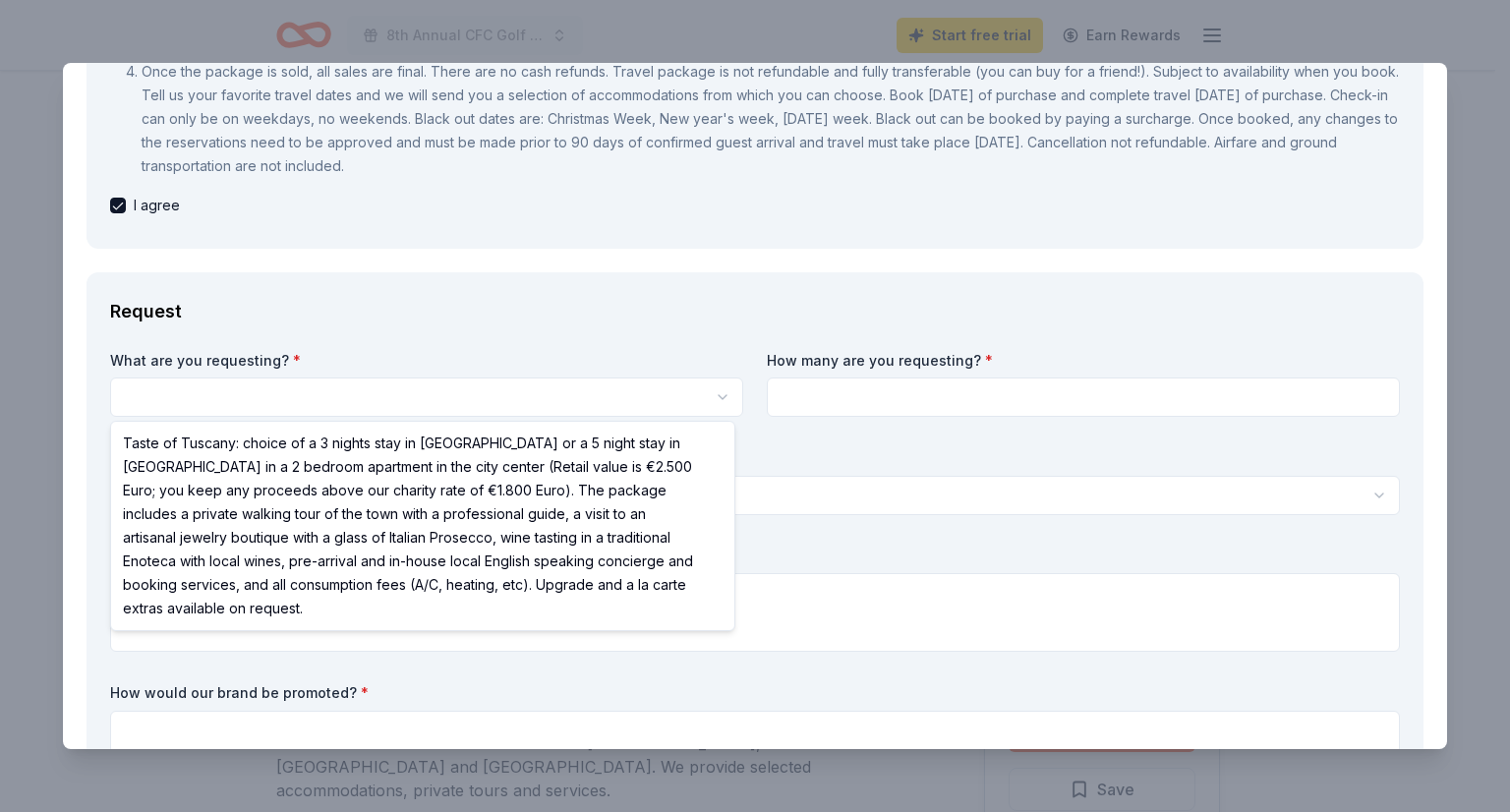
click at [460, 387] on html "8th Annual CFC Golf Tournament Start free trial Earn Rewards Due [DATE] Share A…" at bounding box center [755, 406] width 1510 height 812
select select "Taste of Tuscany: choice of a 3 nights stay in [GEOGRAPHIC_DATA] or a 5 night s…"
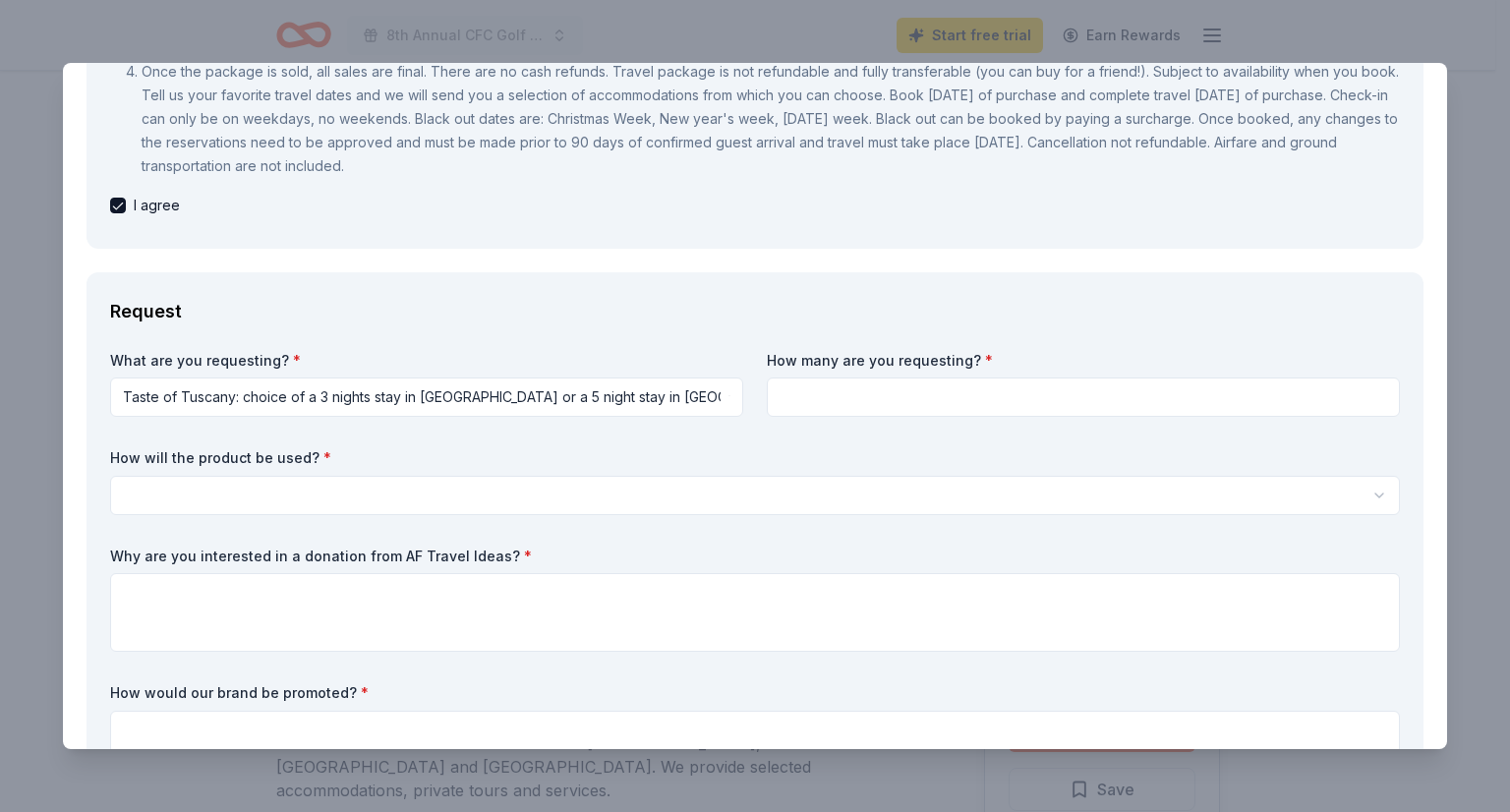
click at [943, 389] on input at bounding box center [1084, 398] width 634 height 39
type input "10"
click at [842, 500] on html "8th Annual CFC Golf Tournament Start free trial Earn Rewards Due [DATE] Share A…" at bounding box center [755, 406] width 1510 height 812
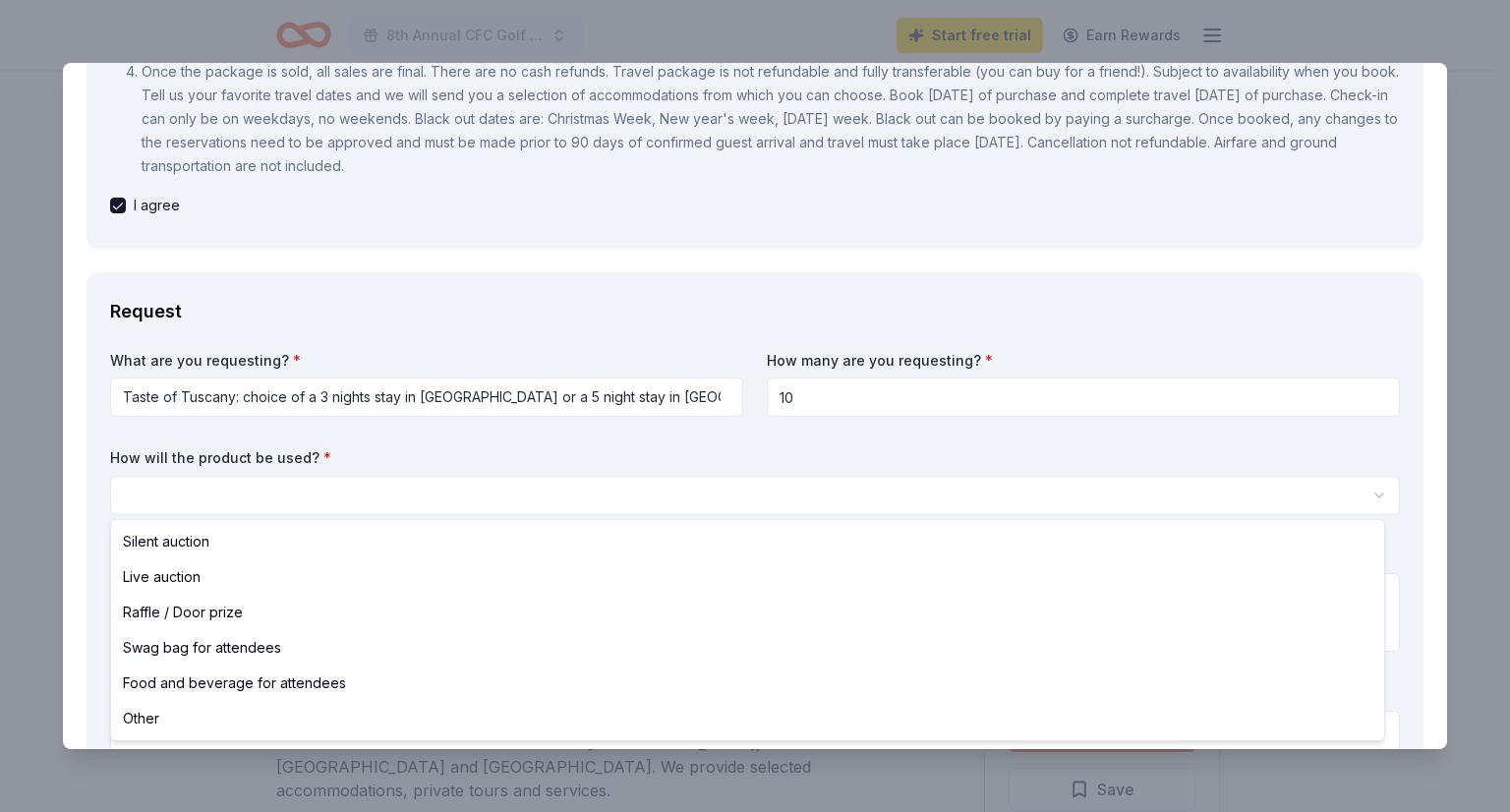
select select "raffleDoorPrize"
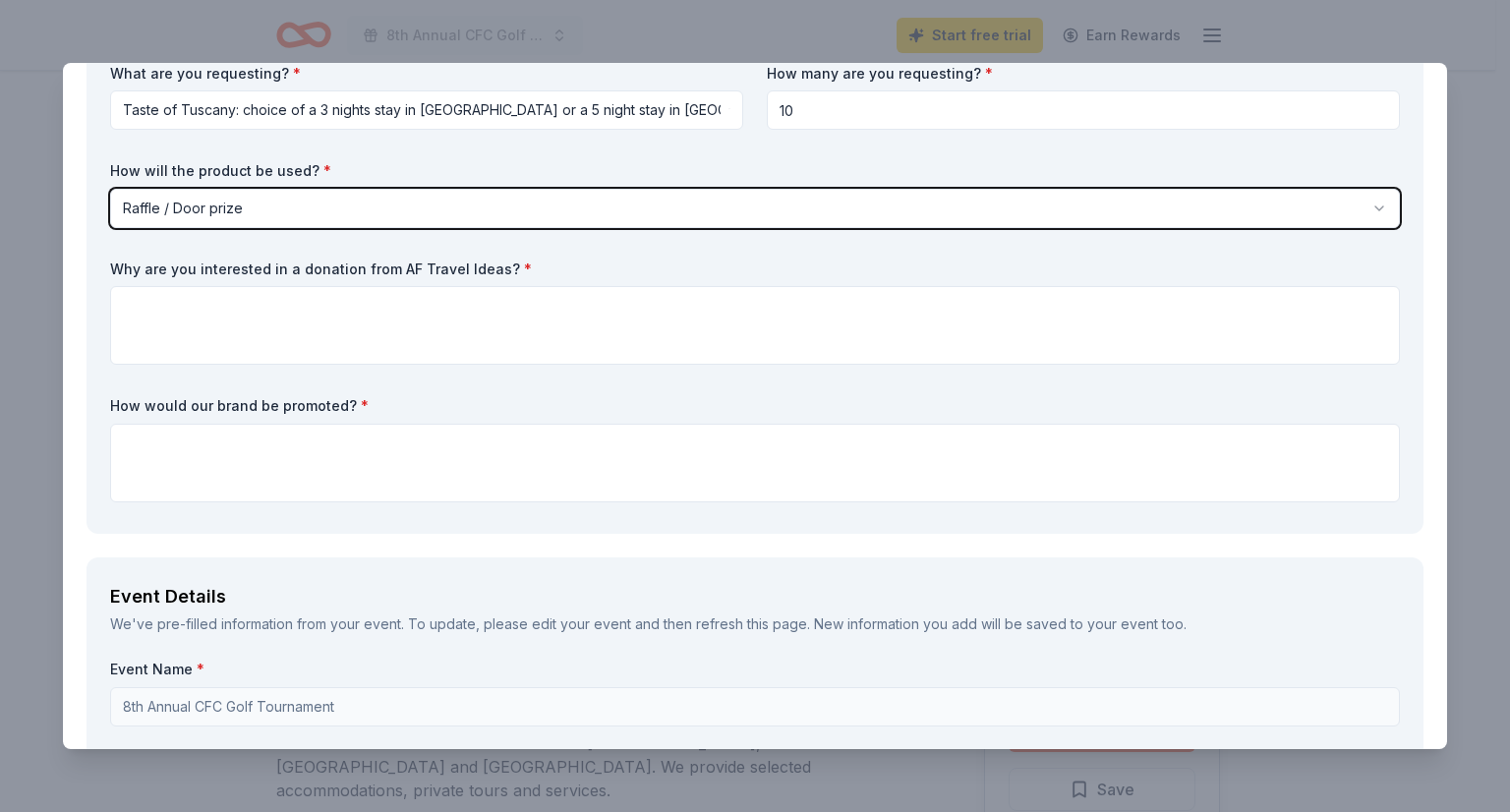
scroll to position [688, 0]
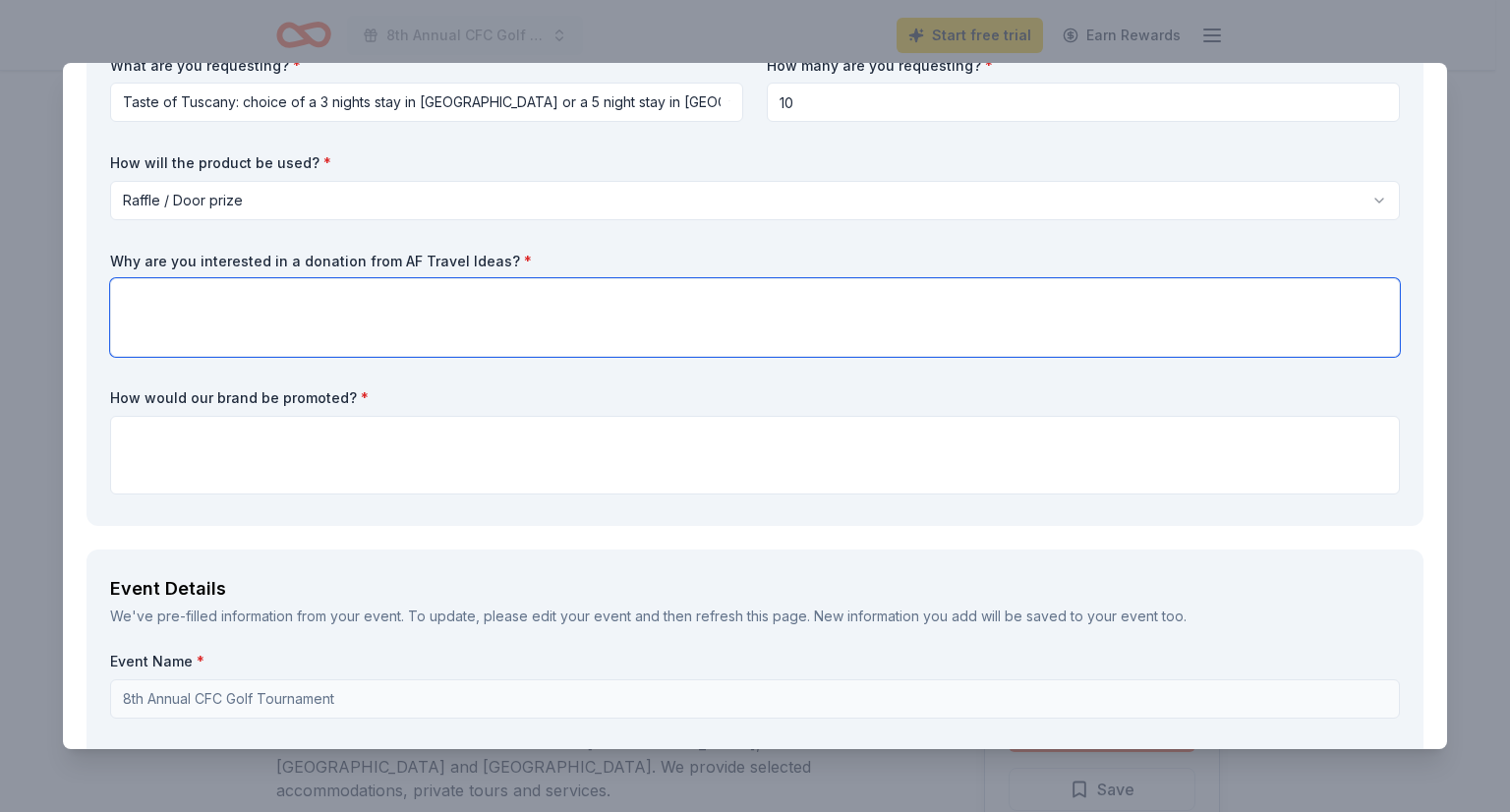
click at [622, 288] on textarea at bounding box center [755, 318] width 1290 height 79
paste textarea "[URL][DOMAIN_NAME]"
type textarea "[URL][DOMAIN_NAME]"
drag, startPoint x: 451, startPoint y: 295, endPoint x: 9, endPoint y: 299, distance: 442.0
click at [9, 299] on div "AF Travel Ideas Save Report a mistake Due [DATE] 15 applies last week Requireme…" at bounding box center [755, 406] width 1510 height 812
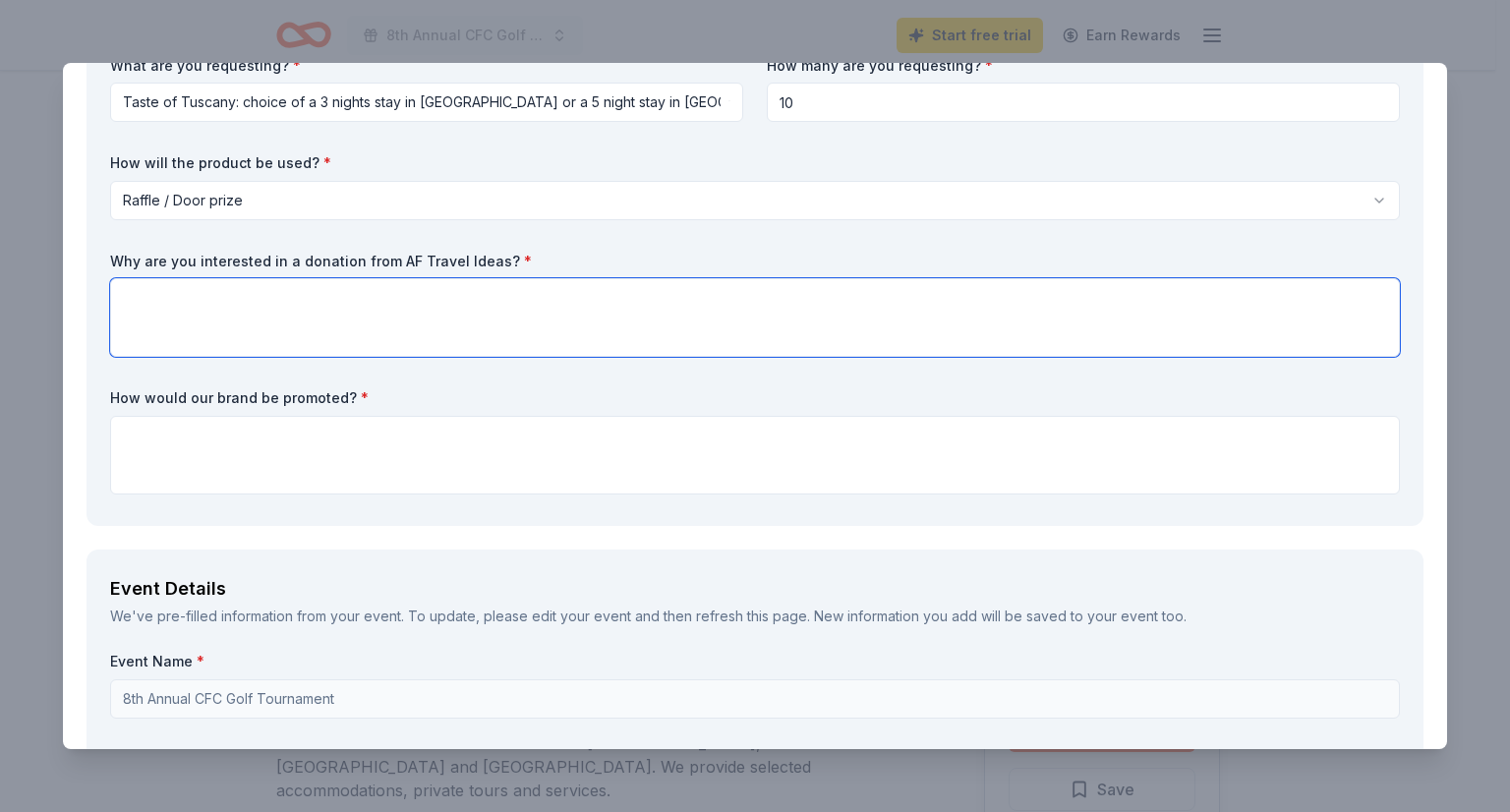
click at [488, 322] on textarea at bounding box center [755, 318] width 1290 height 79
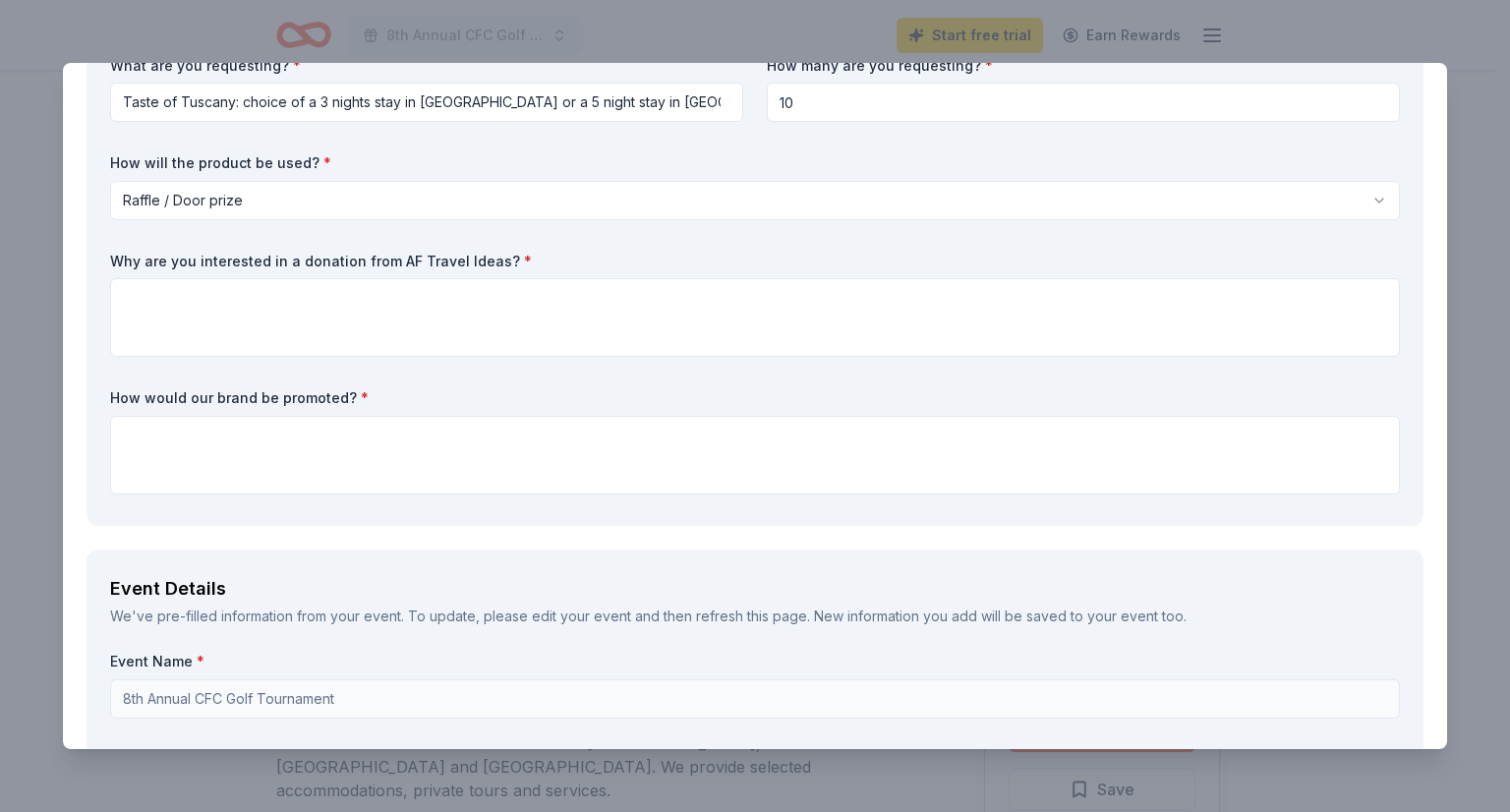
drag, startPoint x: 499, startPoint y: 256, endPoint x: 299, endPoint y: 276, distance: 201.0
click at [307, 276] on div "Why are you interested in a donation from AF Travel Ideas? *" at bounding box center [755, 305] width 1290 height 107
drag, startPoint x: 114, startPoint y: 260, endPoint x: 340, endPoint y: 226, distance: 228.5
click at [218, 260] on label "Why are you interested in a donation from AF Travel Ideas? *" at bounding box center [755, 261] width 1290 height 20
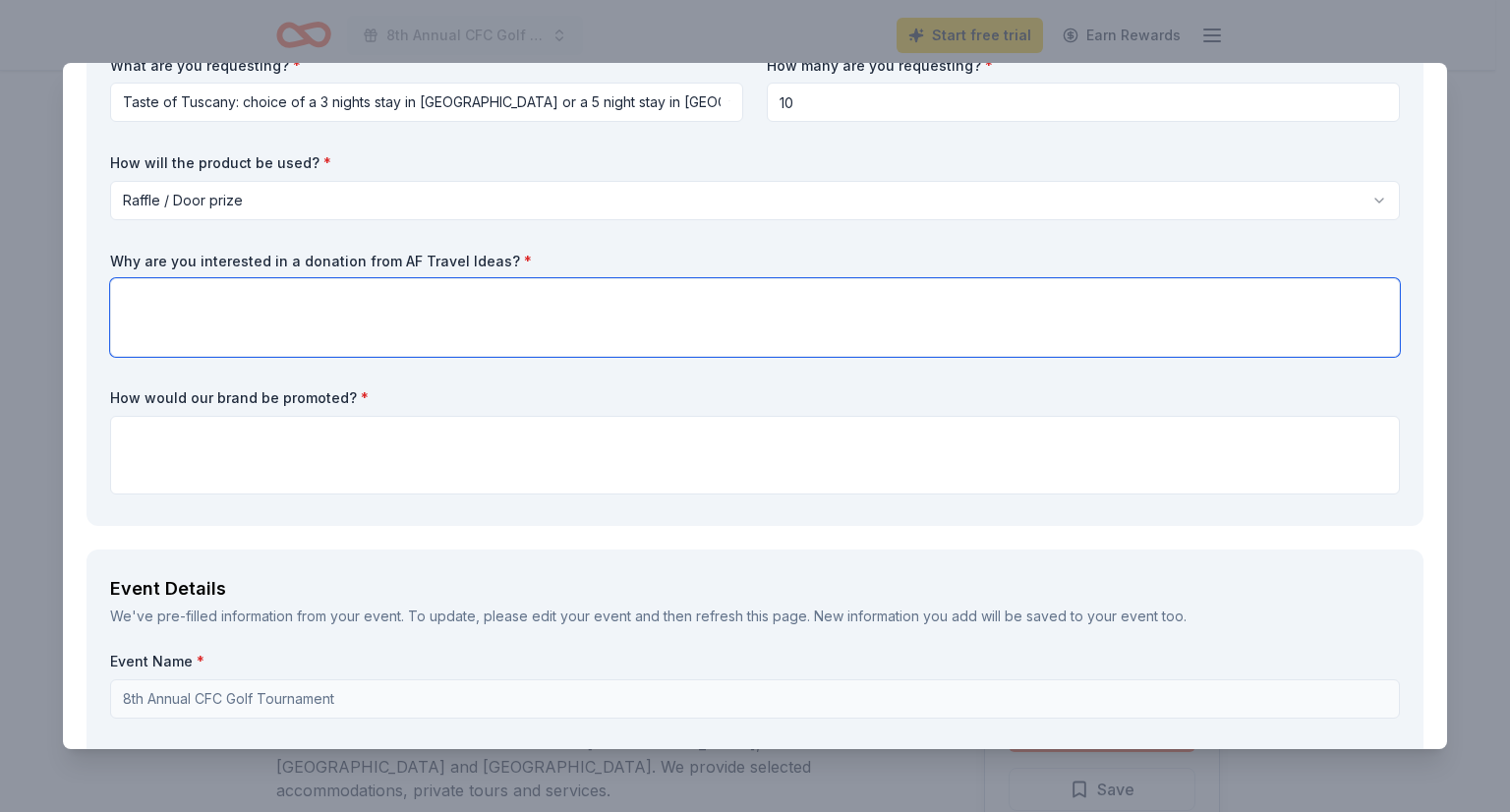
click at [384, 301] on textarea at bounding box center [755, 318] width 1290 height 79
paste textarea "Creations for Cures is organizing a golf fundraiser event to raise essential fu…"
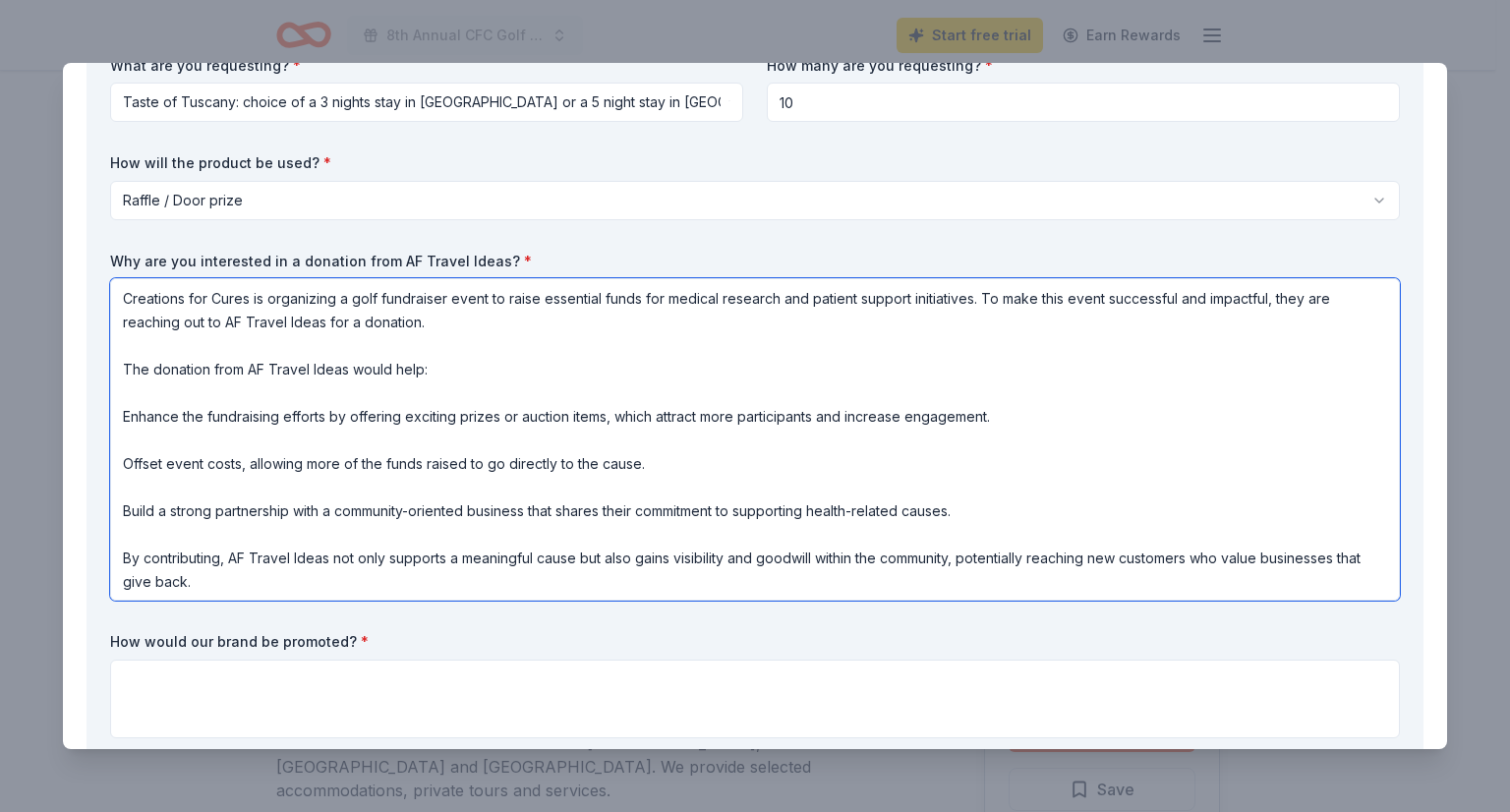
drag, startPoint x: 973, startPoint y: 296, endPoint x: 669, endPoint y: 289, distance: 304.1
click at [668, 291] on textarea "Creations for Cures is organizing a golf fundraiser event to raise essential fu…" at bounding box center [755, 439] width 1290 height 323
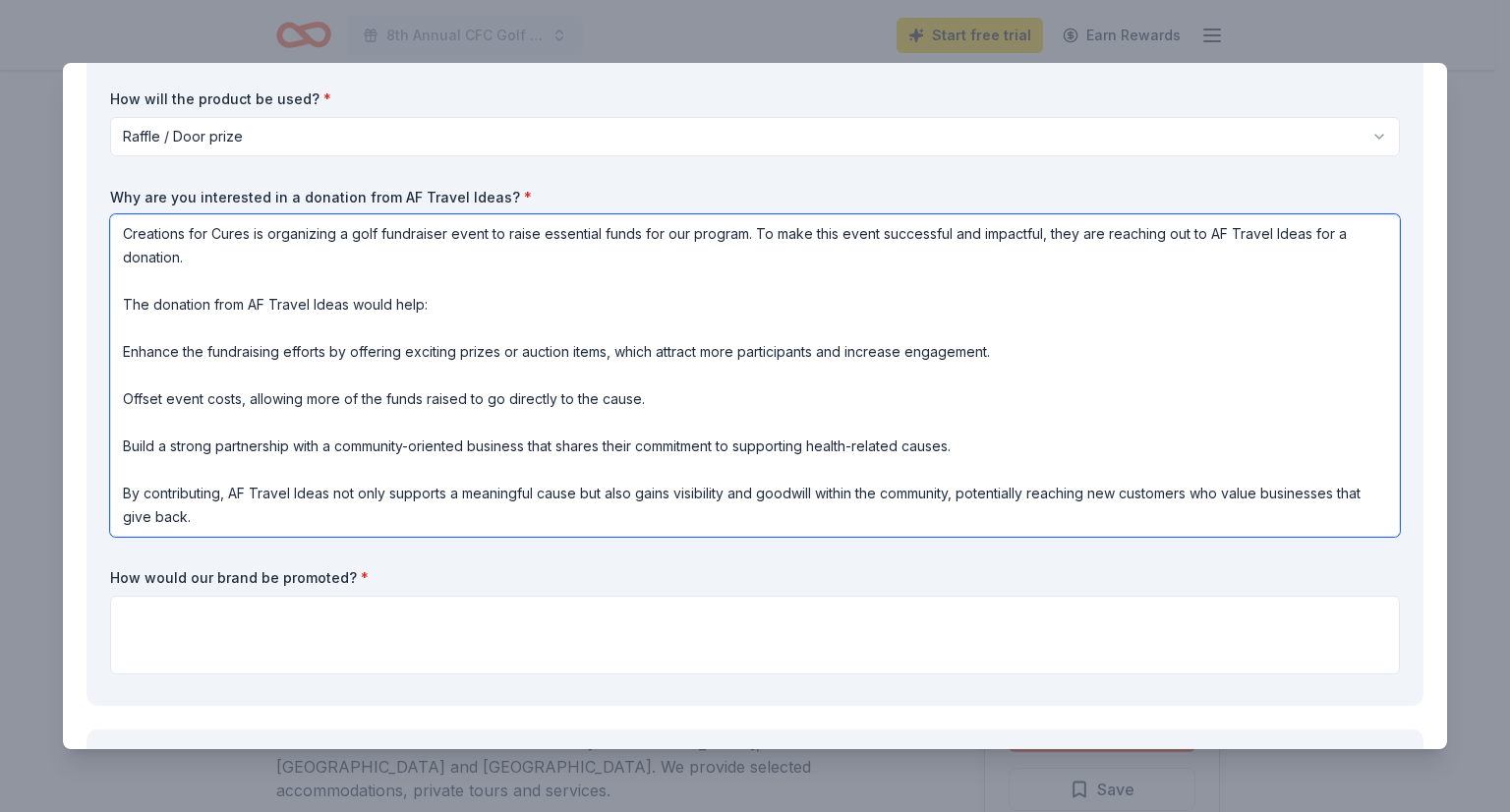
scroll to position [786, 0]
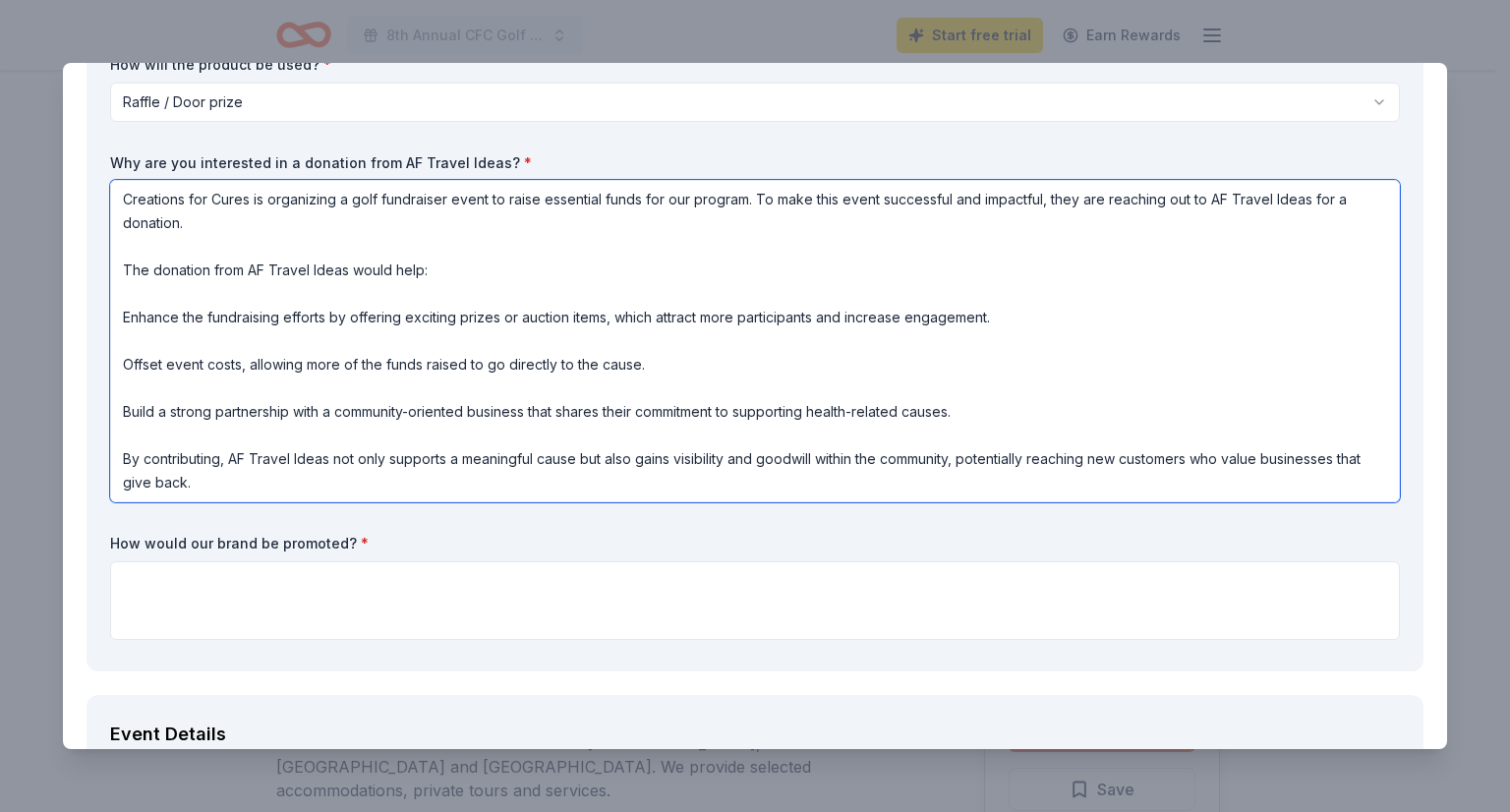
click at [439, 379] on textarea "Creations for Cures is organizing a golf fundraiser event to raise essential fu…" at bounding box center [755, 340] width 1290 height 323
click at [397, 437] on textarea "Creations for Cures is organizing a golf fundraiser event to raise essential fu…" at bounding box center [755, 340] width 1290 height 323
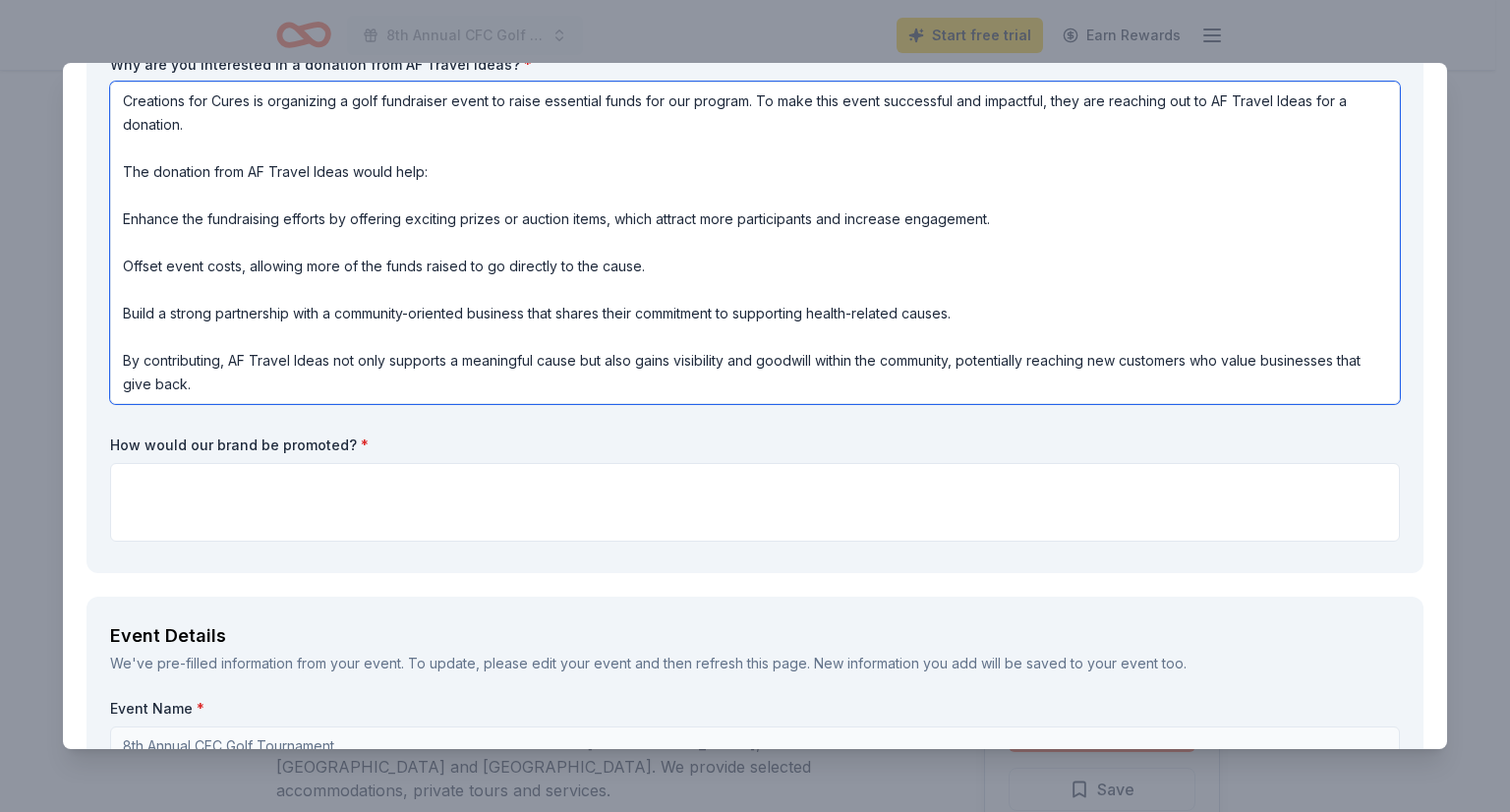
click at [483, 379] on textarea "Creations for Cures is organizing a golf fundraiser event to raise essential fu…" at bounding box center [755, 243] width 1290 height 323
type textarea "Creations for Cures is organizing a golf fundraiser event to raise essential fu…"
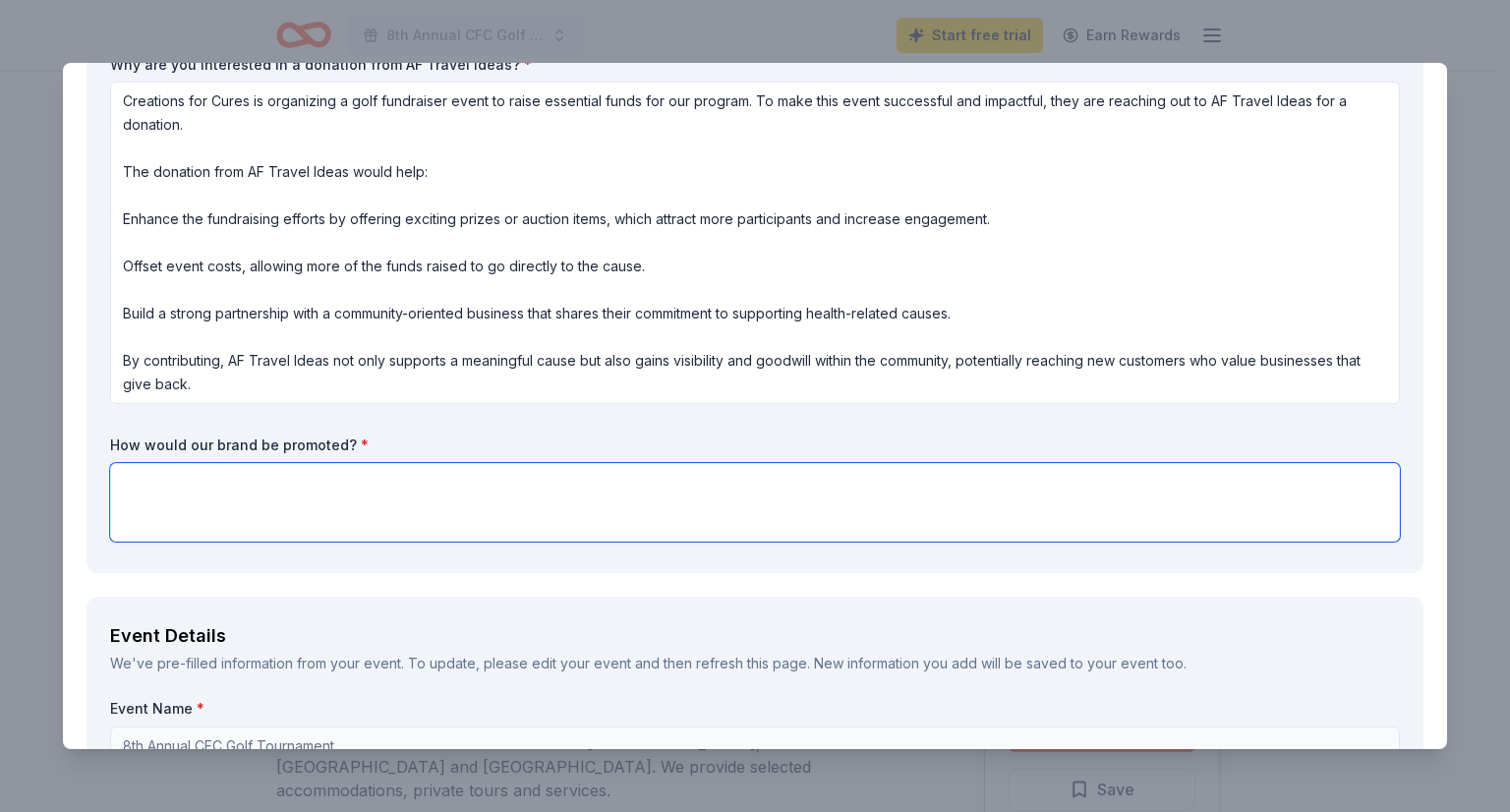
click at [453, 502] on textarea at bounding box center [755, 502] width 1290 height 79
click at [435, 472] on textarea at bounding box center [755, 502] width 1290 height 79
paste textarea "We could put together a digital newsletter, social media, 1/4 color ad in the P…"
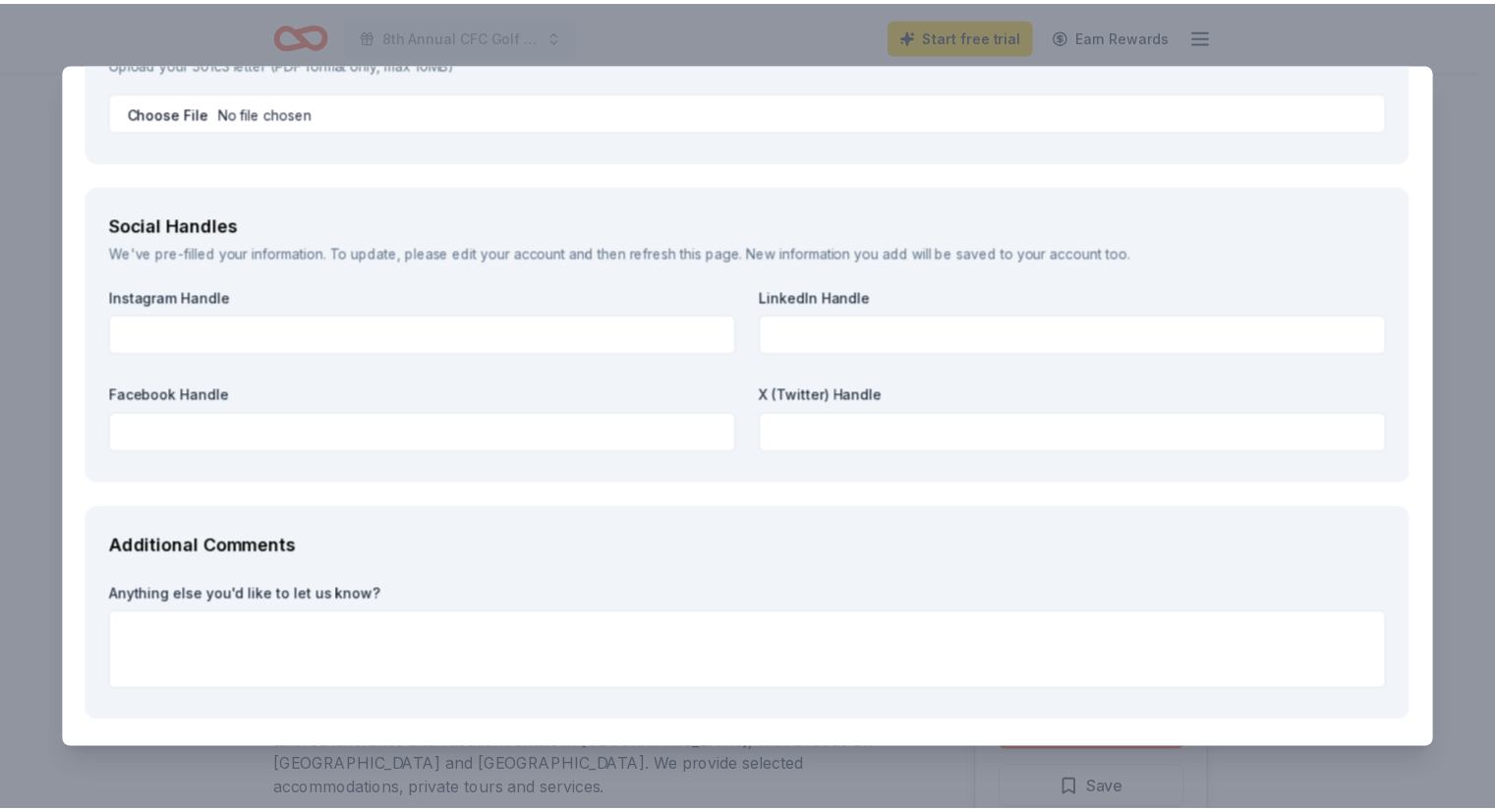
scroll to position [2975, 0]
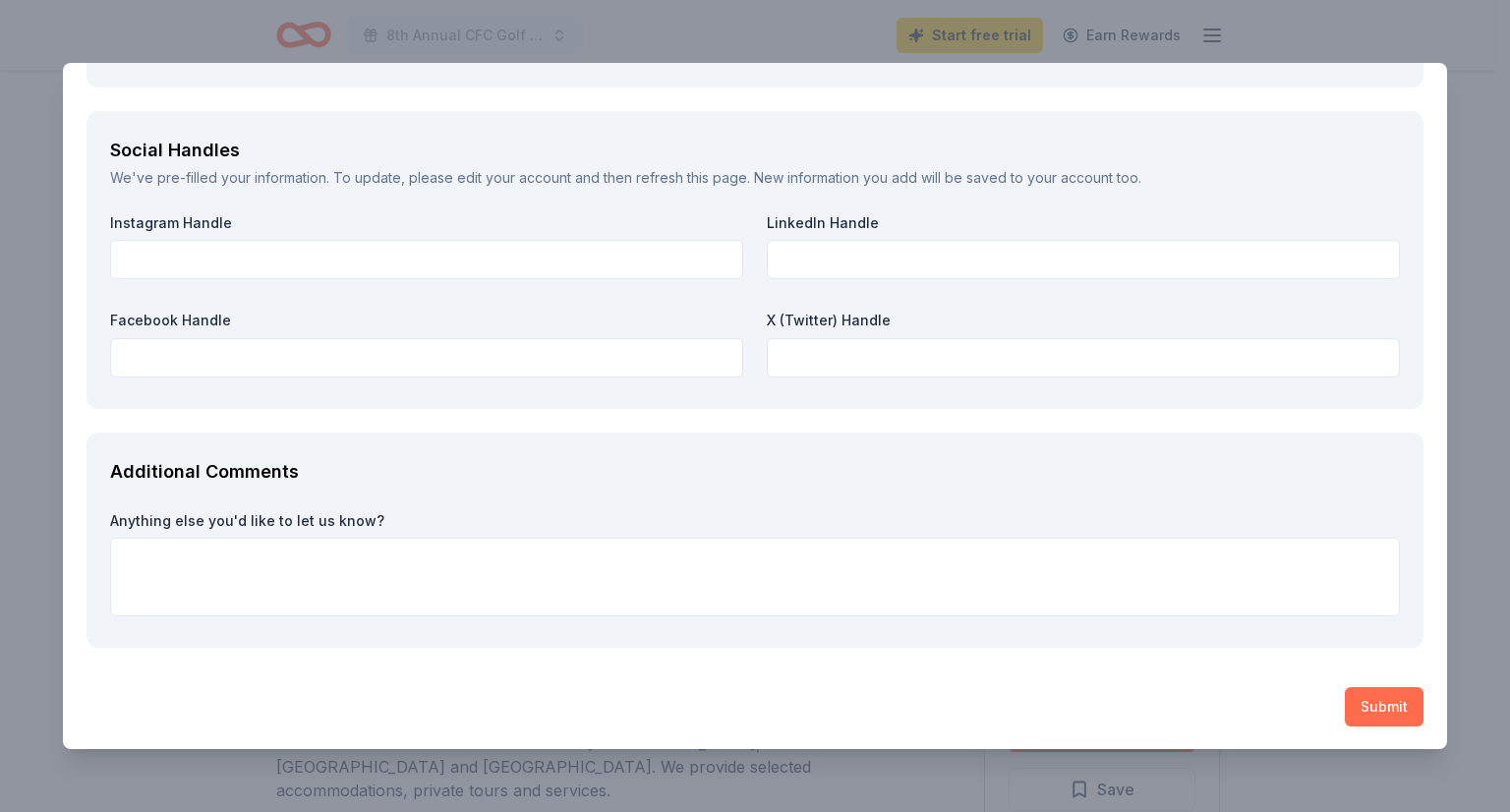
type textarea "We could put together a digital newsletter, social media, 1/4 color ad in the P…"
click at [1363, 702] on button "Submit" at bounding box center [1385, 706] width 79 height 39
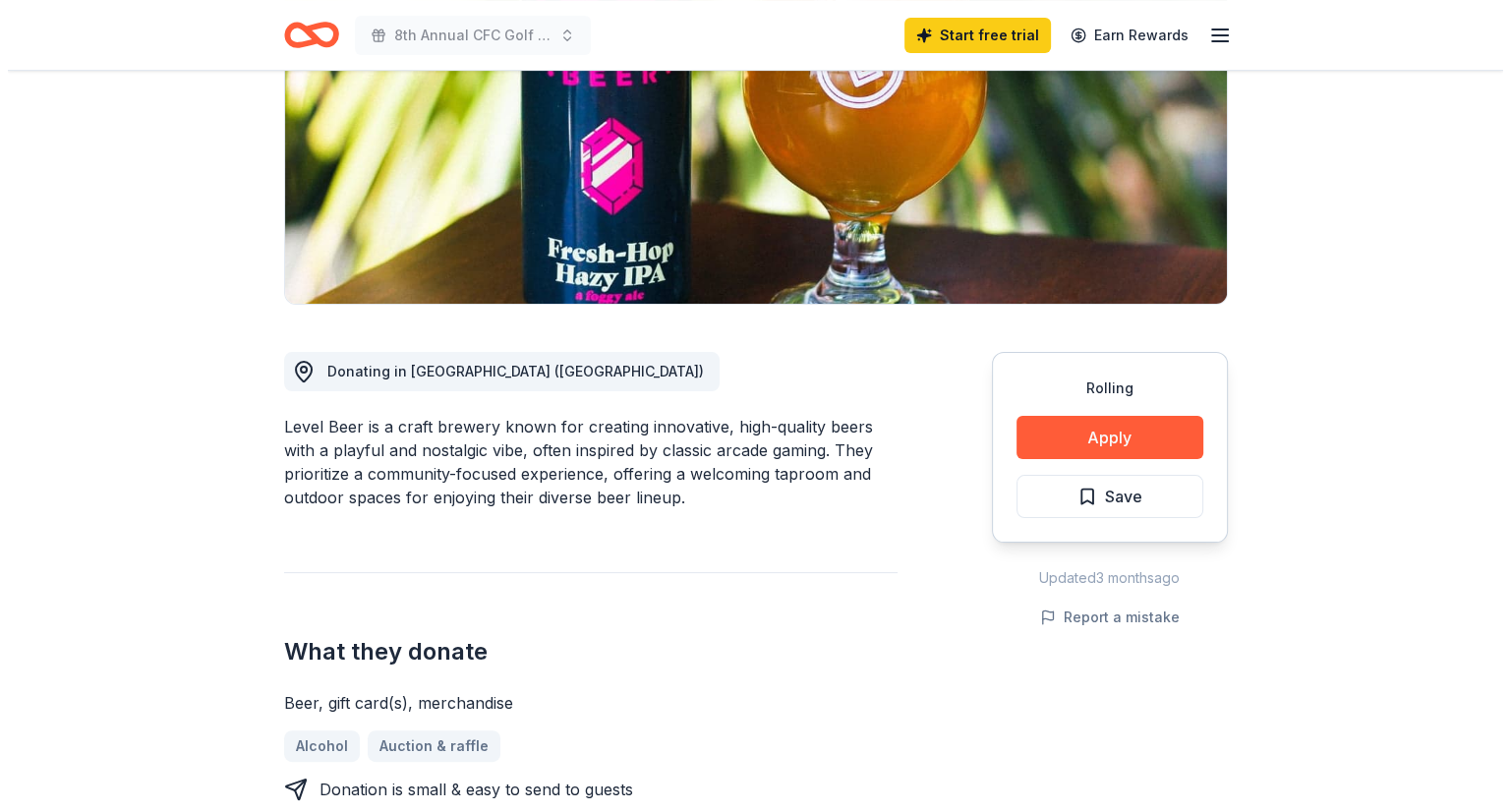
scroll to position [295, 0]
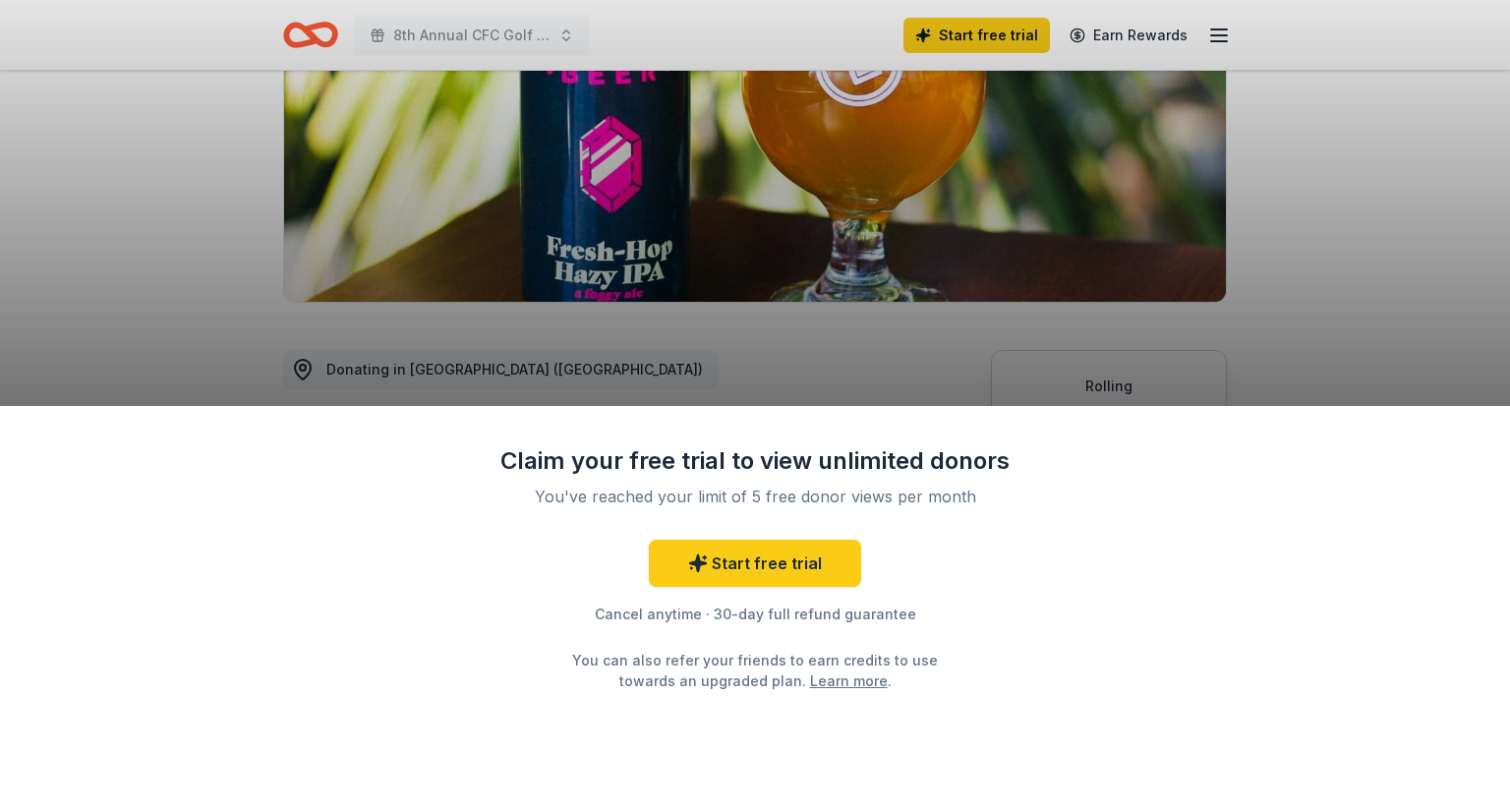
click at [1274, 261] on div "Claim your free trial to view unlimited donors You've reached your limit of 5 f…" at bounding box center [755, 406] width 1510 height 812
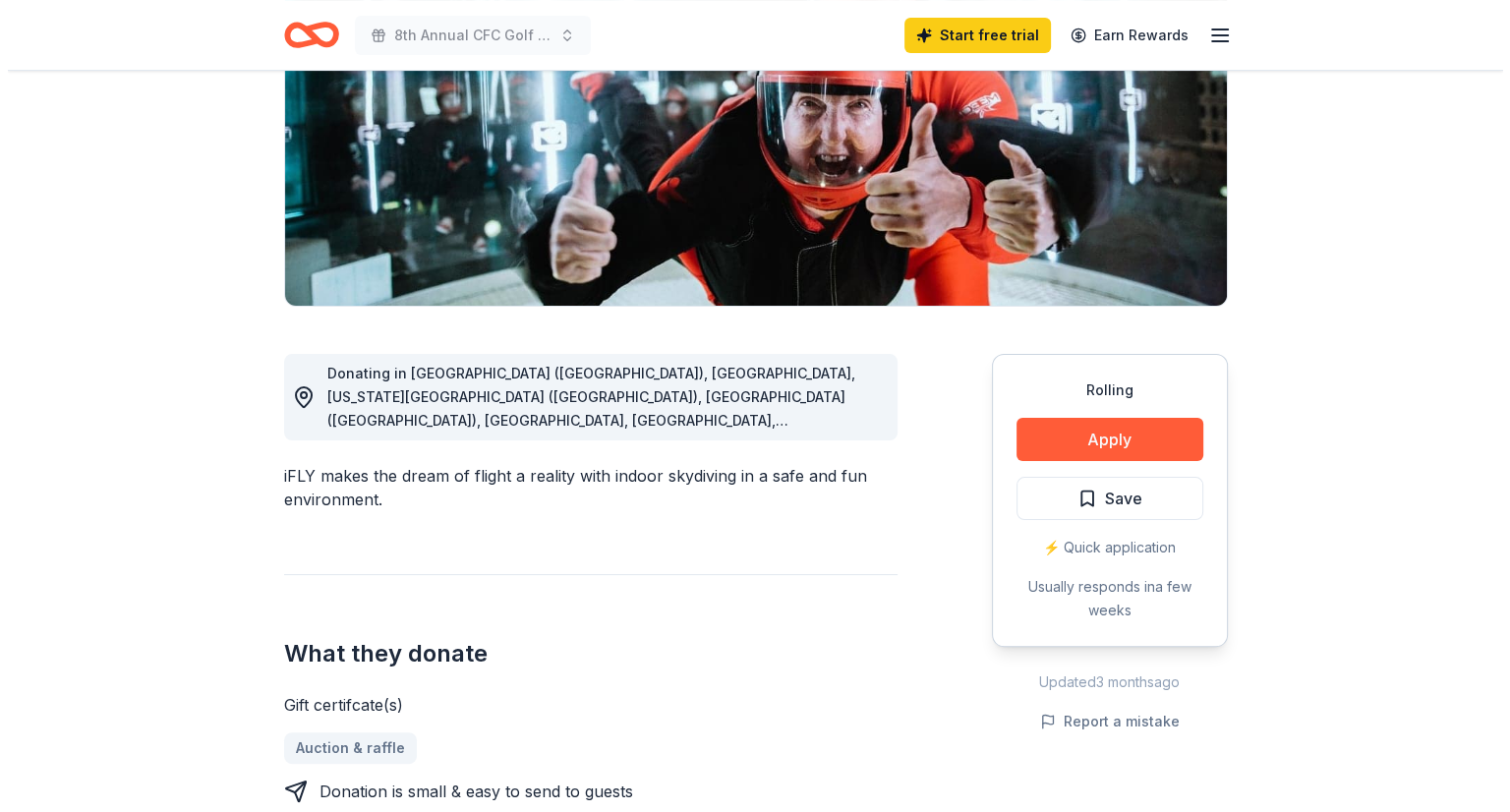
scroll to position [295, 0]
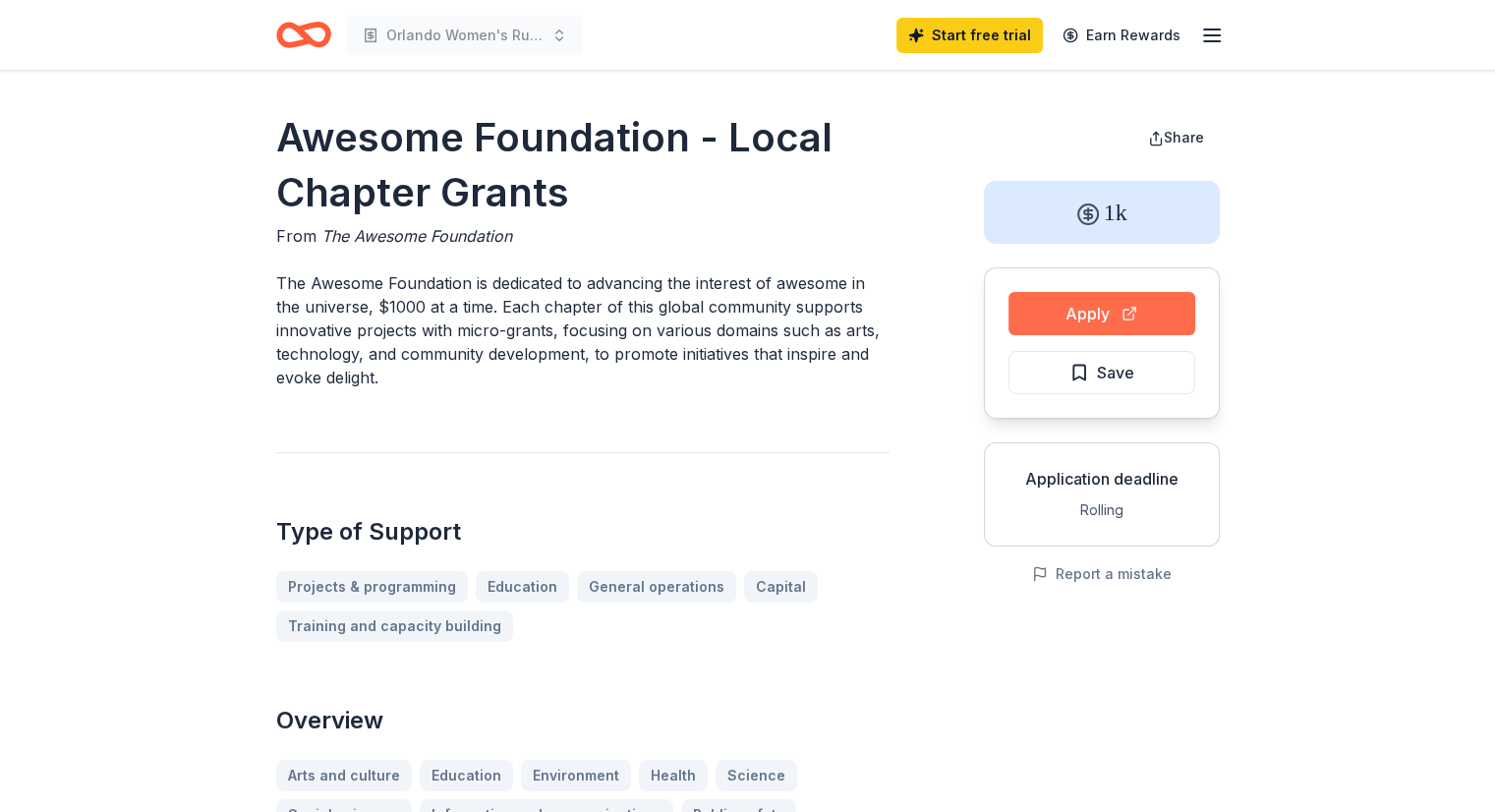
click at [1107, 313] on button "Apply" at bounding box center [1101, 314] width 187 height 43
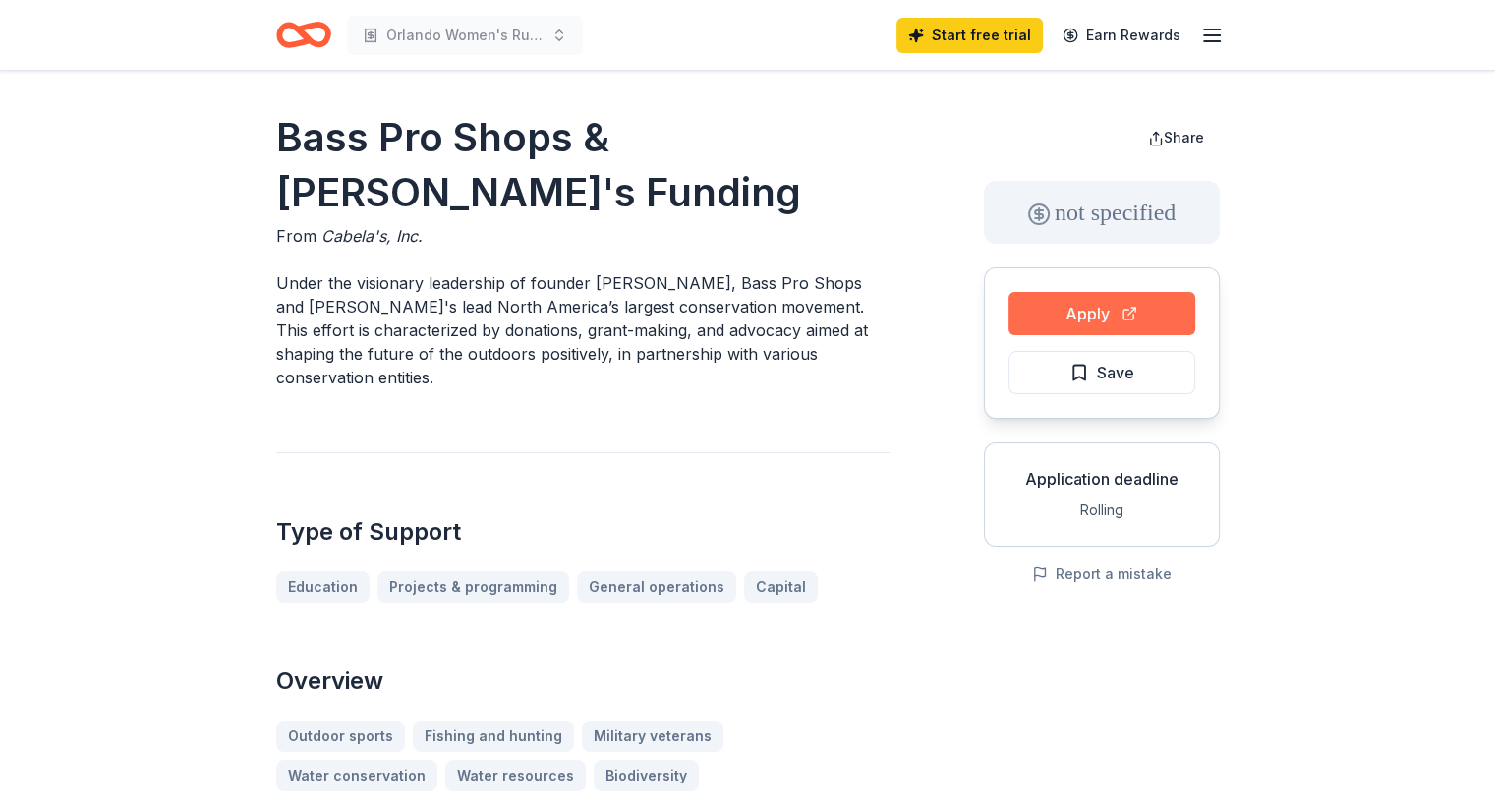
click at [1087, 313] on button "Apply" at bounding box center [1101, 314] width 187 height 43
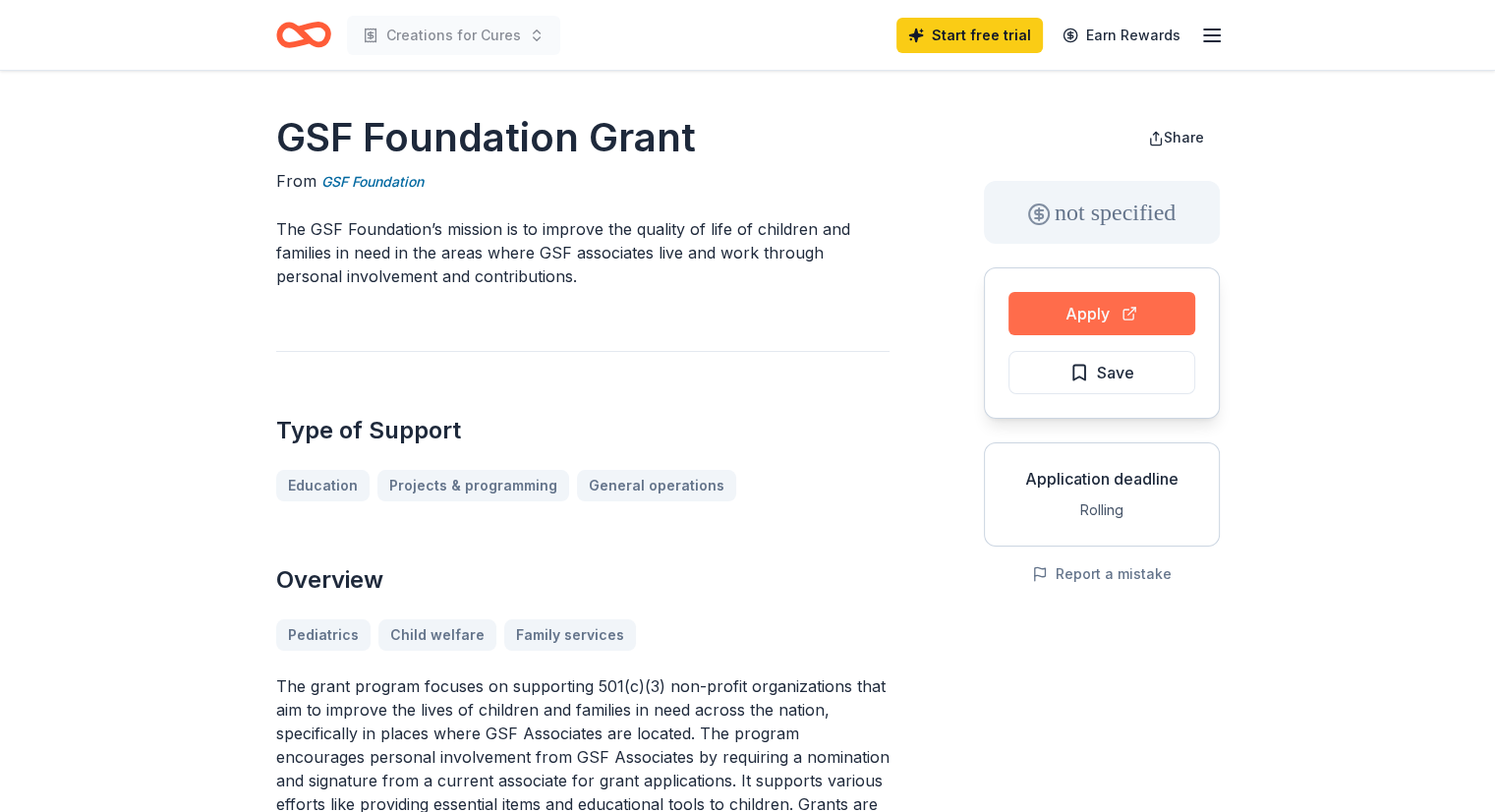
click at [1064, 312] on button "Apply" at bounding box center [1101, 314] width 187 height 43
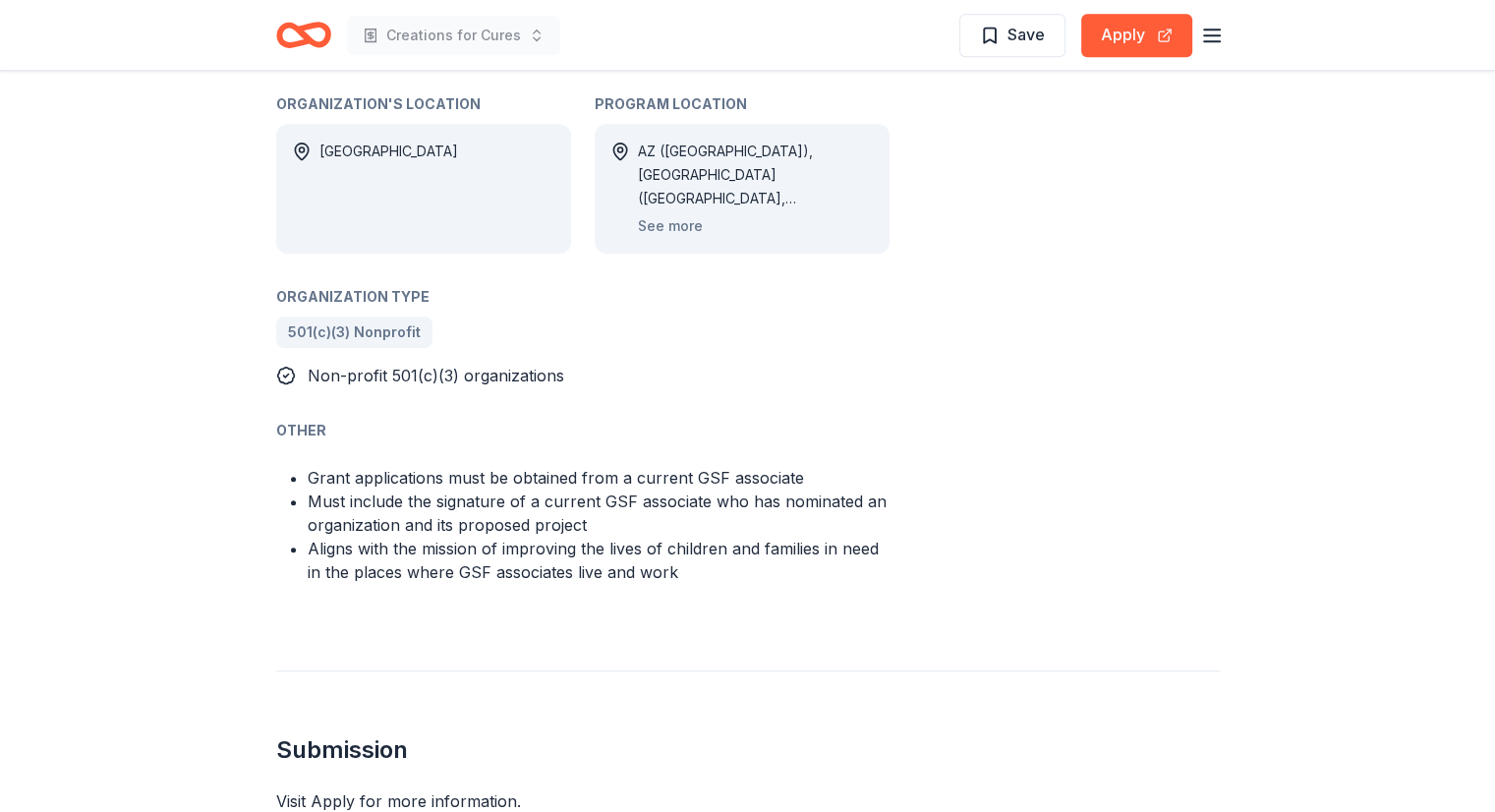
scroll to position [786, 0]
